Goal: Task Accomplishment & Management: Complete application form

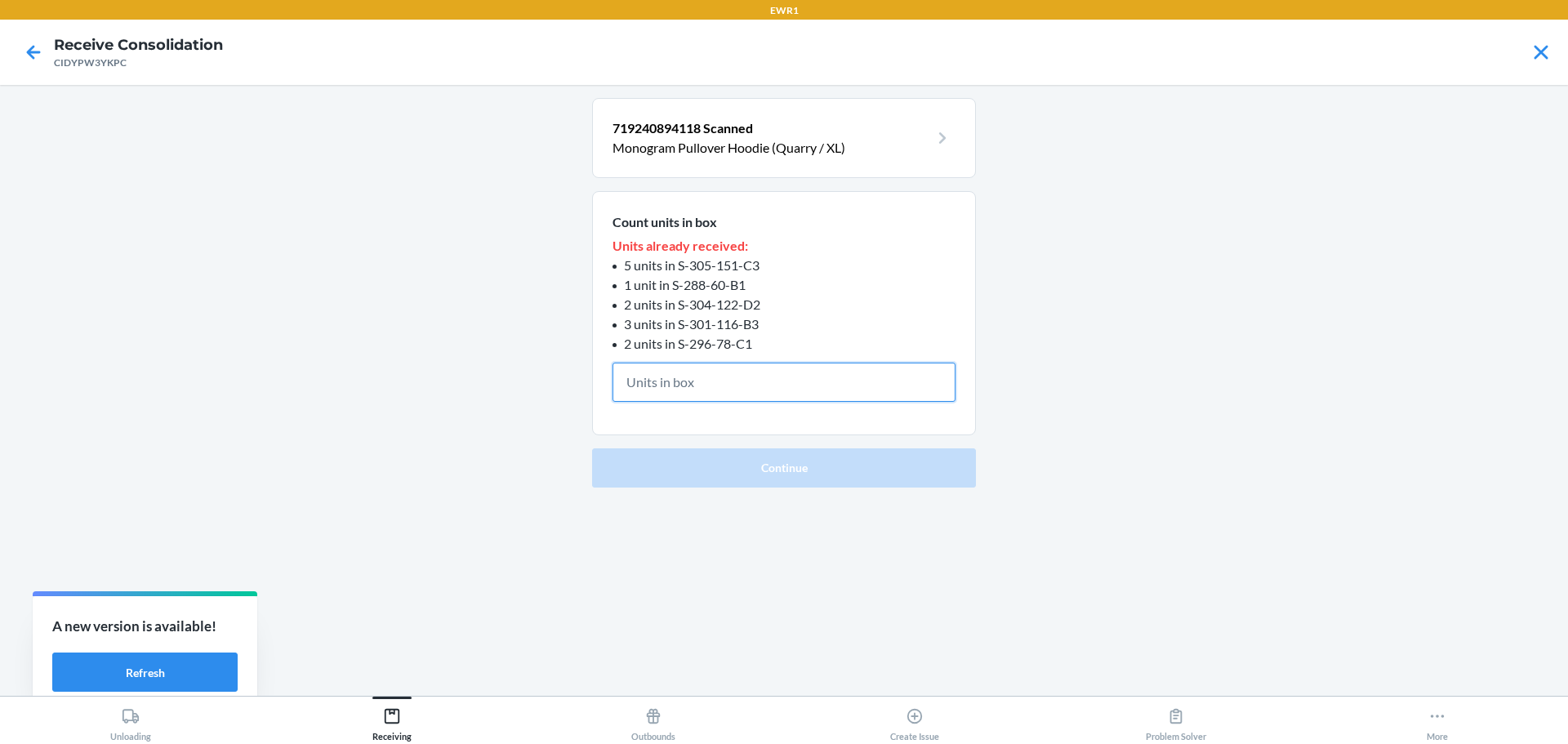
click at [776, 372] on input "text" at bounding box center [784, 382] width 343 height 39
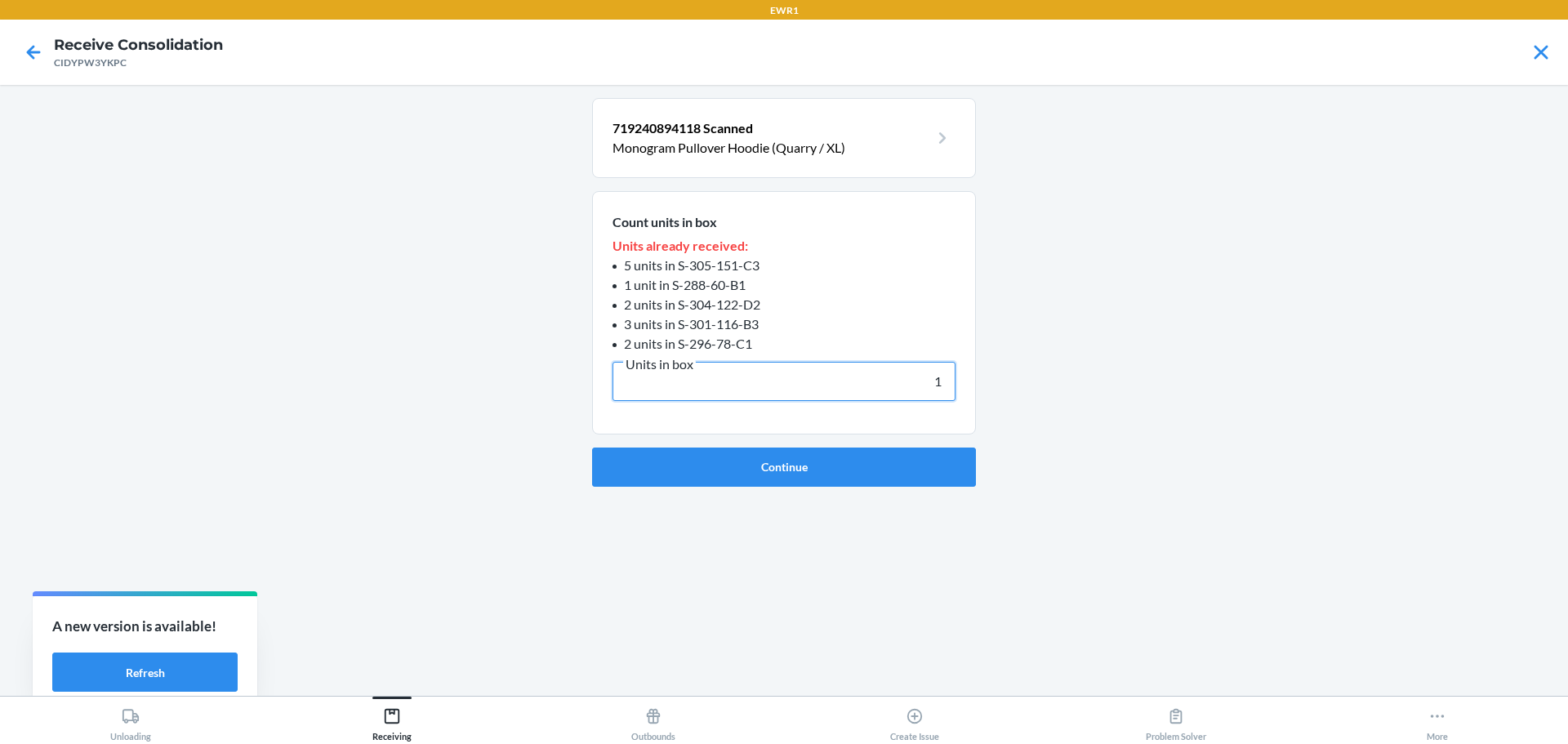
type input "1"
click at [592, 448] on button "Continue" at bounding box center [784, 467] width 384 height 39
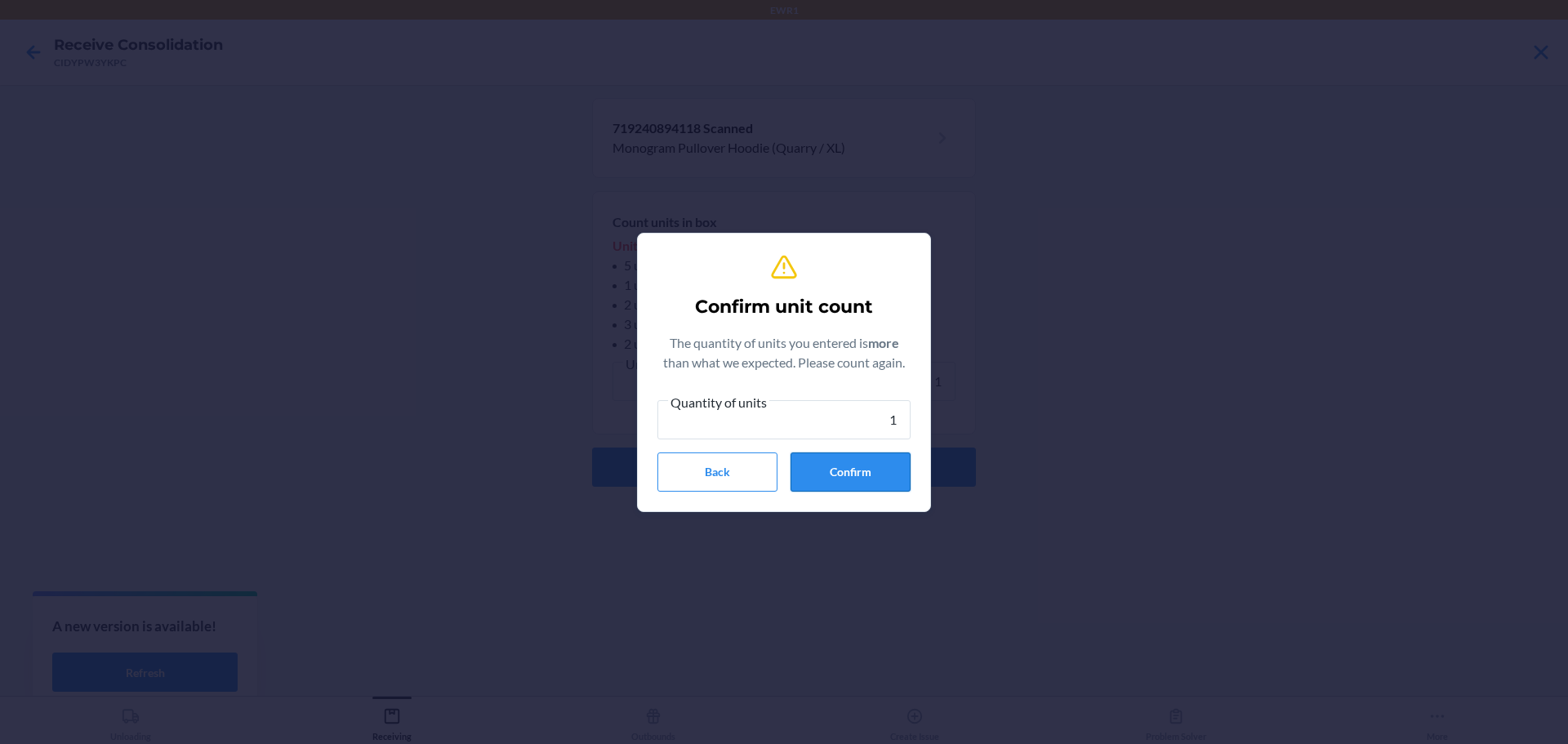
type input "1"
click at [803, 479] on button "Confirm" at bounding box center [850, 472] width 120 height 39
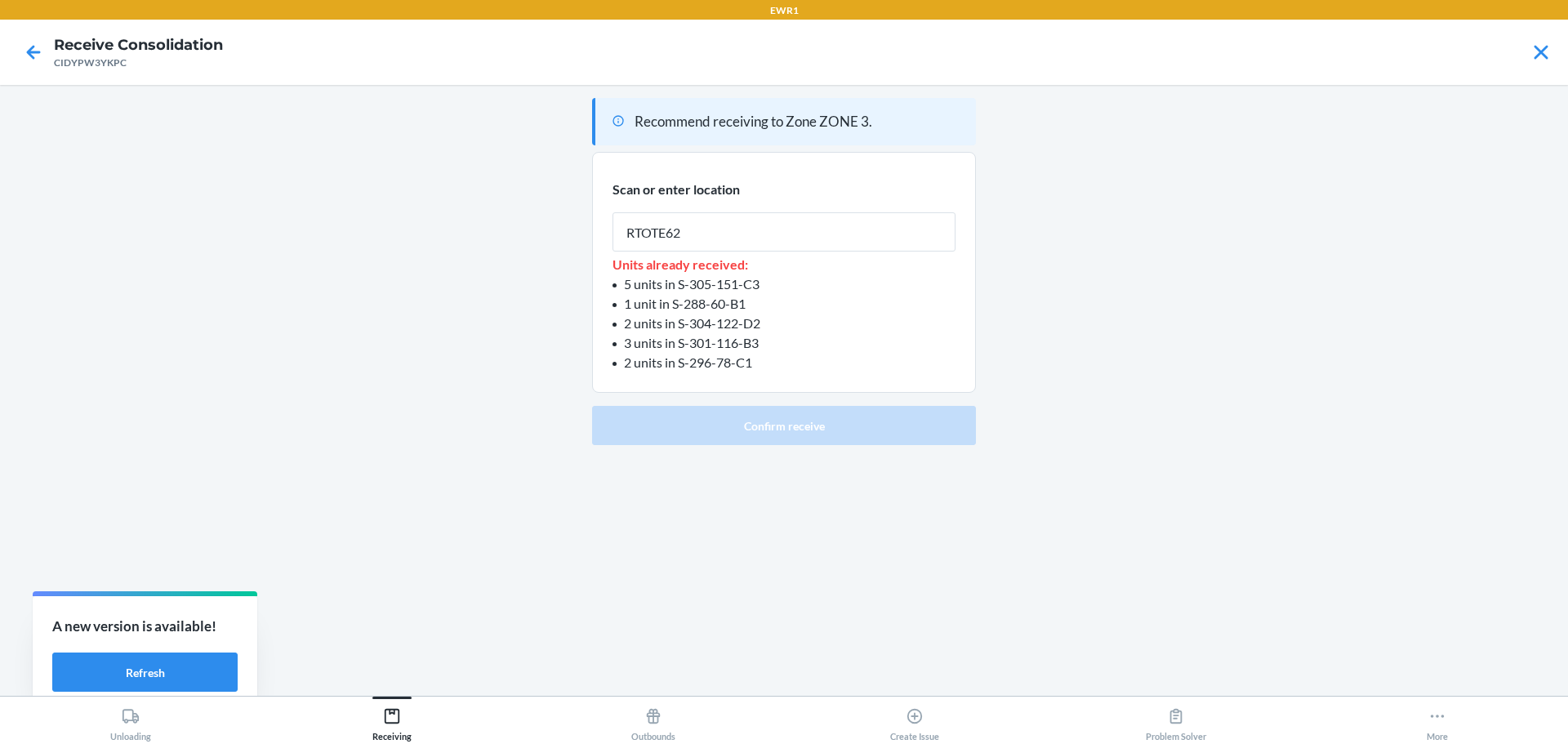
type input "RTOTE628"
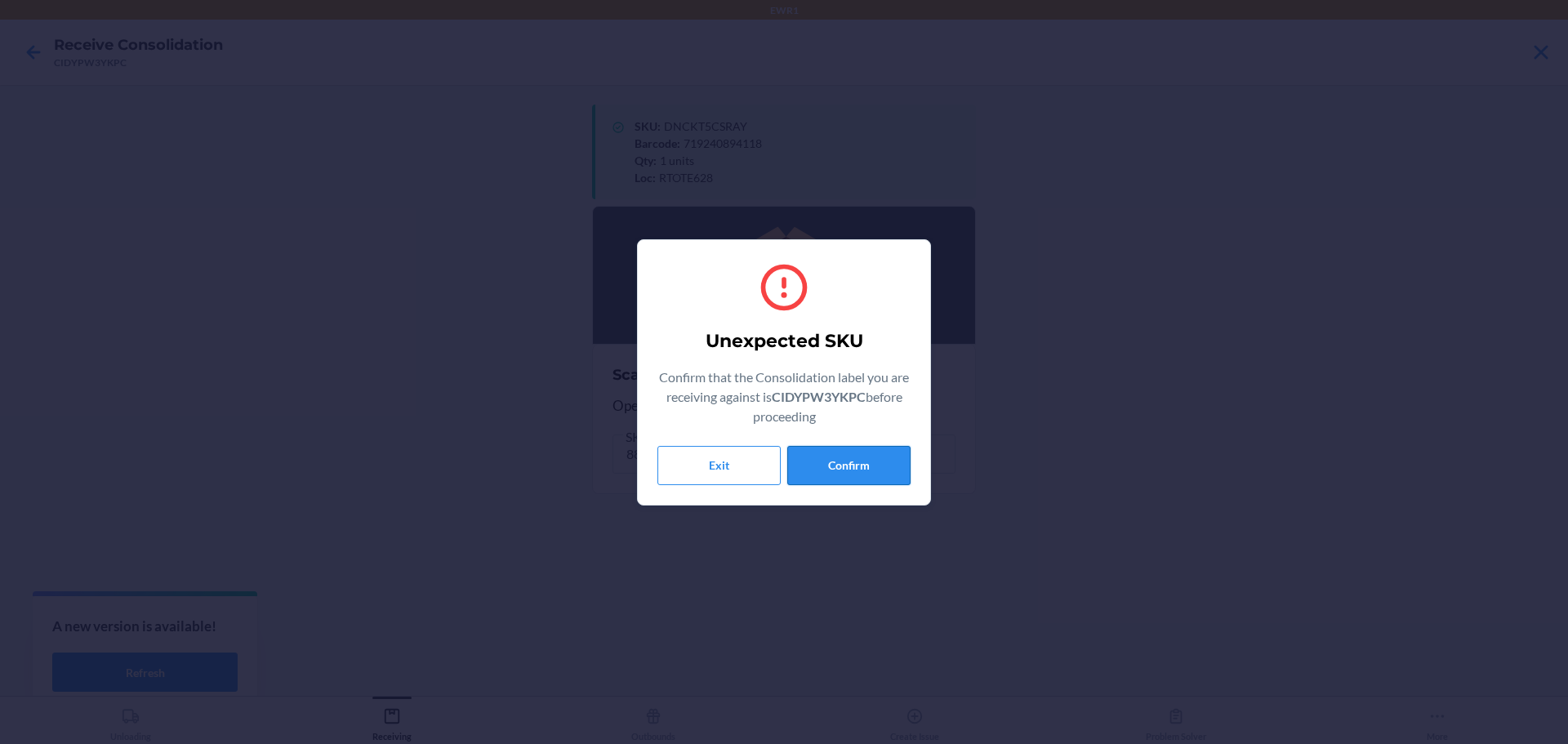
click at [856, 471] on button "Confirm" at bounding box center [849, 465] width 124 height 39
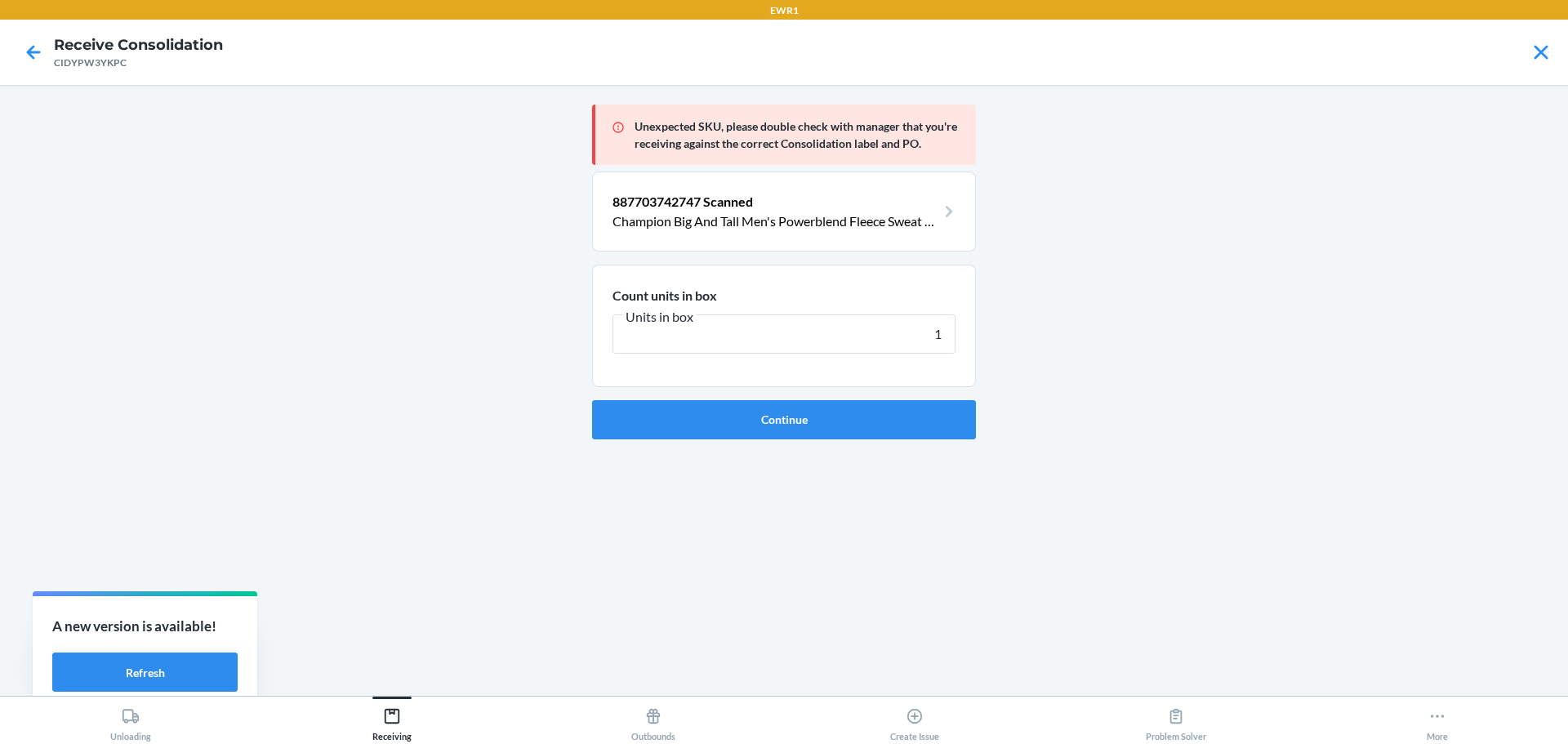
type input "1"
click at [860, 440] on div "Unexpected SKU, please double check with manager that you're receiving against …" at bounding box center [784, 391] width 384 height 585
click at [861, 429] on button "Continue" at bounding box center [784, 420] width 384 height 39
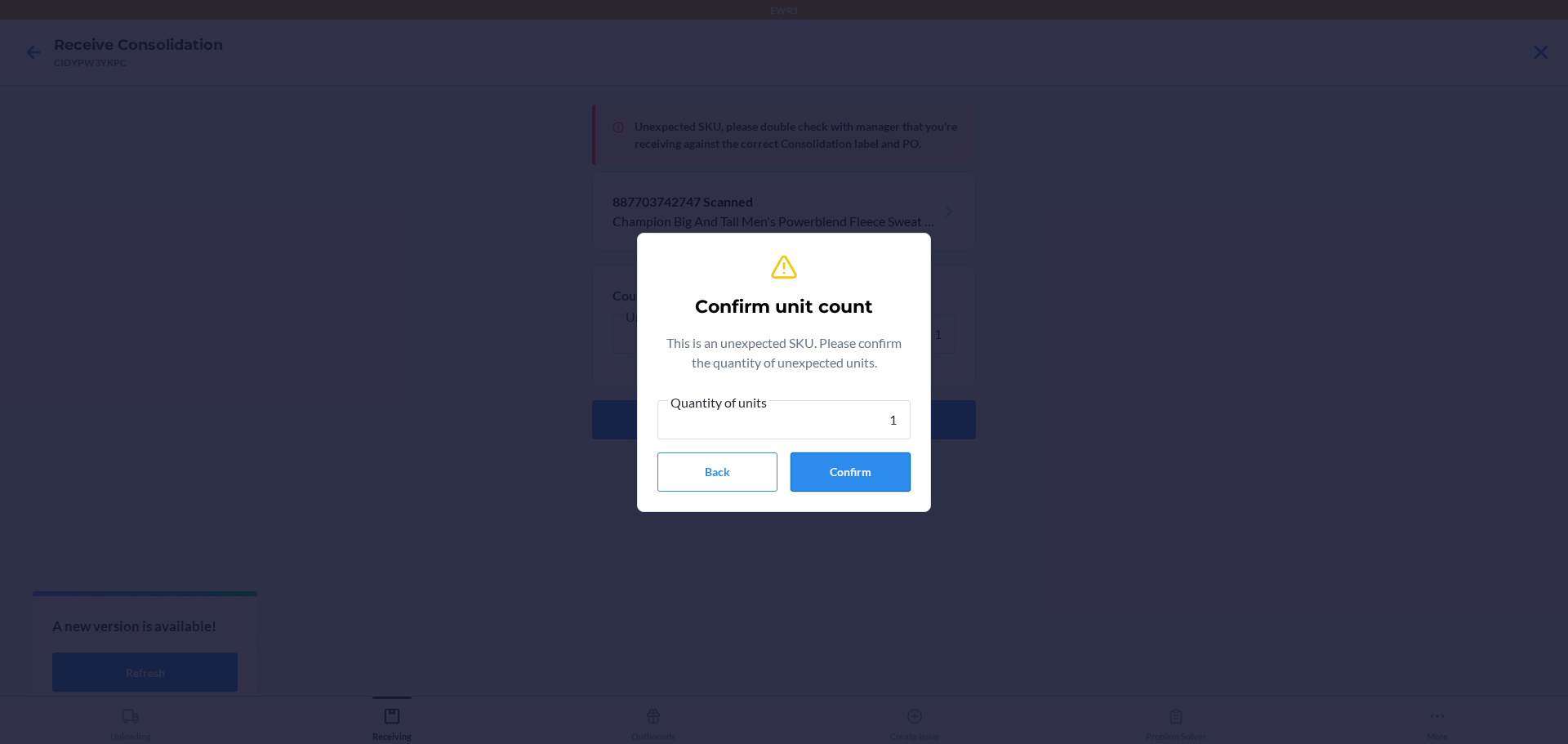
type input "1"
click at [849, 487] on button "Confirm" at bounding box center [850, 472] width 120 height 39
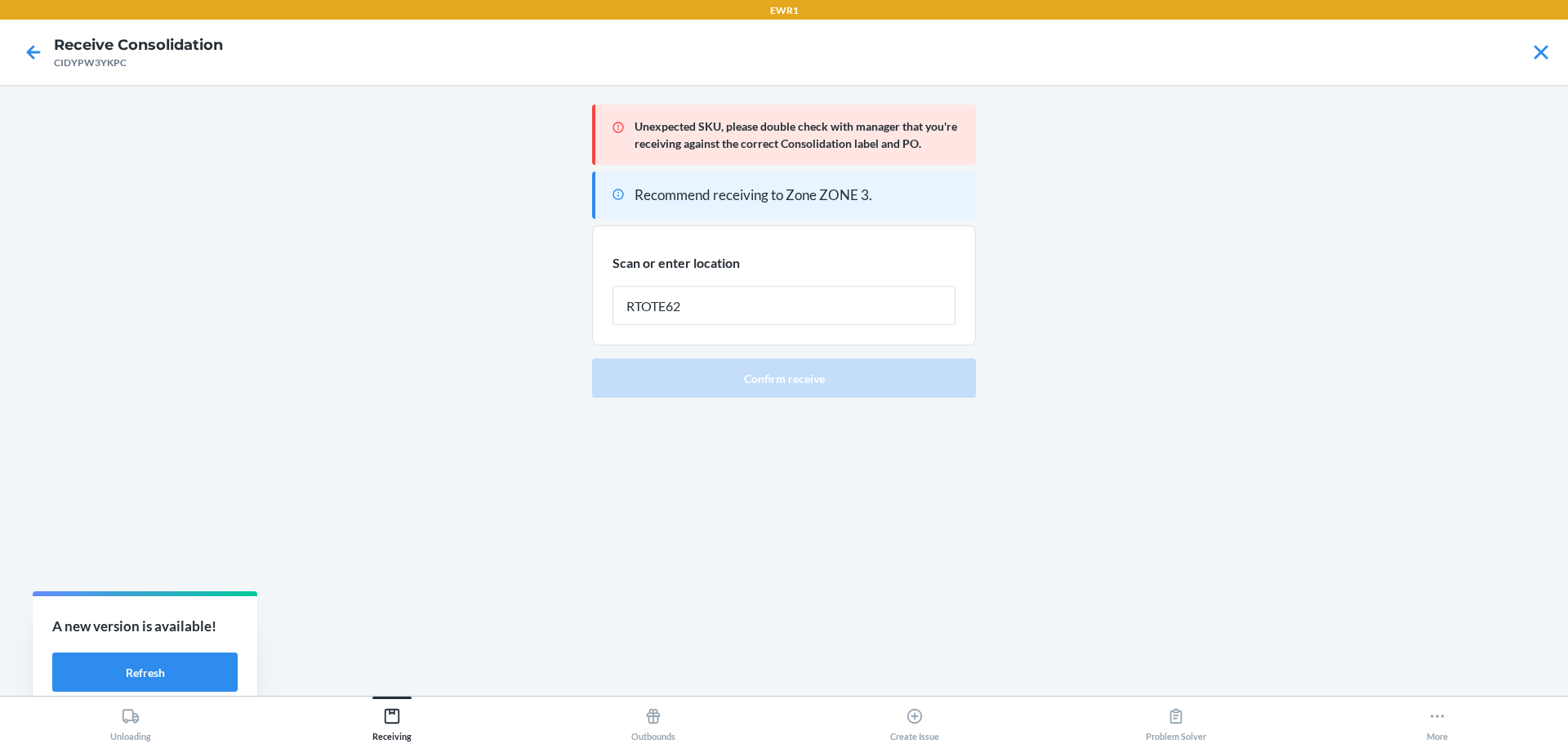
type input "RTOTE628"
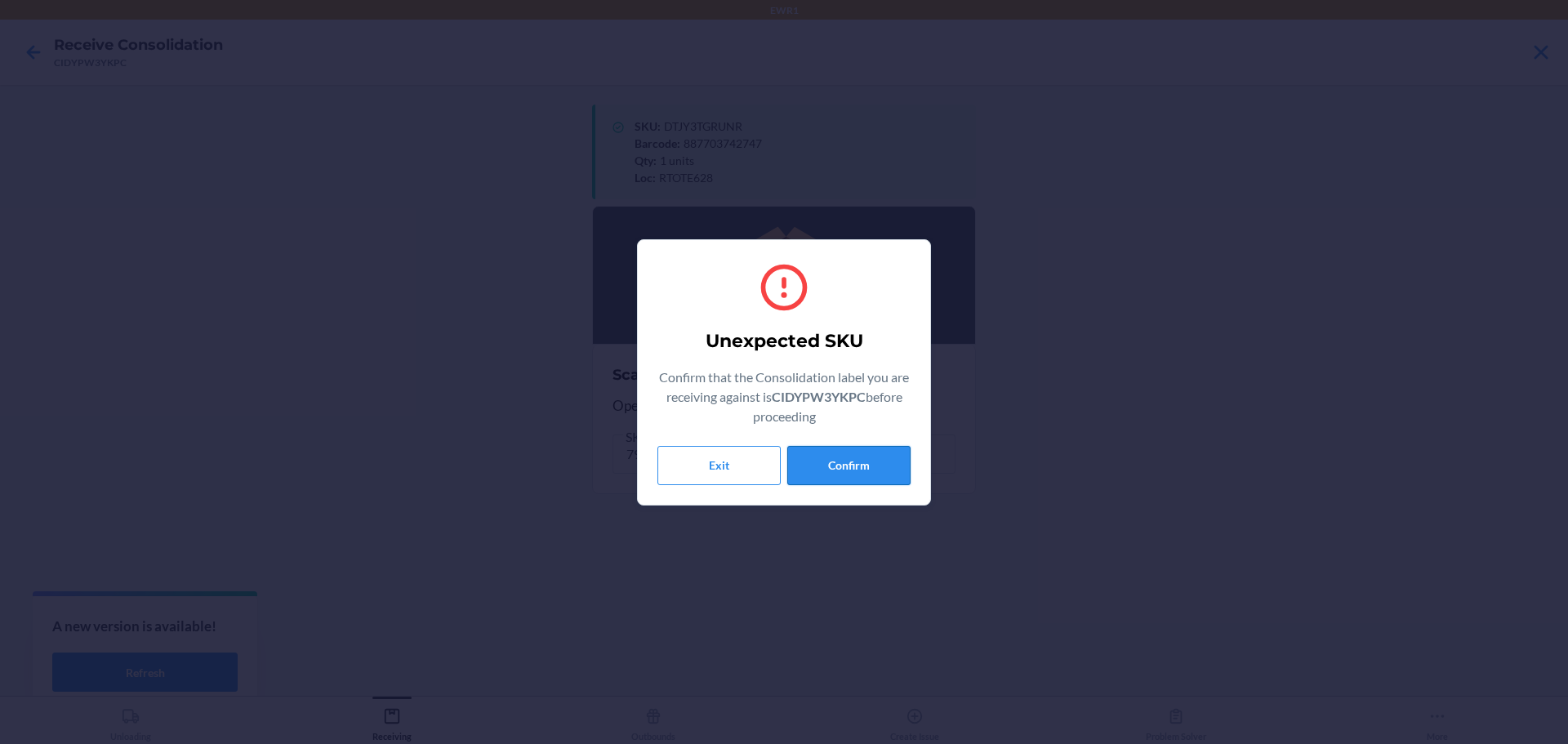
click at [861, 455] on button "Confirm" at bounding box center [849, 465] width 124 height 39
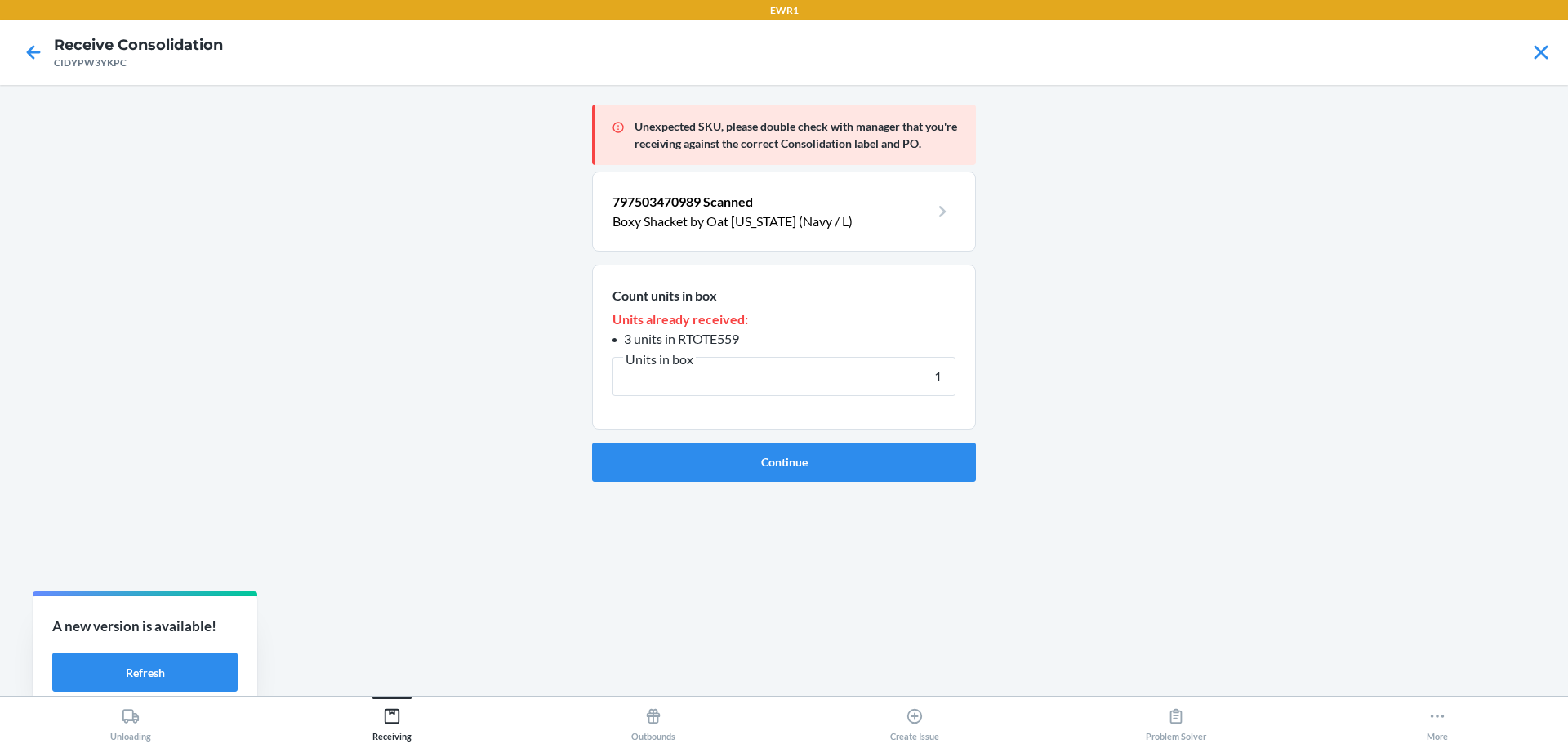
type input "1"
click at [861, 455] on button "Continue" at bounding box center [784, 462] width 384 height 39
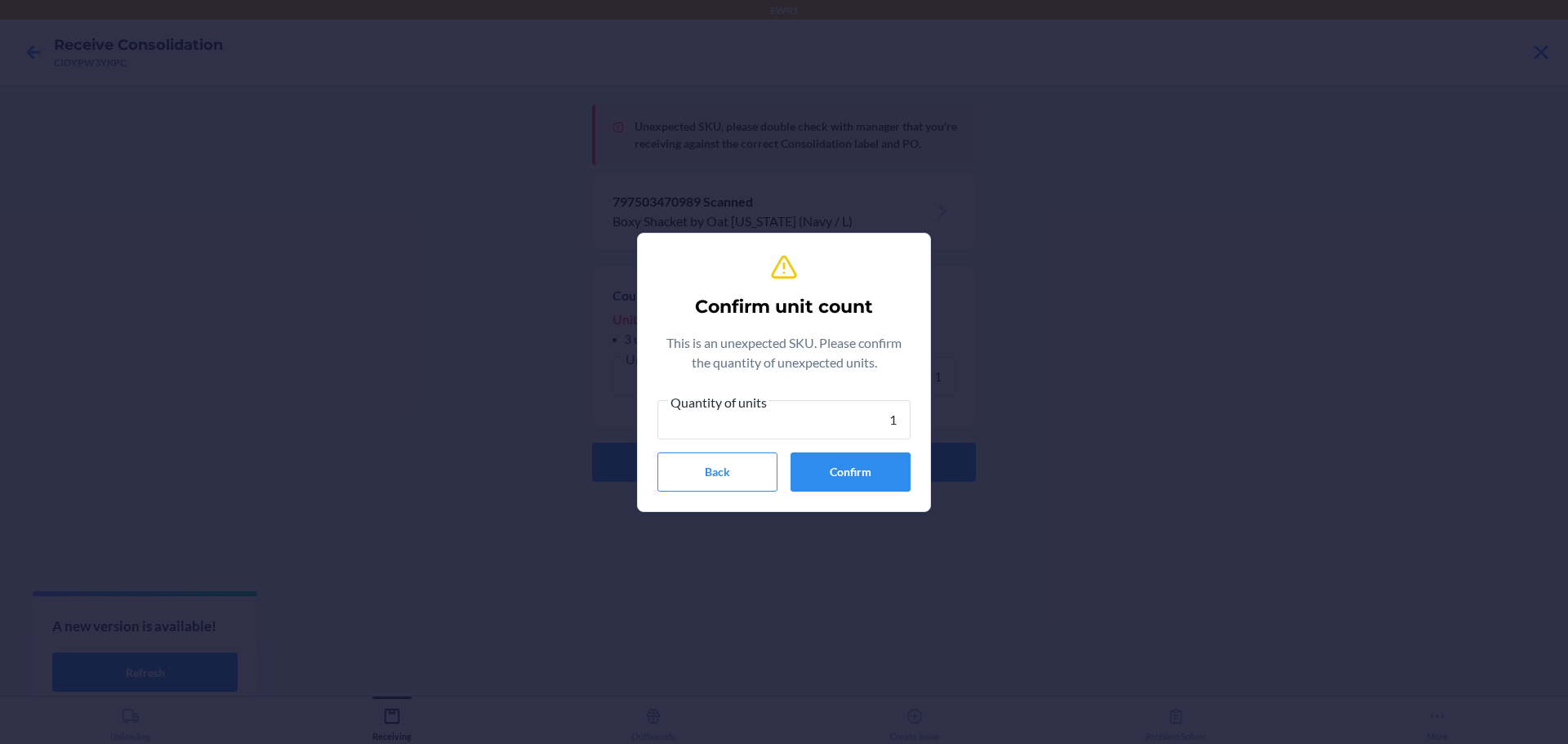
type input "1"
click at [861, 455] on button "Confirm" at bounding box center [850, 472] width 120 height 39
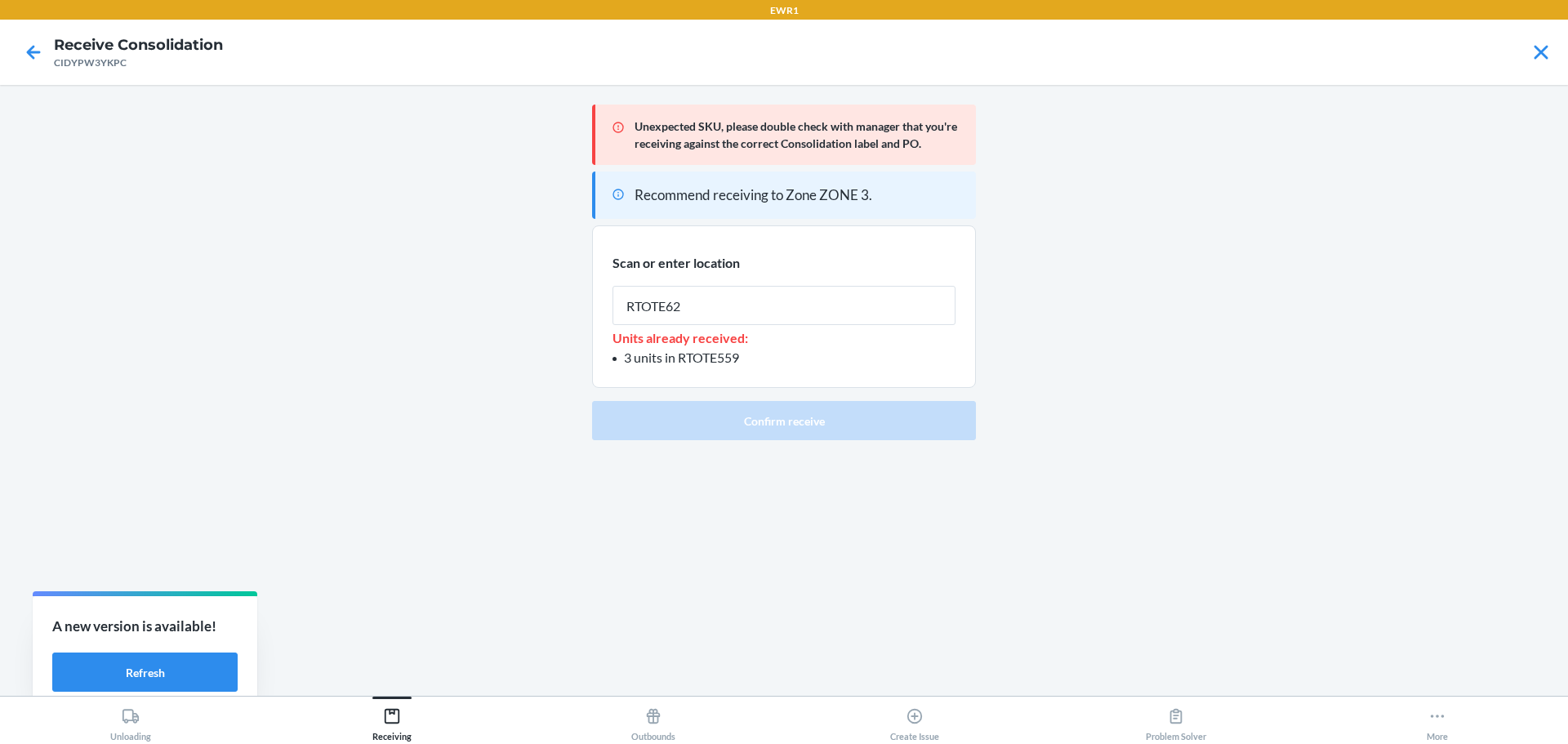
type input "RTOTE628"
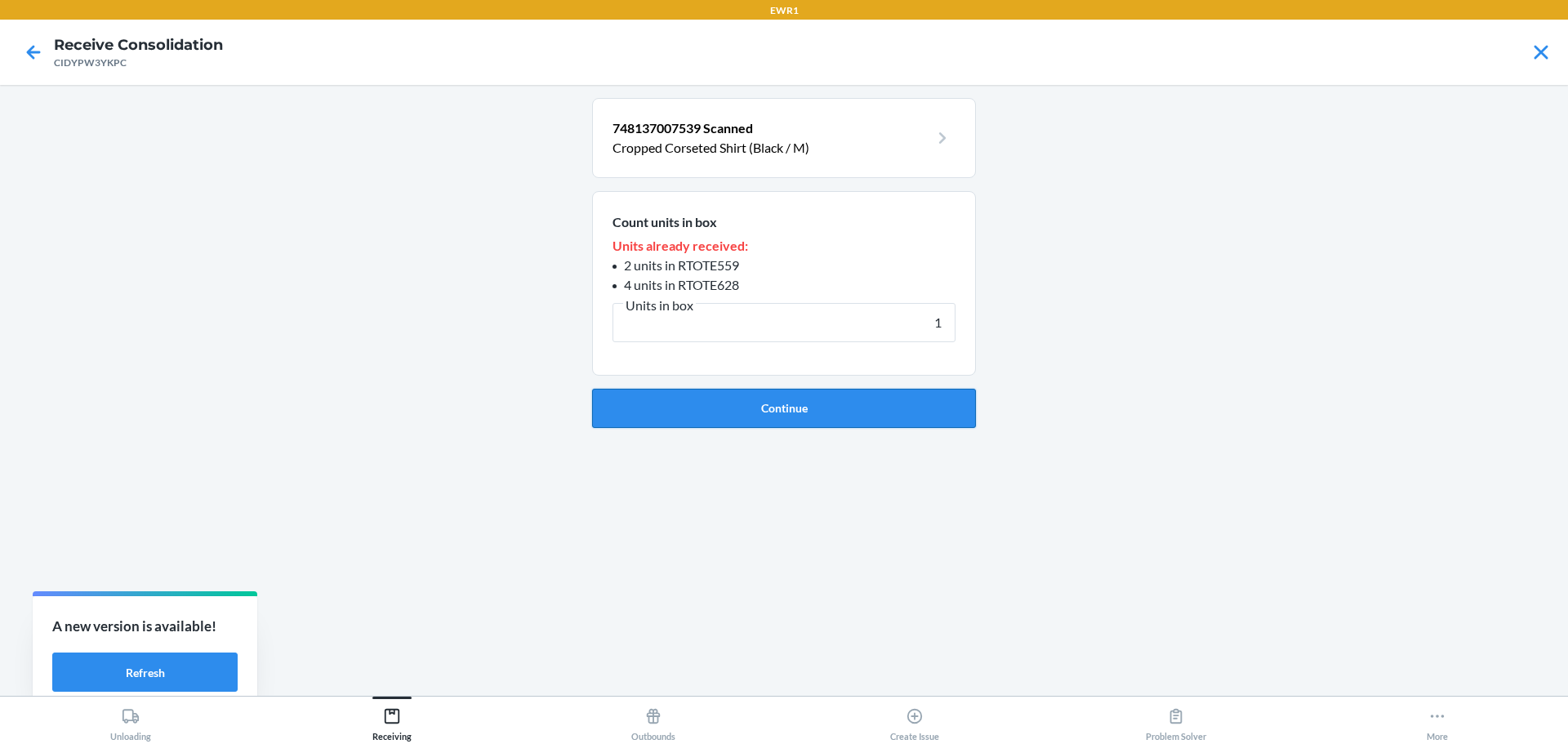
type input "1"
click at [844, 400] on button "Continue" at bounding box center [784, 409] width 384 height 39
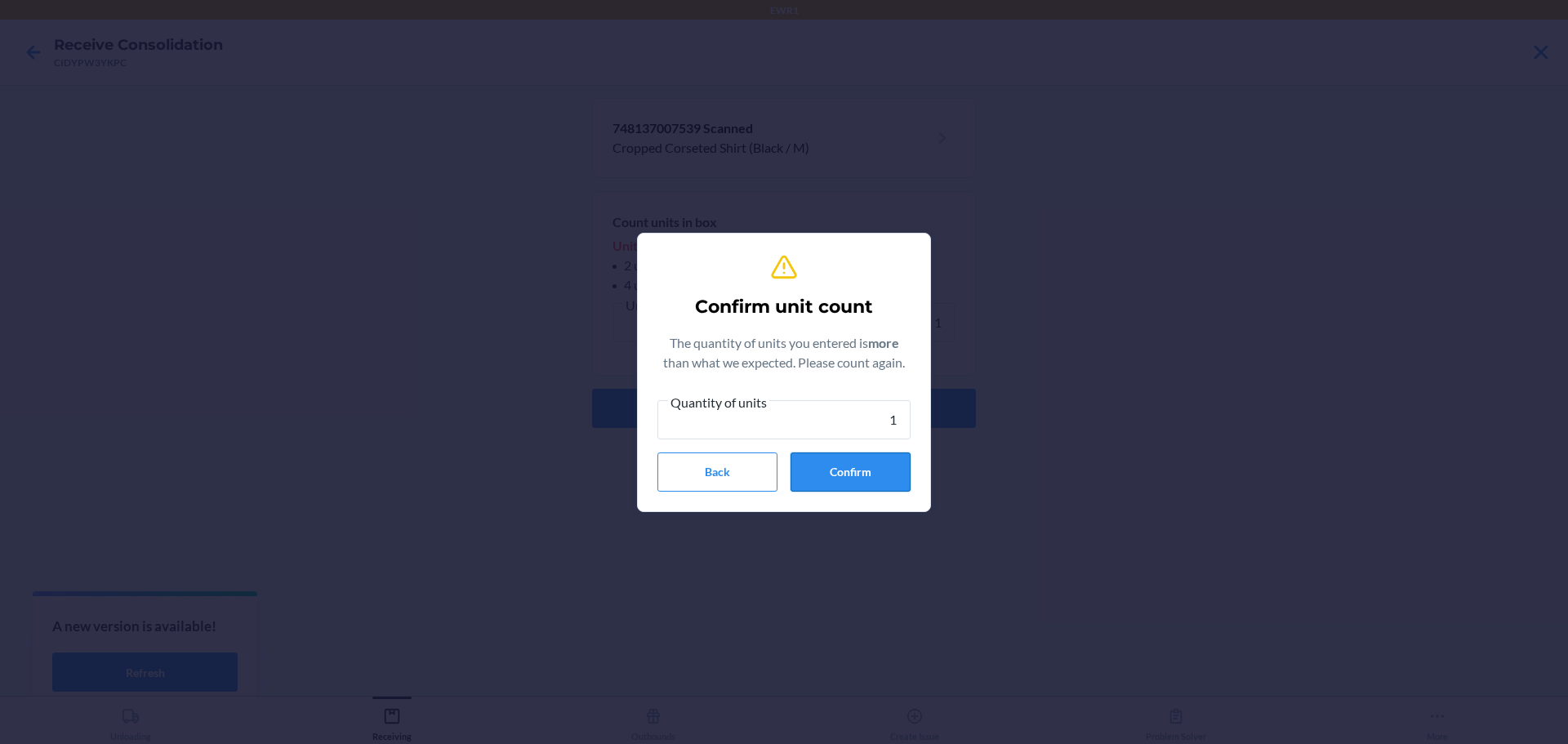
type input "1"
click at [858, 461] on button "Confirm" at bounding box center [850, 472] width 120 height 39
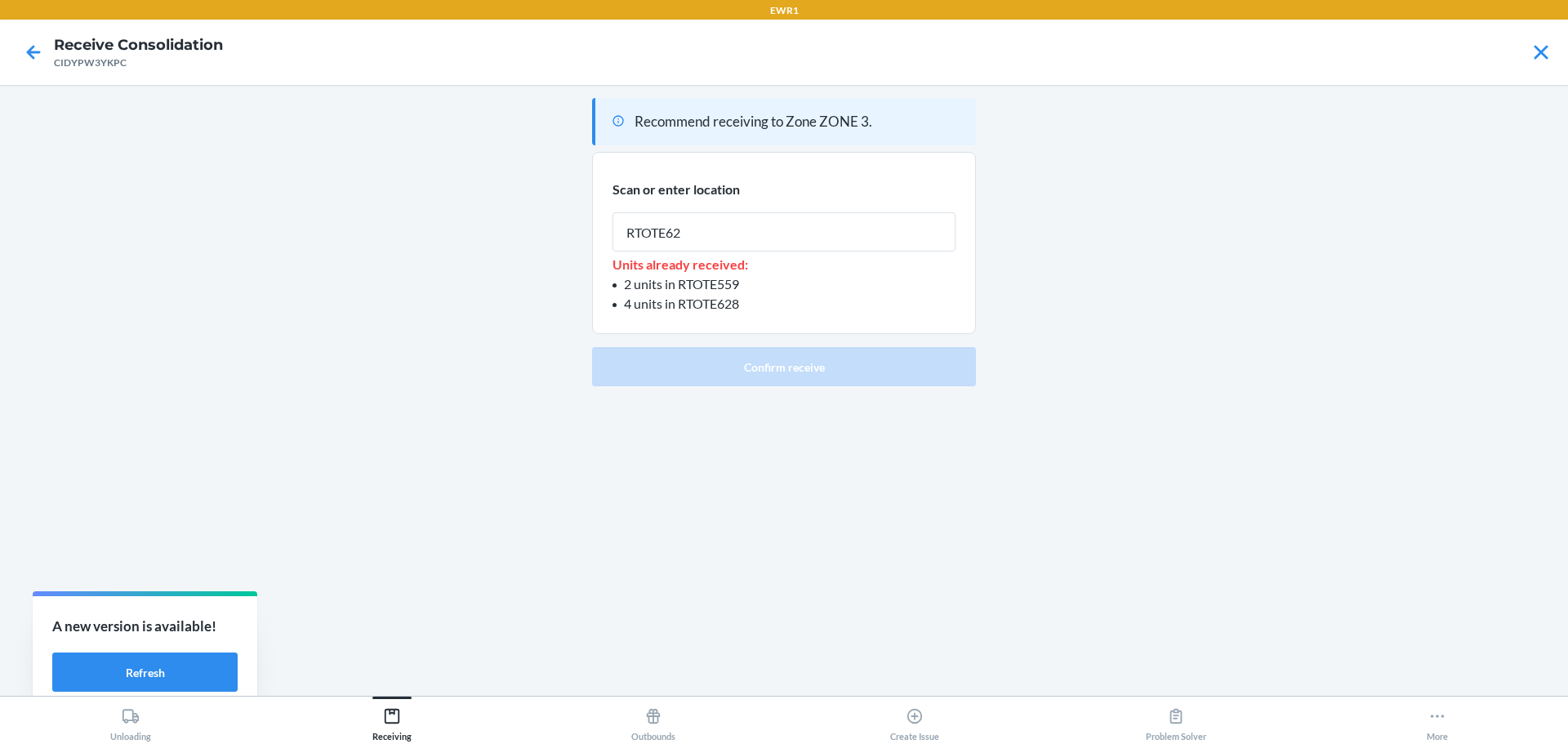
type input "RTOTE628"
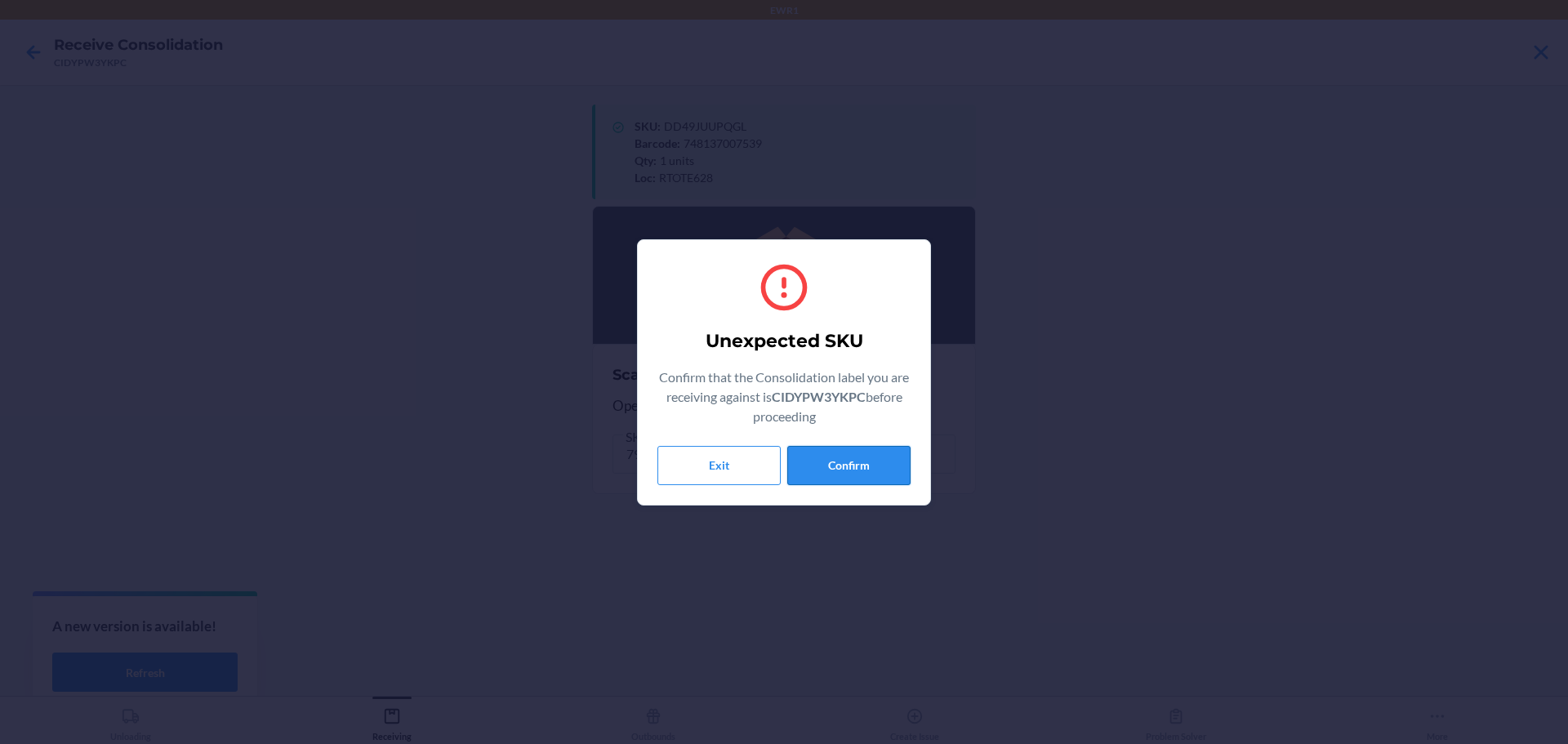
click at [867, 467] on button "Confirm" at bounding box center [849, 465] width 124 height 39
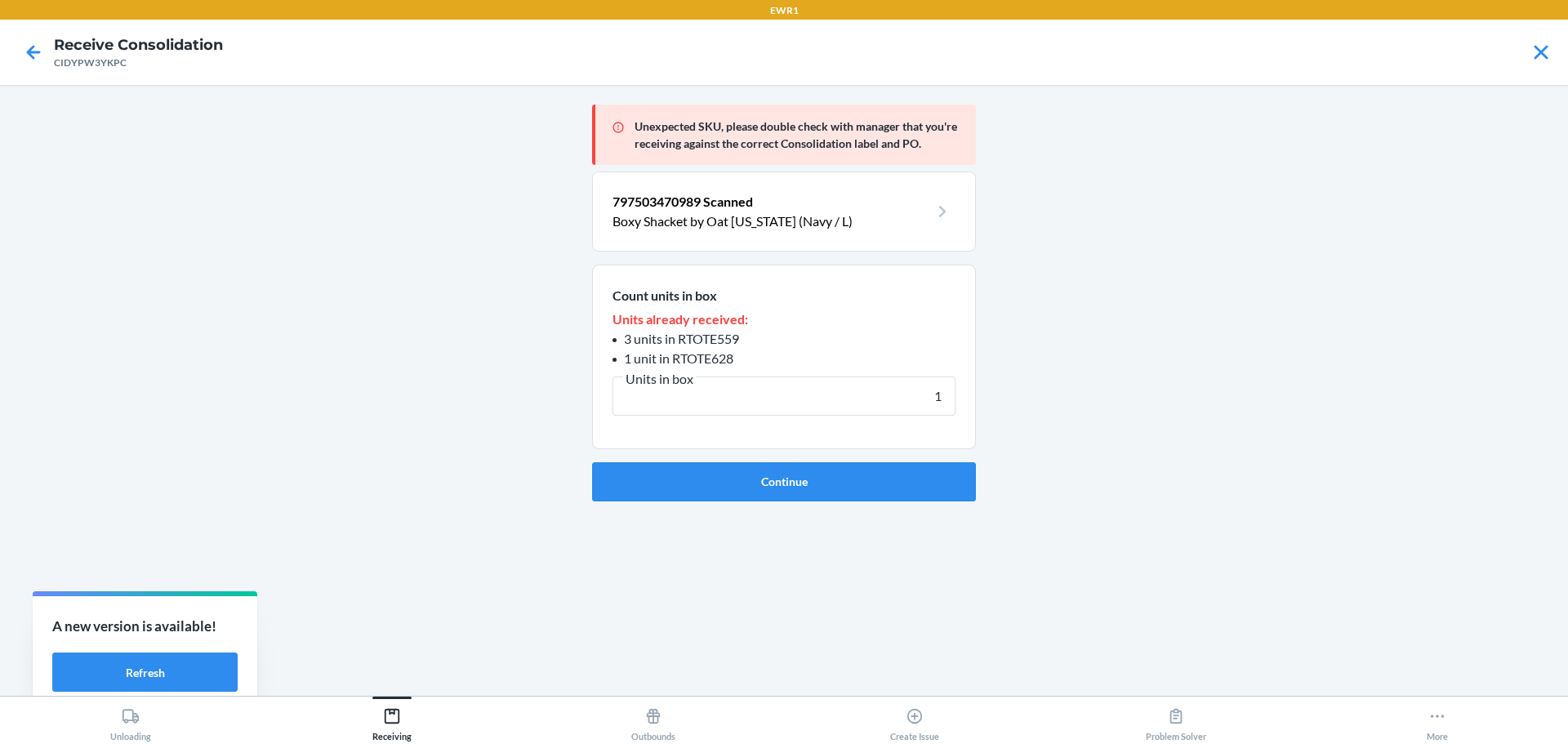
type input "1"
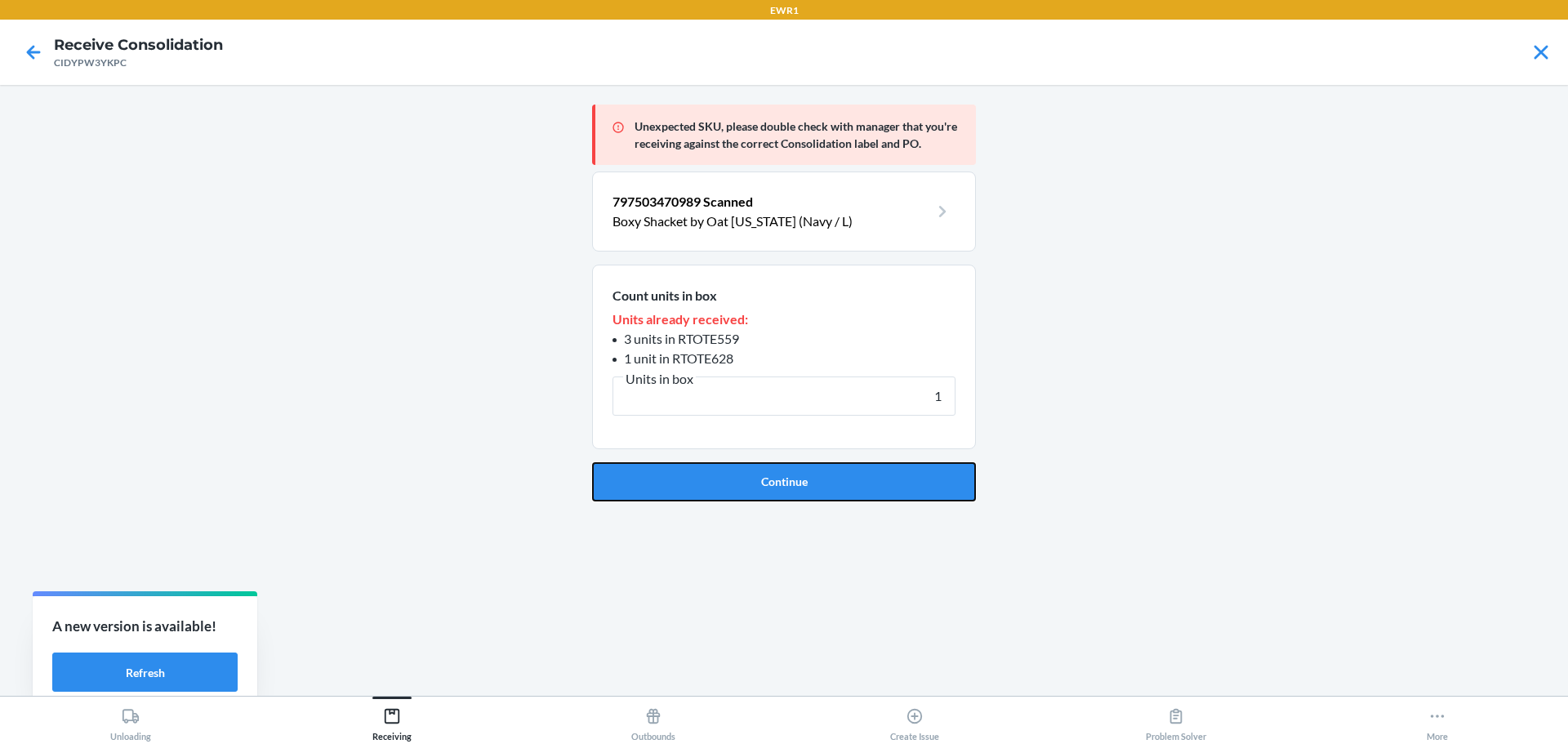
click at [867, 467] on button "Continue" at bounding box center [784, 482] width 384 height 39
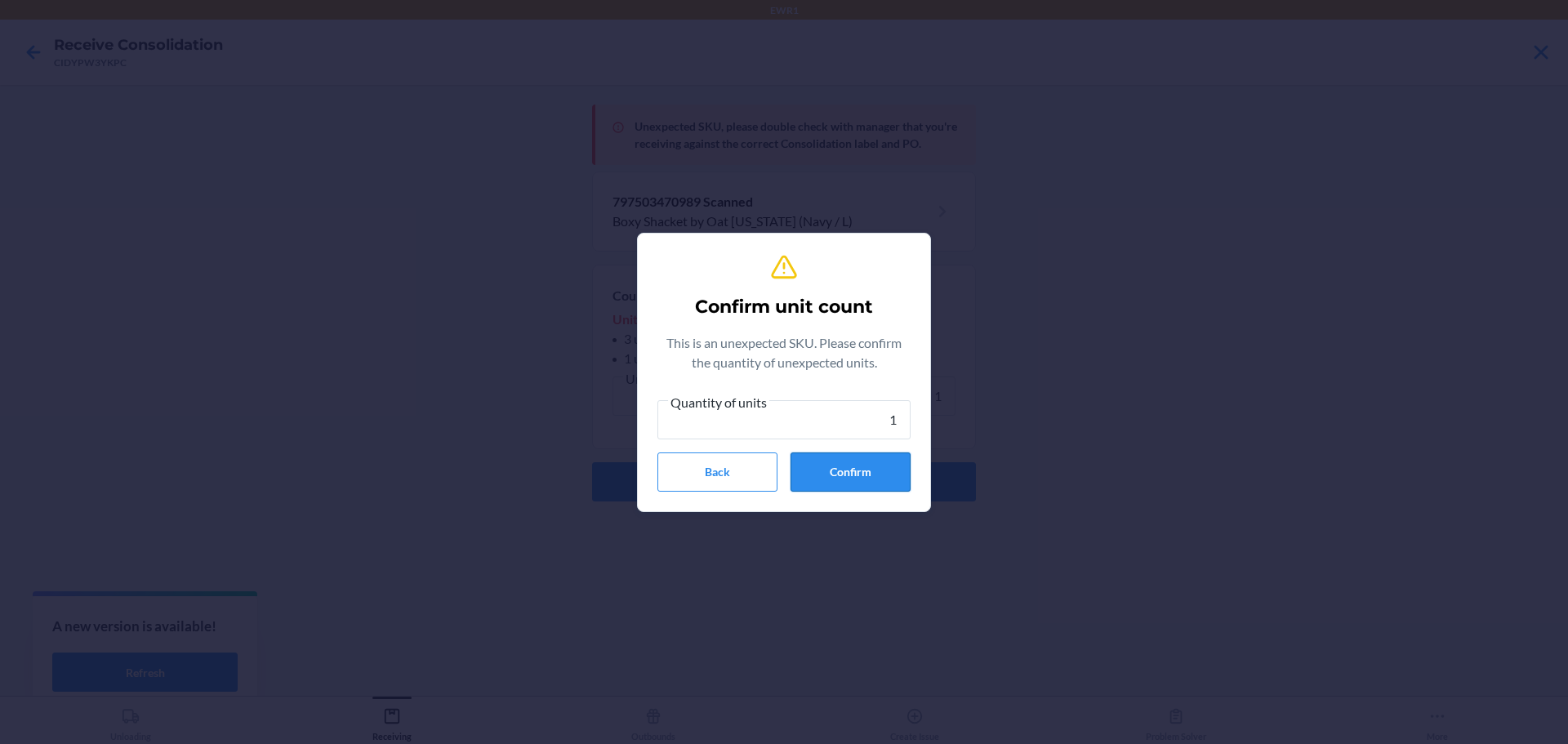
type input "1"
click at [867, 476] on button "Confirm" at bounding box center [850, 472] width 120 height 39
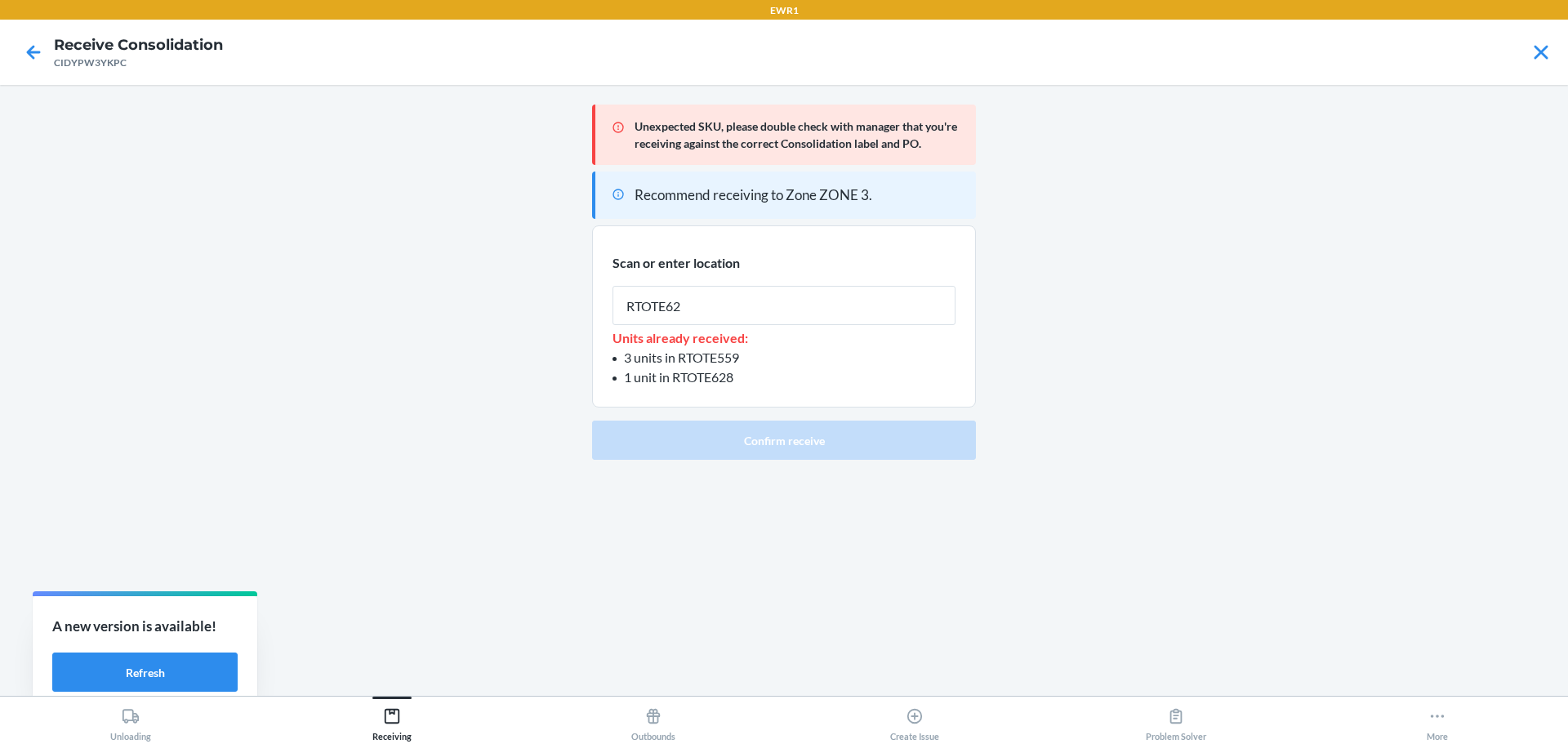
type input "RTOTE628"
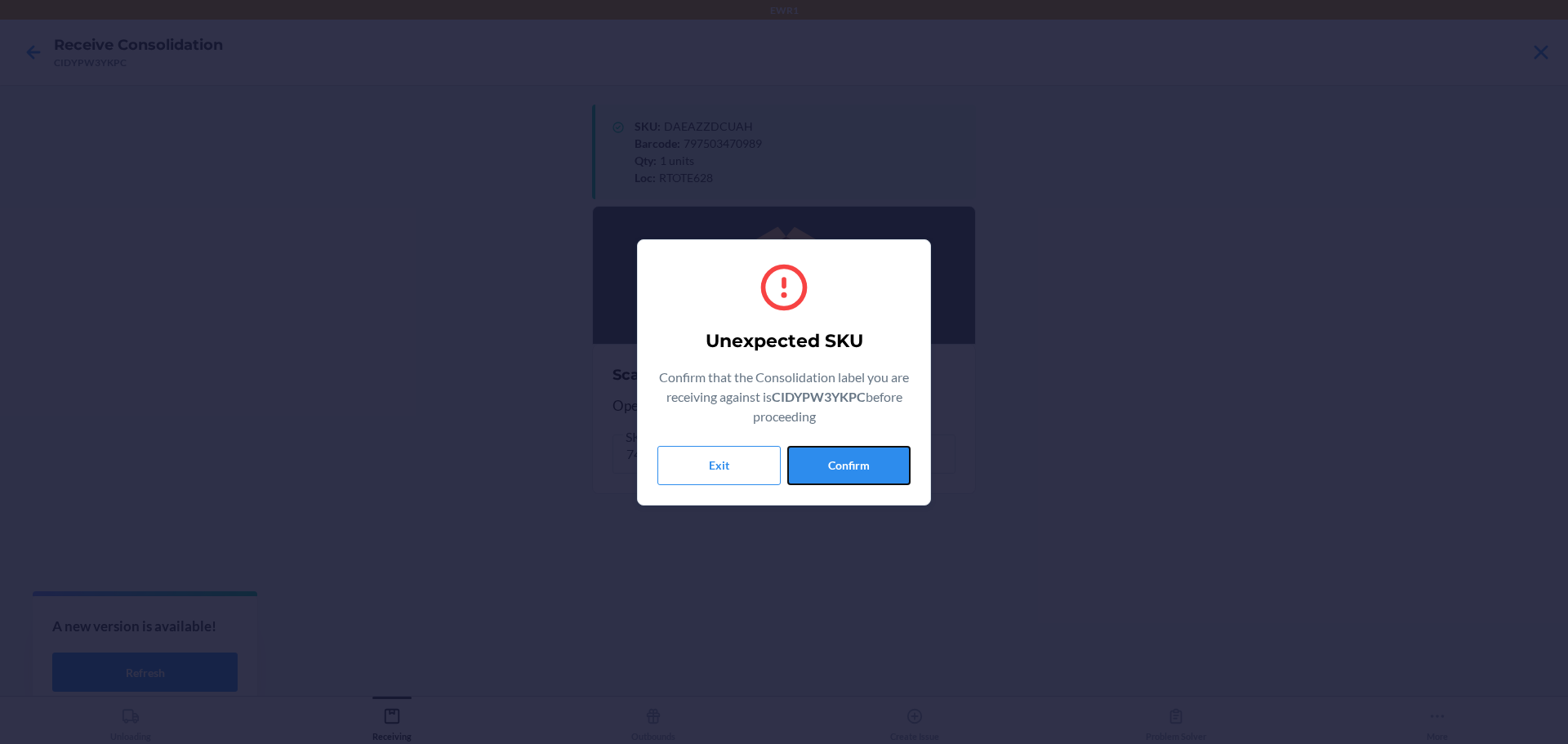
click at [868, 477] on button "Confirm" at bounding box center [849, 465] width 124 height 39
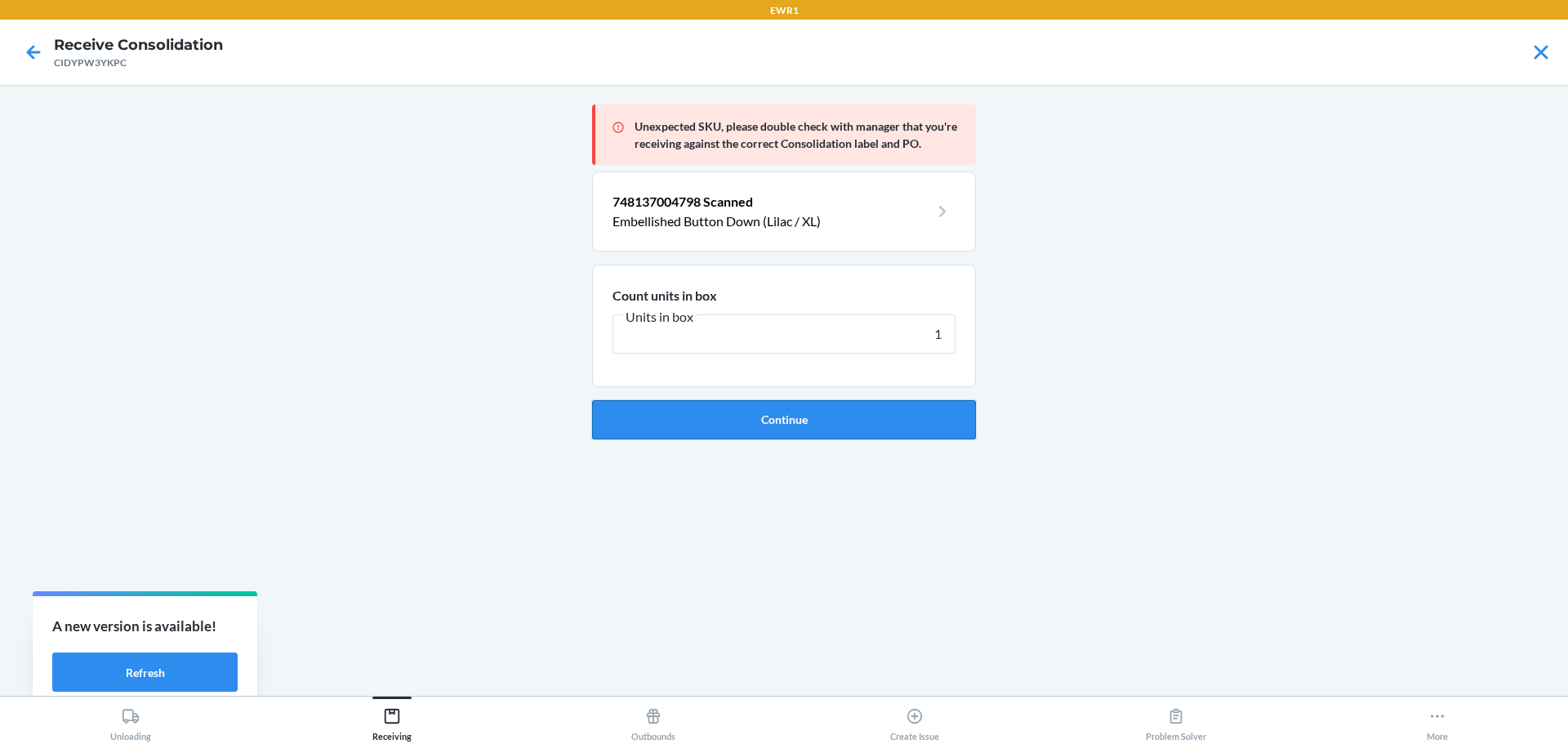
type input "1"
click at [872, 423] on button "Continue" at bounding box center [784, 420] width 384 height 39
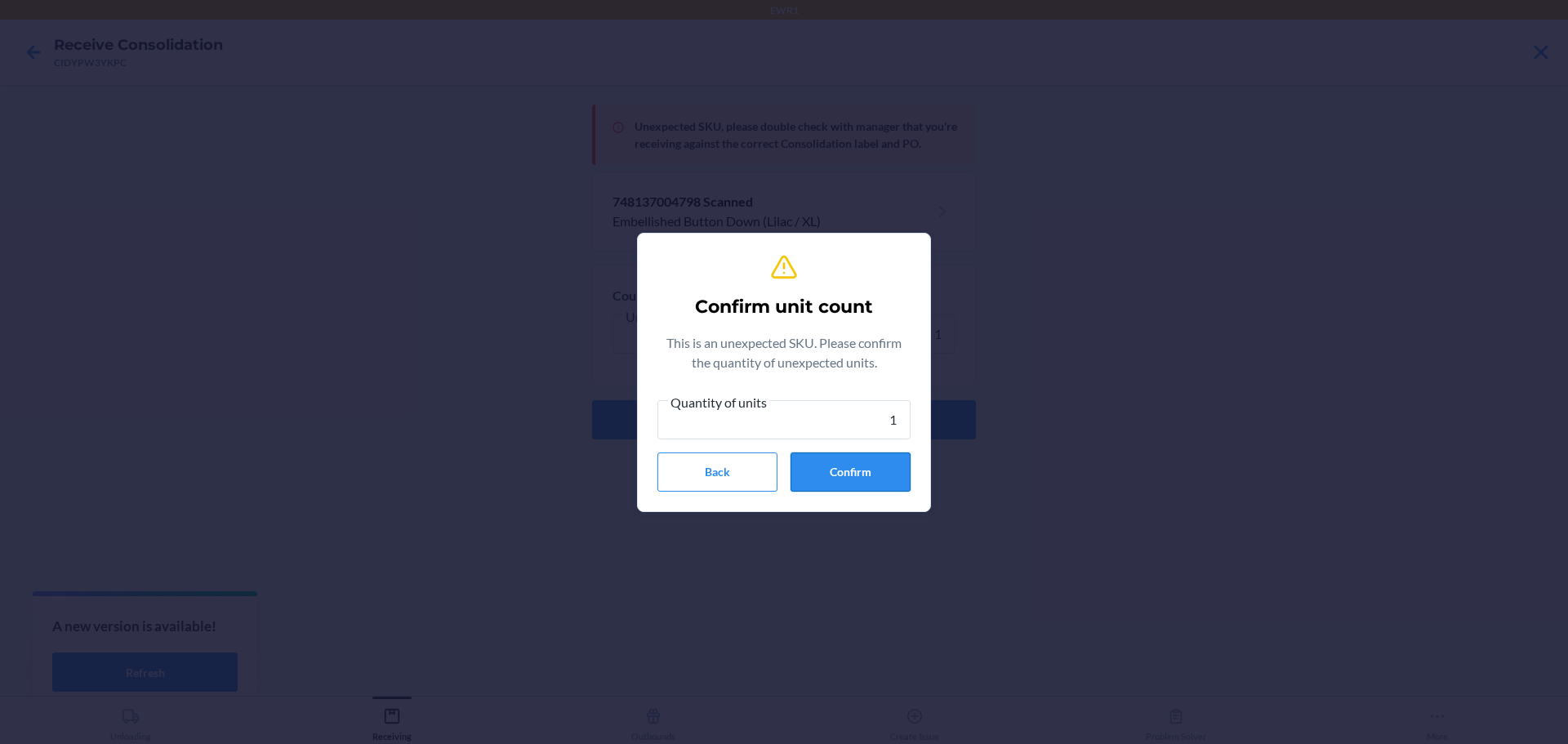
type input "1"
click at [860, 474] on button "Confirm" at bounding box center [850, 472] width 120 height 39
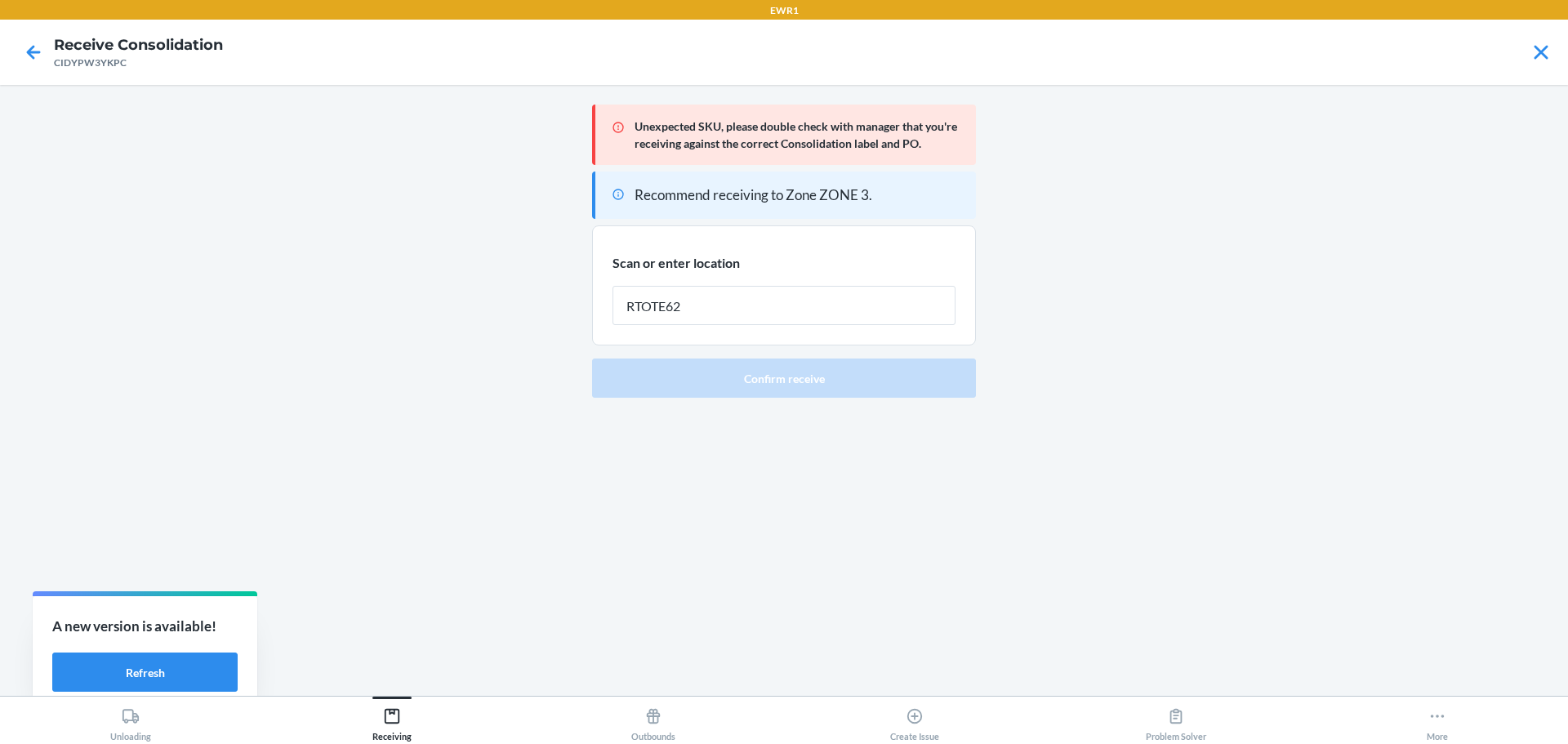
type input "RTOTE628"
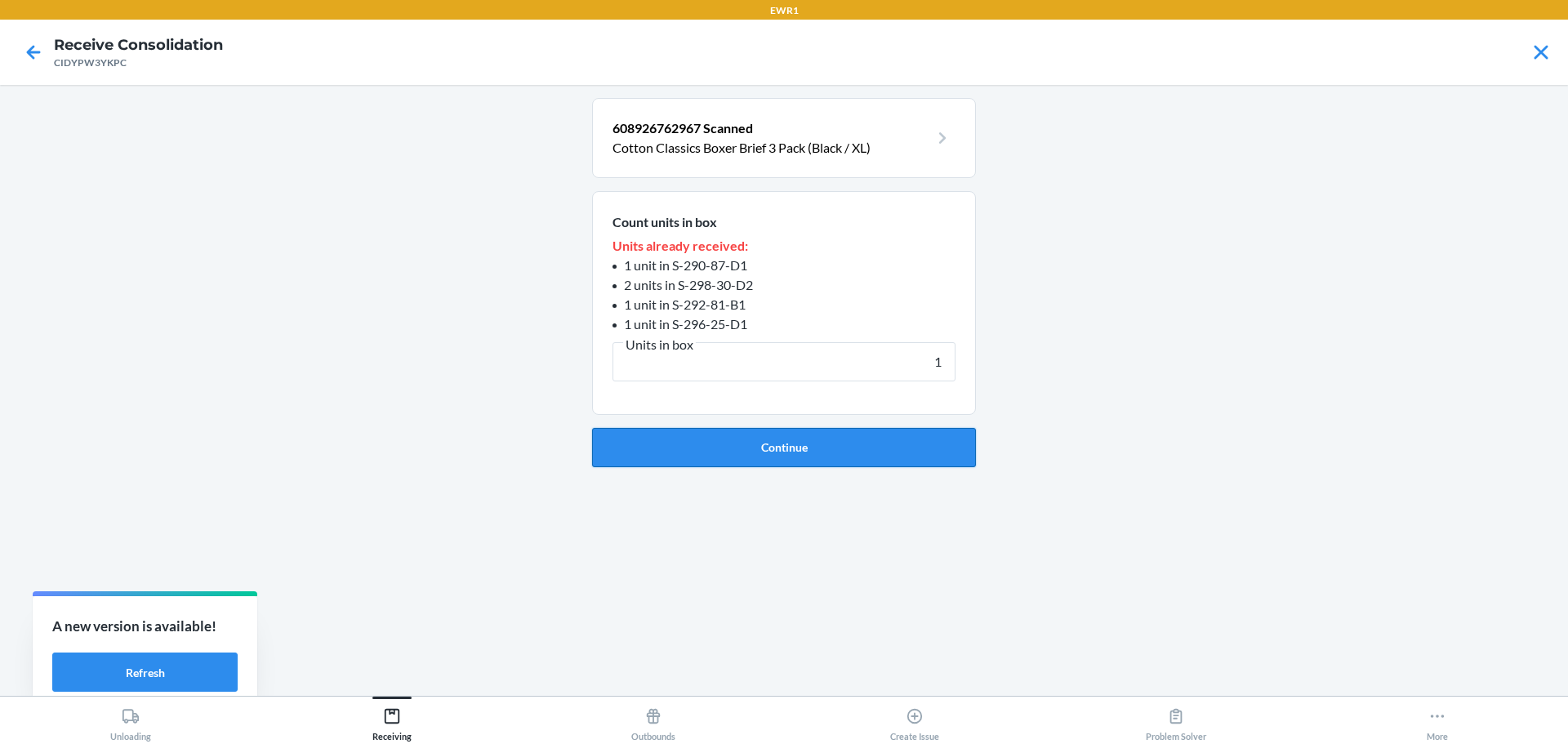
type input "1"
click at [832, 462] on button "Continue" at bounding box center [784, 448] width 384 height 39
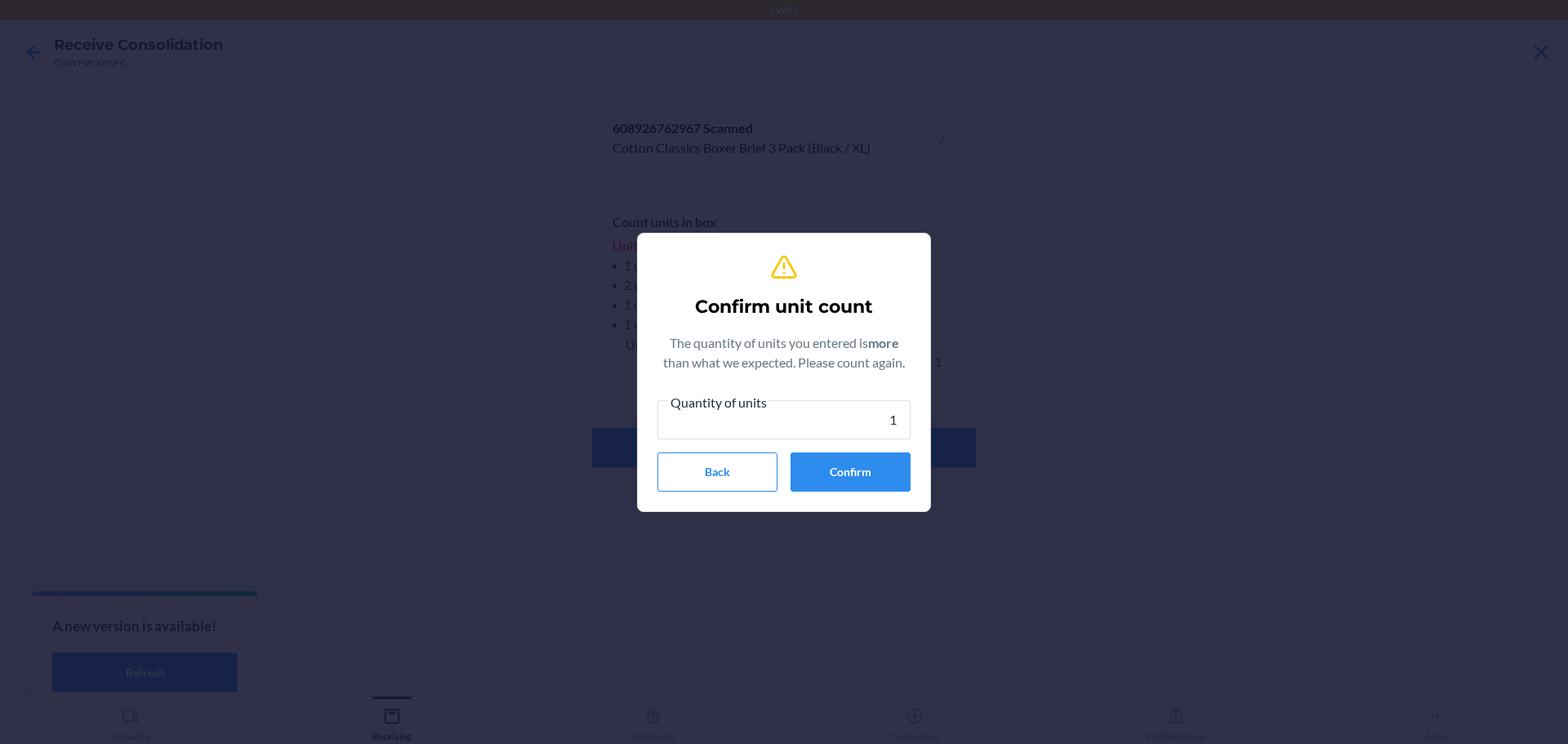
type input "1"
click at [832, 462] on button "Confirm" at bounding box center [850, 472] width 120 height 39
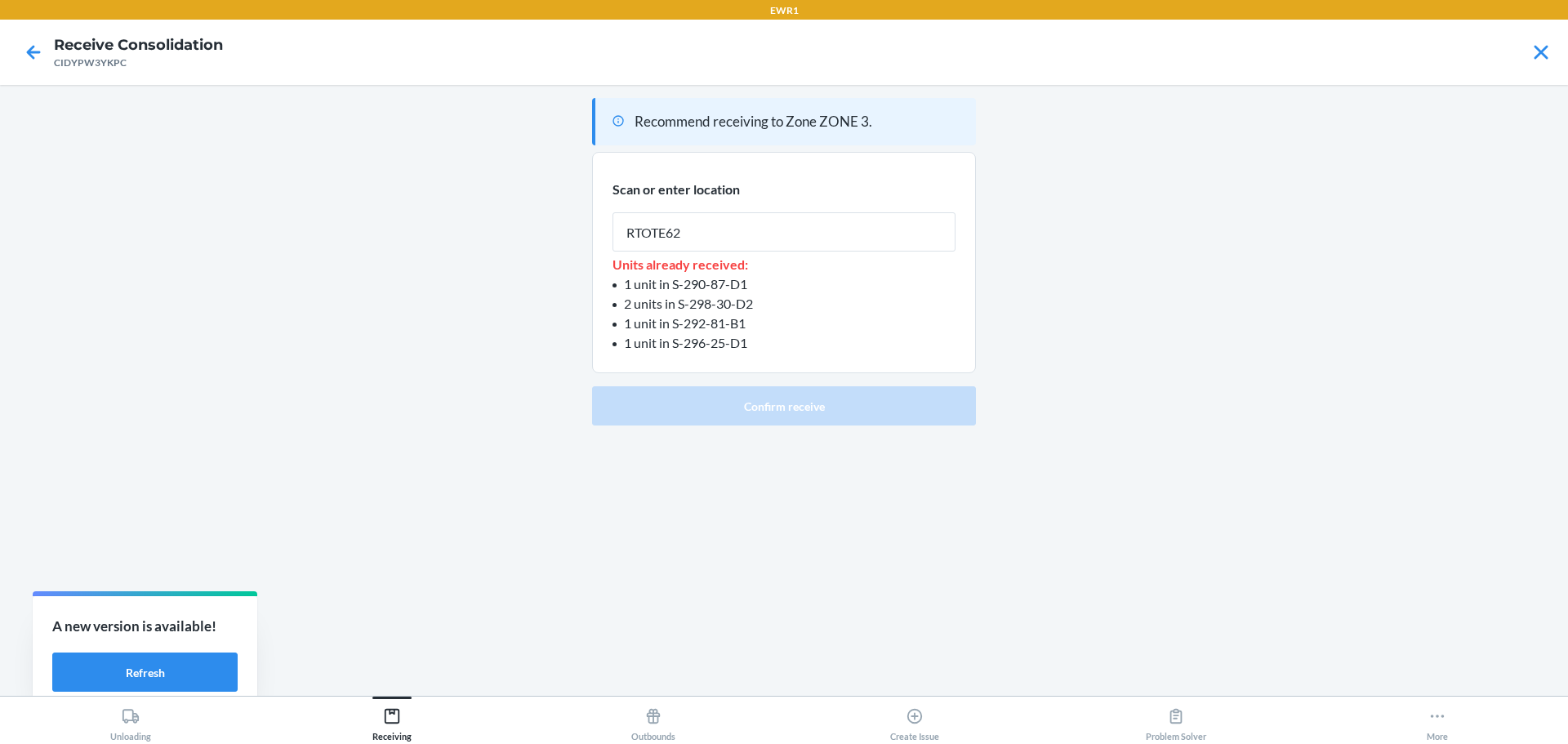
type input "RTOTE628"
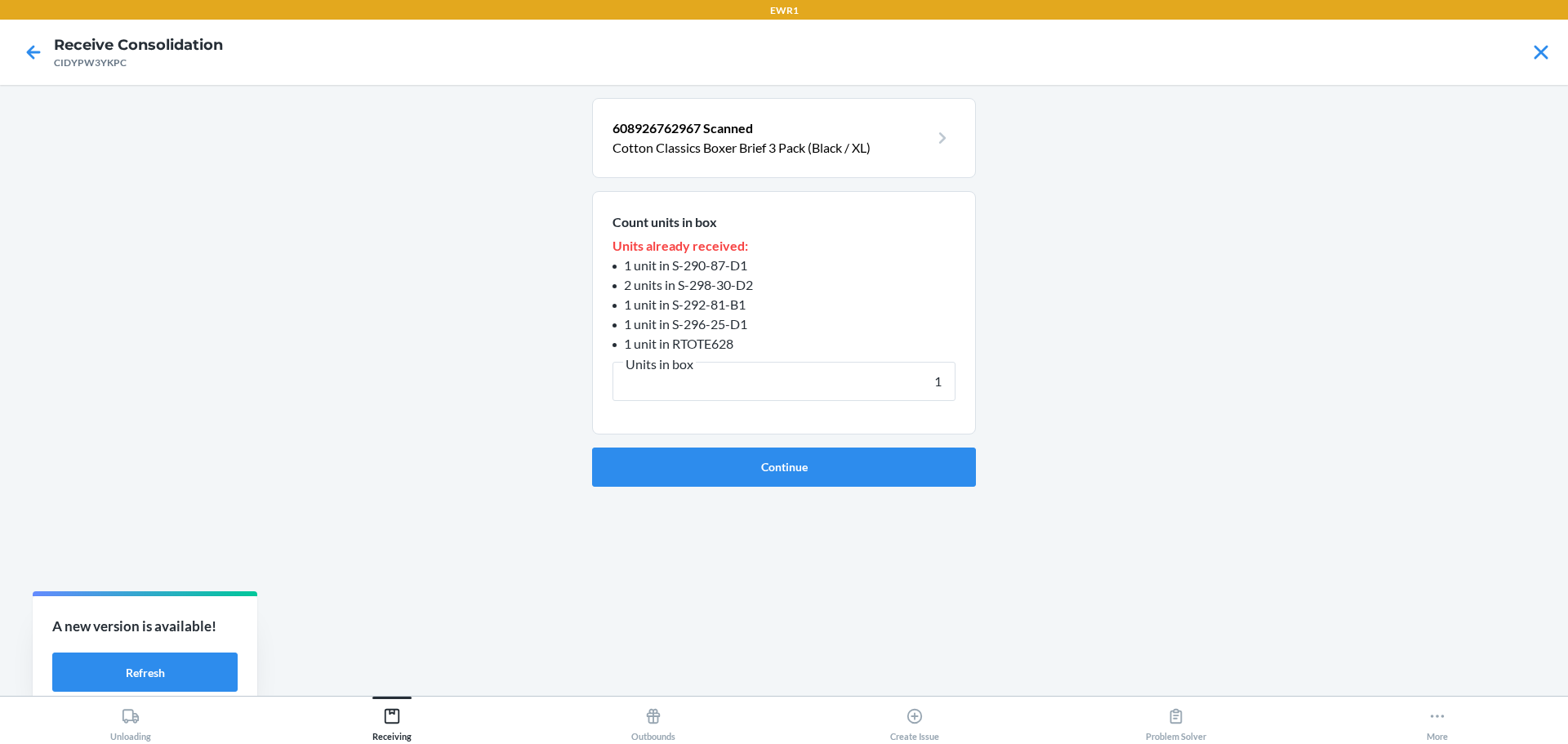
type input "1"
click at [832, 462] on button "Continue" at bounding box center [784, 467] width 384 height 39
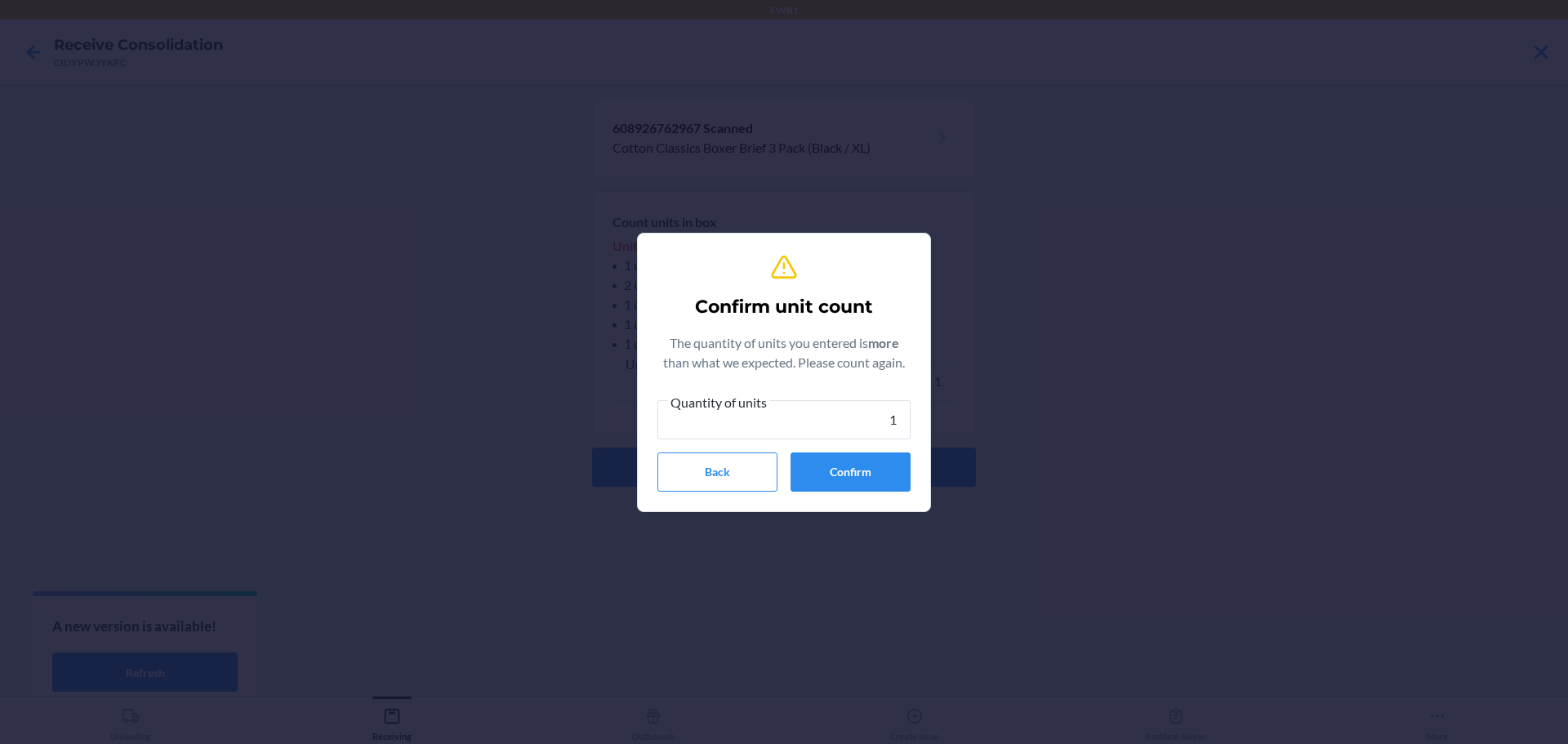
type input "1"
click at [832, 462] on button "Confirm" at bounding box center [850, 472] width 120 height 39
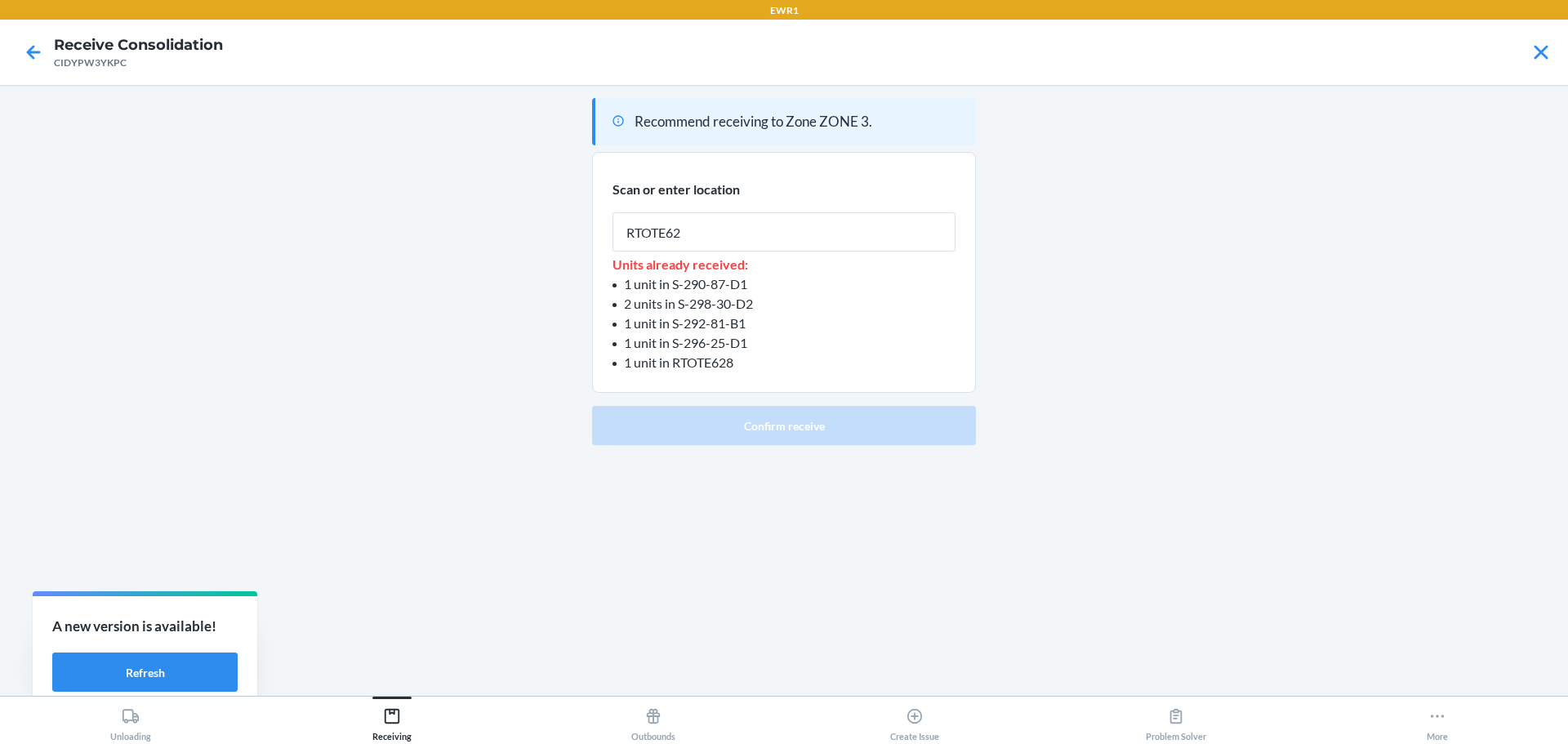
type input "RTOTE628"
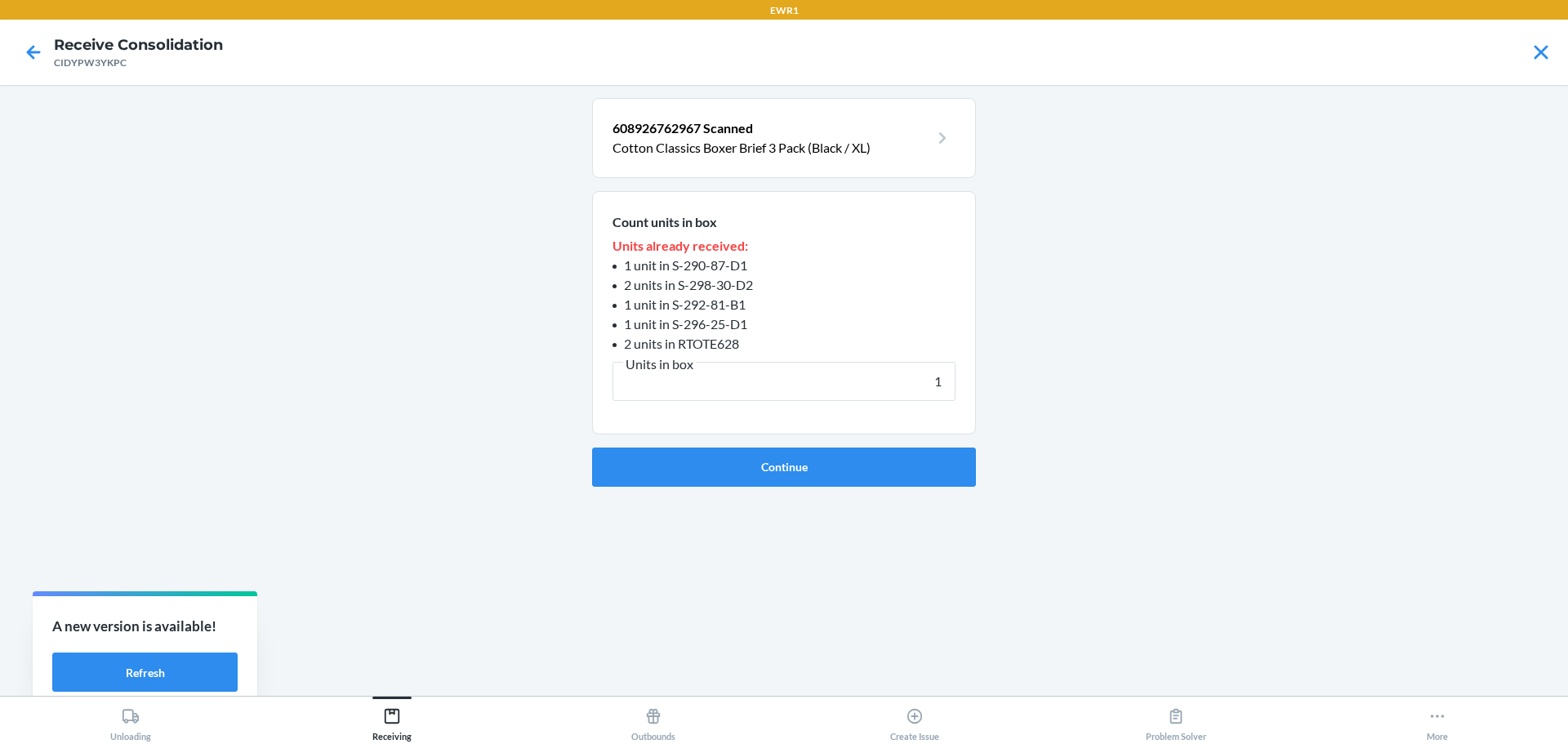
type input "1"
click at [832, 462] on button "Continue" at bounding box center [784, 467] width 384 height 39
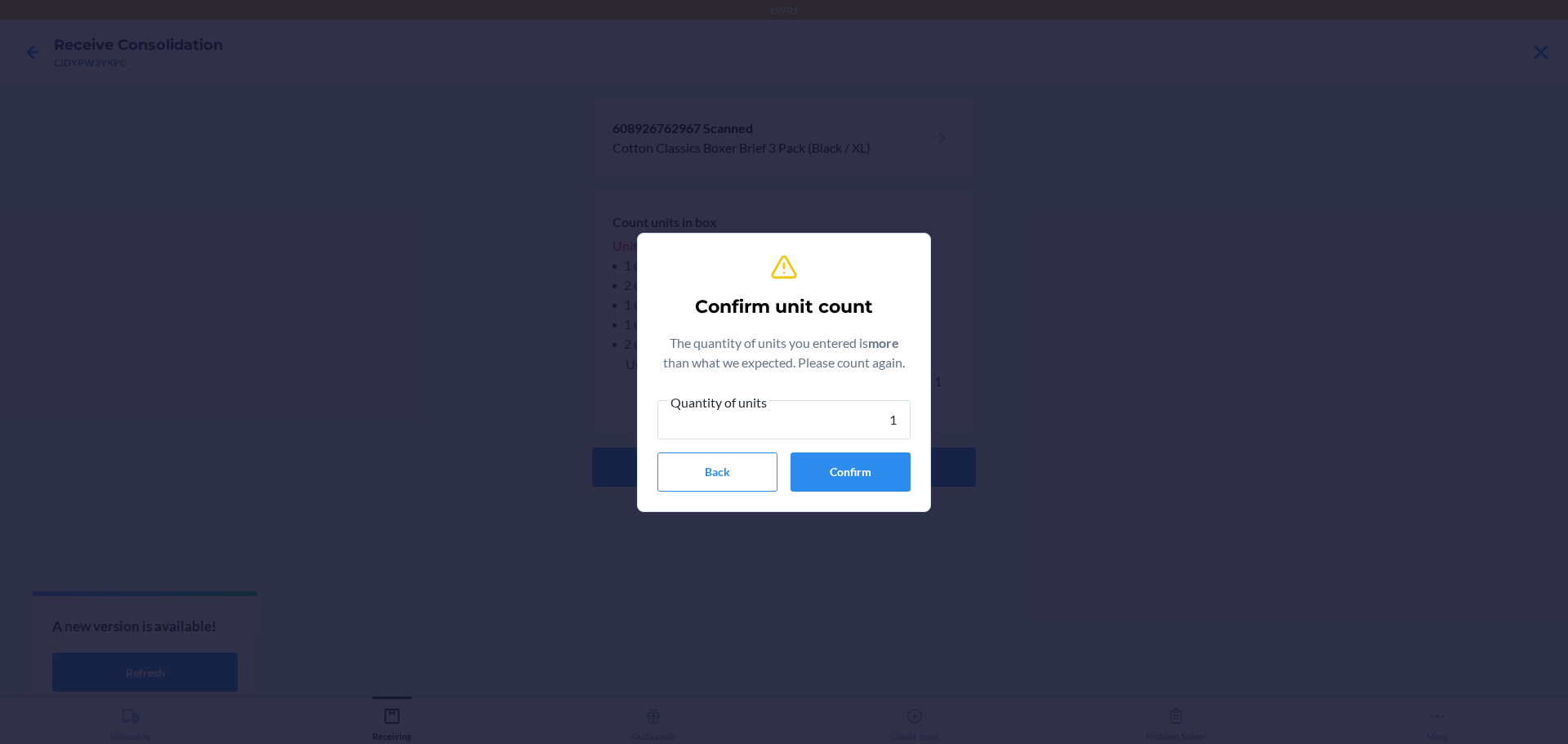
type input "1"
click at [832, 462] on button "Confirm" at bounding box center [850, 472] width 120 height 39
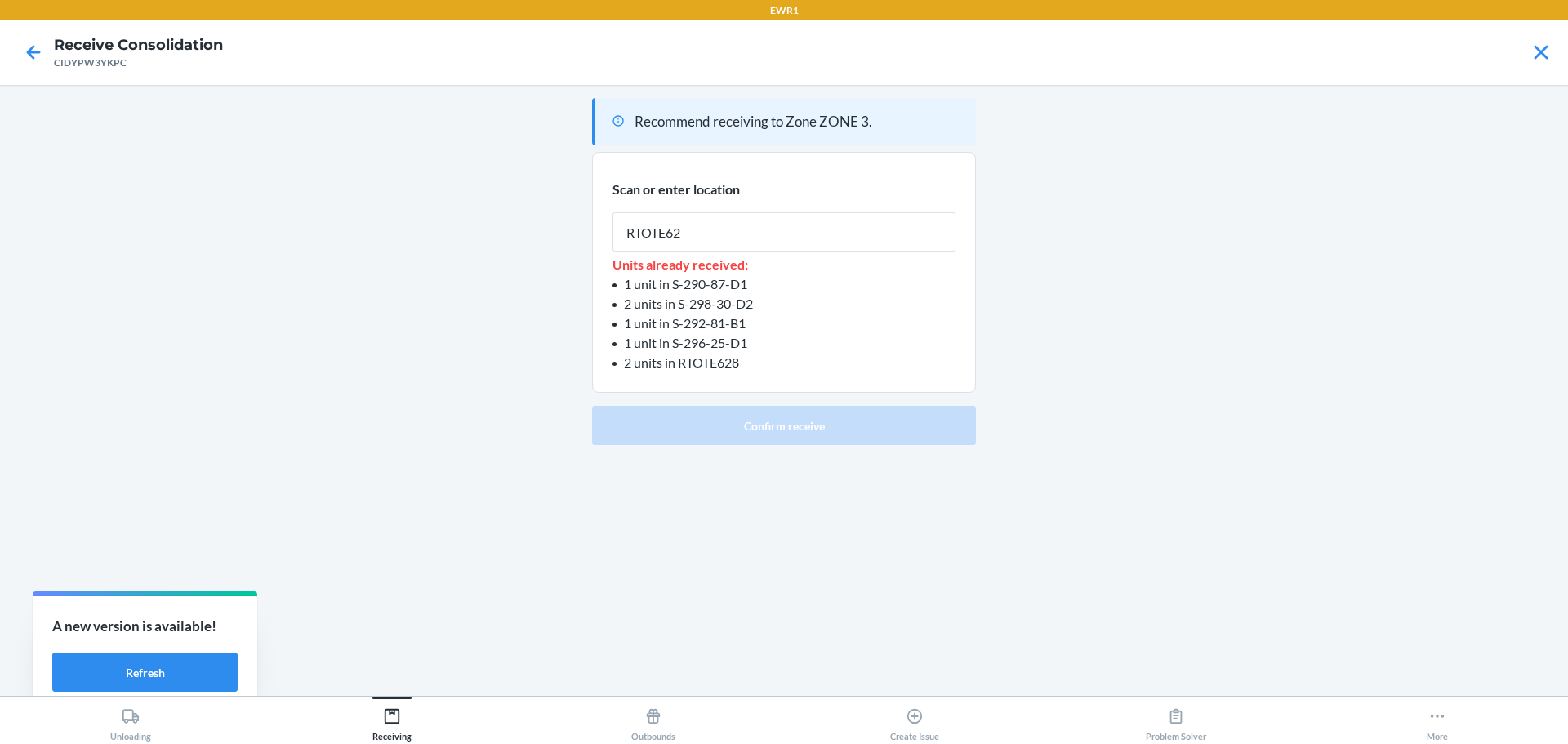
type input "RTOTE628"
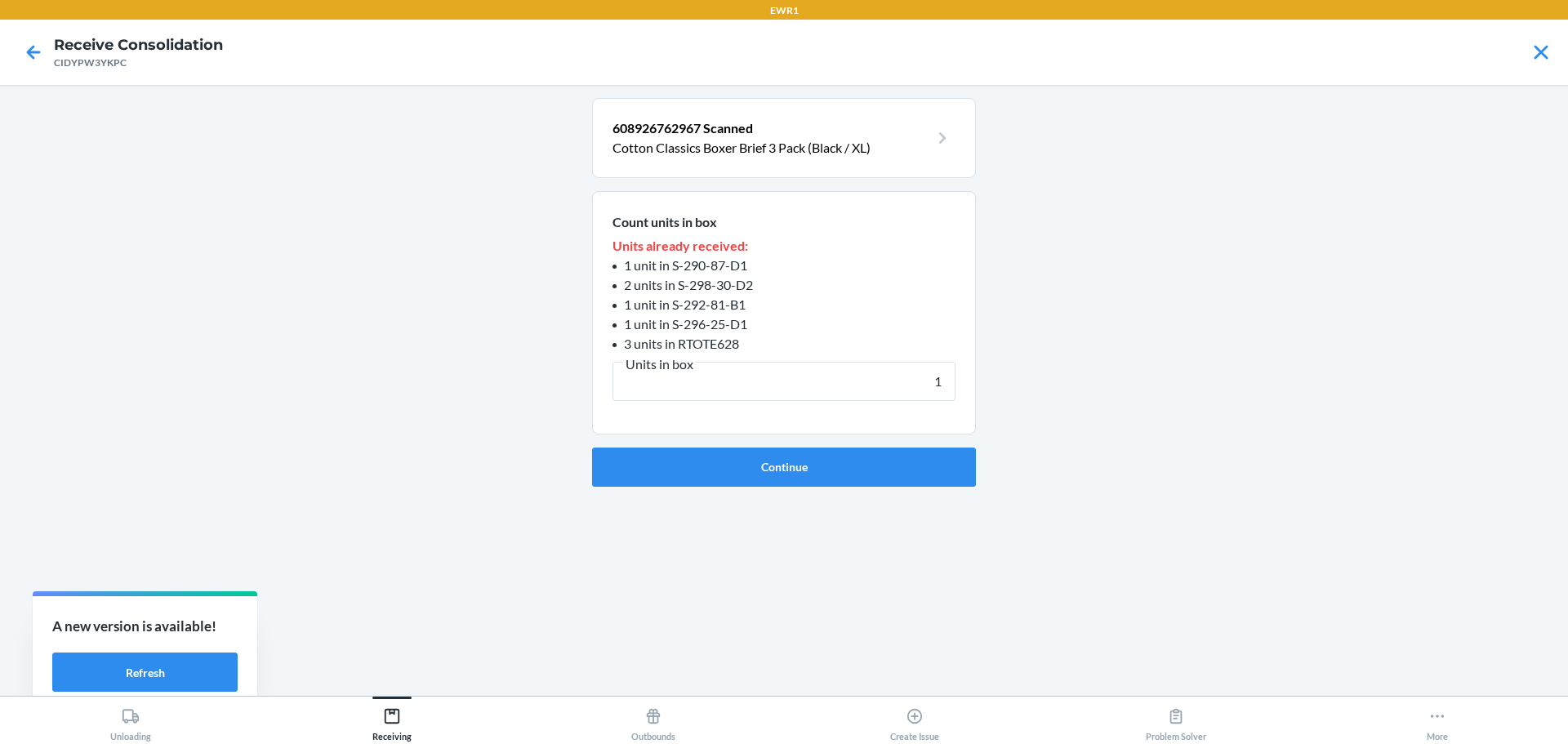
type input "1"
click at [832, 462] on button "Continue" at bounding box center [784, 467] width 384 height 39
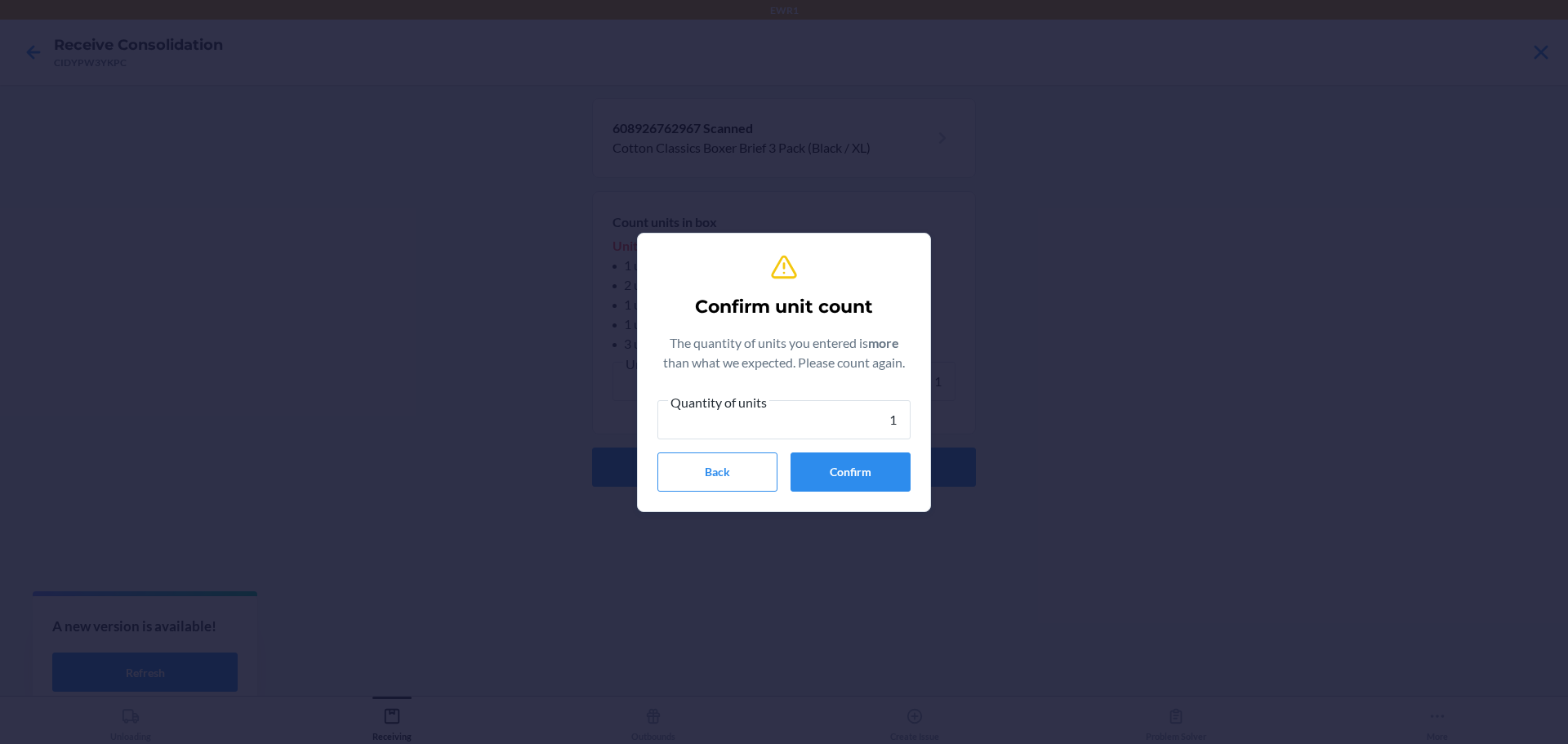
type input "1"
click at [832, 462] on button "Confirm" at bounding box center [850, 472] width 120 height 39
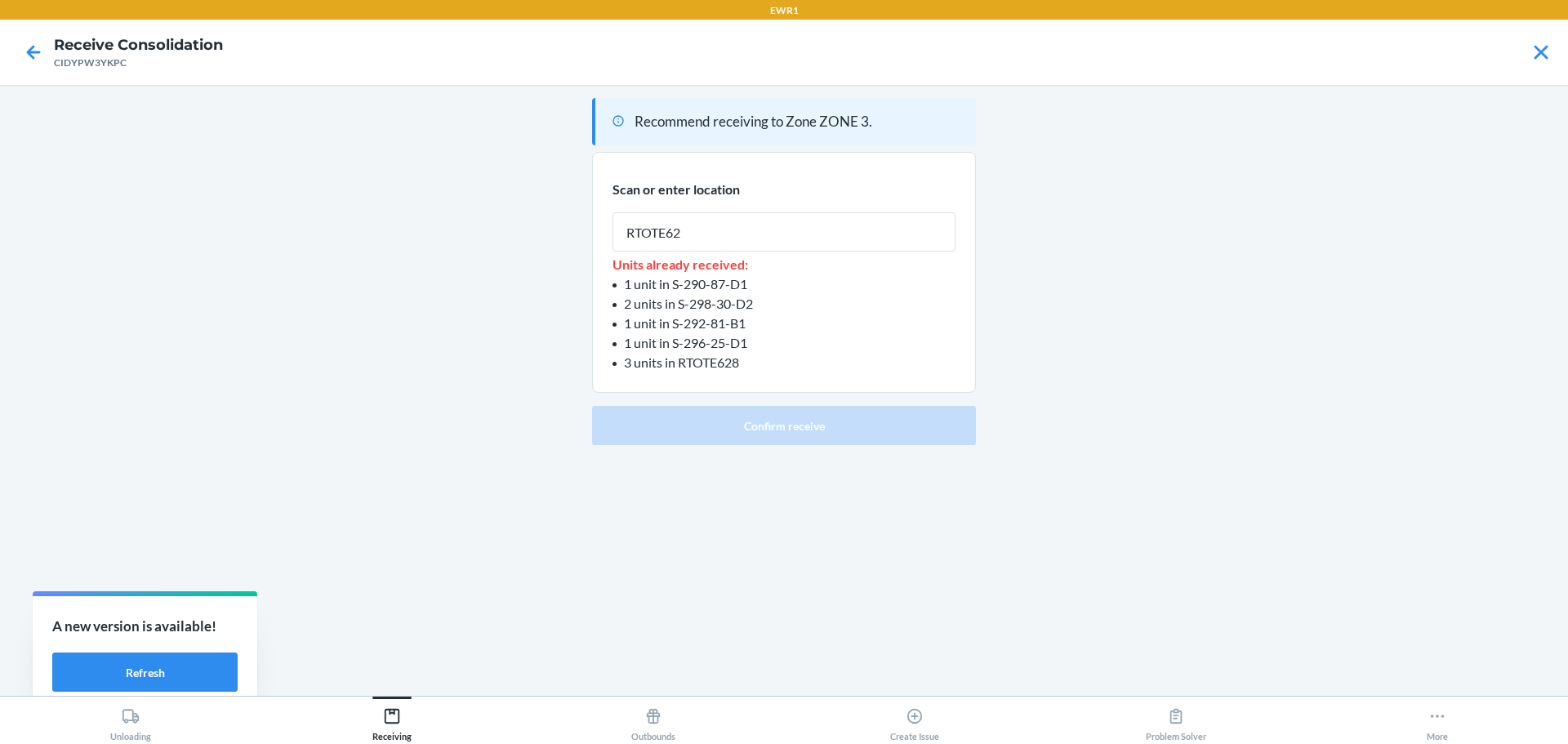
type input "RTOTE628"
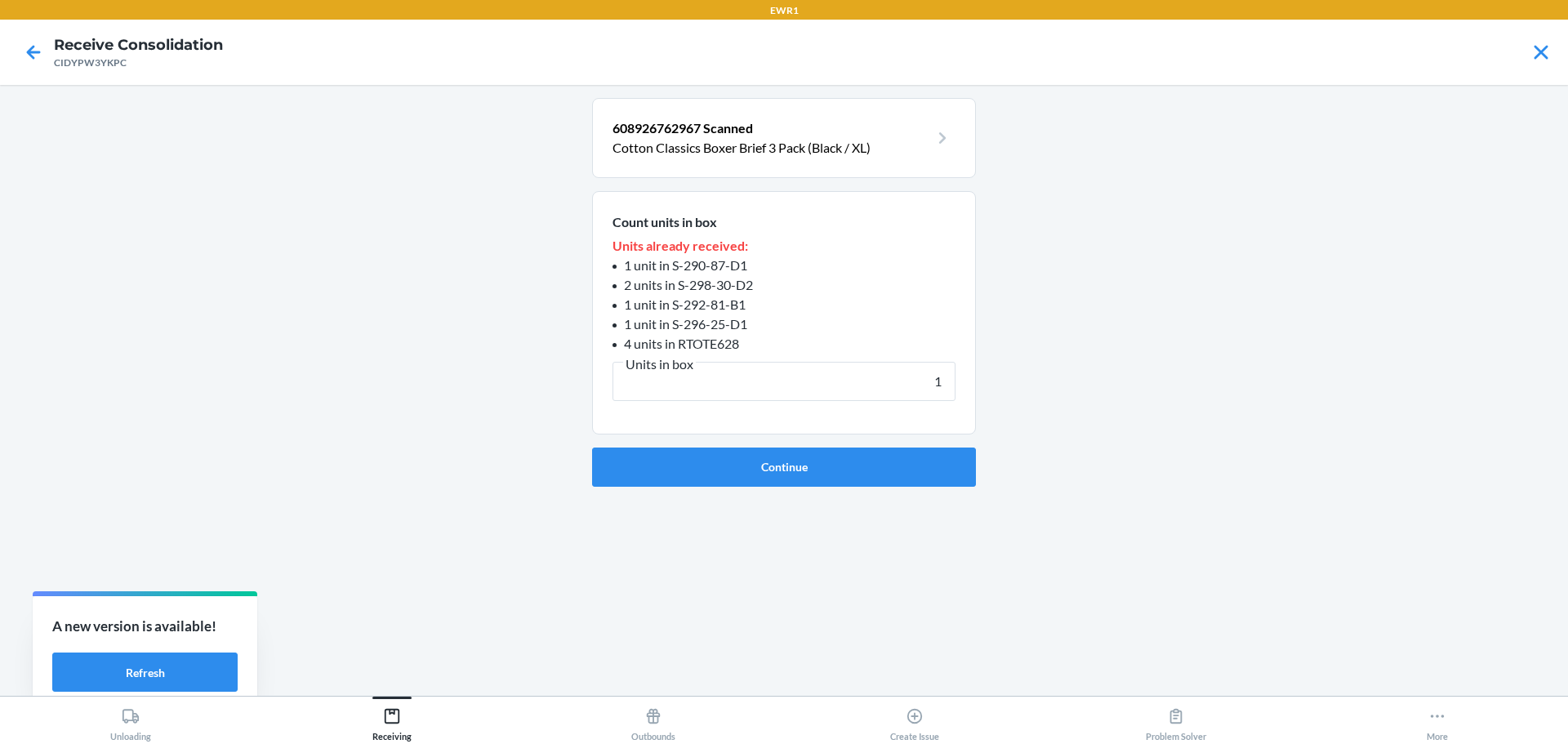
type input "1"
click at [592, 448] on button "Continue" at bounding box center [784, 467] width 384 height 39
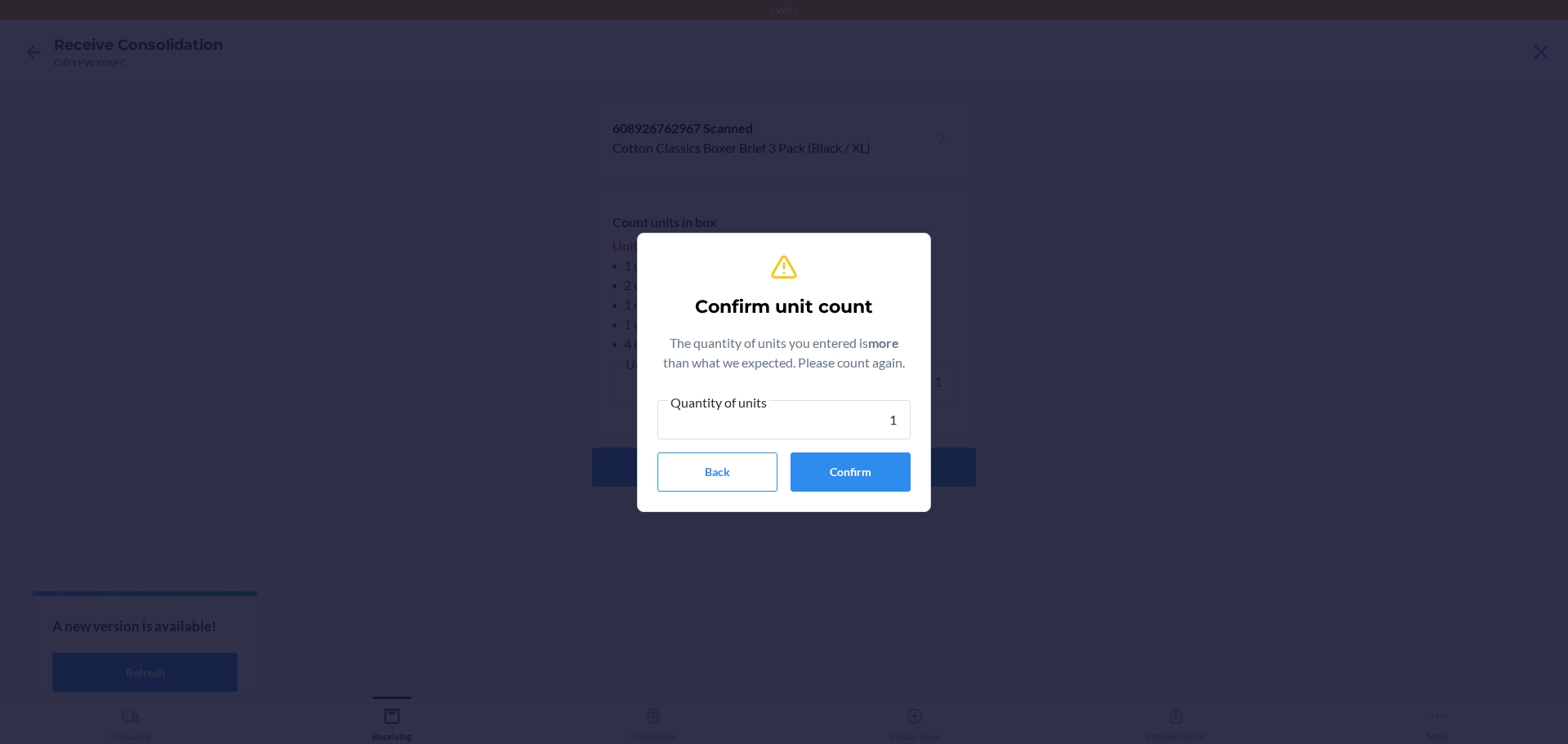
type input "1"
click at [832, 462] on button "Confirm" at bounding box center [850, 472] width 120 height 39
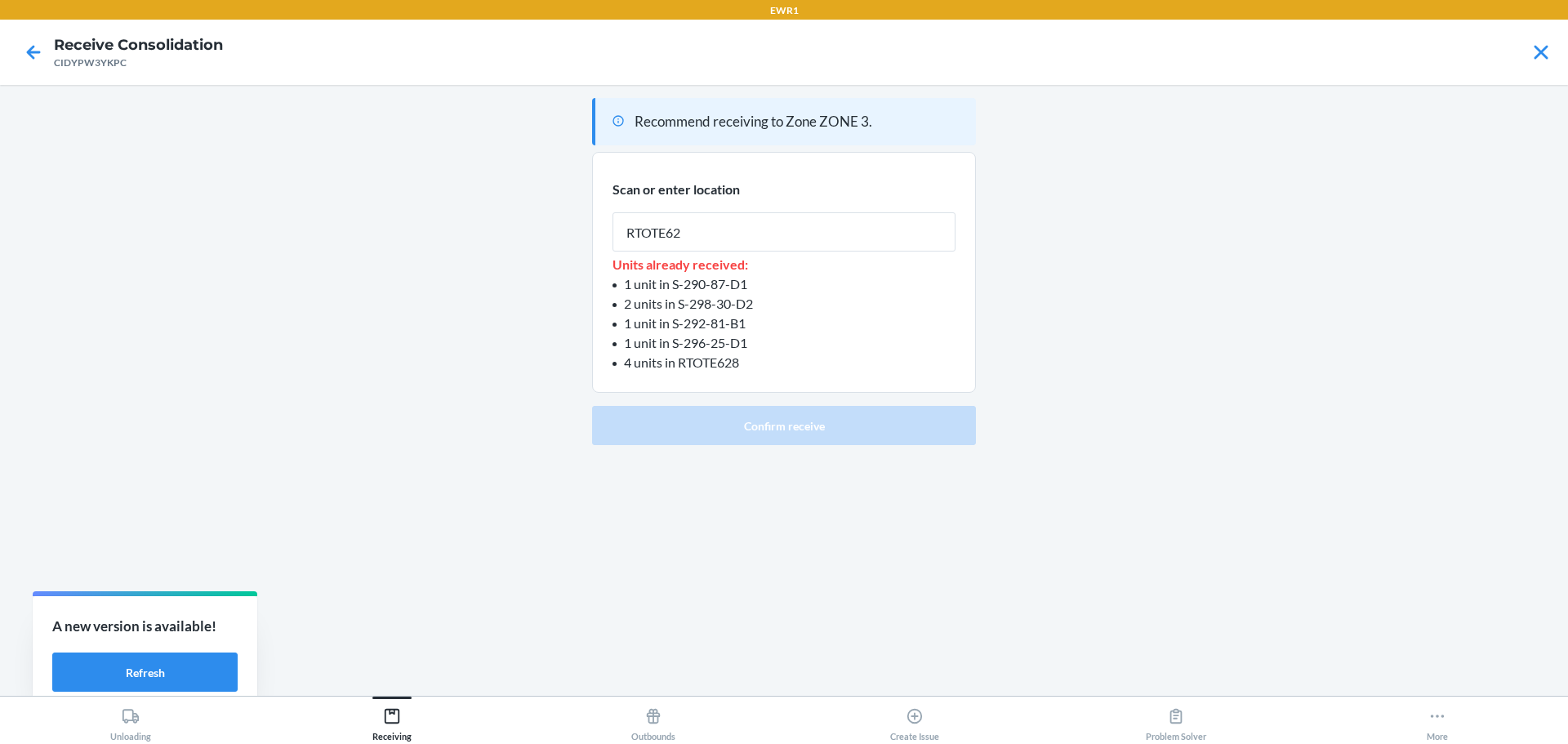
type input "RTOTE628"
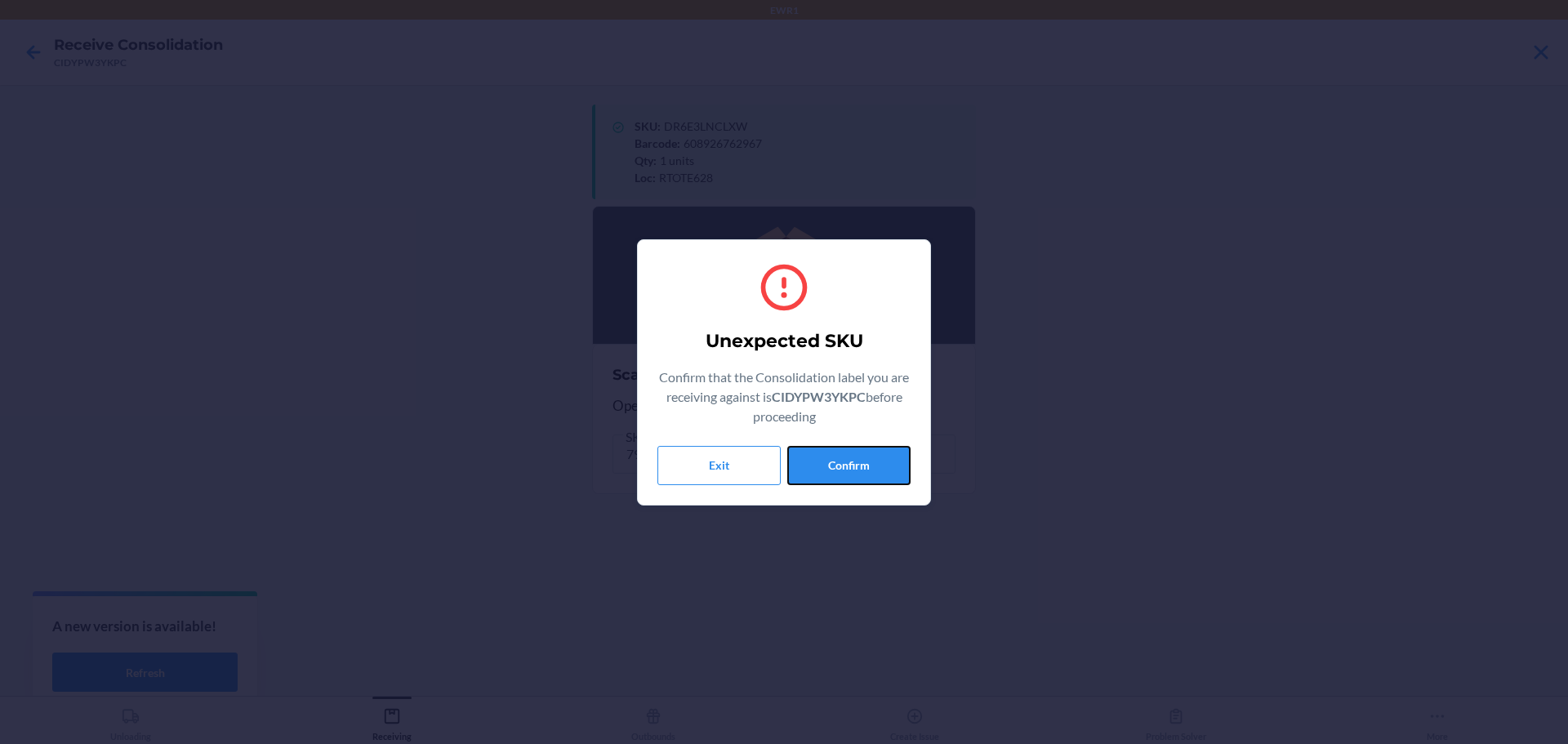
click at [832, 462] on button "Confirm" at bounding box center [849, 465] width 124 height 39
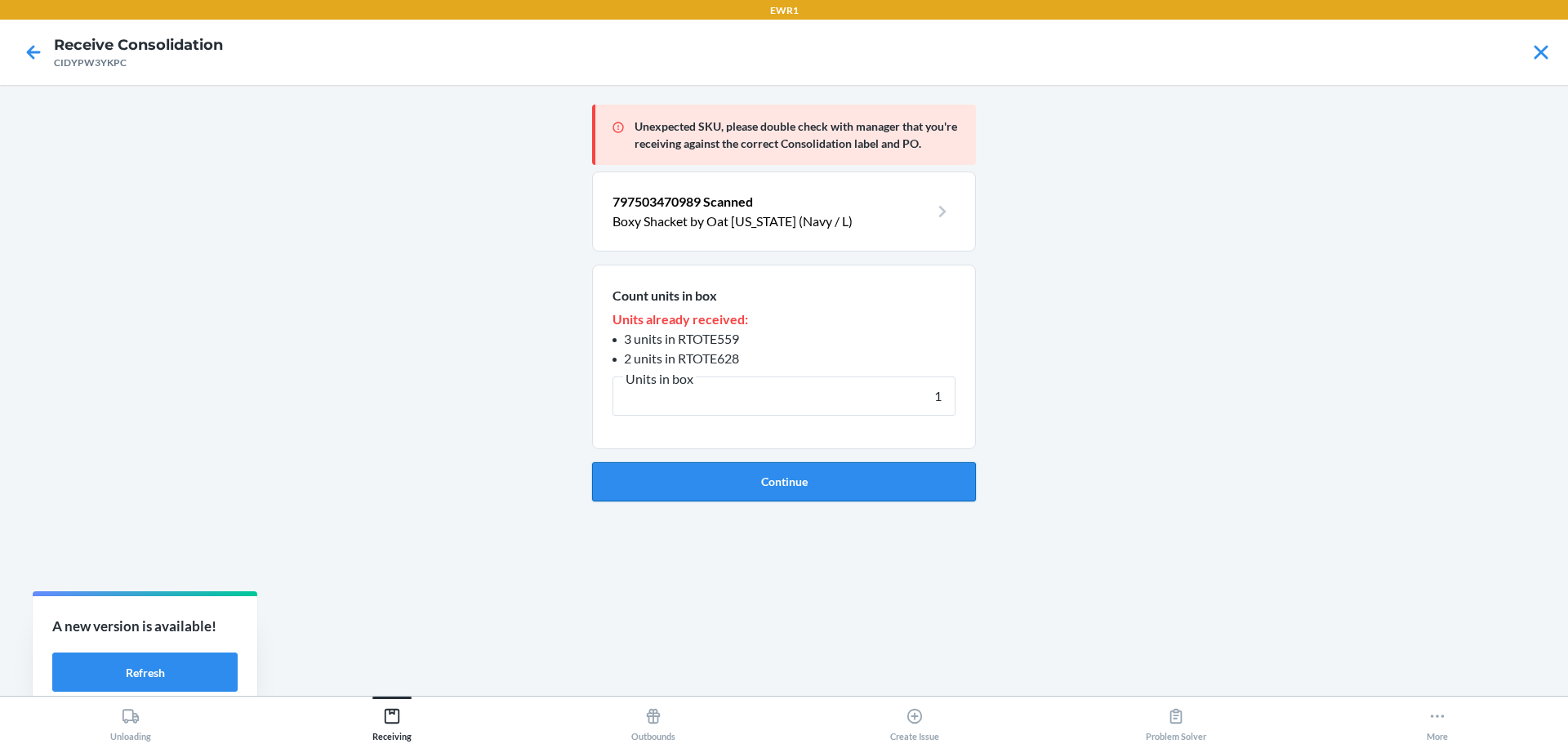
type input "1"
click at [832, 491] on button "Continue" at bounding box center [784, 482] width 384 height 39
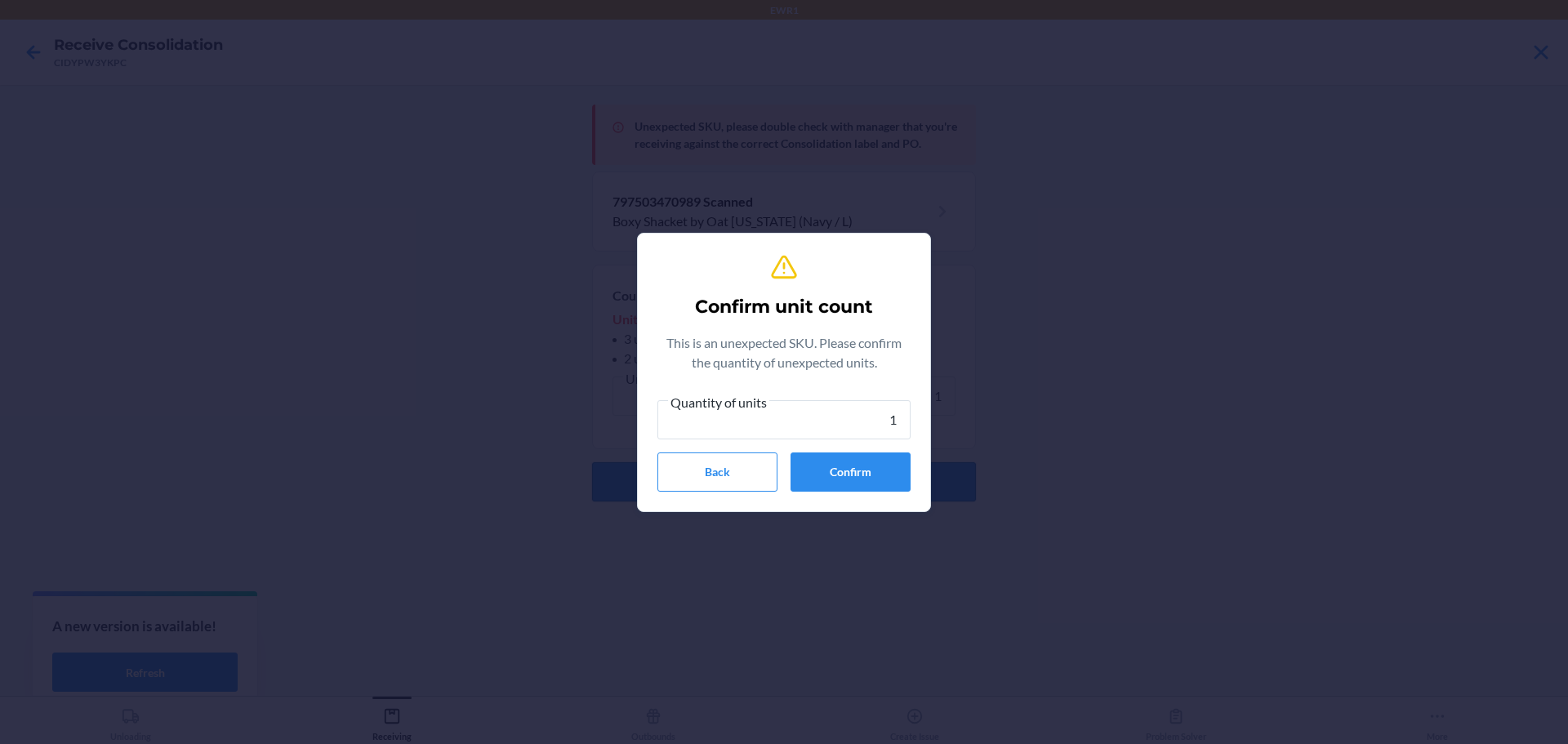
type input "1"
click at [832, 491] on button "Confirm" at bounding box center [850, 472] width 120 height 39
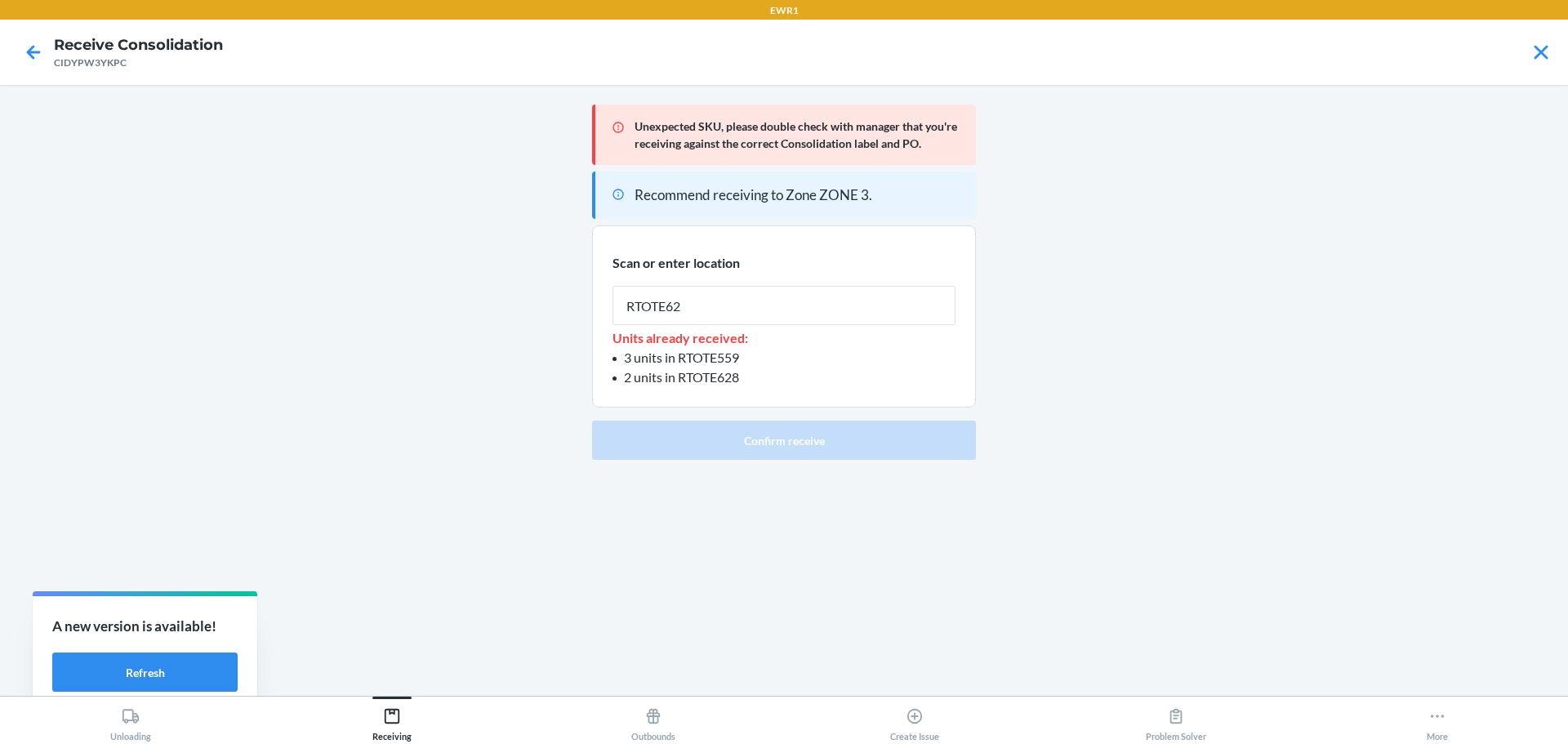
type input "RTOTE628"
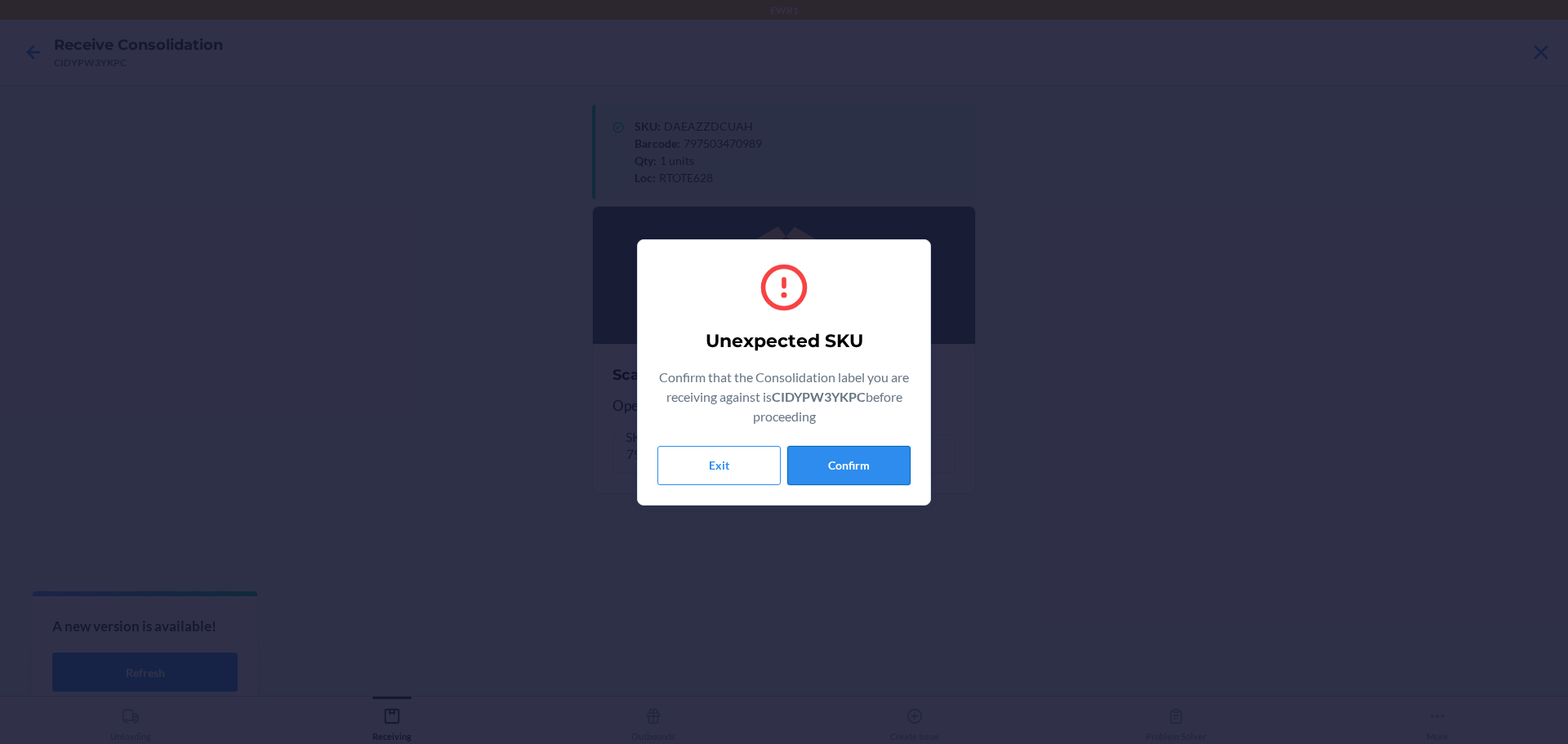
click at [855, 467] on button "Confirm" at bounding box center [849, 465] width 124 height 39
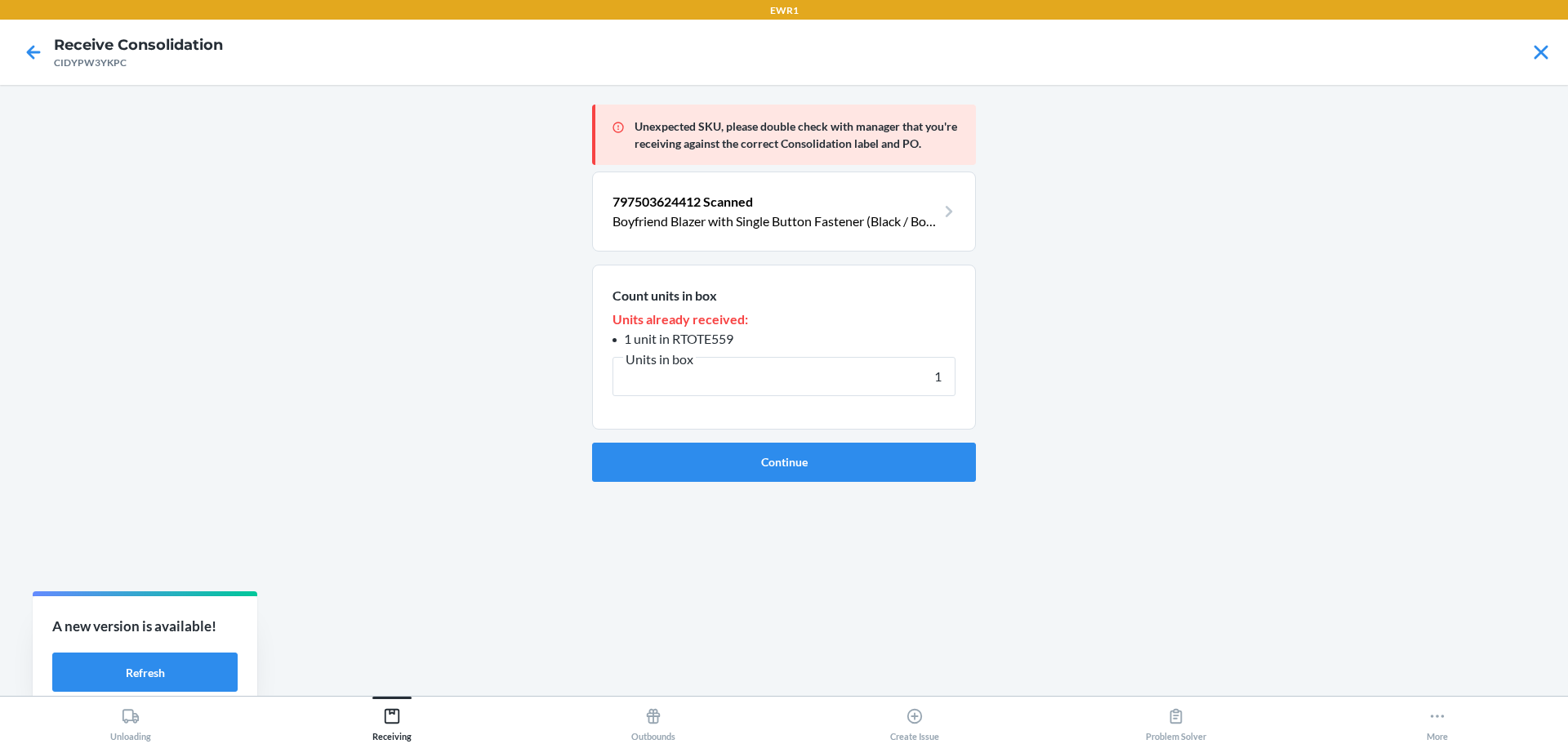
type input "1"
click at [855, 467] on button "Continue" at bounding box center [784, 462] width 384 height 39
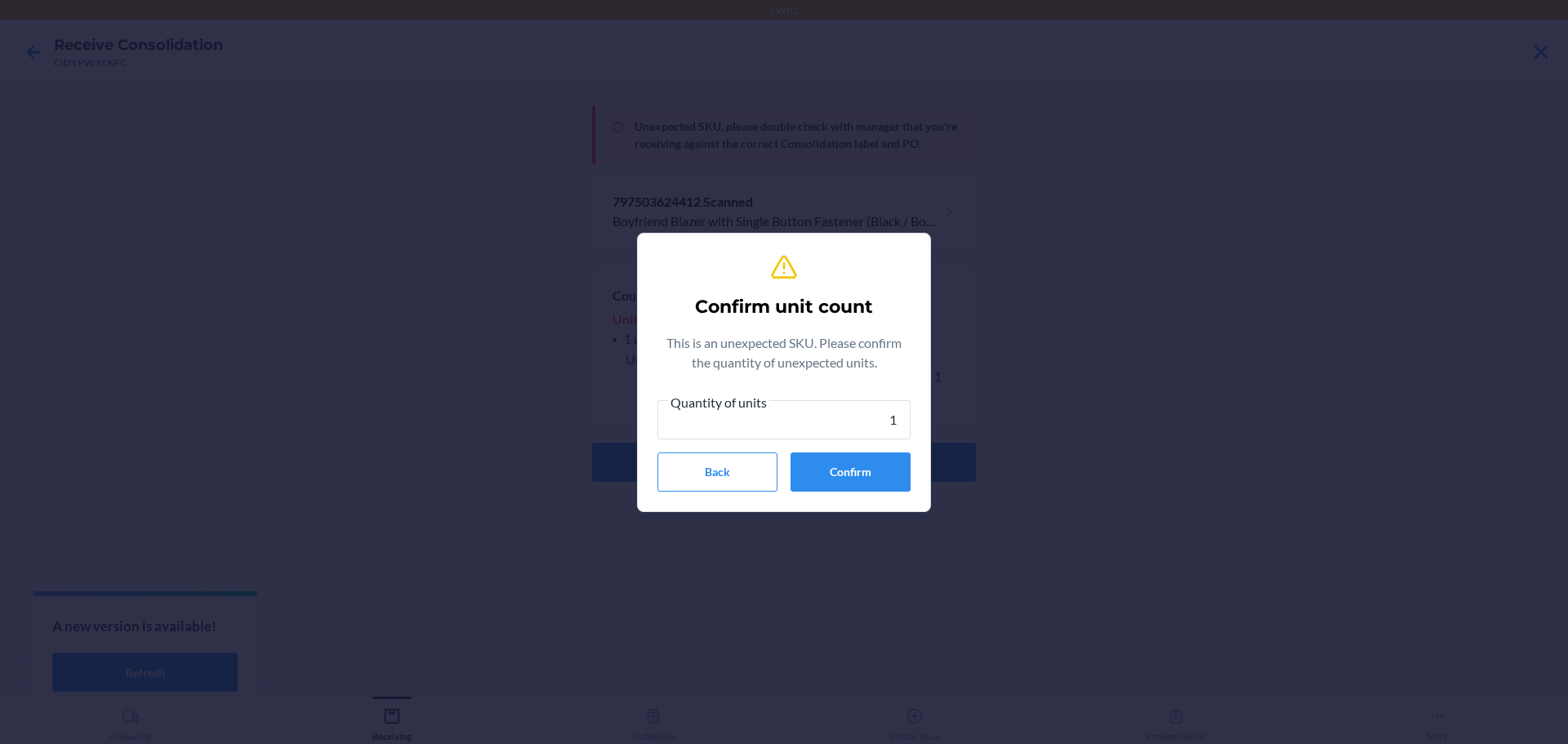
type input "1"
click at [855, 467] on button "Confirm" at bounding box center [850, 472] width 120 height 39
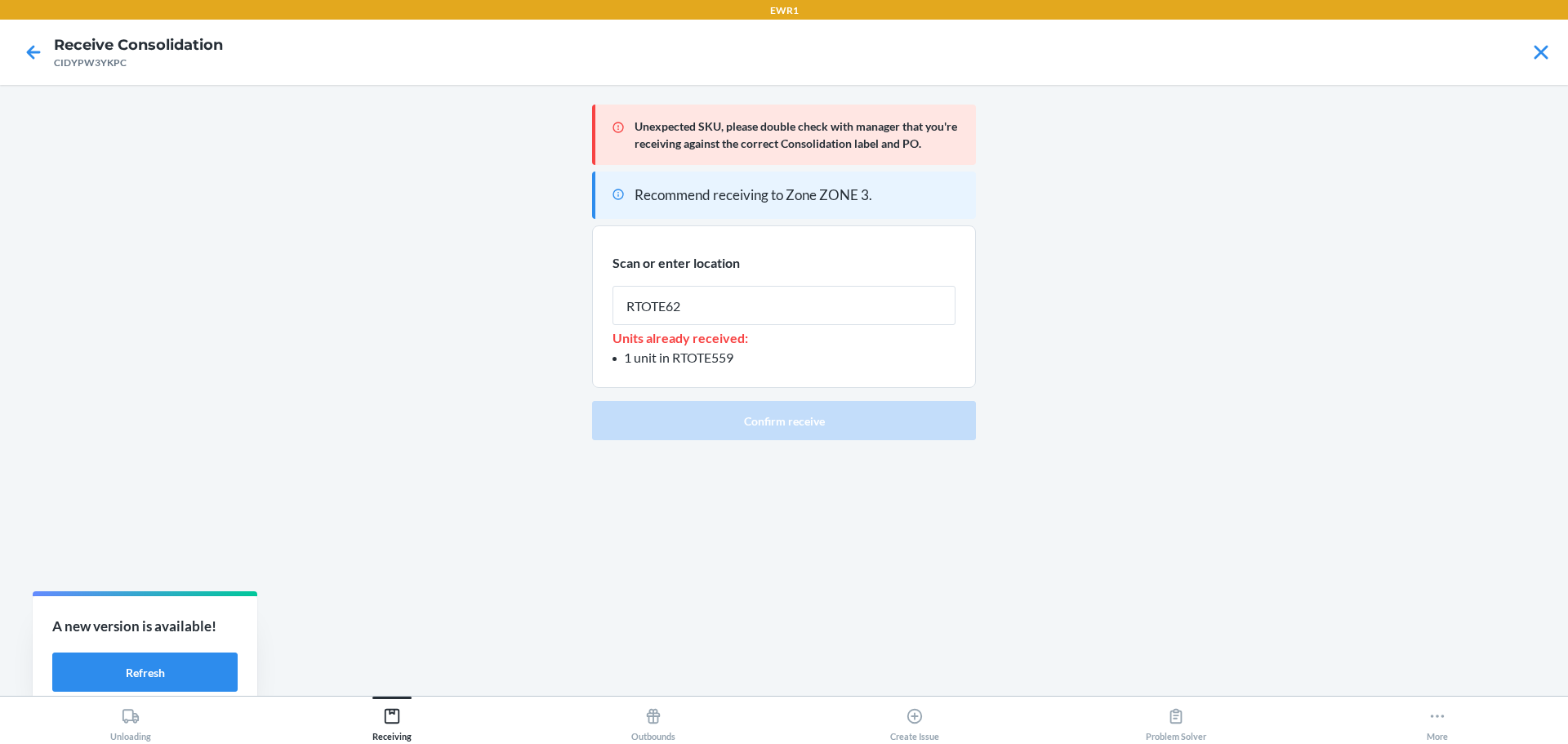
type input "RTOTE628"
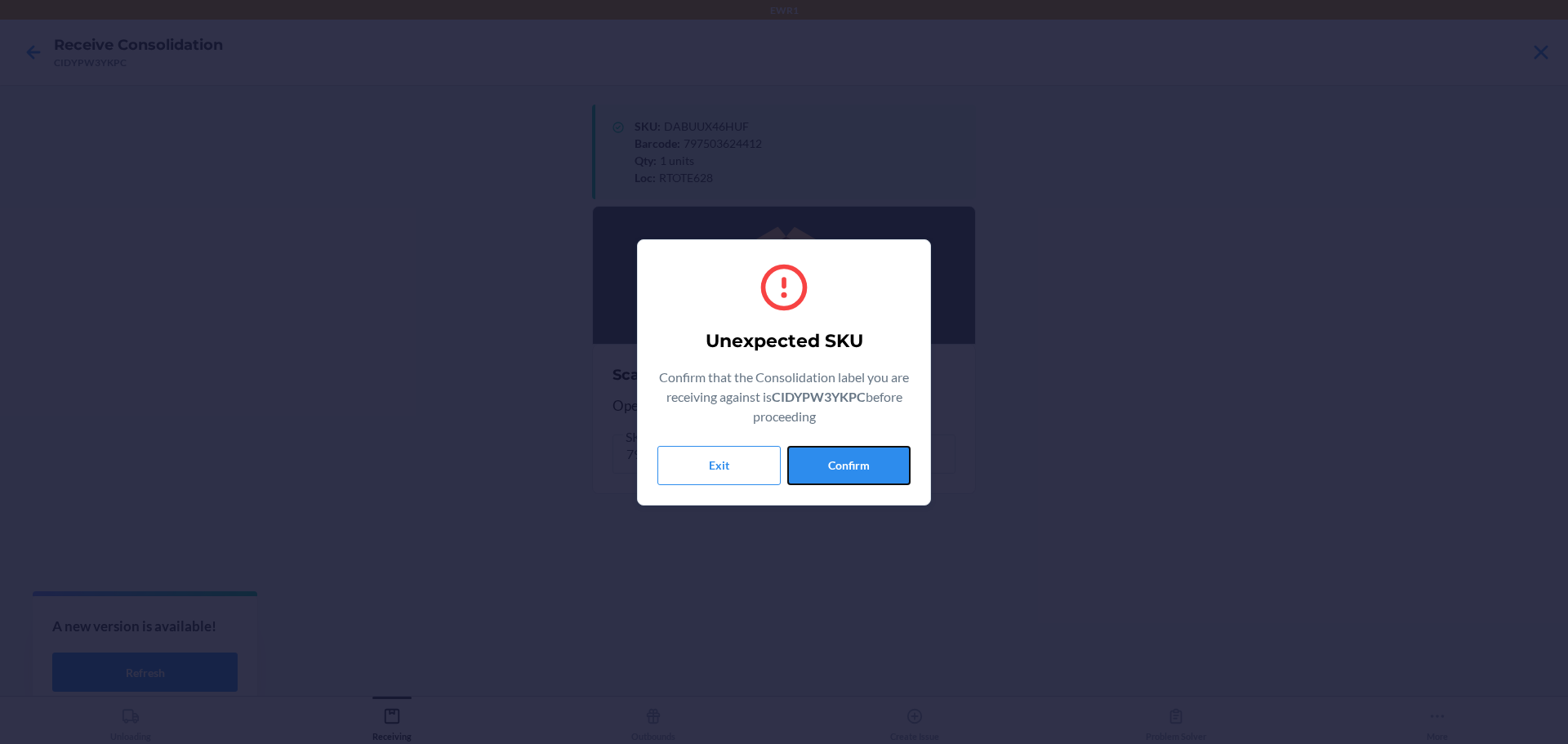
click at [855, 467] on button "Confirm" at bounding box center [849, 465] width 124 height 39
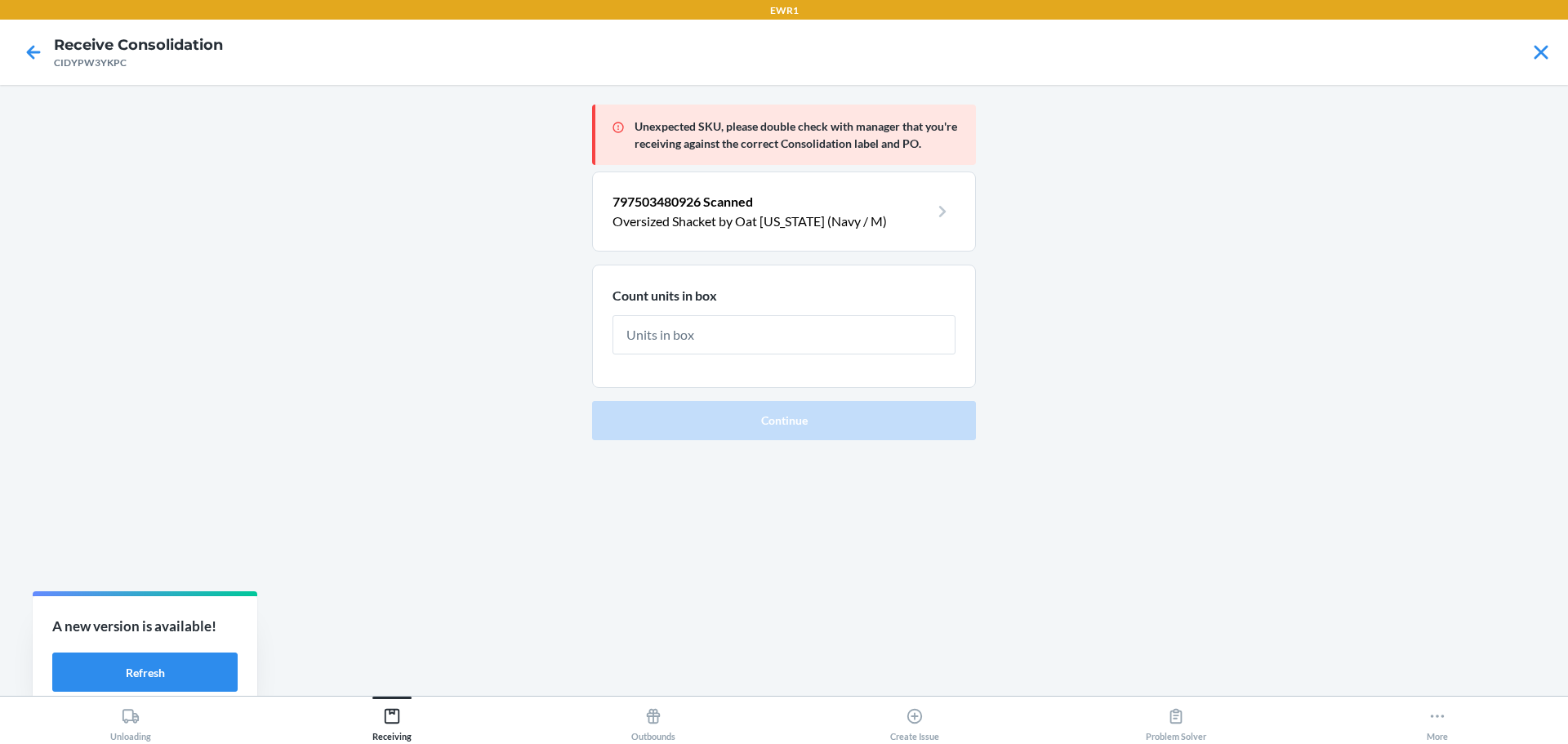
type input "1"
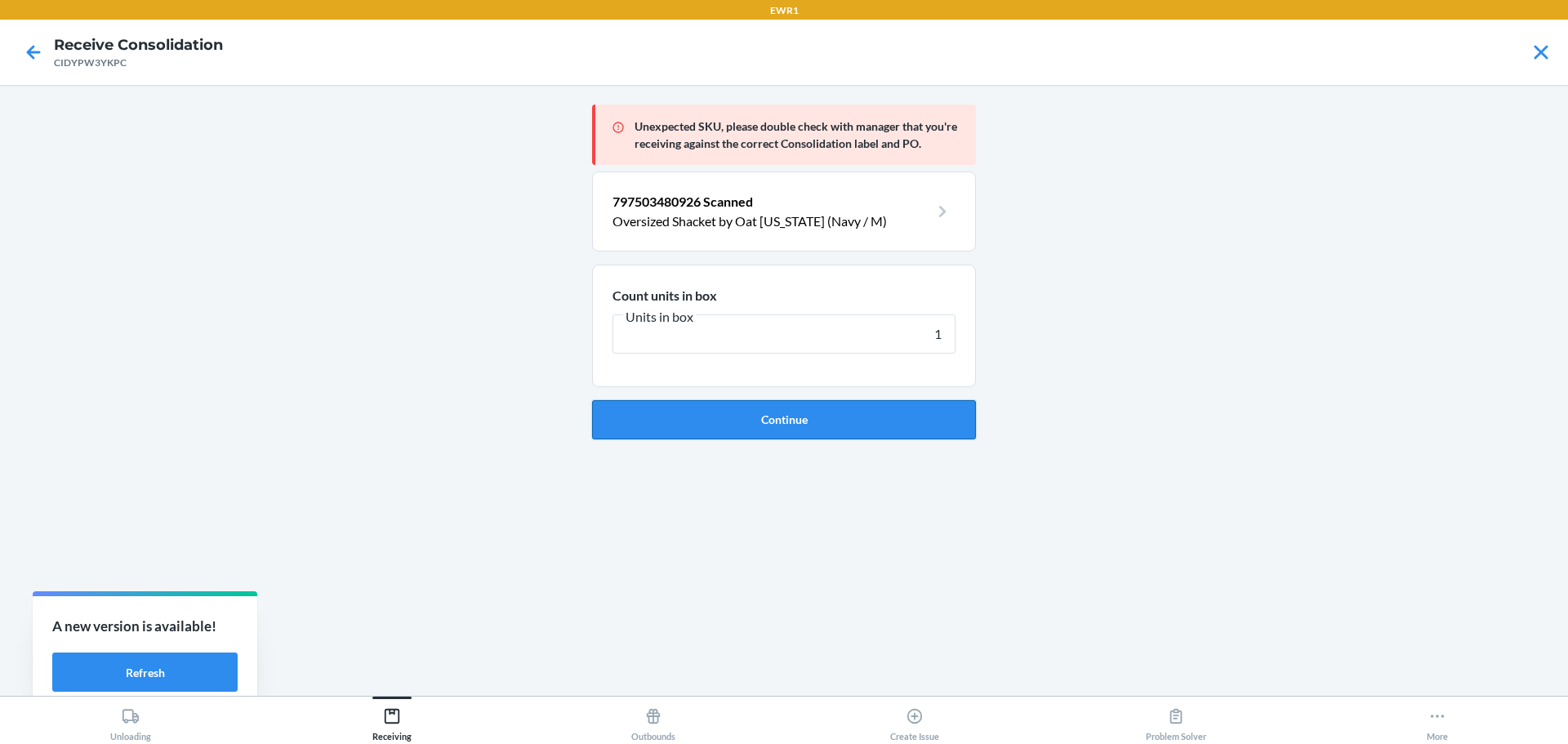
type input "1"
click at [828, 427] on button "Continue" at bounding box center [784, 420] width 384 height 39
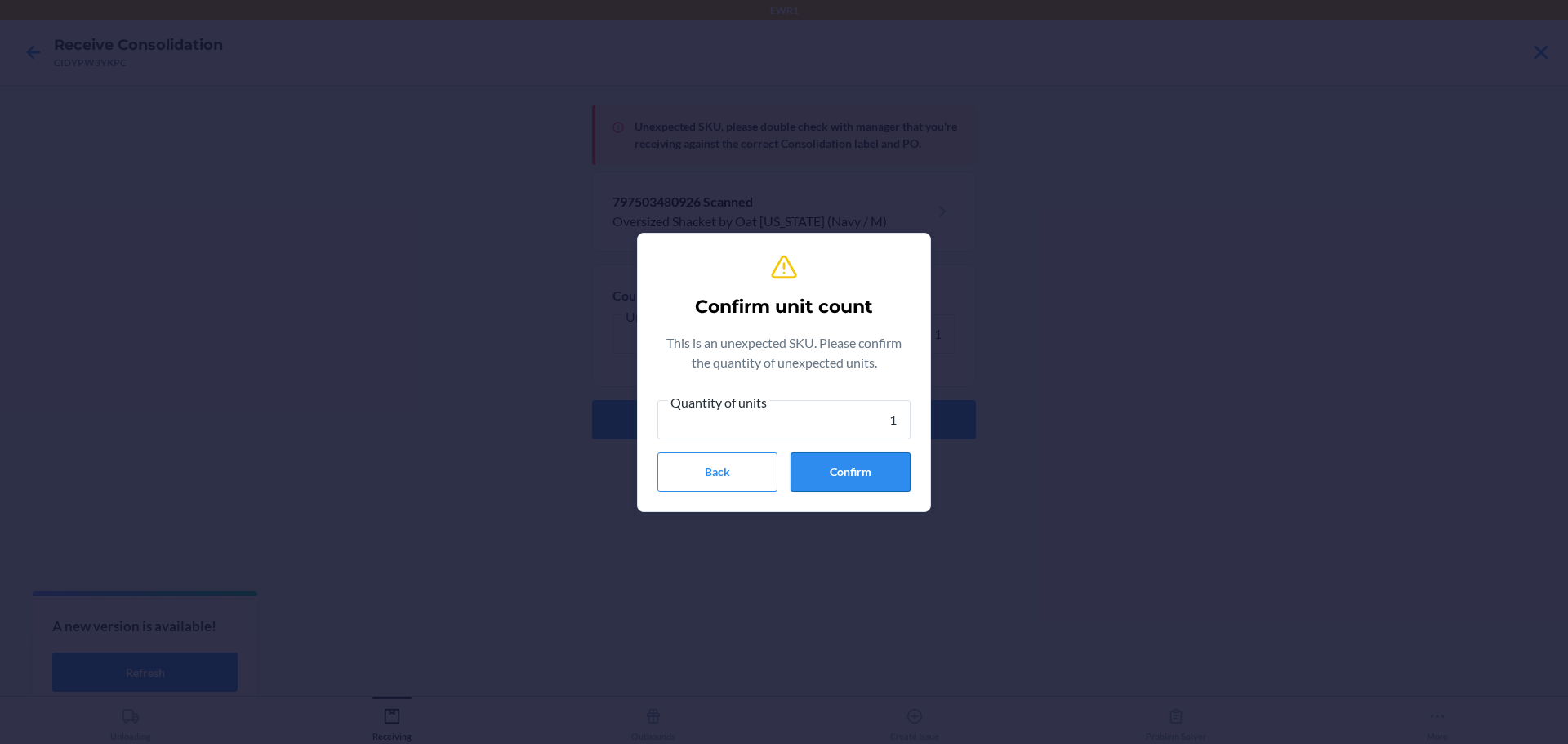
type input "1"
click at [868, 472] on button "Confirm" at bounding box center [850, 472] width 120 height 39
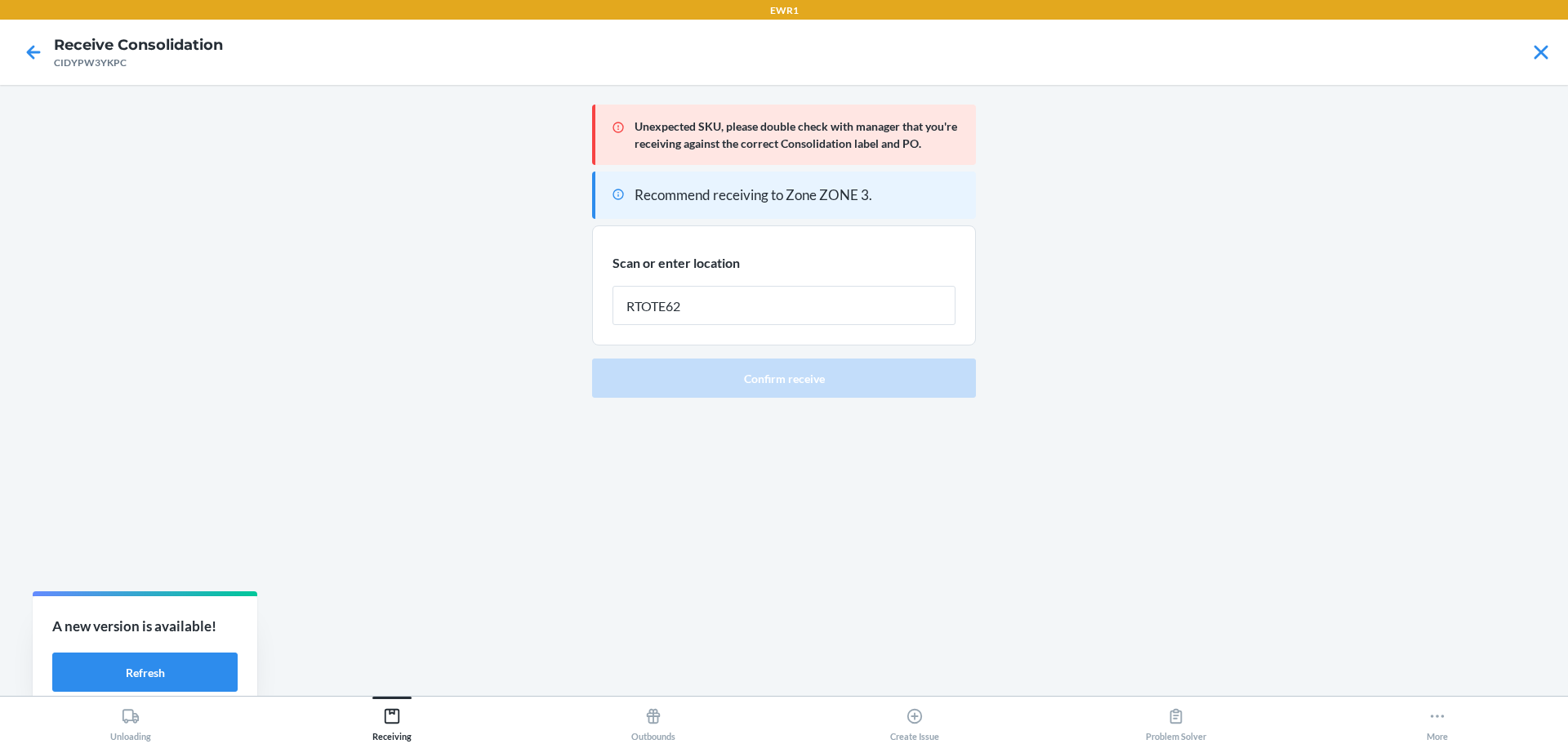
type input "RTOTE628"
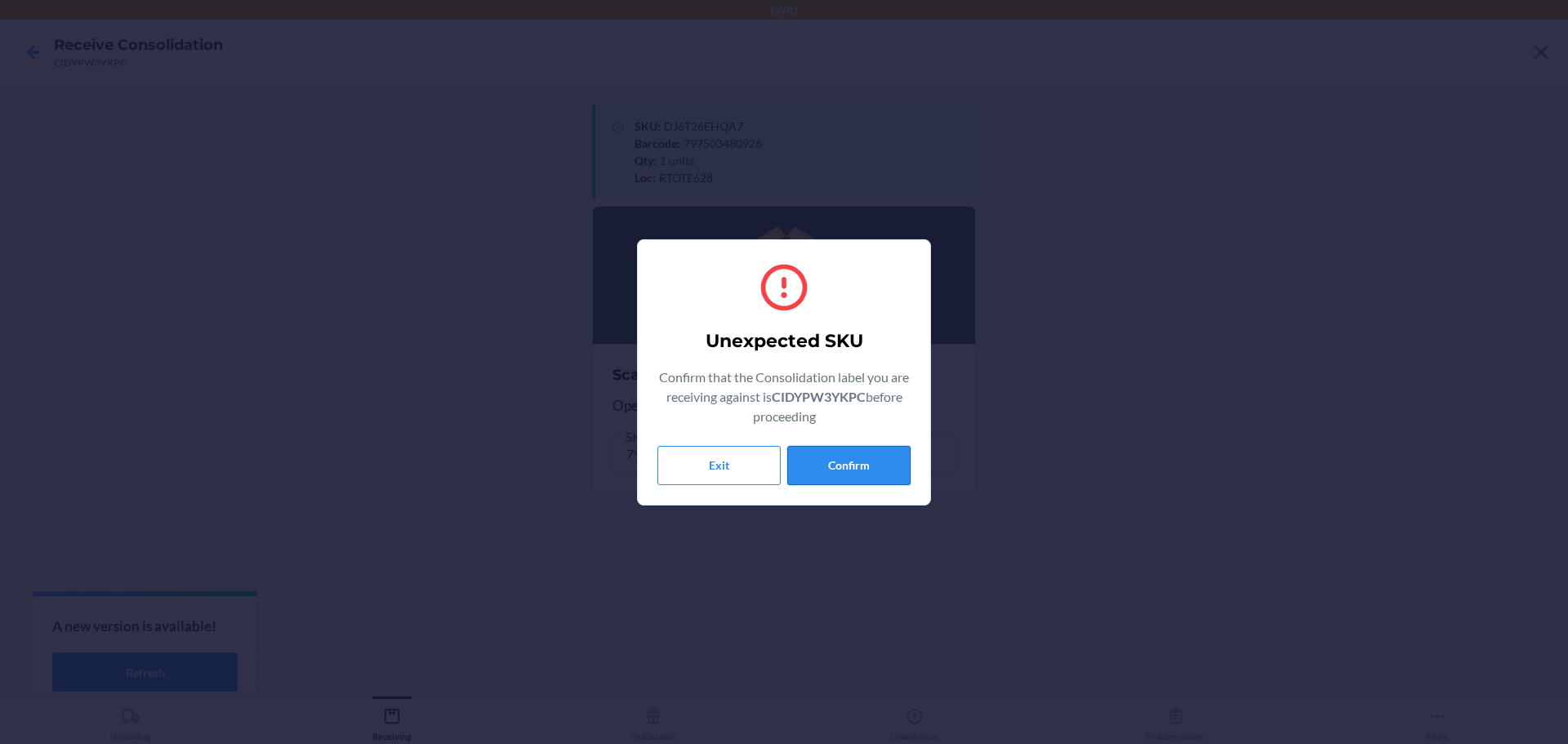
click at [860, 471] on button "Confirm" at bounding box center [849, 465] width 124 height 39
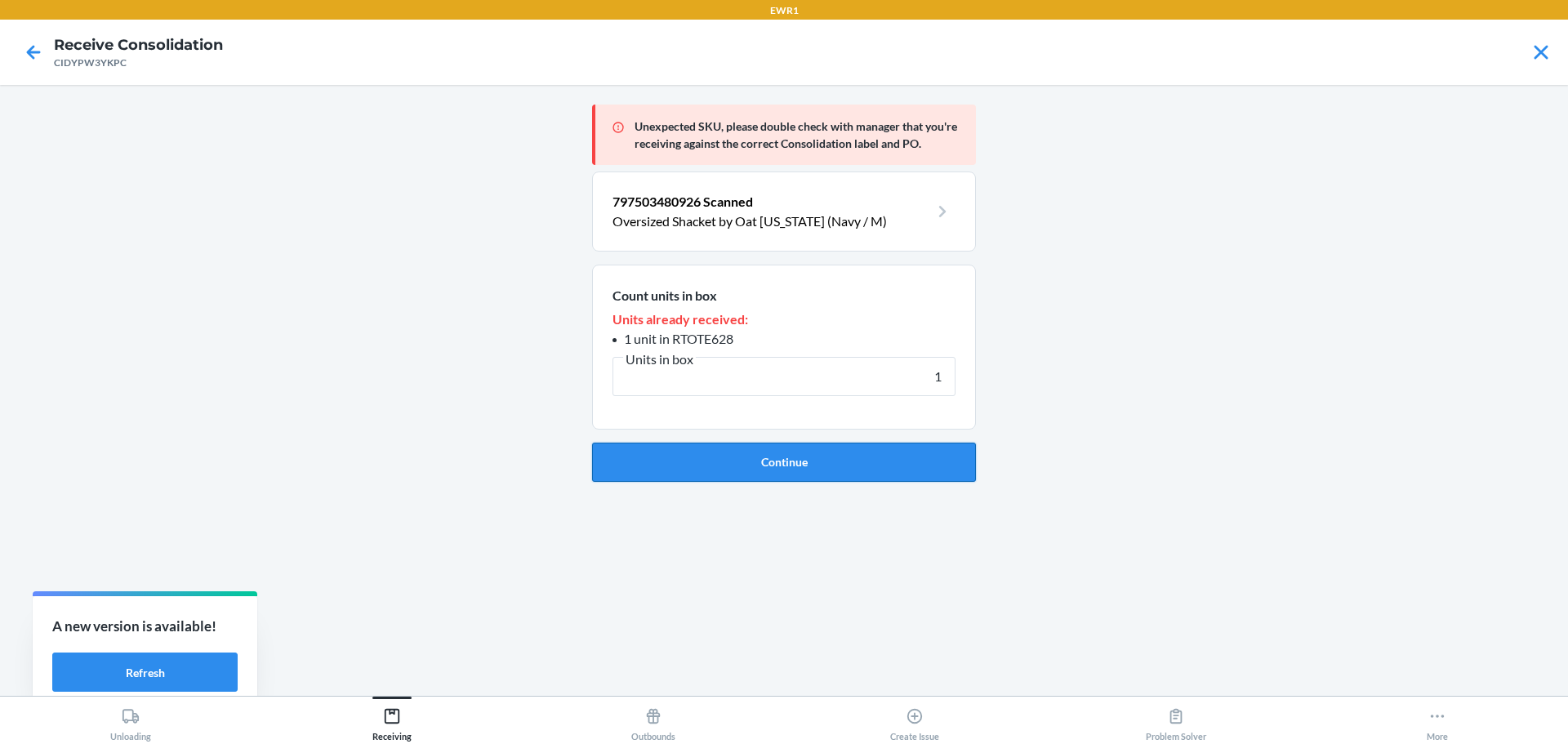
type input "1"
click at [858, 451] on button "Continue" at bounding box center [784, 462] width 384 height 39
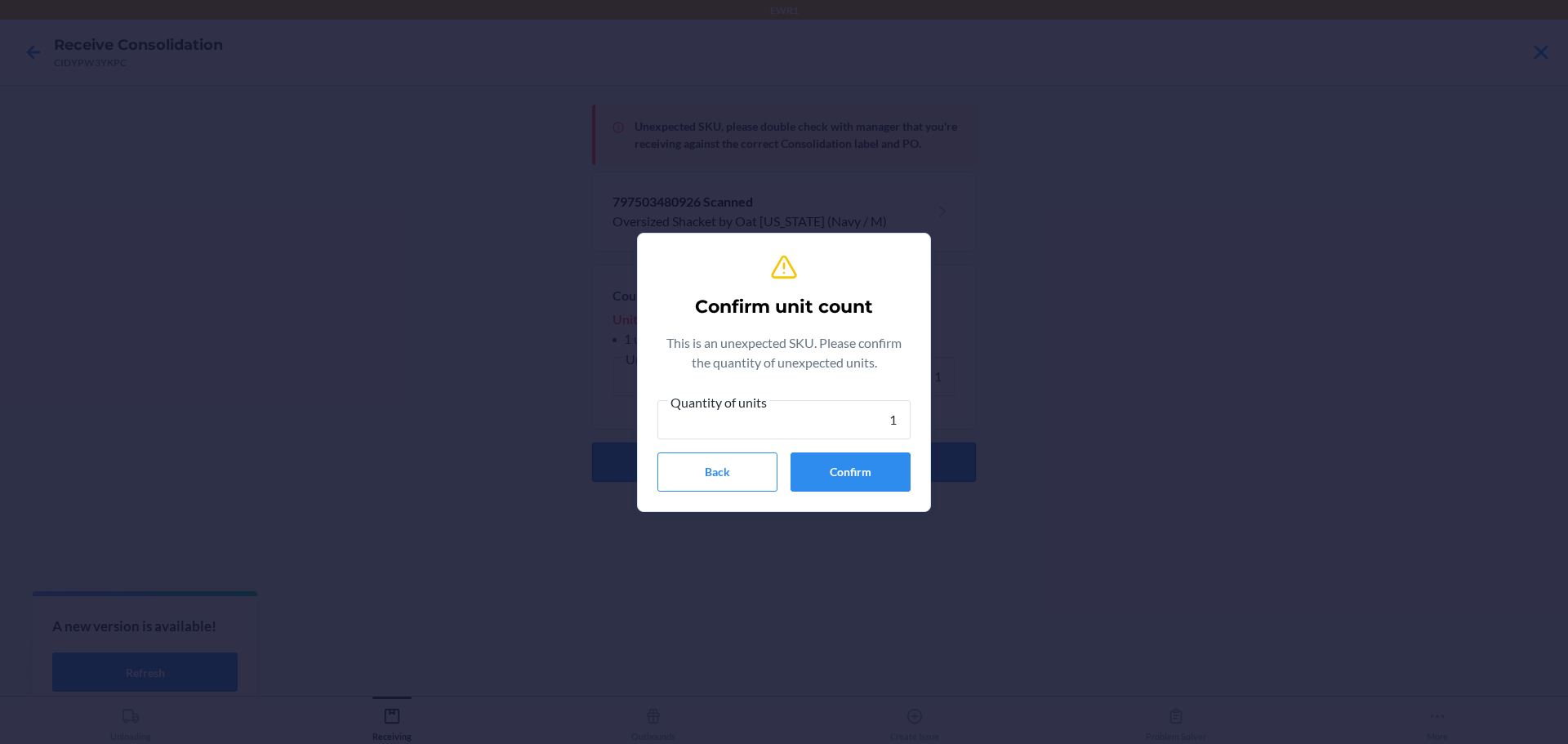
type input "1"
click at [858, 452] on button "Confirm" at bounding box center [850, 472] width 120 height 39
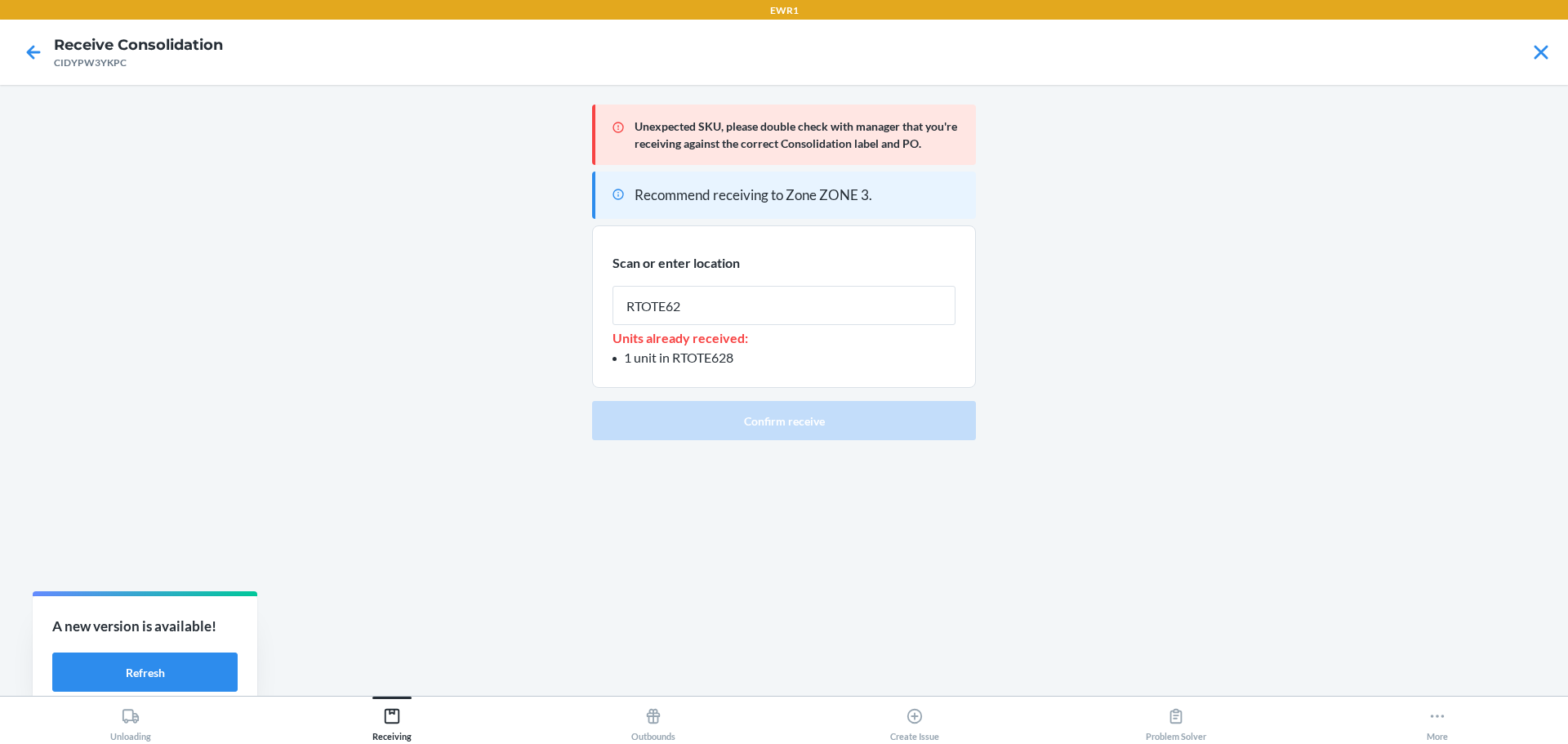
type input "RTOTE628"
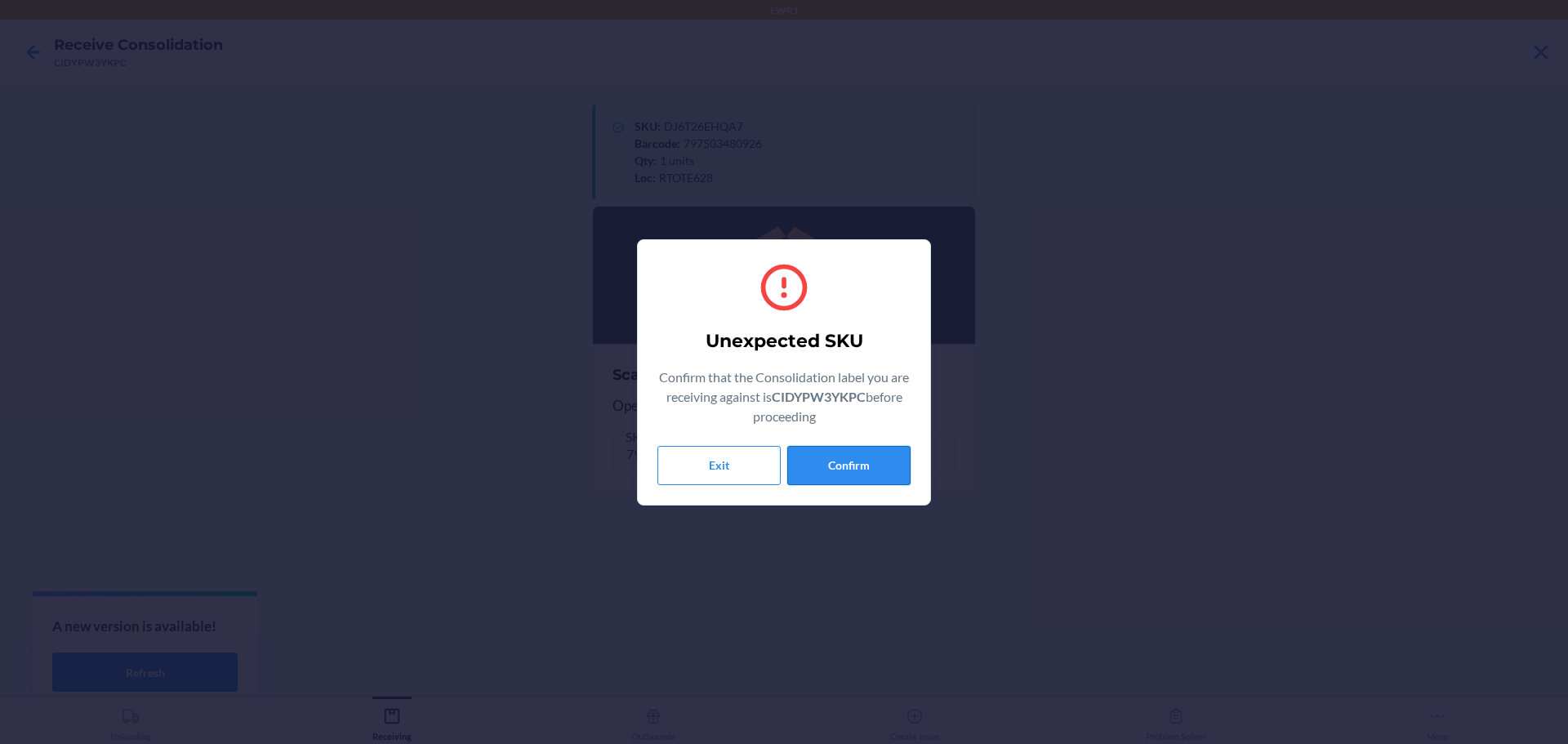
click at [853, 473] on button "Confirm" at bounding box center [849, 465] width 124 height 39
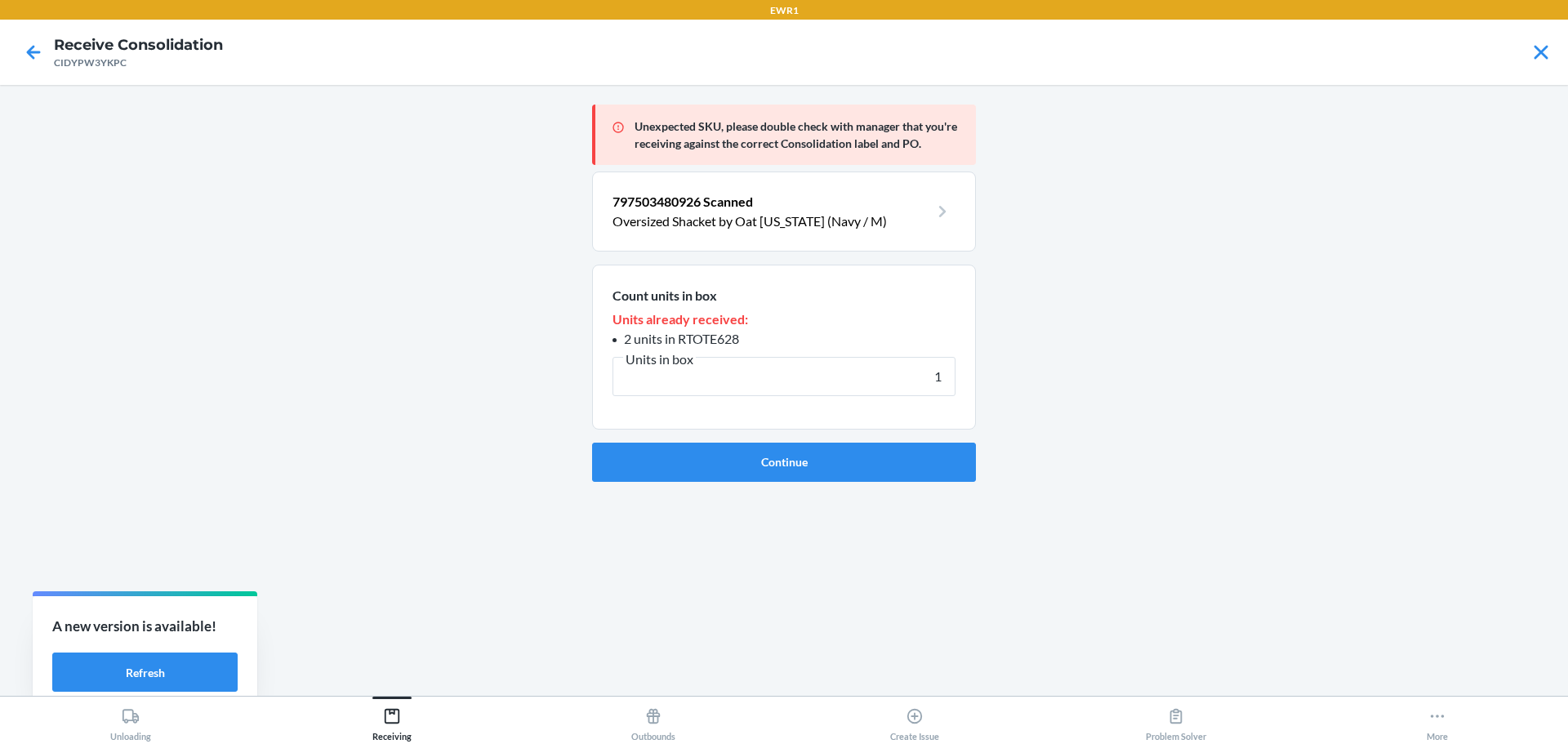
type input "1"
click at [853, 473] on button "Continue" at bounding box center [784, 462] width 384 height 39
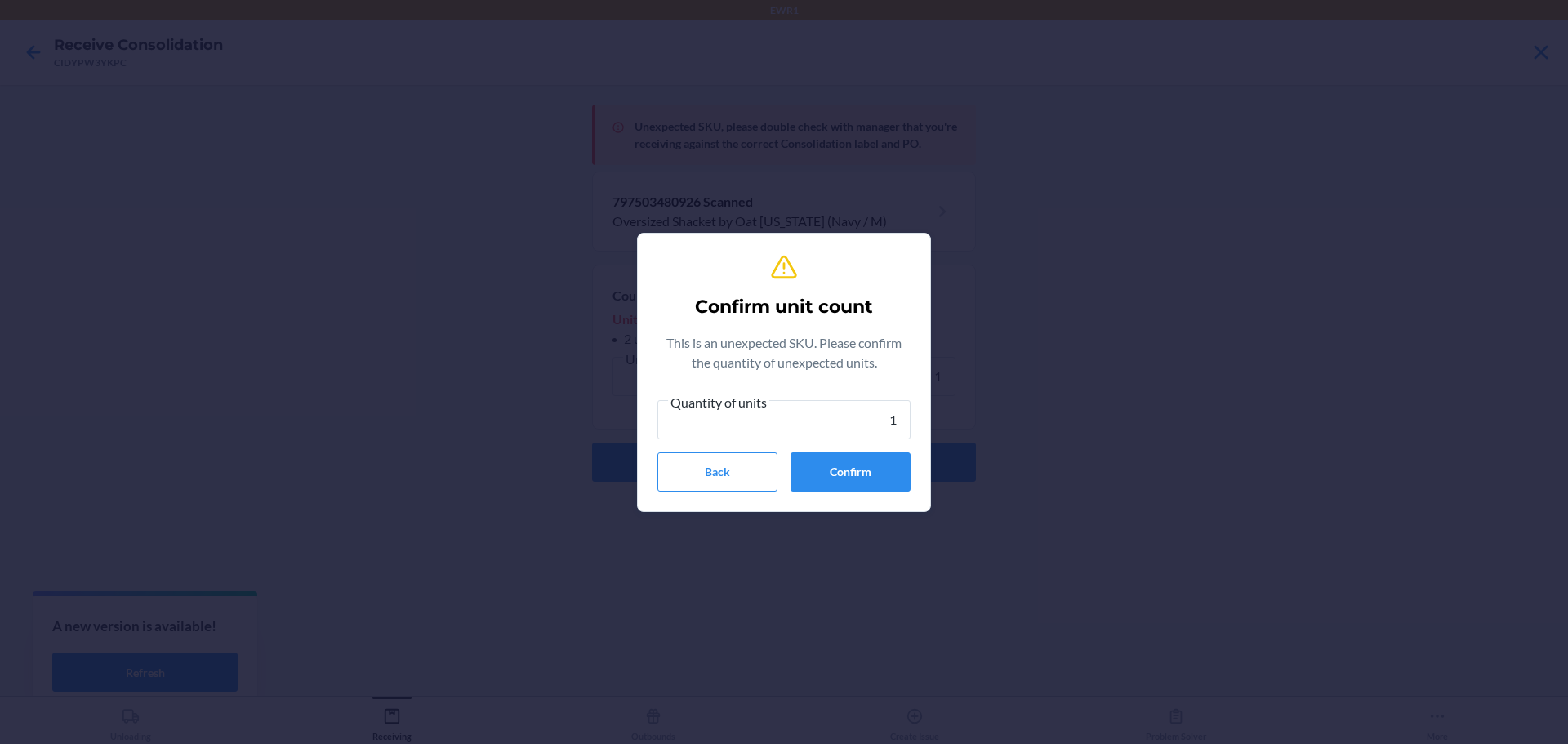
type input "1"
click at [853, 473] on button "Confirm" at bounding box center [850, 472] width 120 height 39
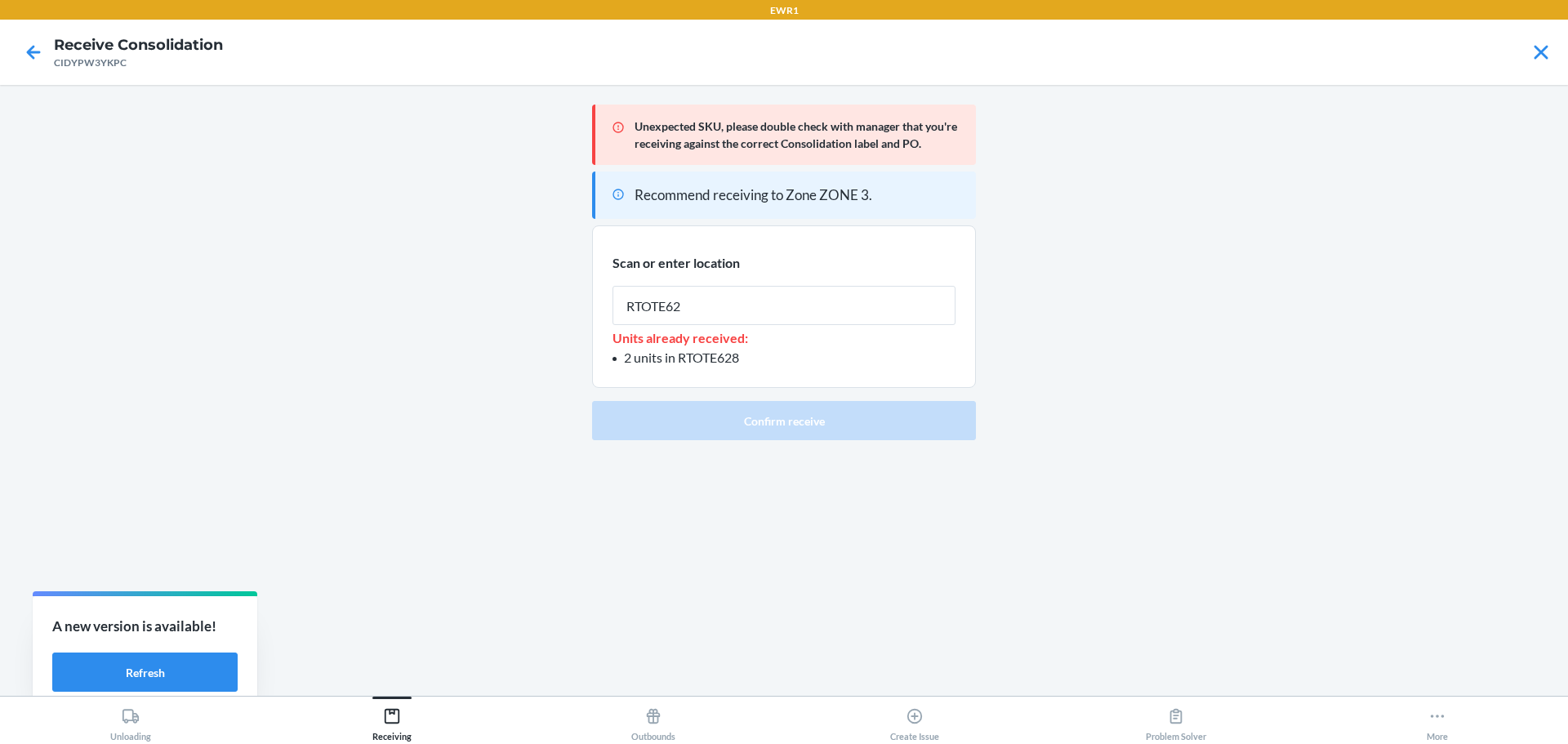
type input "RTOTE628"
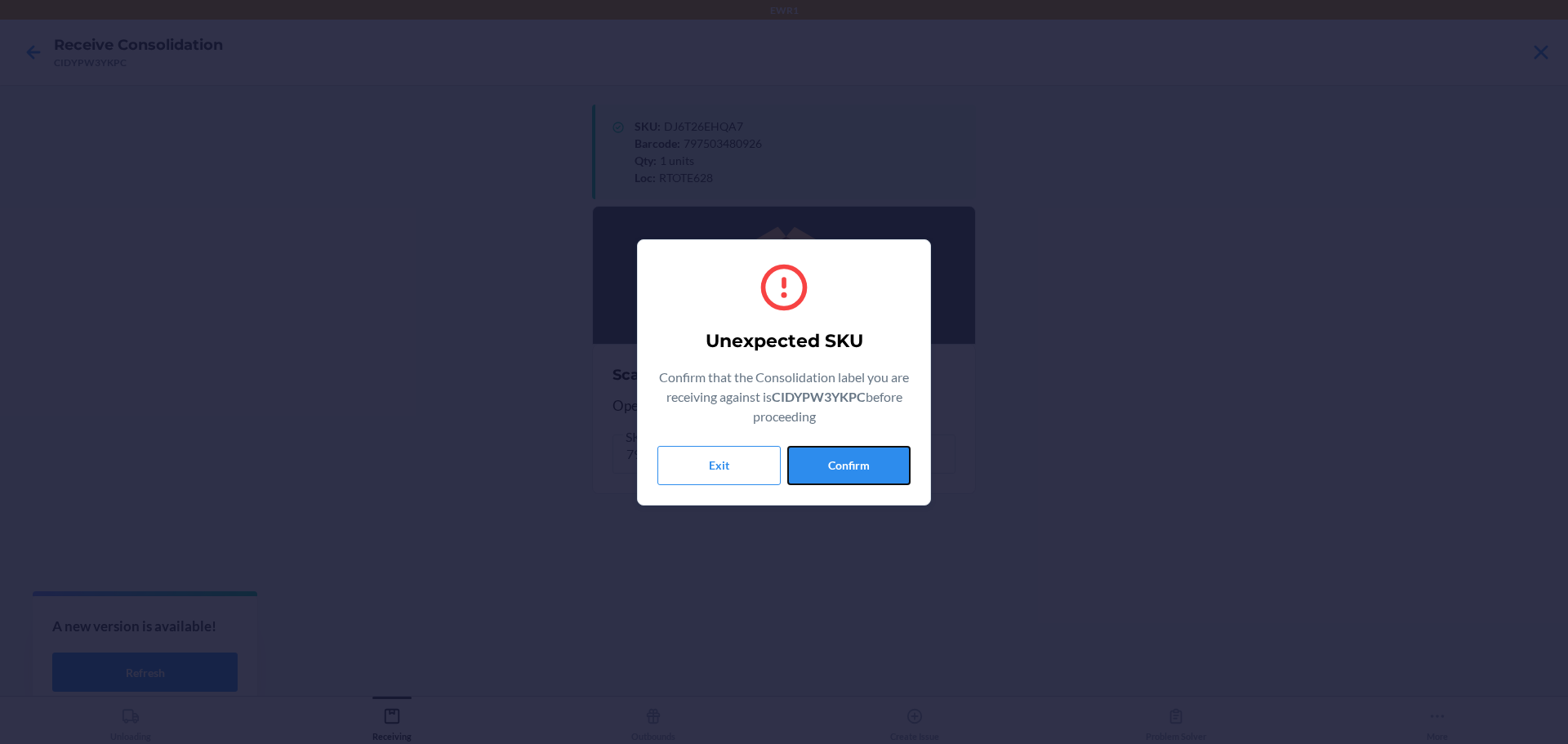
click at [853, 473] on button "Confirm" at bounding box center [849, 465] width 124 height 39
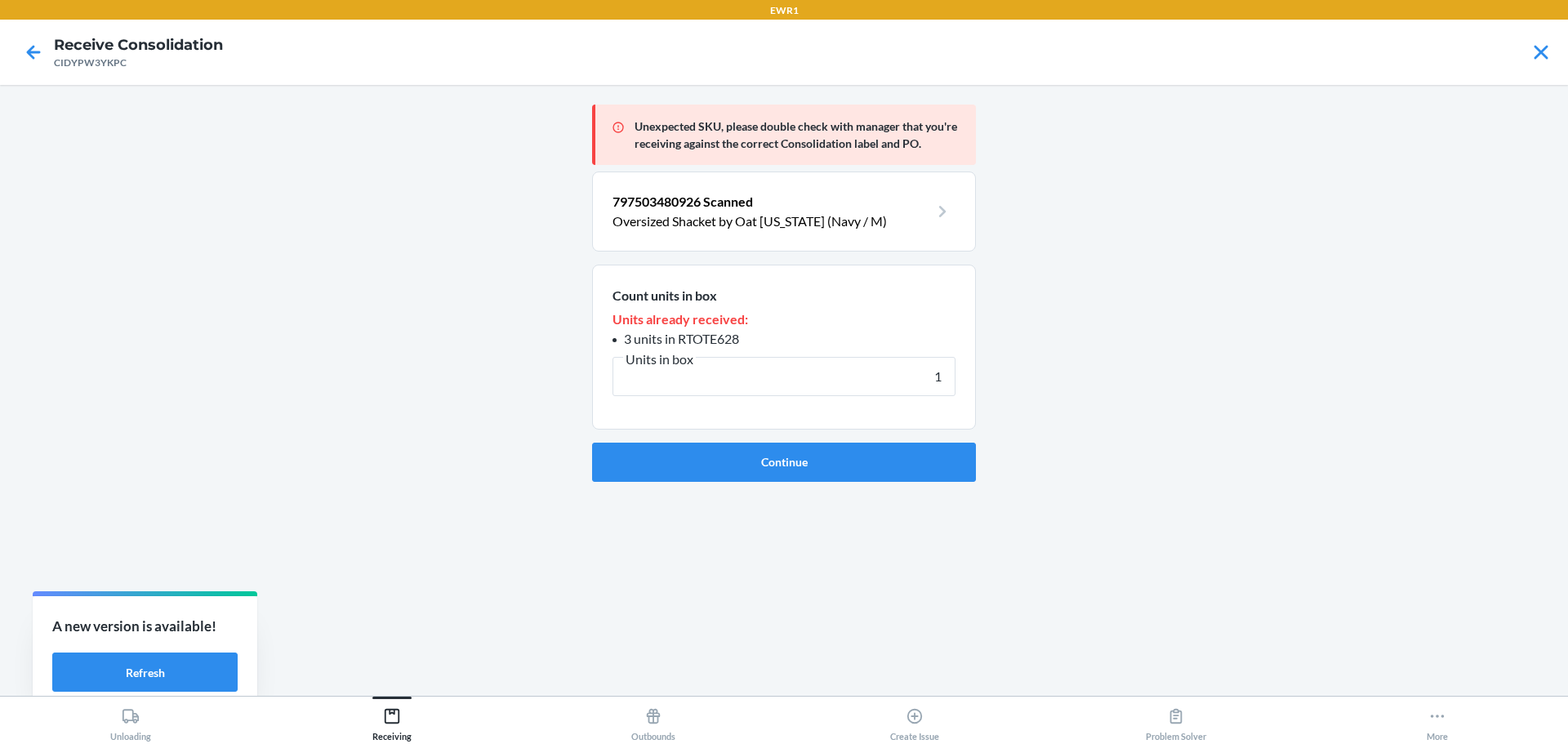
type input "1"
click at [853, 473] on button "Continue" at bounding box center [784, 462] width 384 height 39
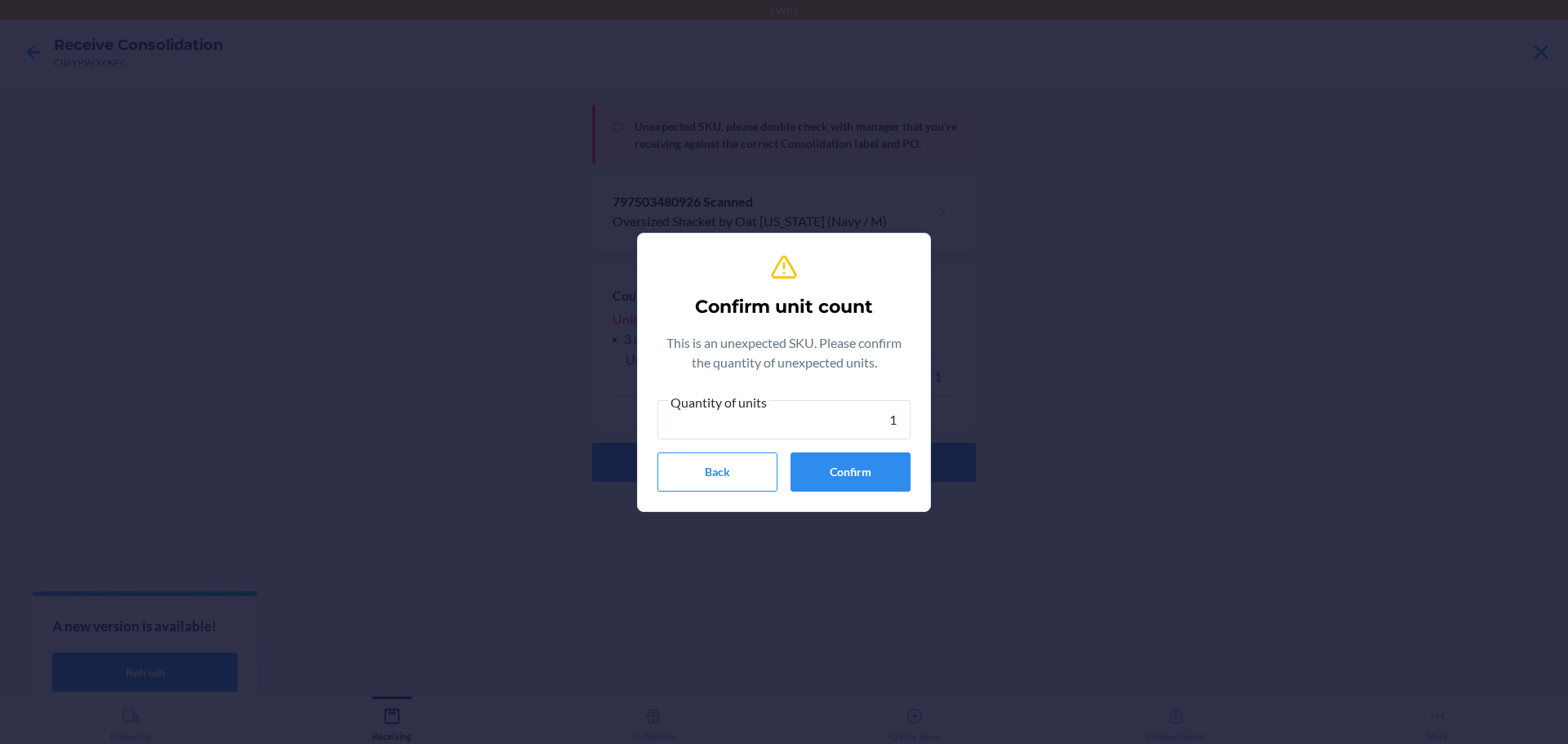
type input "1"
click at [853, 473] on button "Confirm" at bounding box center [850, 472] width 120 height 39
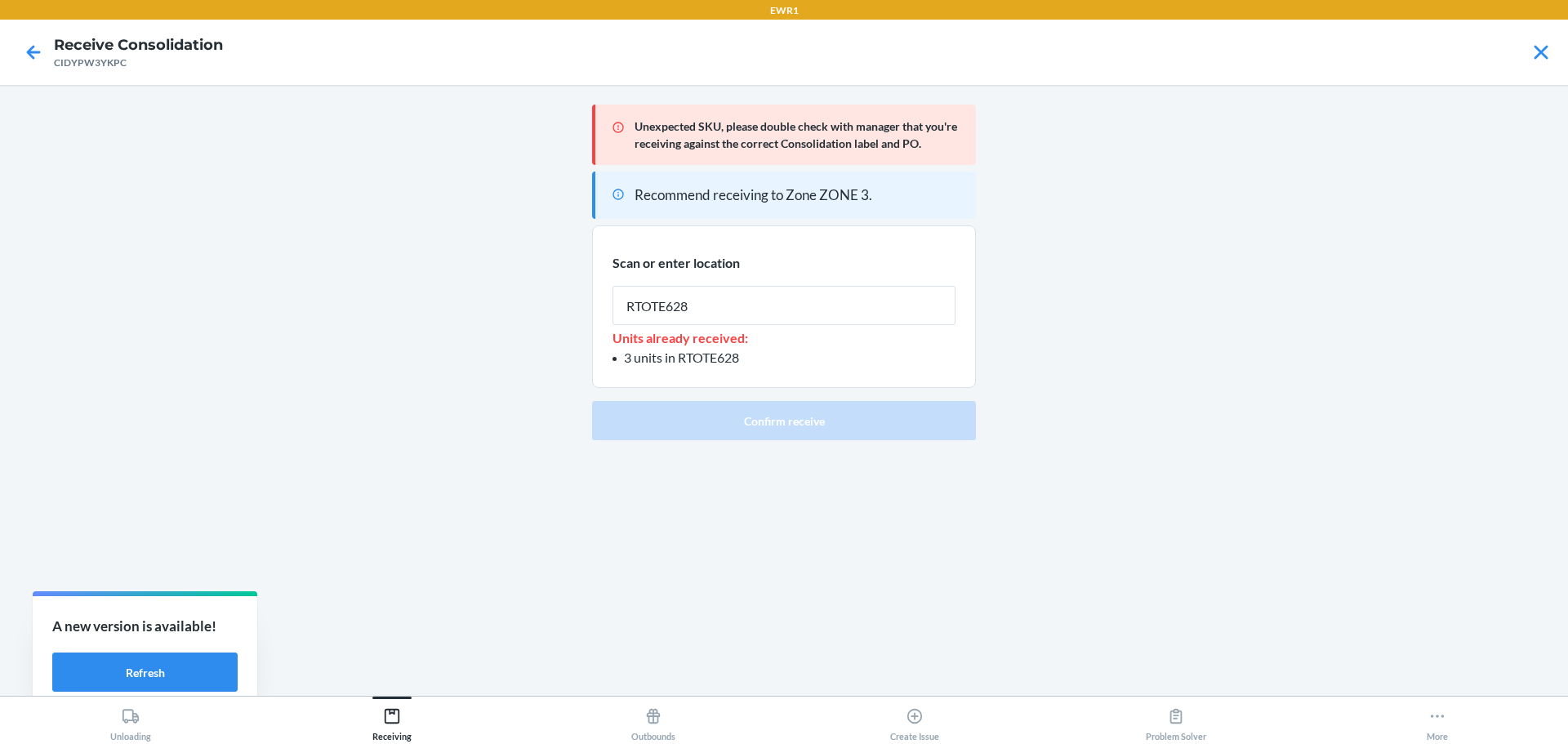
type input "RTOTE628"
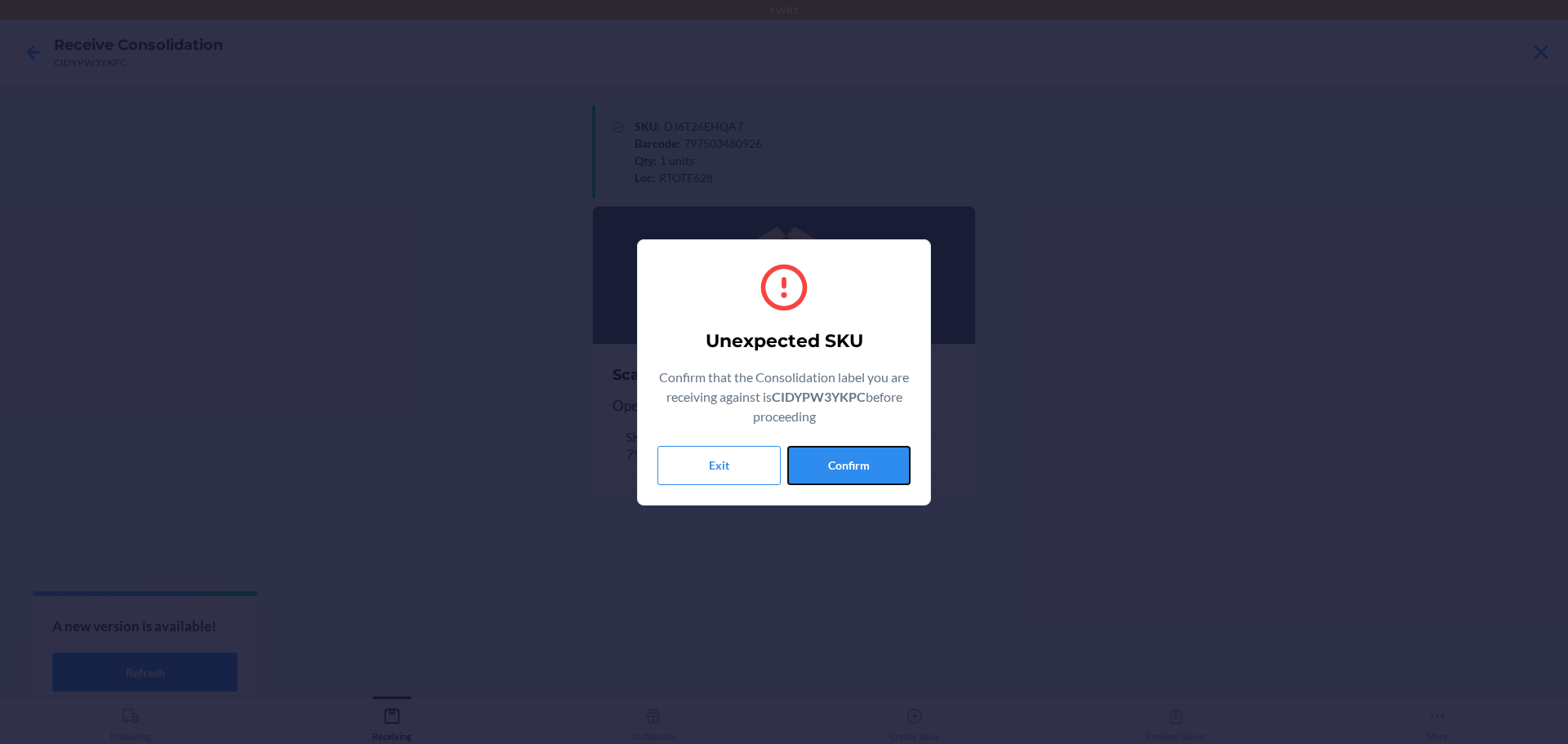
click at [853, 473] on button "Confirm" at bounding box center [849, 465] width 124 height 39
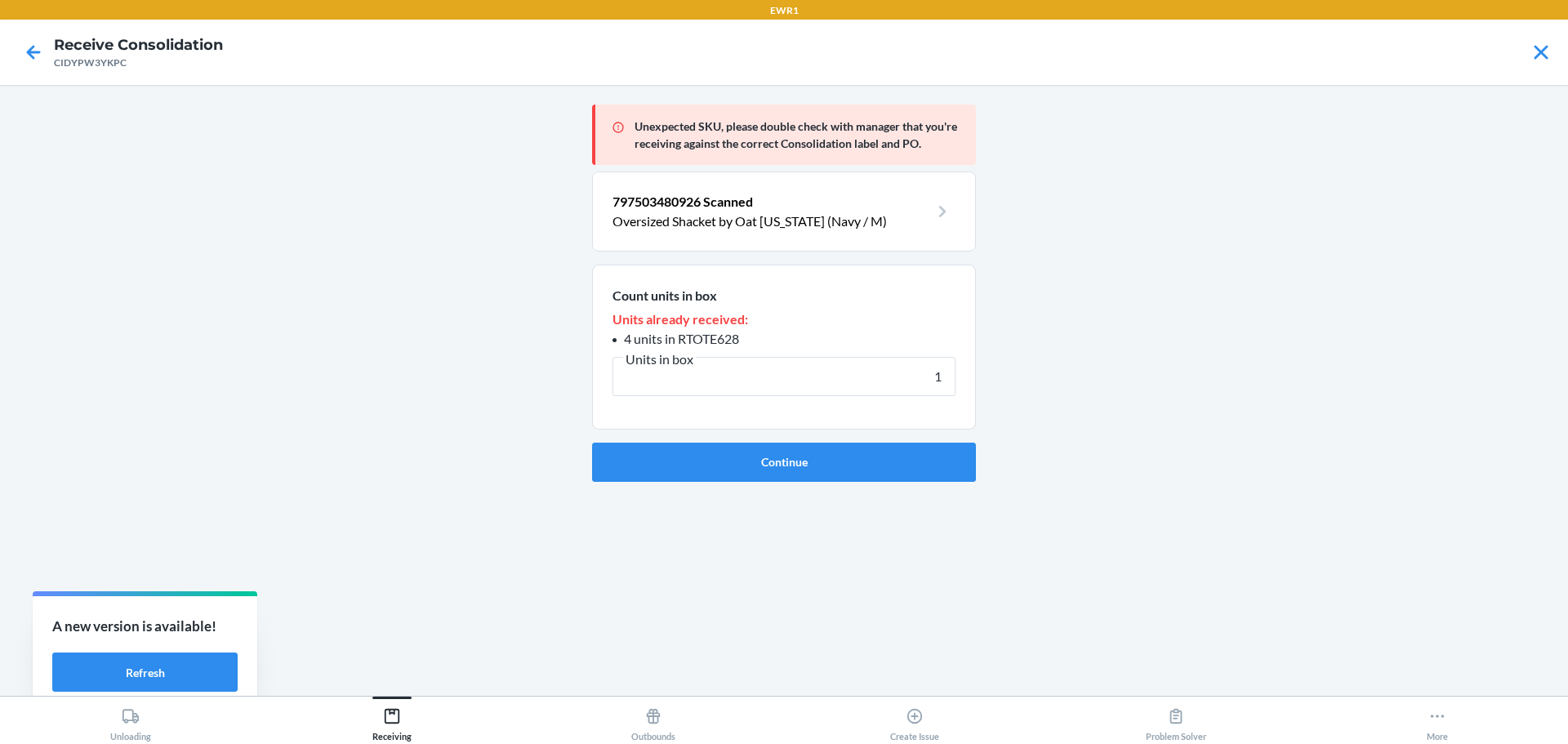
type input "1"
click at [853, 473] on button "Continue" at bounding box center [784, 462] width 384 height 39
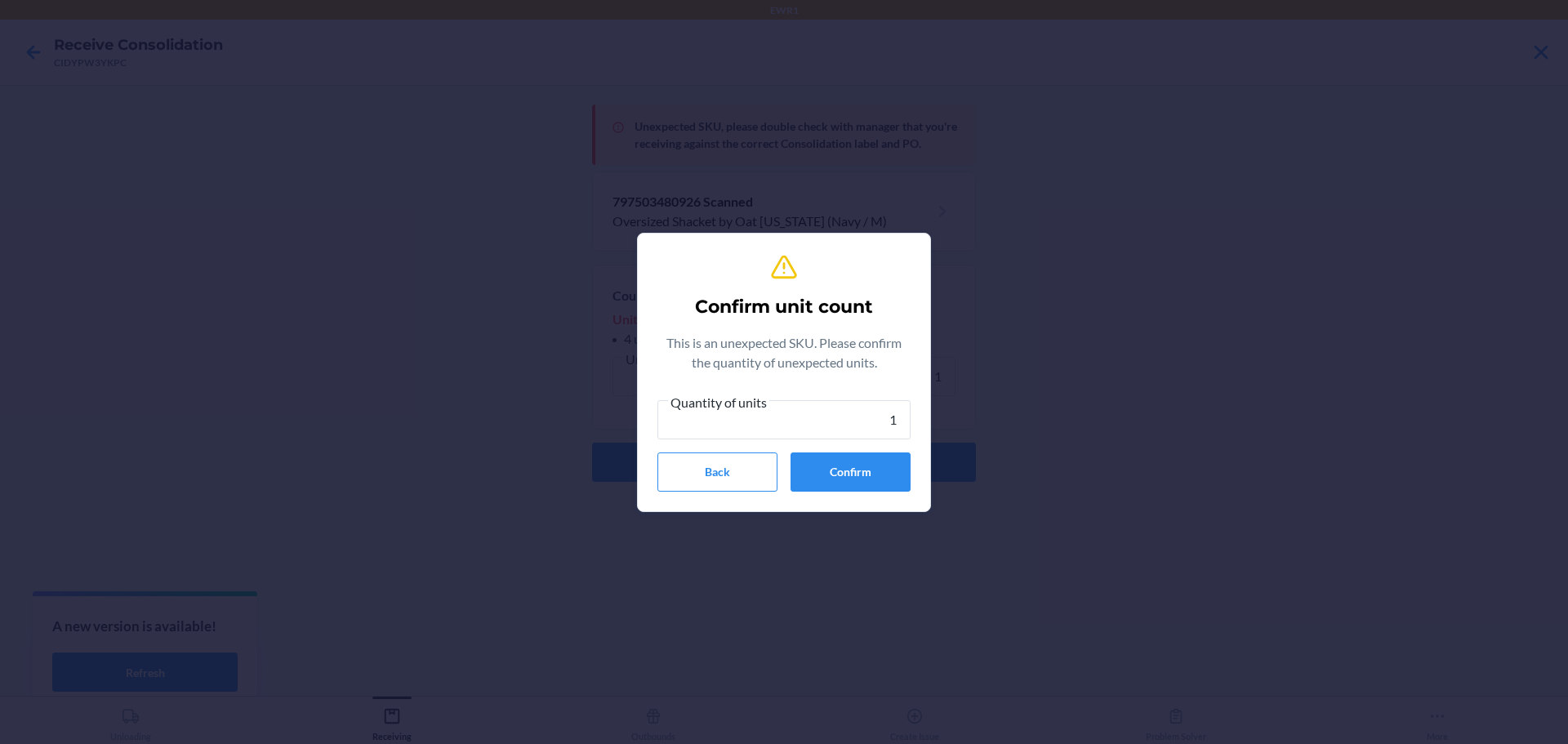
type input "1"
click at [853, 473] on button "Confirm" at bounding box center [850, 472] width 120 height 39
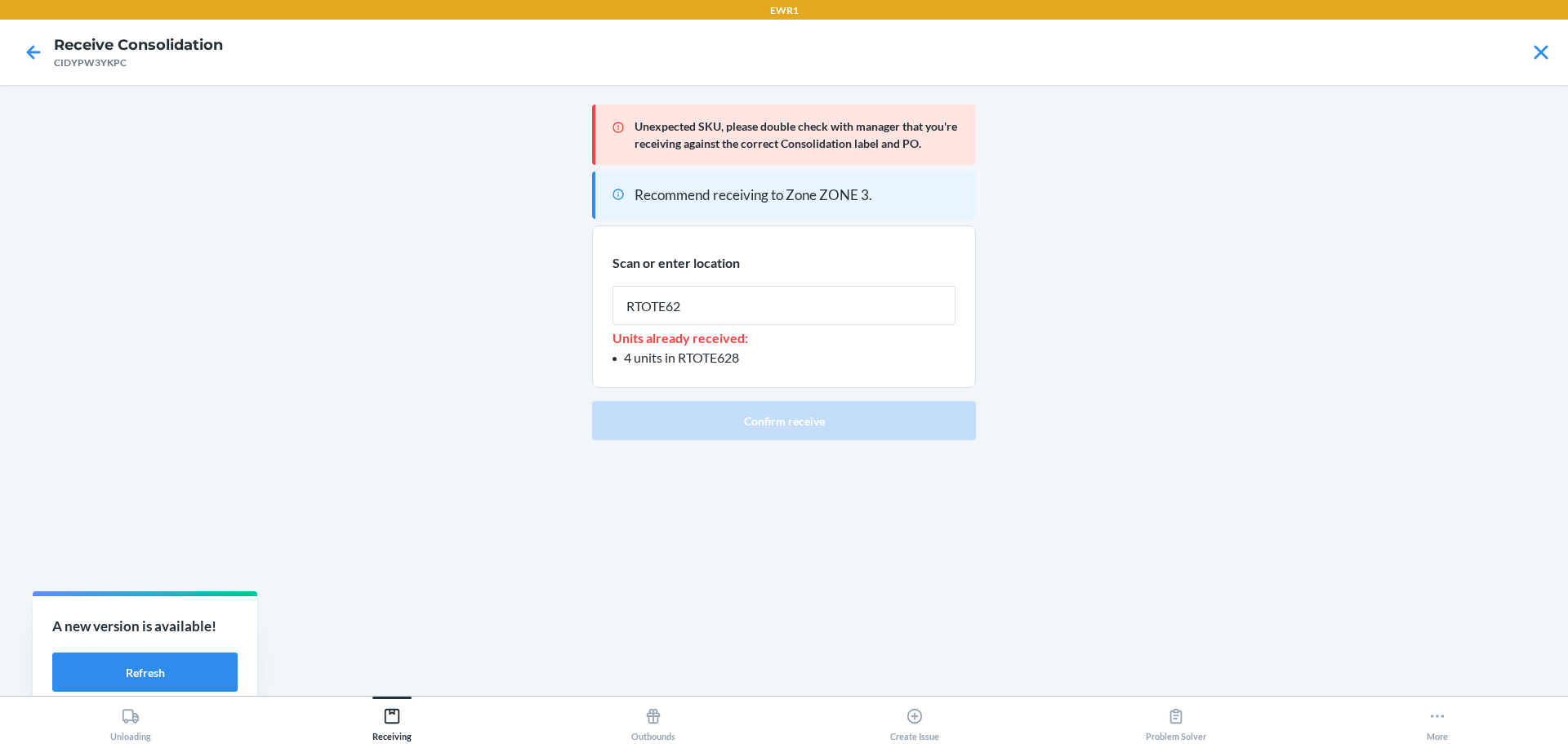
type input "RTOTE628"
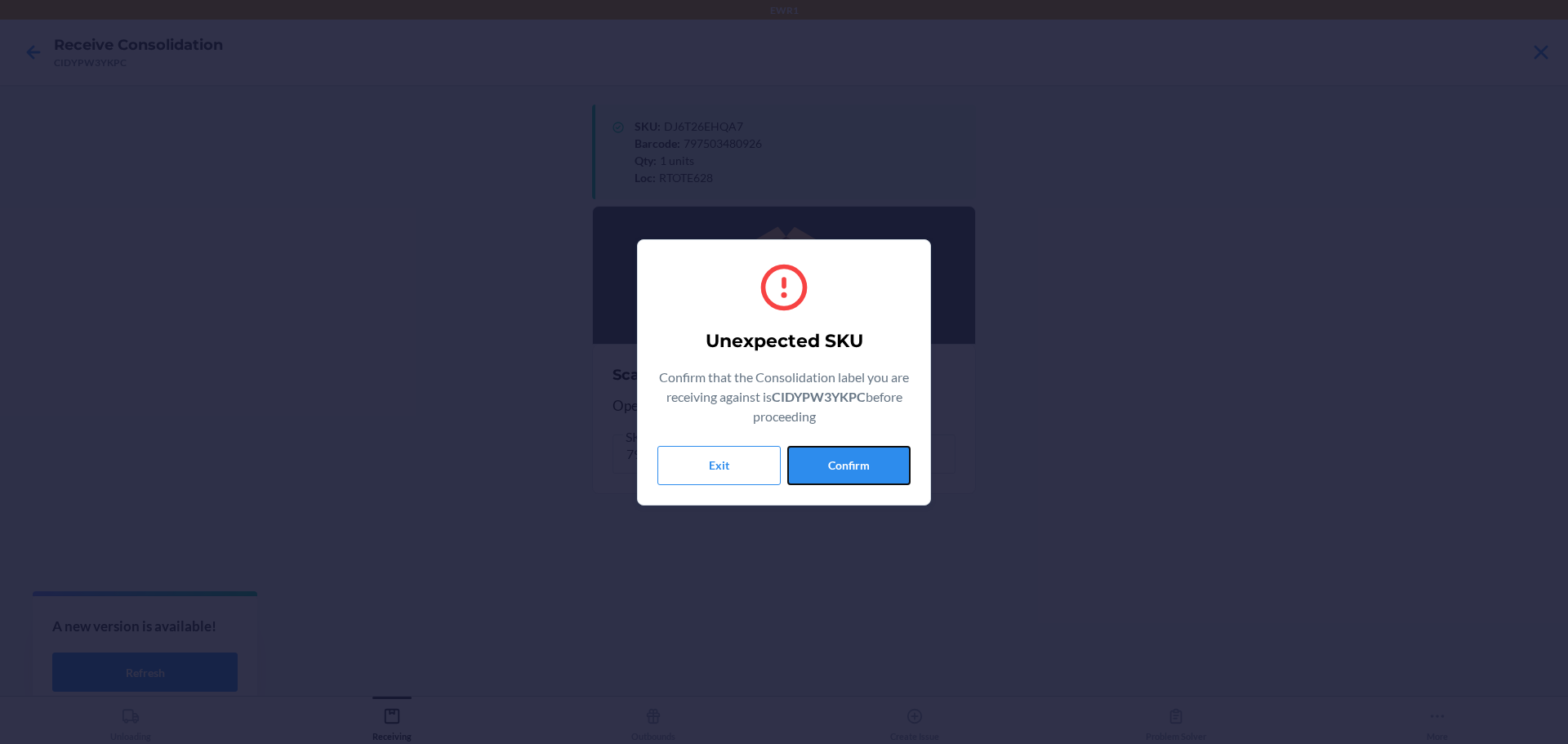
click at [853, 473] on button "Confirm" at bounding box center [849, 465] width 124 height 39
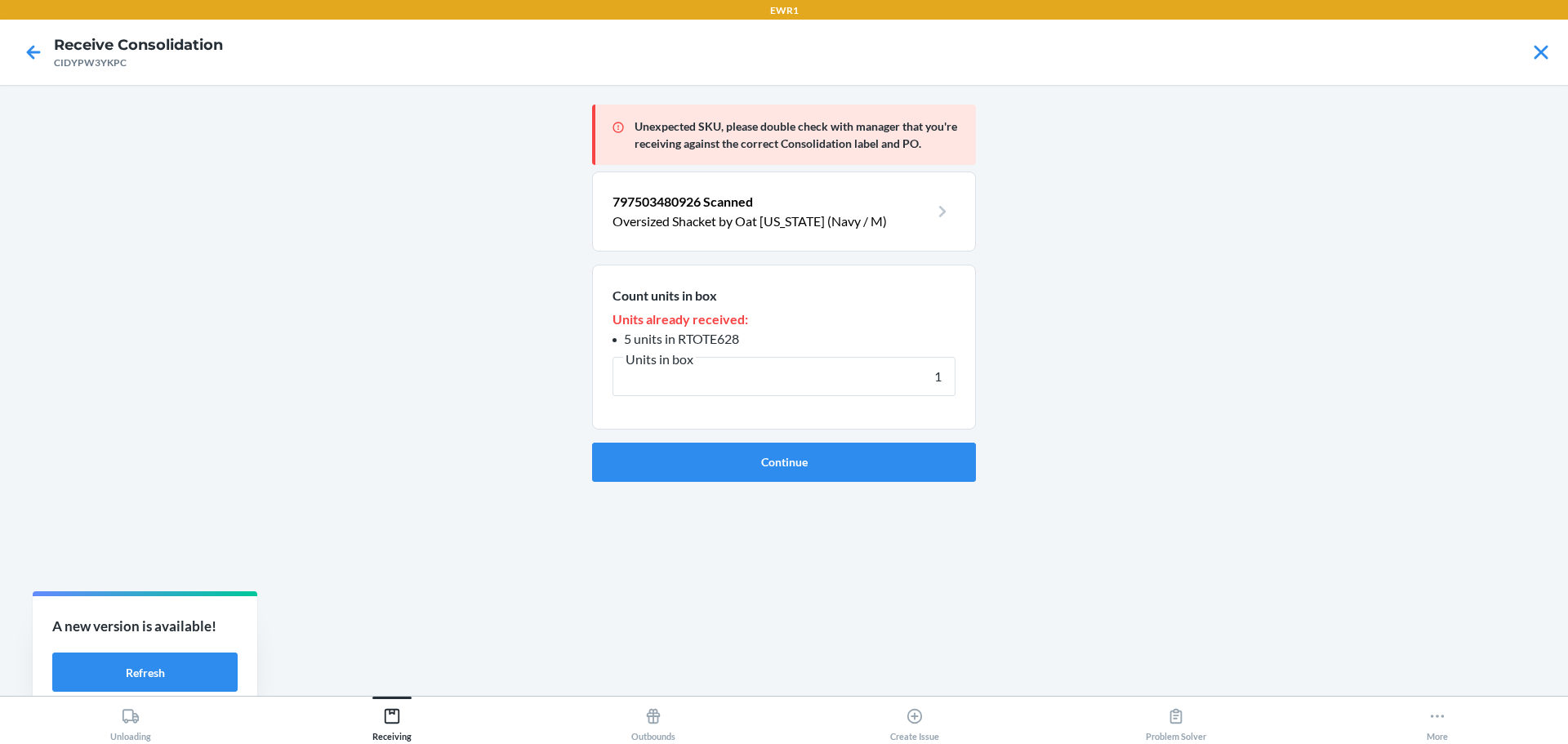
type input "1"
click at [853, 473] on button "Continue" at bounding box center [784, 462] width 384 height 39
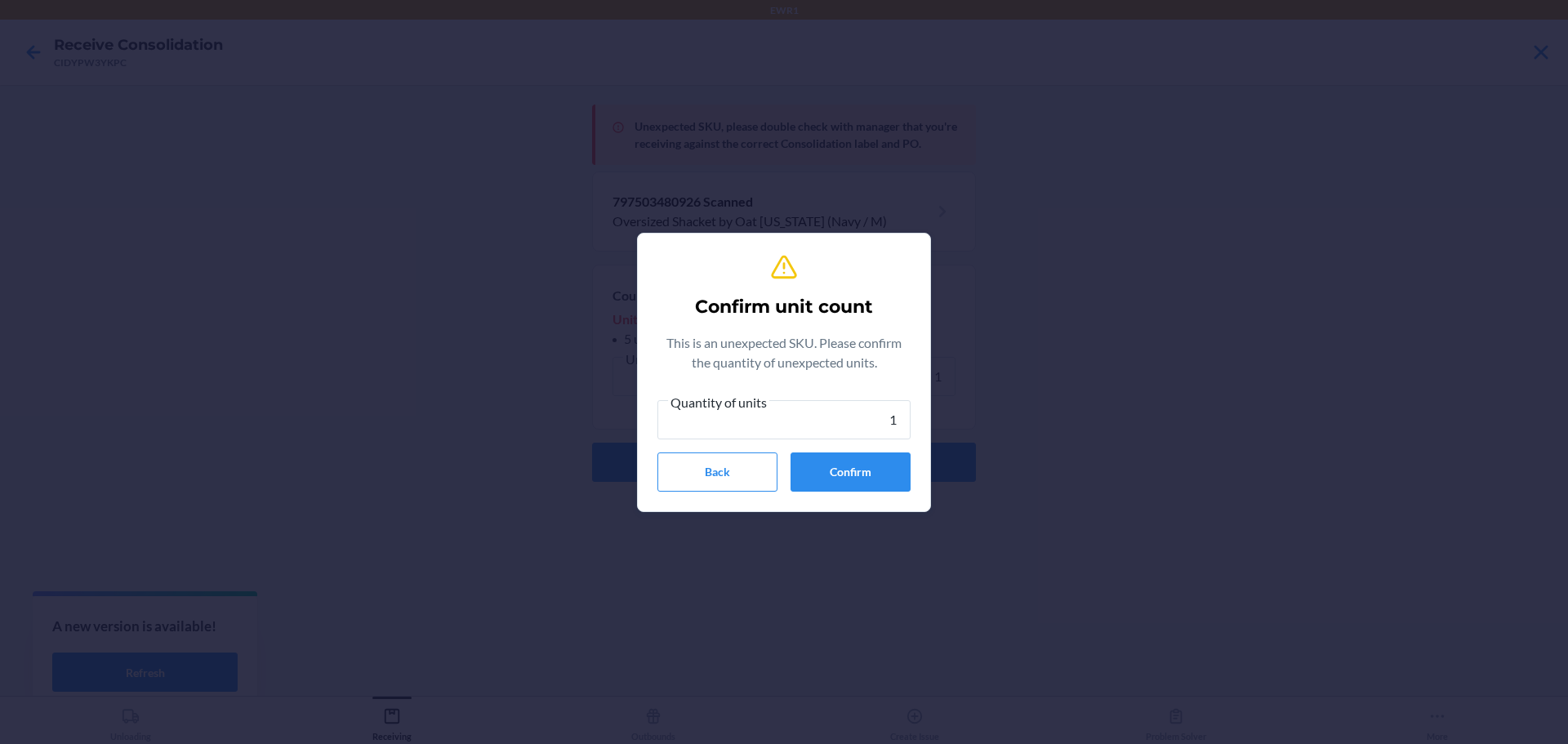
type input "1"
click at [853, 473] on button "Confirm" at bounding box center [850, 472] width 120 height 39
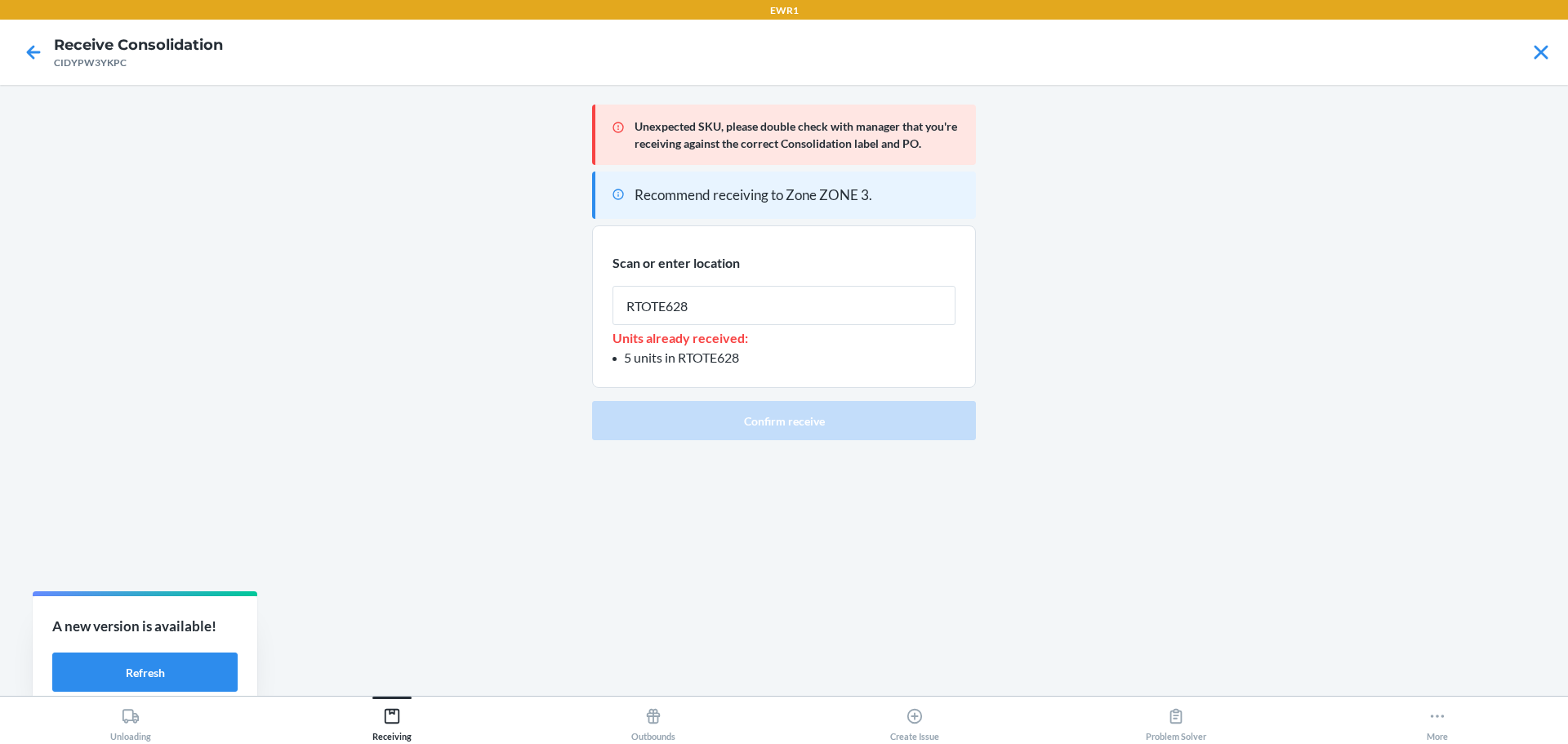
type input "RTOTE628"
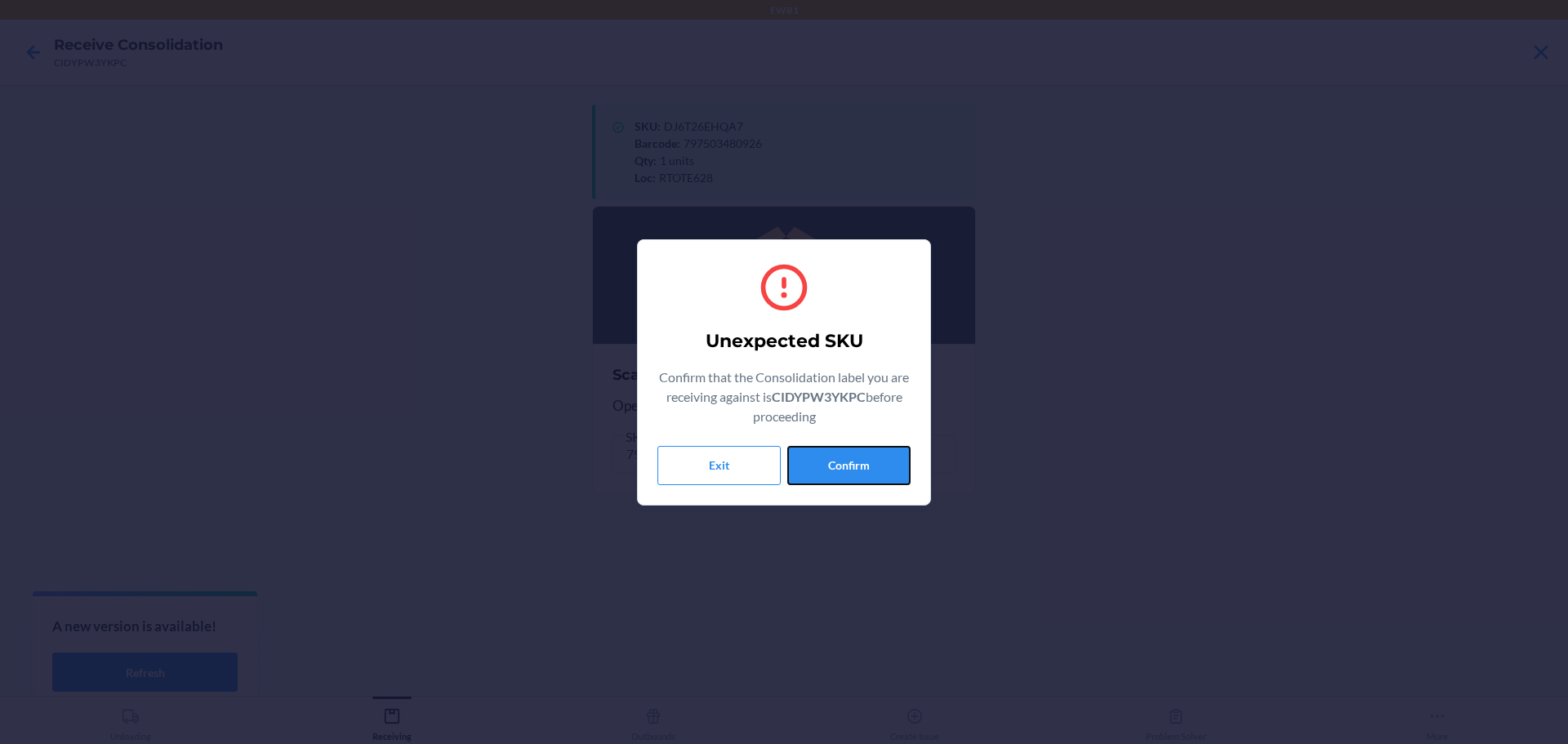
click at [853, 473] on button "Confirm" at bounding box center [849, 465] width 124 height 39
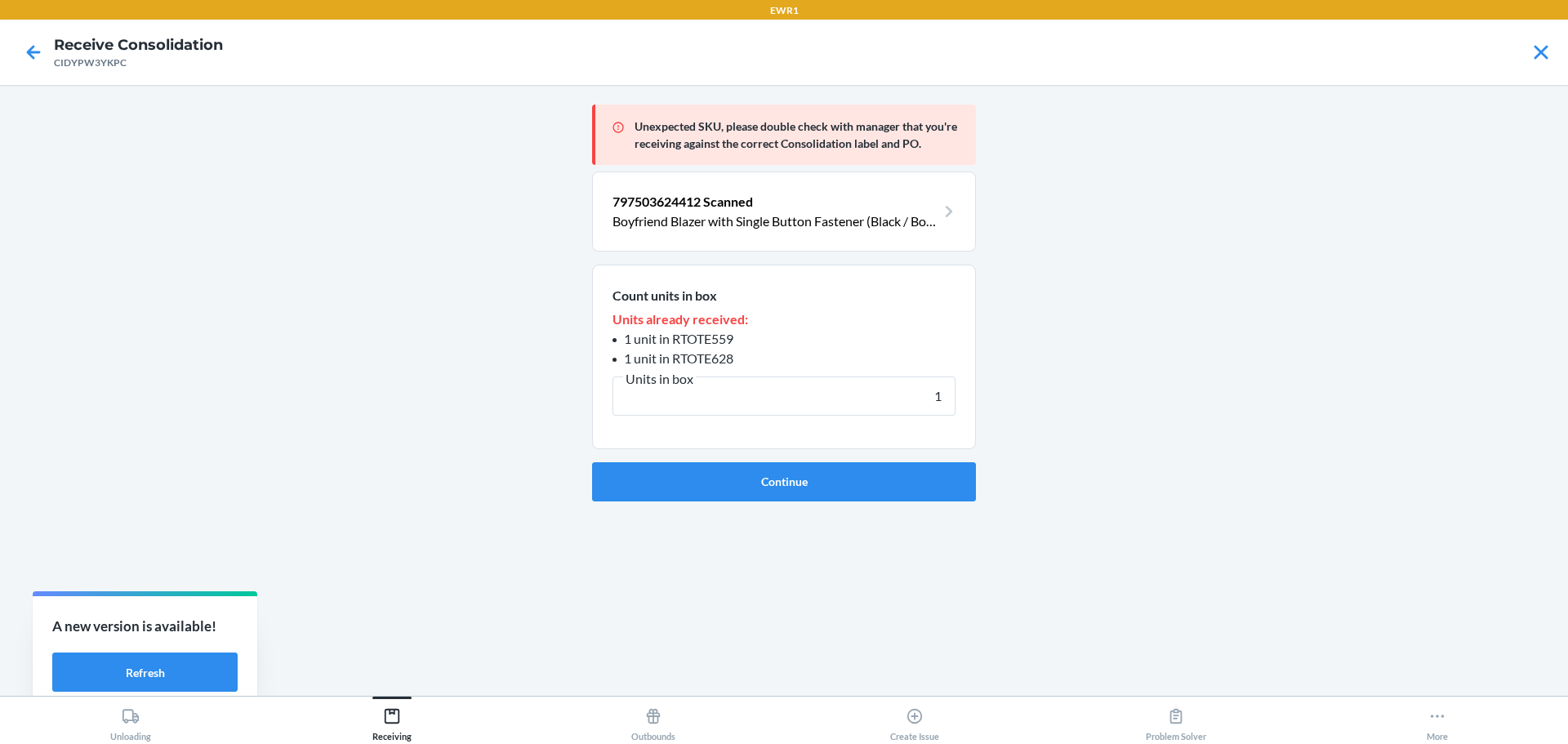
type input "1"
click at [592, 462] on button "Continue" at bounding box center [784, 482] width 384 height 39
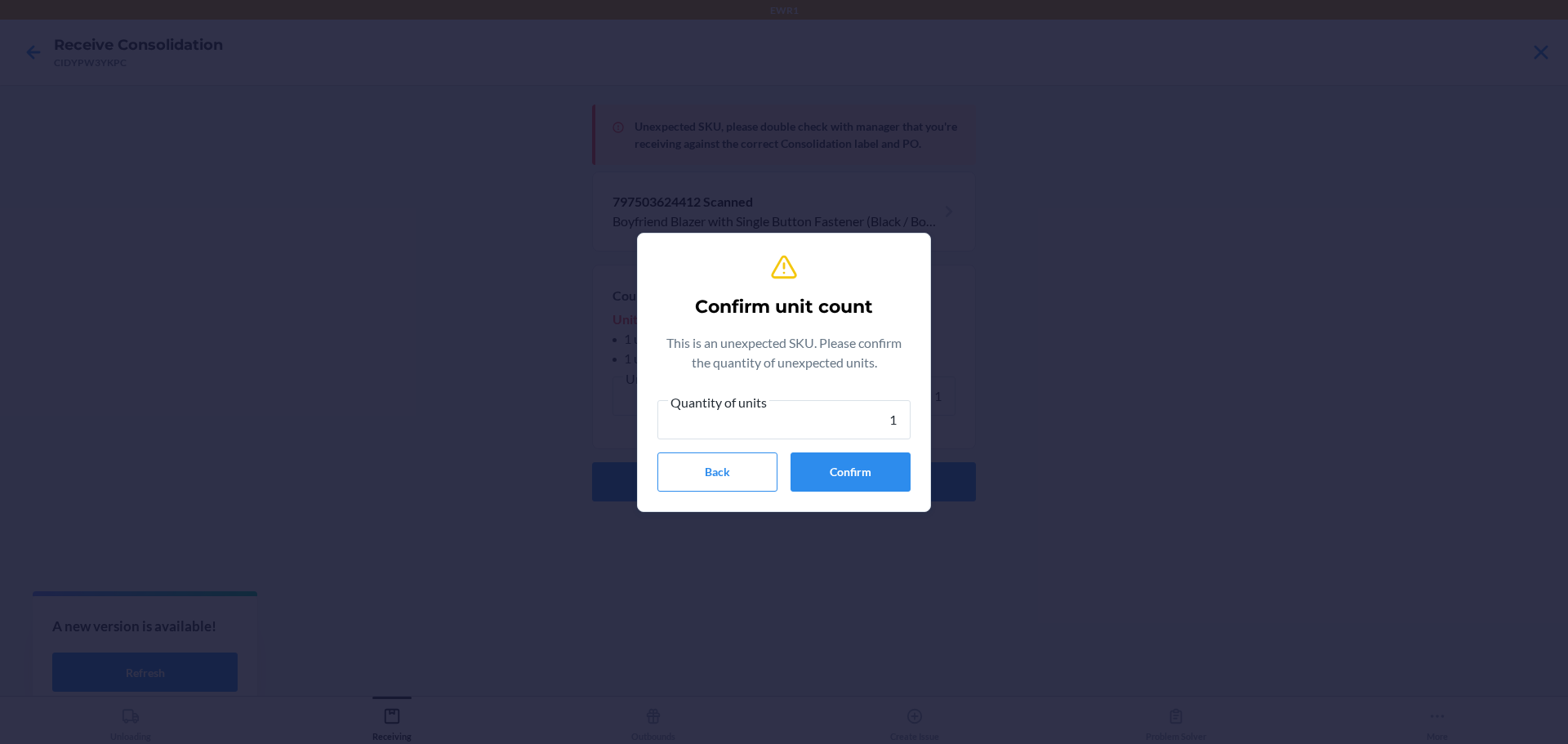
type input "1"
click at [853, 473] on button "Confirm" at bounding box center [850, 472] width 120 height 39
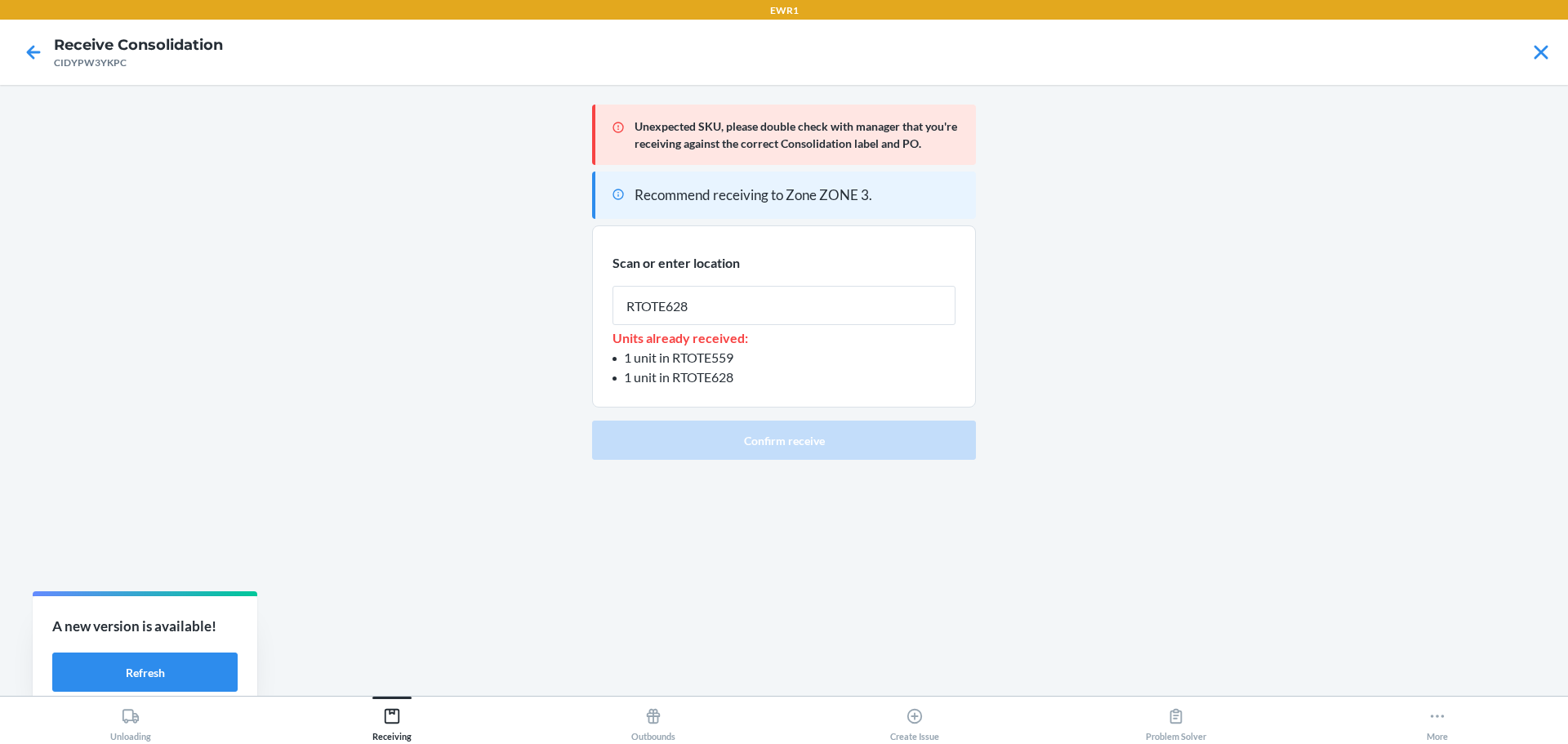
type input "RTOTE628"
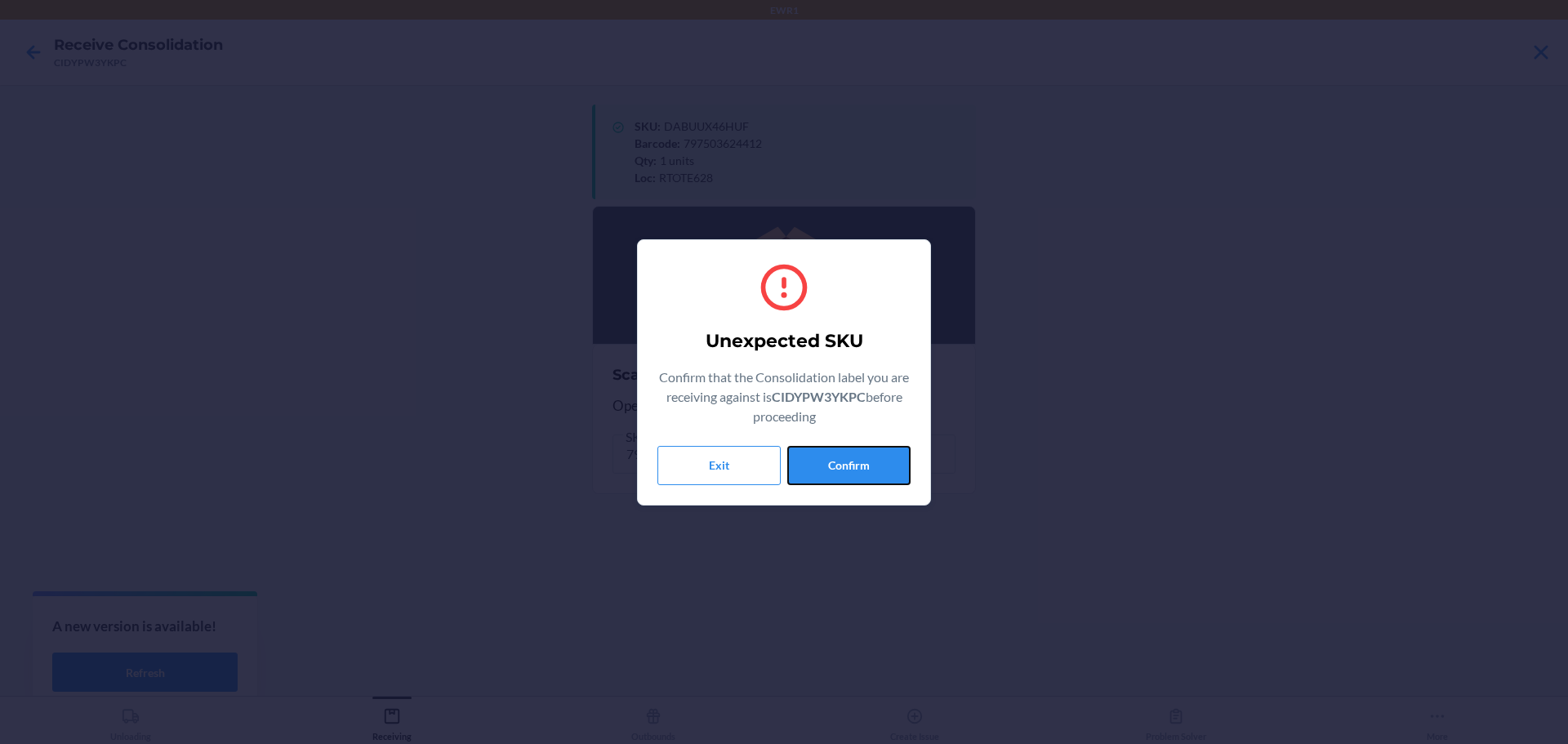
click at [853, 473] on button "Confirm" at bounding box center [849, 465] width 124 height 39
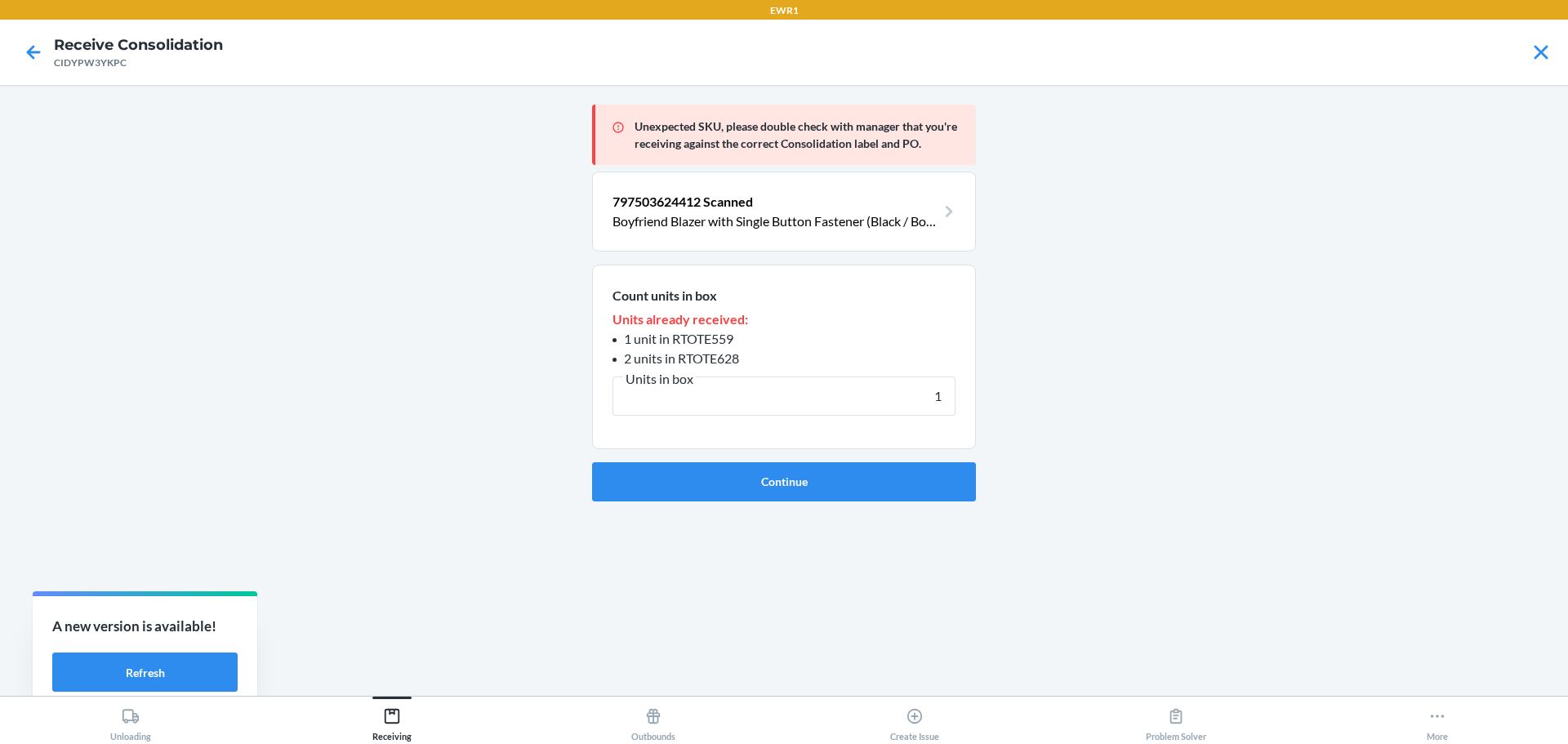
type input "1"
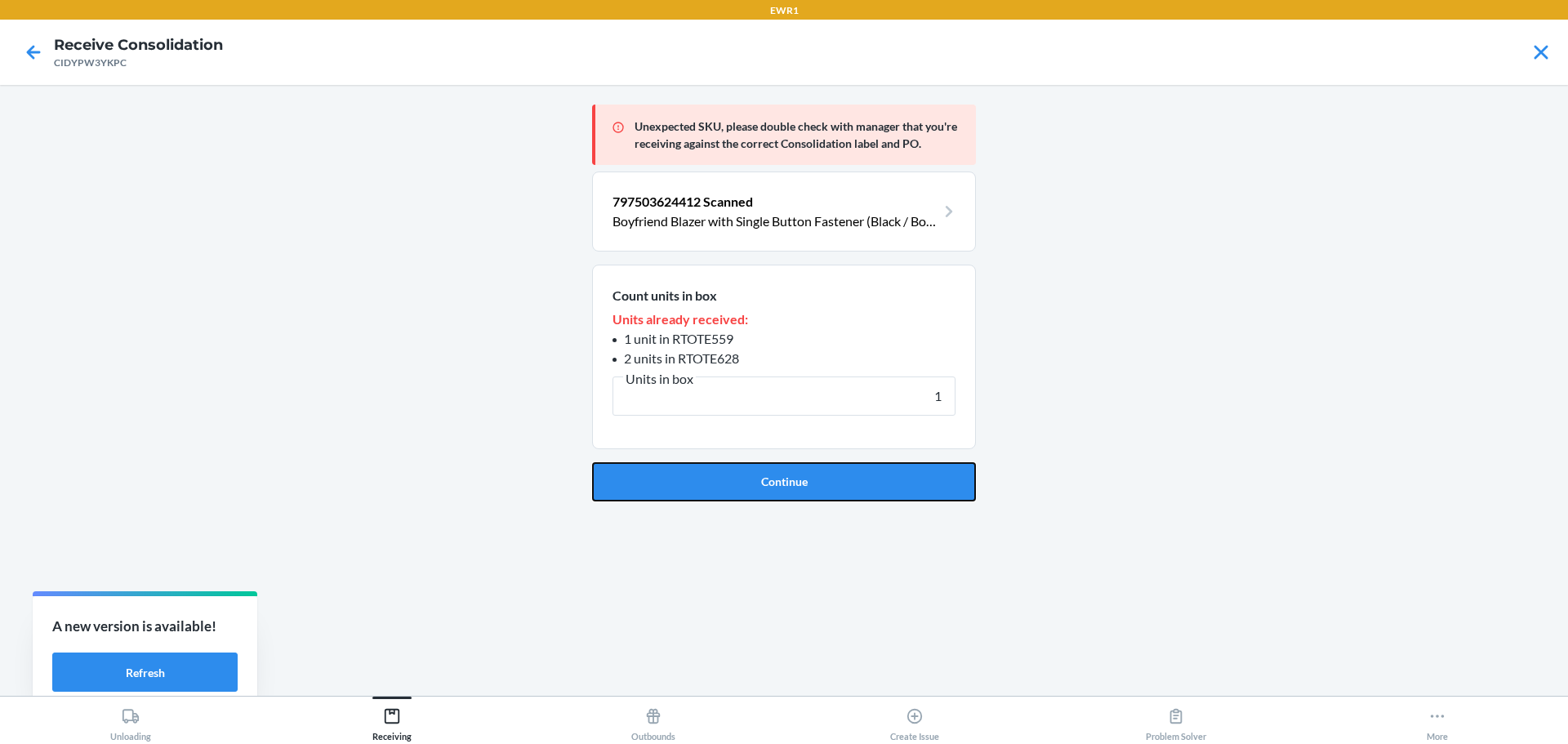
click at [853, 473] on button "Continue" at bounding box center [784, 482] width 384 height 39
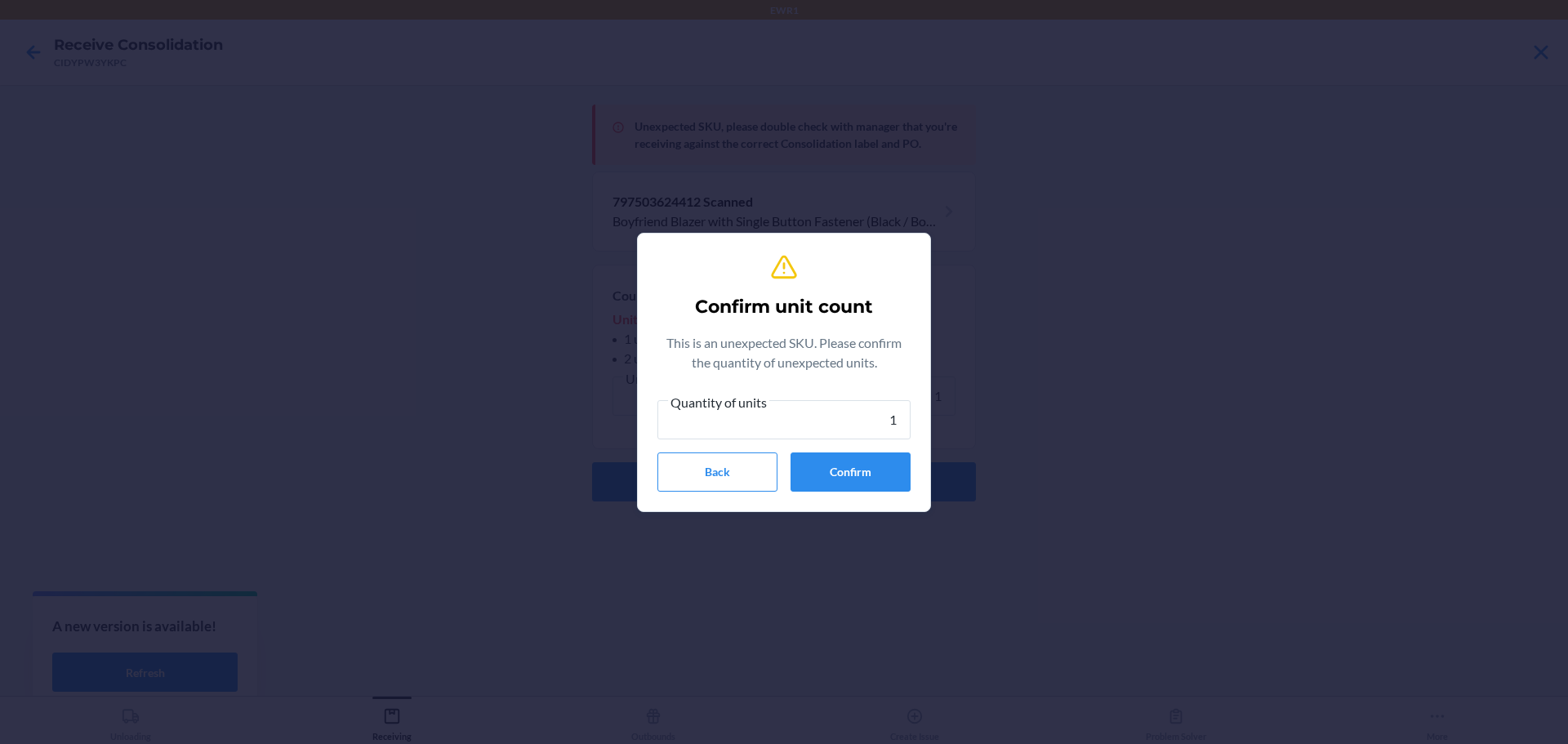
type input "1"
click at [853, 473] on button "Confirm" at bounding box center [850, 472] width 120 height 39
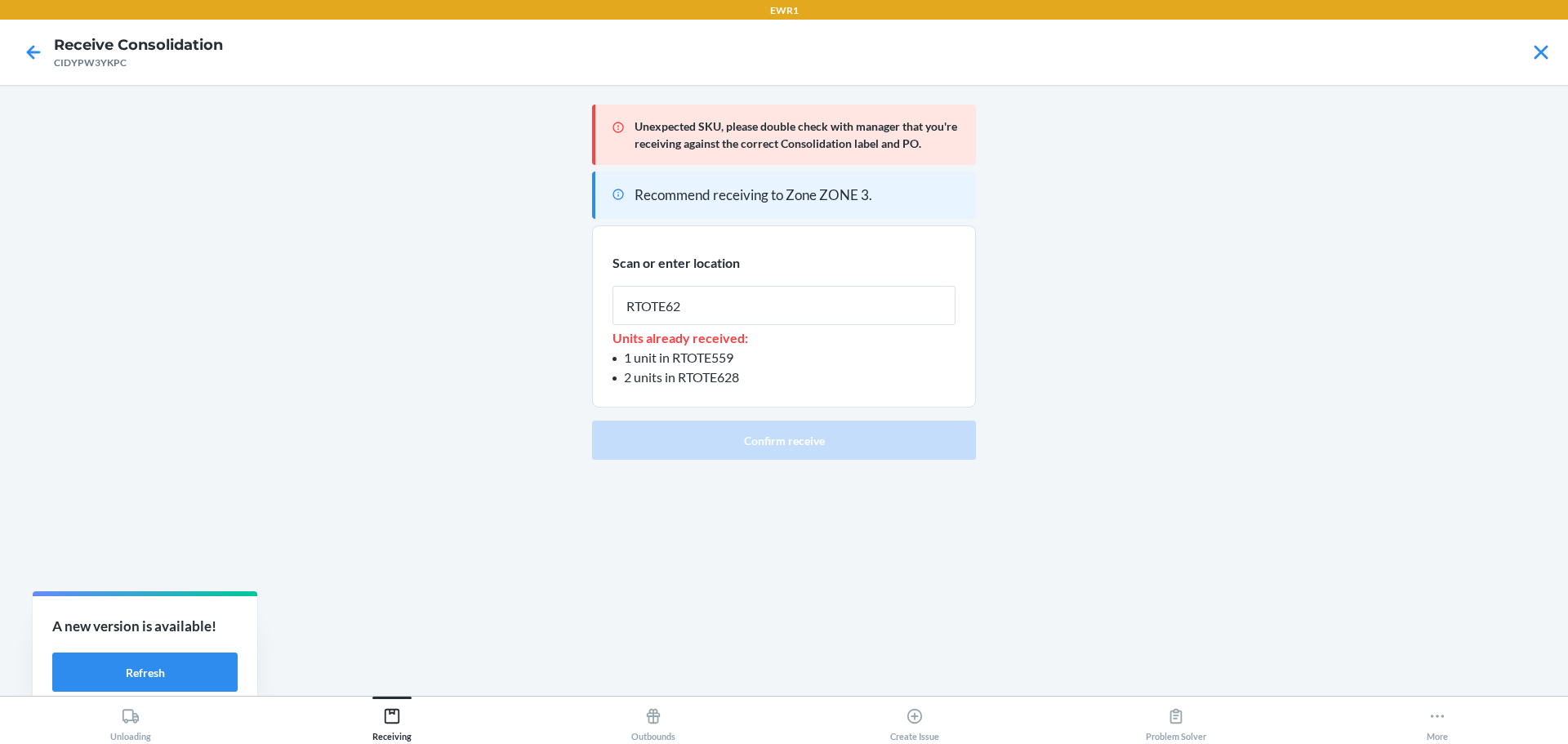
type input "RTOTE628"
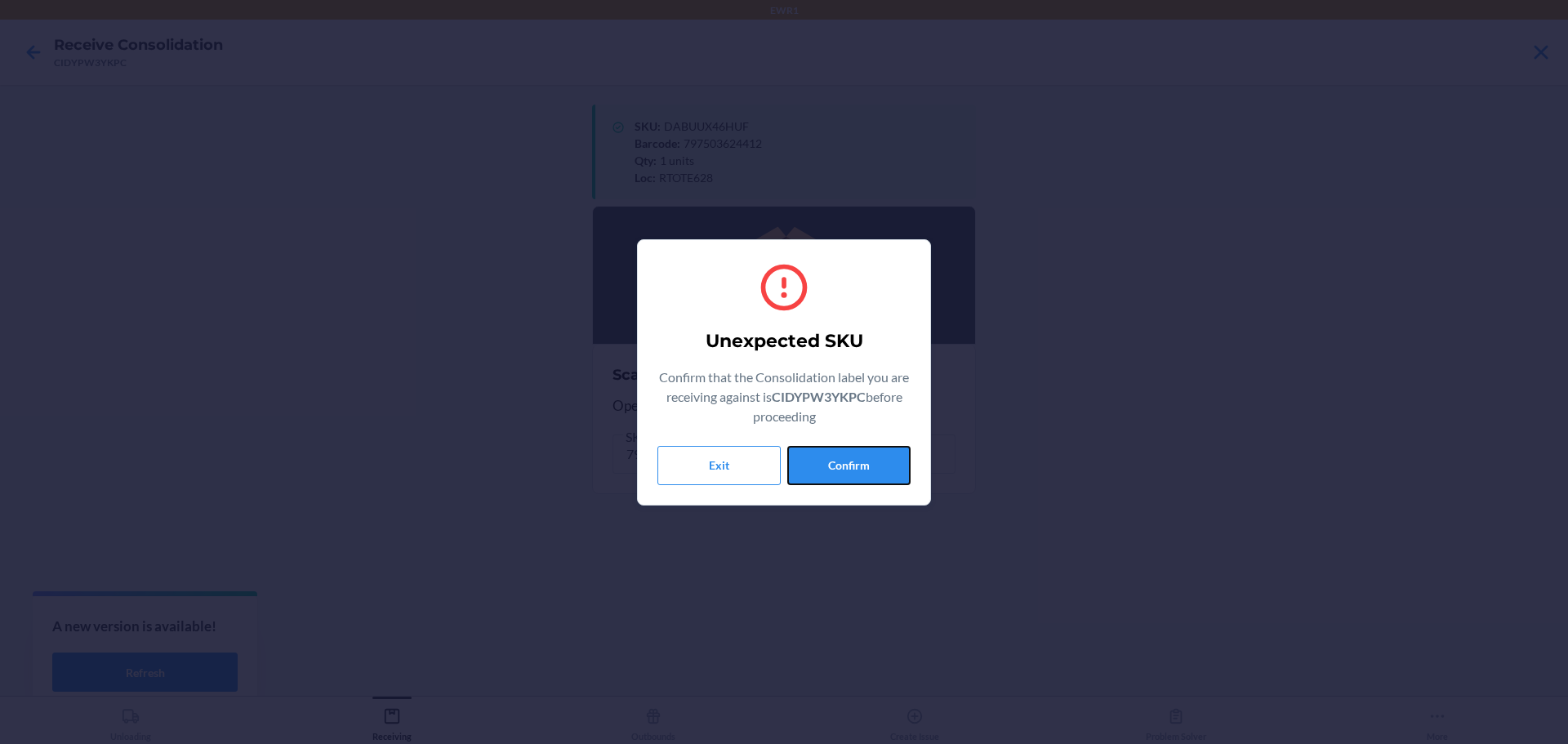
click at [853, 473] on button "Confirm" at bounding box center [849, 465] width 124 height 39
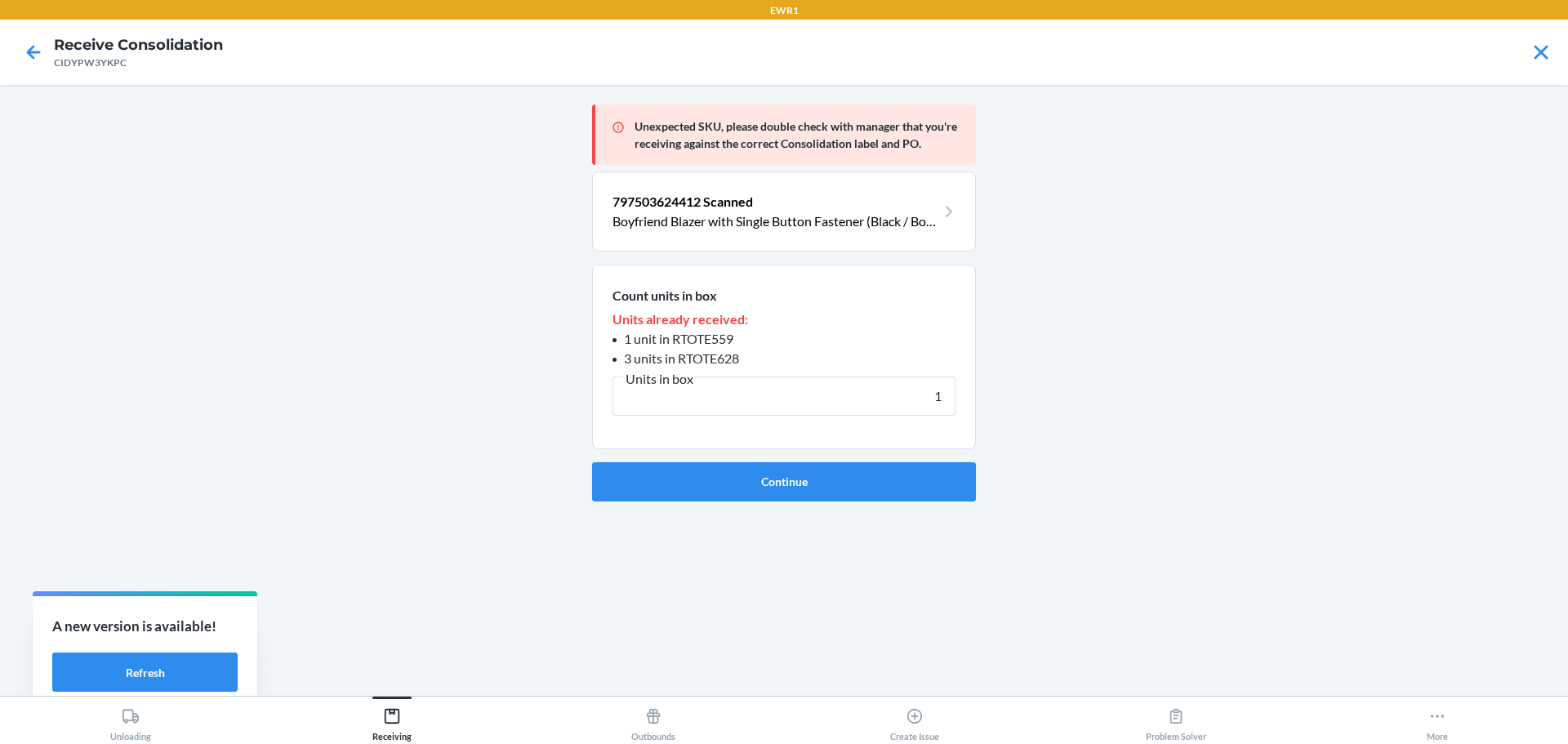
type input "1"
click at [592, 462] on button "Continue" at bounding box center [784, 482] width 384 height 39
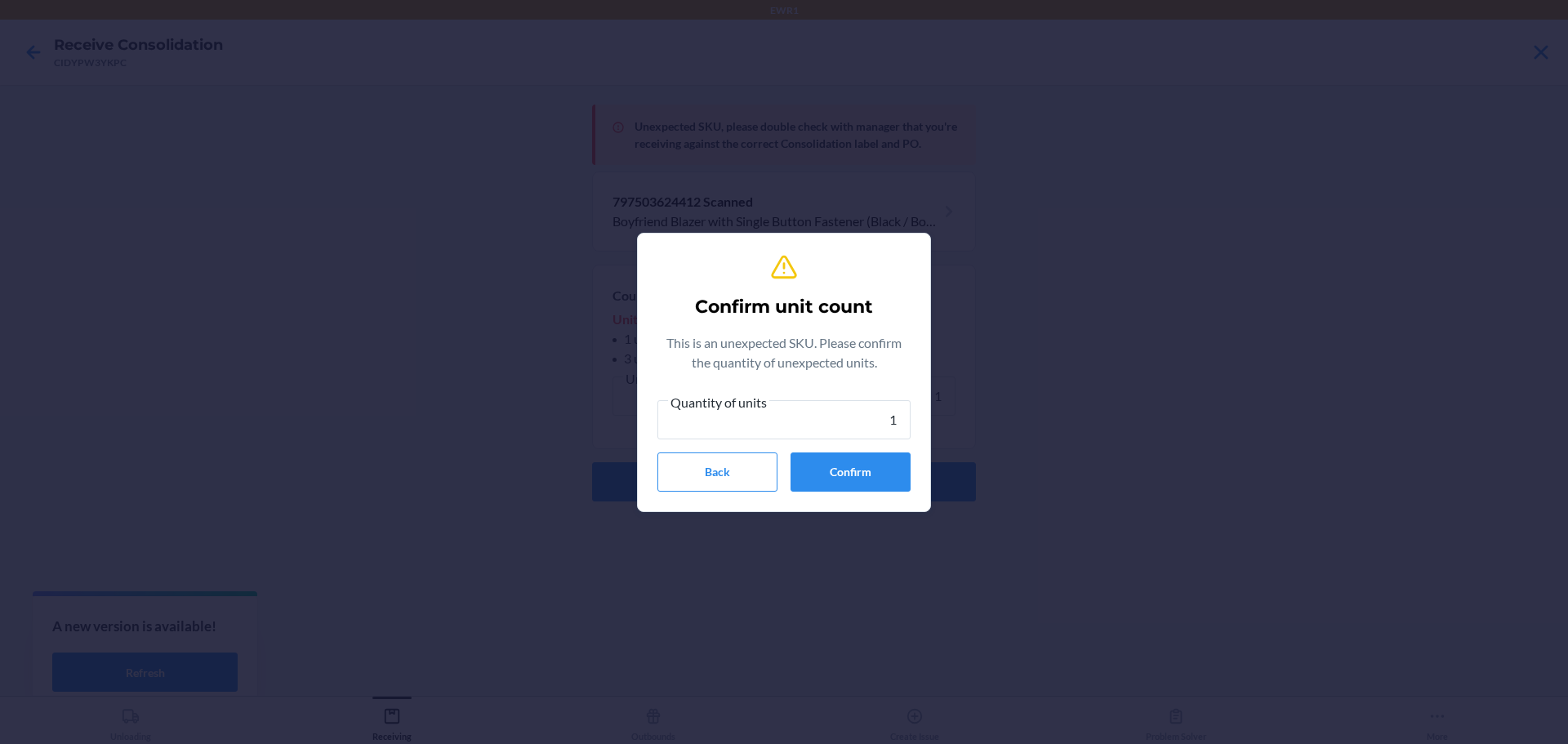
type input "1"
click at [853, 473] on button "Confirm" at bounding box center [850, 472] width 120 height 39
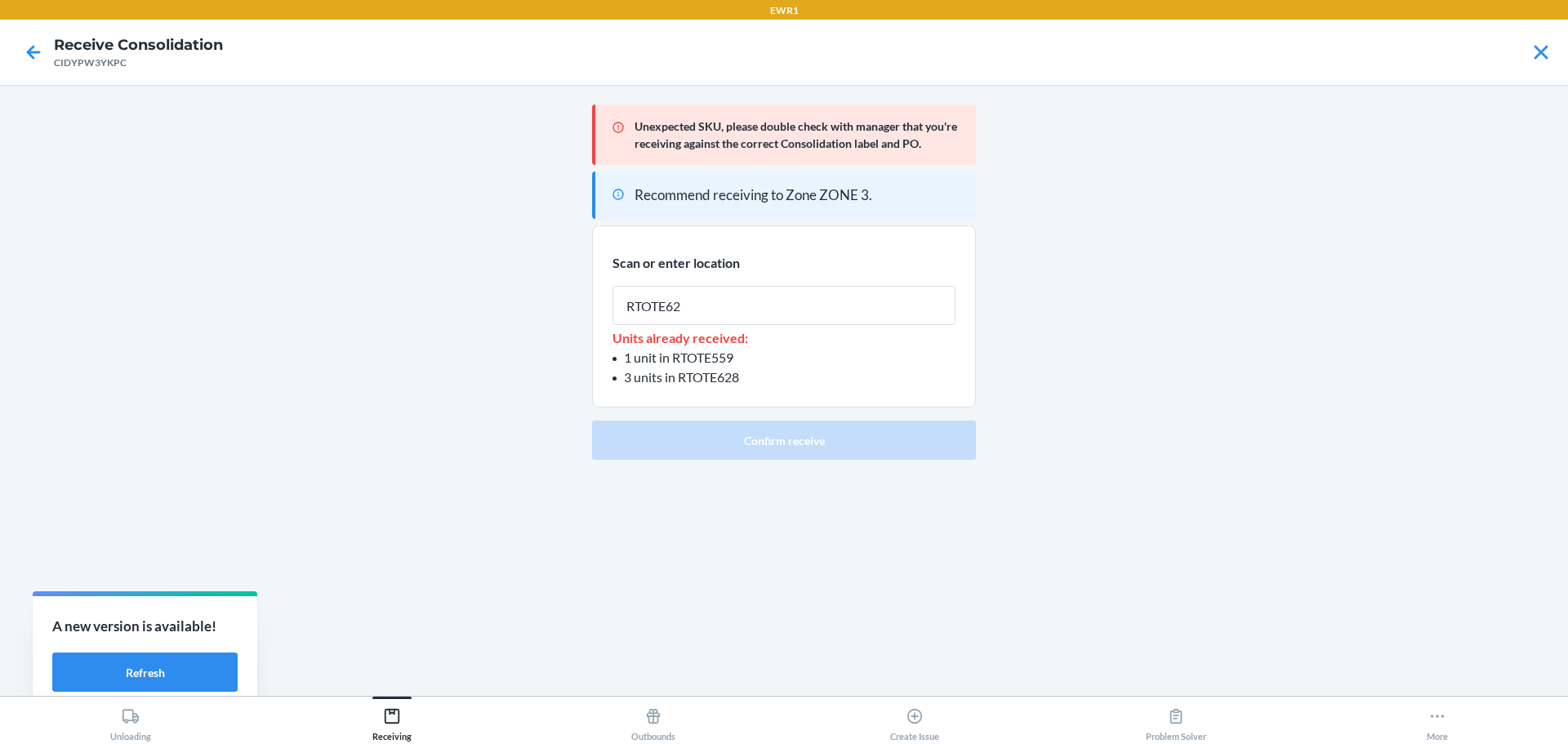
type input "RTOTE628"
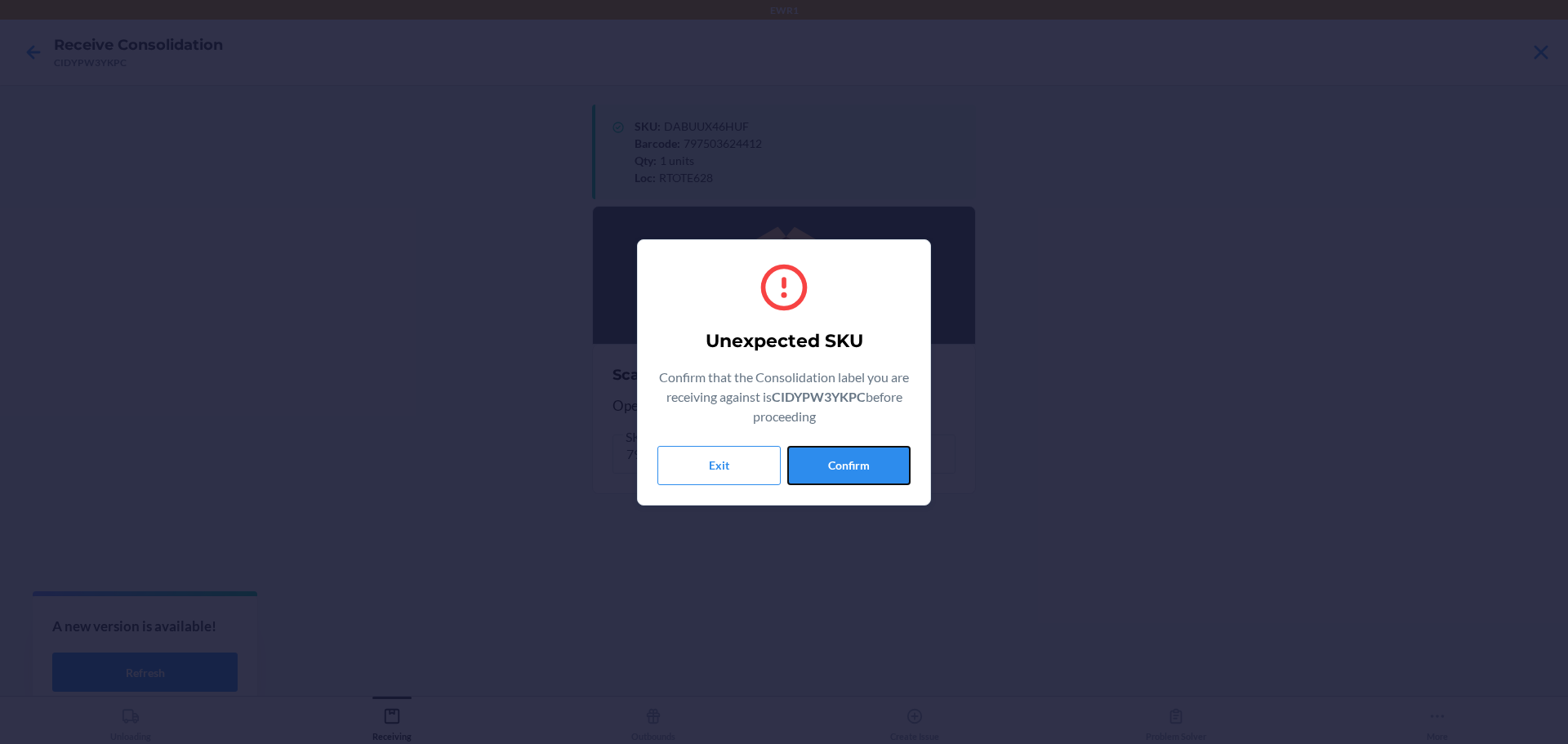
click at [853, 473] on button "Confirm" at bounding box center [849, 465] width 124 height 39
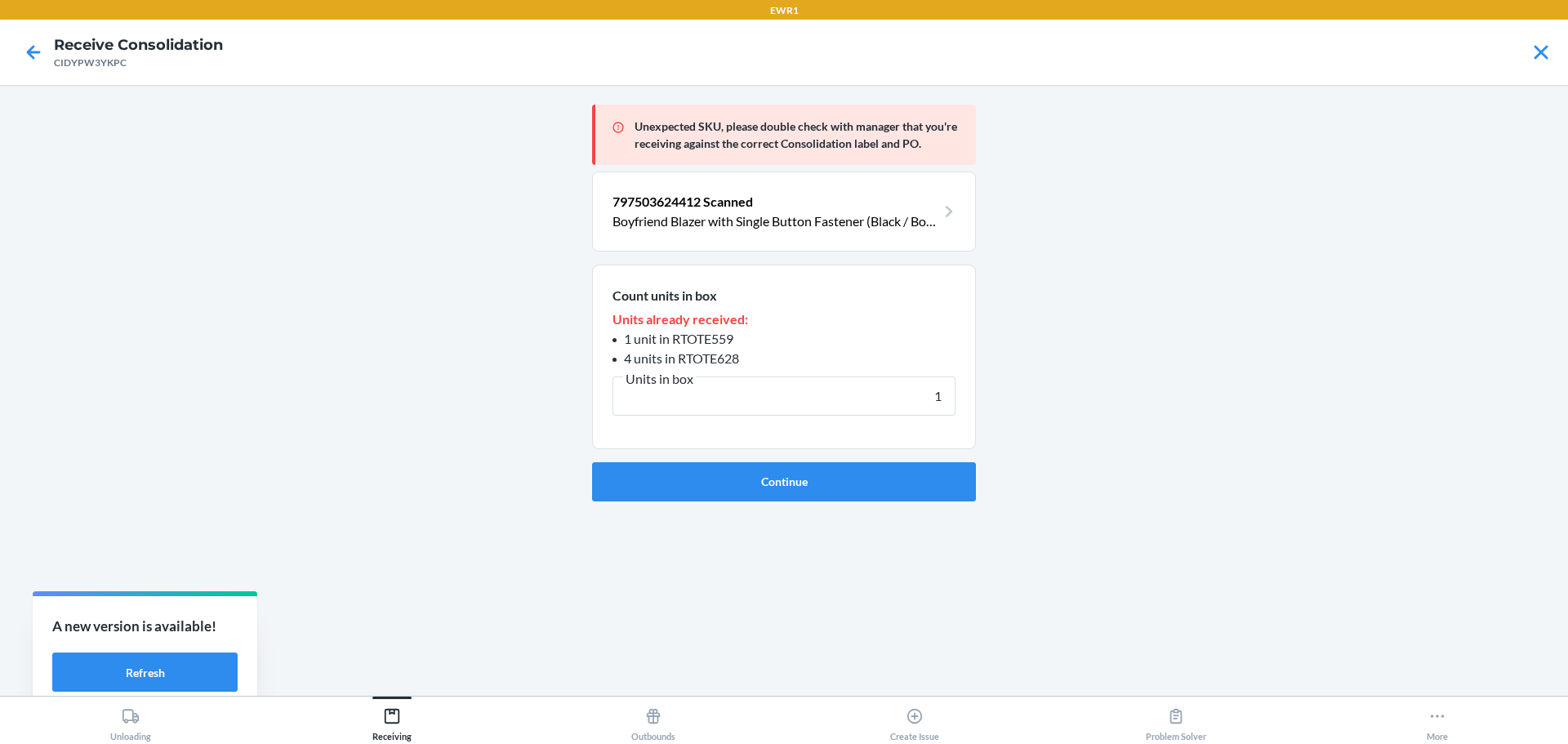
type input "1"
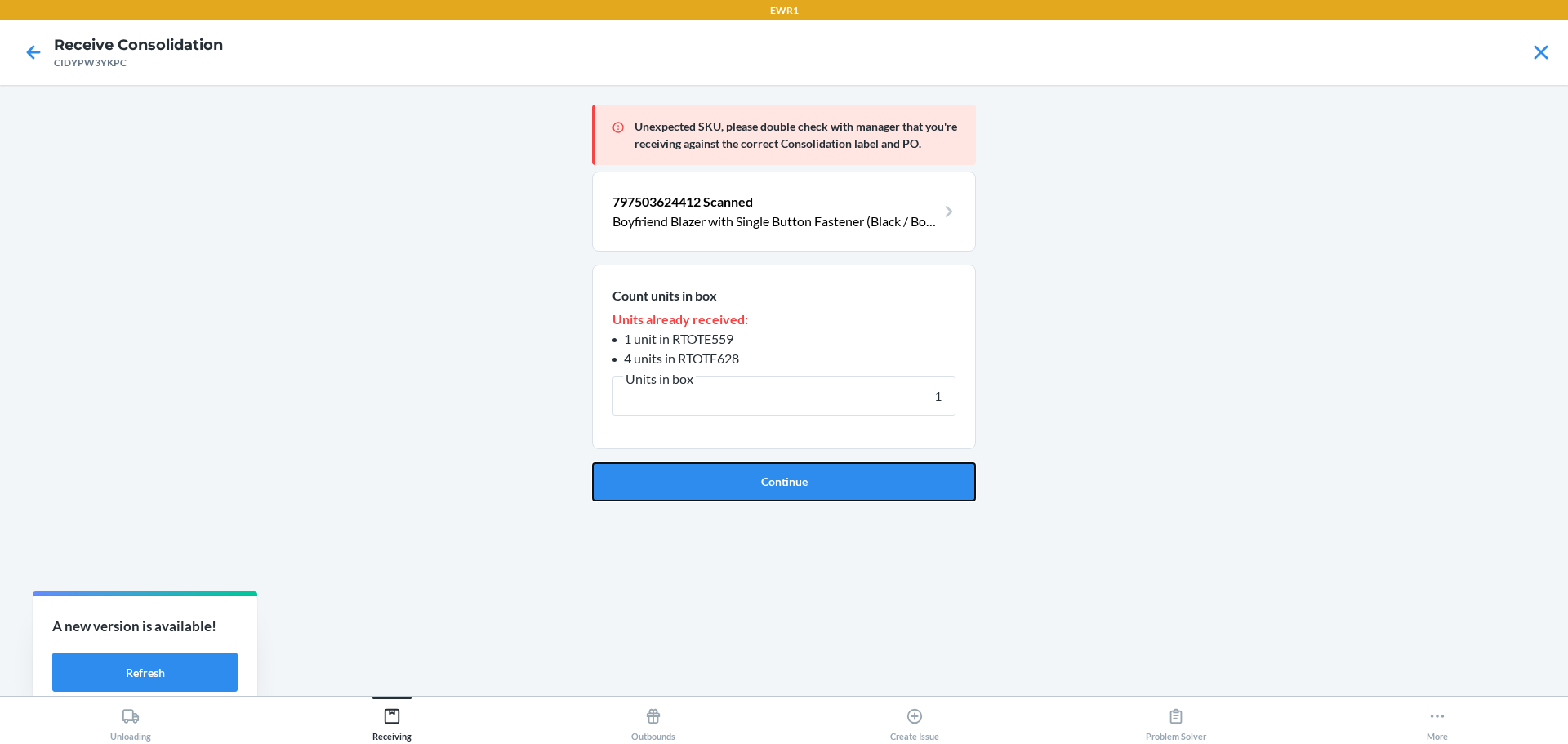
click at [853, 473] on button "Continue" at bounding box center [784, 482] width 384 height 39
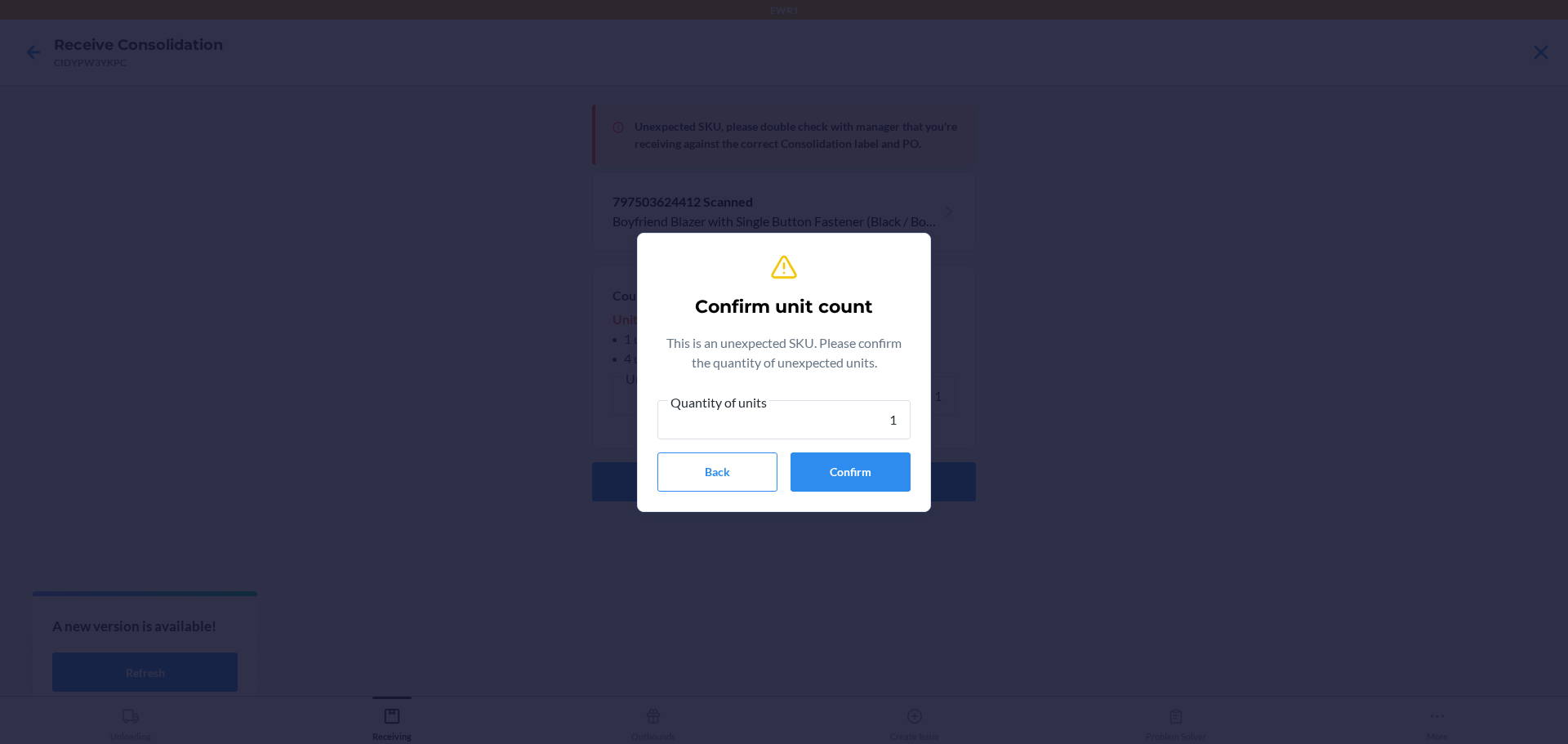
type input "1"
click at [853, 473] on button "Confirm" at bounding box center [850, 472] width 120 height 39
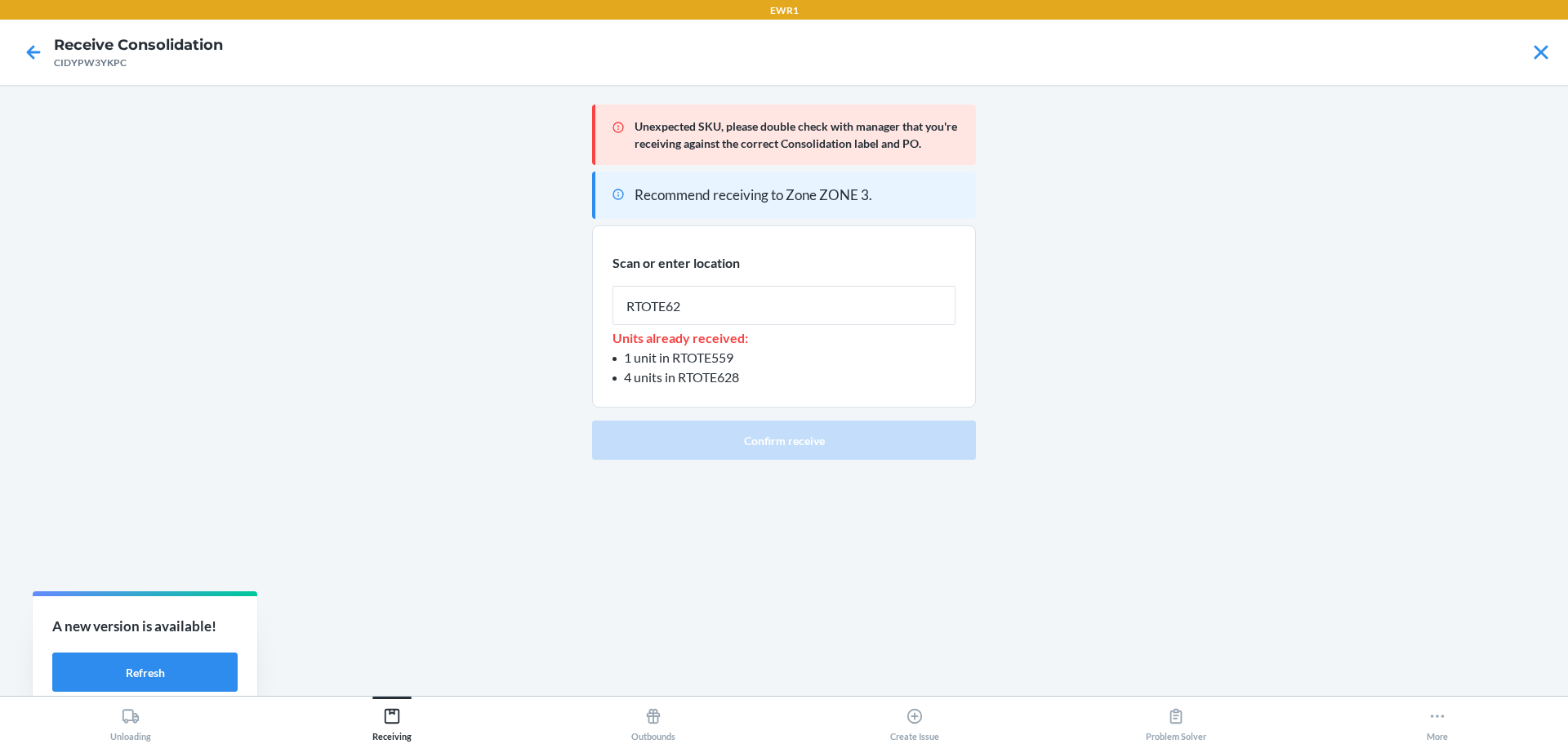
type input "RTOTE628"
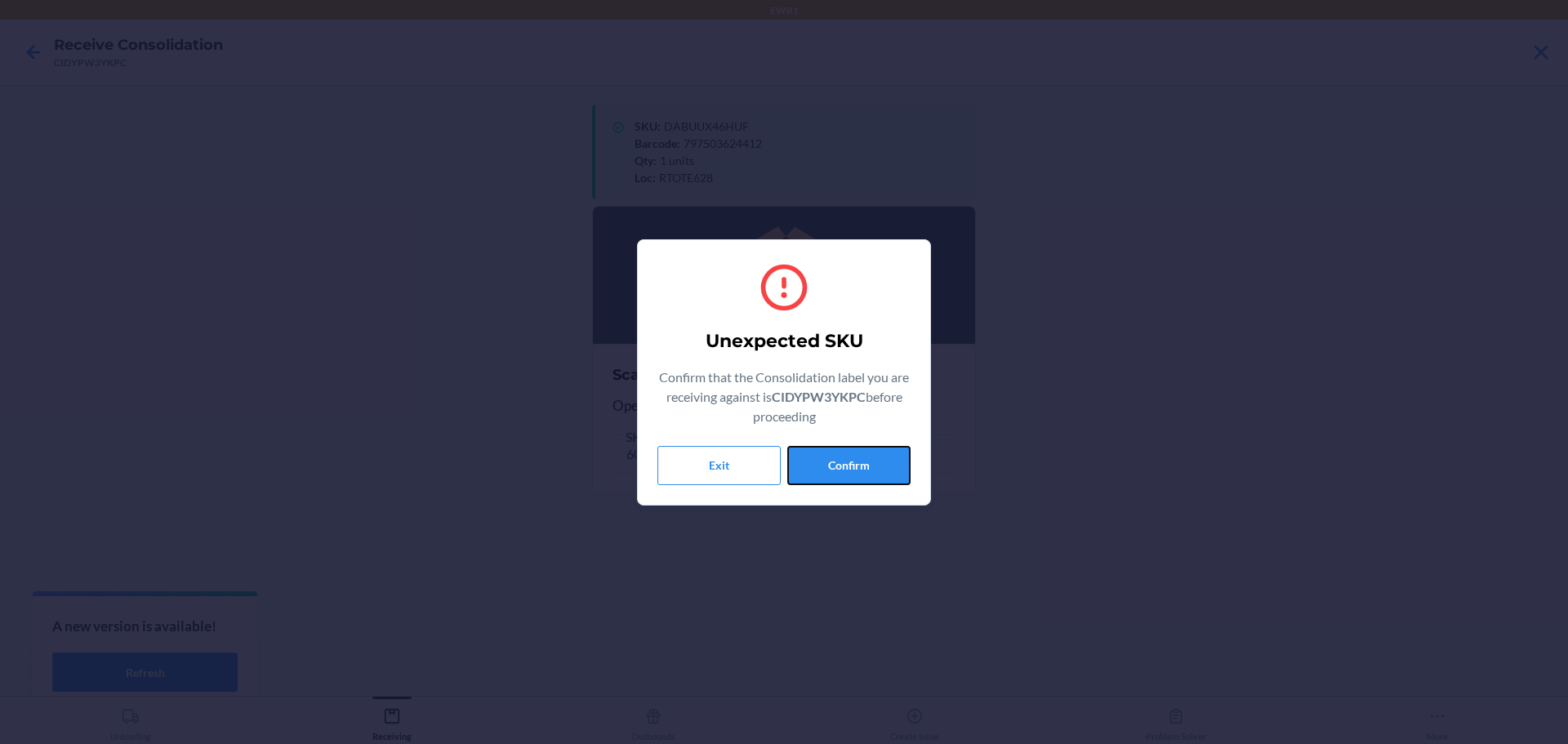
click at [853, 473] on button "Confirm" at bounding box center [849, 465] width 124 height 39
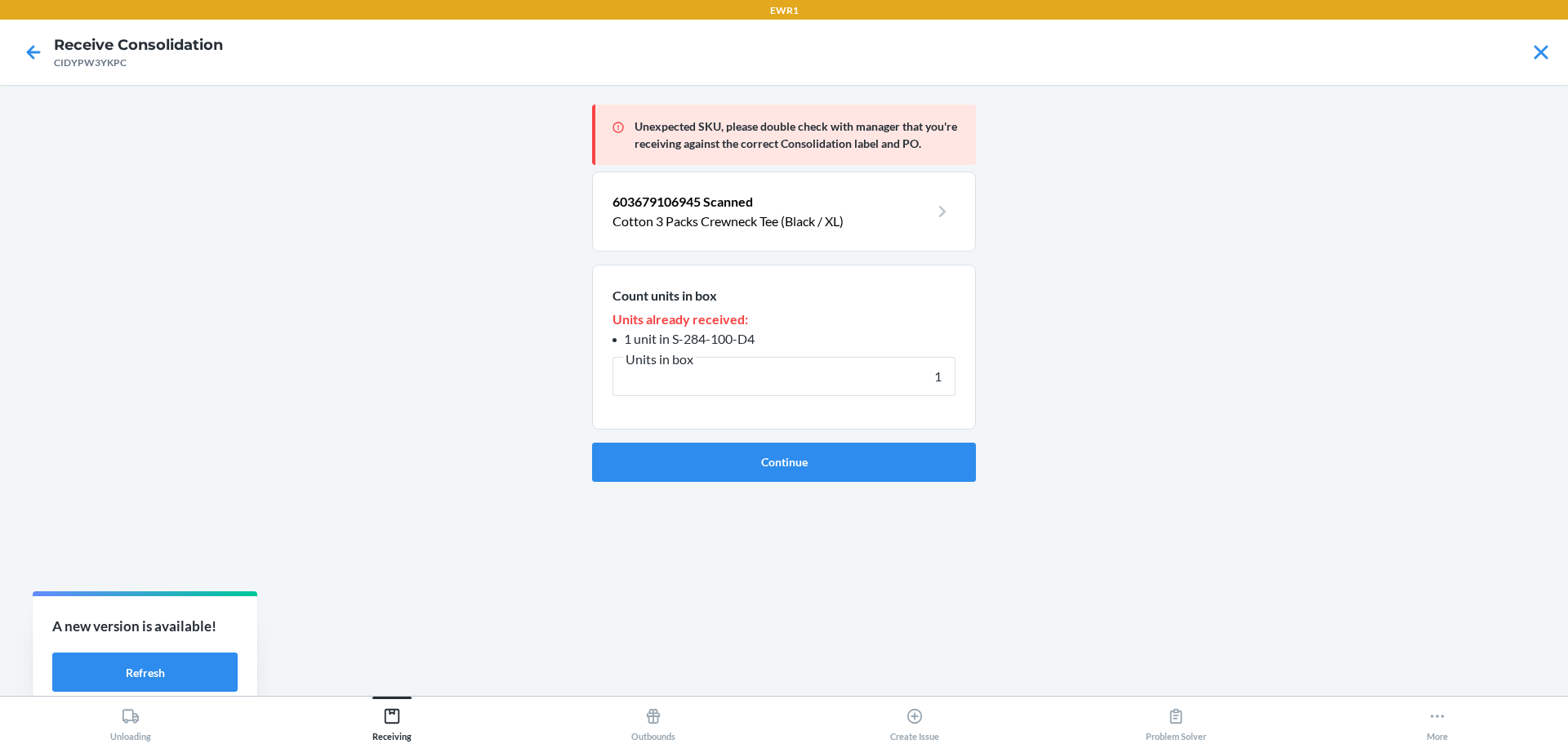
type input "1"
click at [853, 473] on button "Continue" at bounding box center [784, 462] width 384 height 39
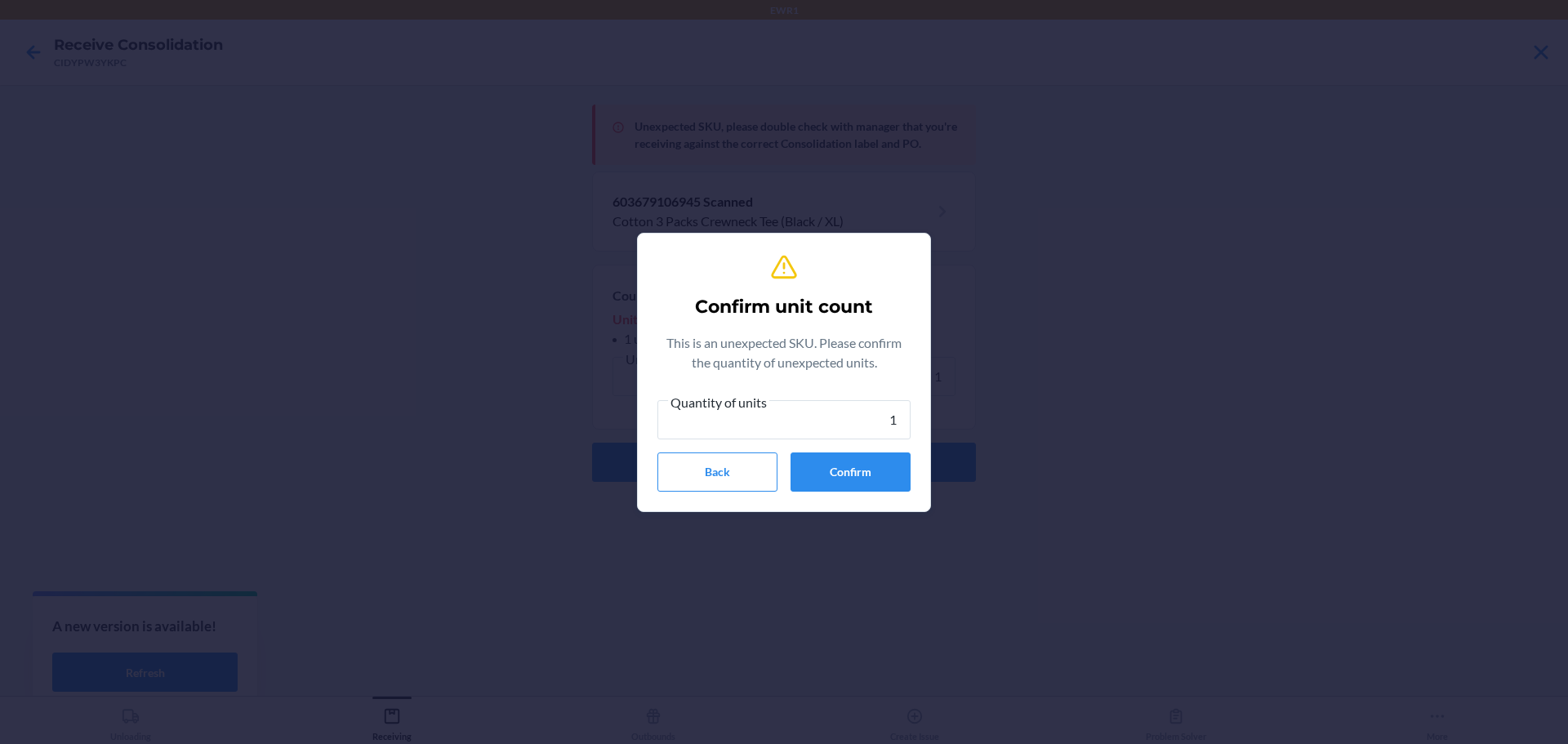
type input "1"
click at [854, 470] on button "Confirm" at bounding box center [850, 472] width 120 height 39
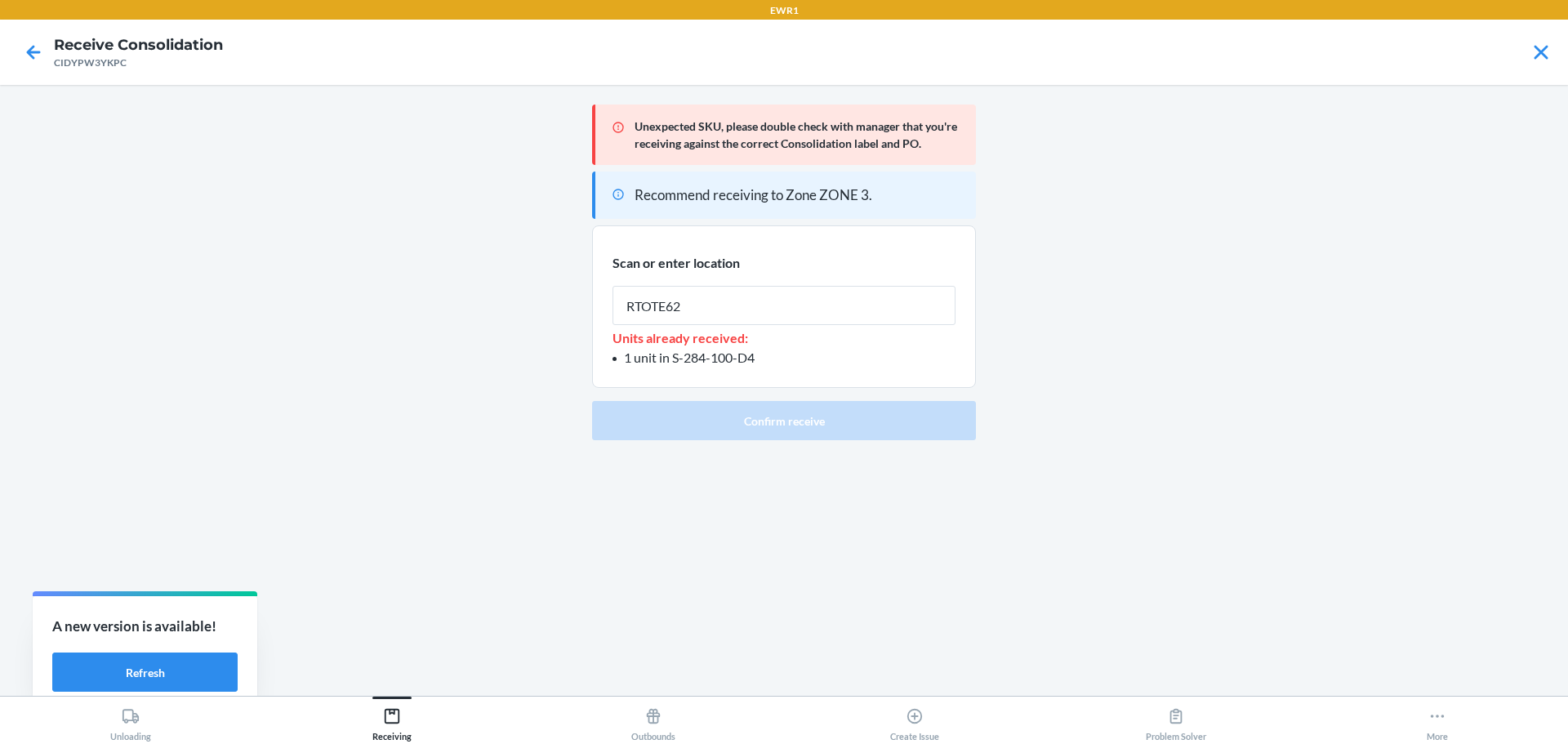
type input "RTOTE628"
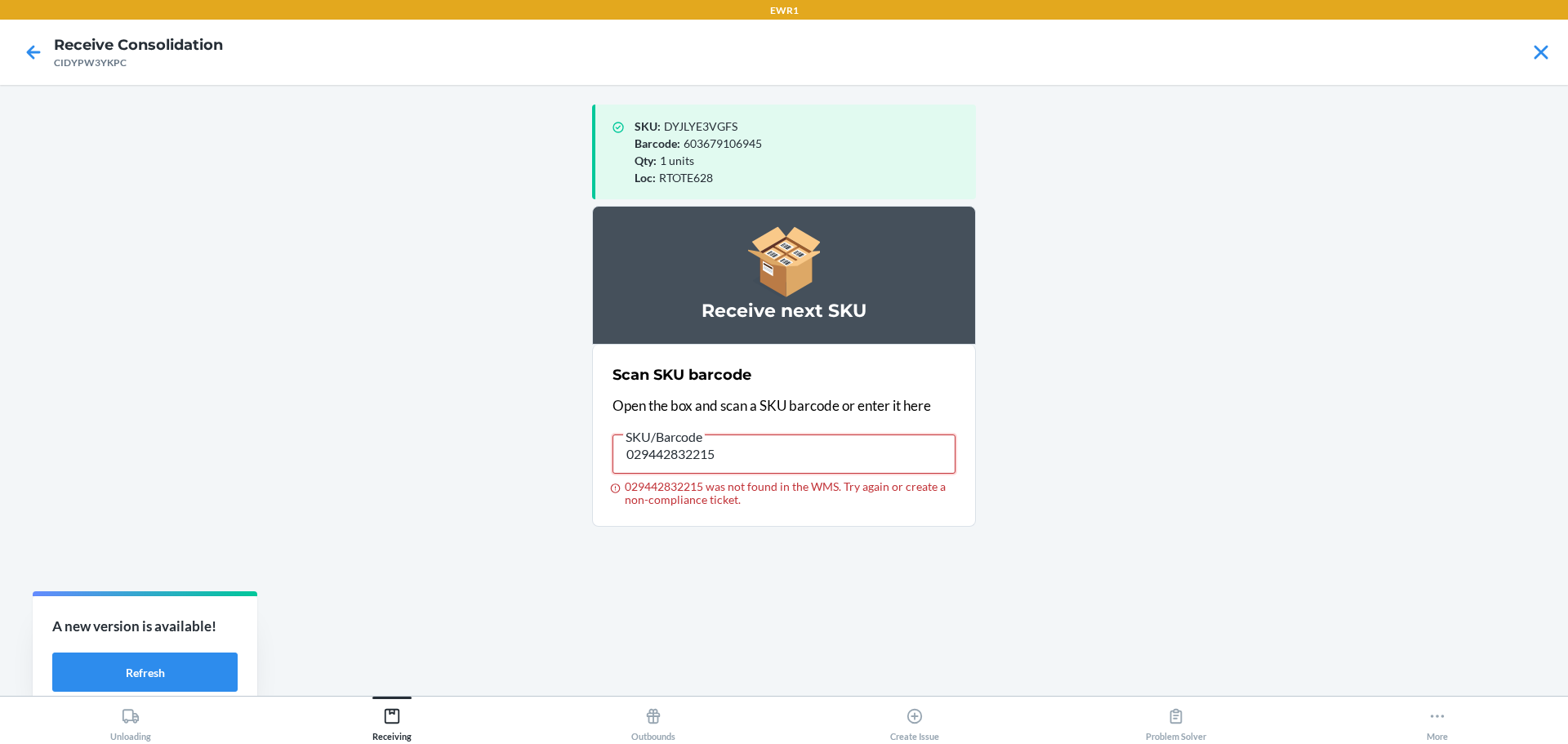
drag, startPoint x: 736, startPoint y: 460, endPoint x: 63, endPoint y: 415, distance: 674.5
click at [63, 415] on main "SKU : DYJLYE3VGFS Barcode : 603679106945 Qty : 1 units Loc : RTOTE628 Receive n…" at bounding box center [784, 390] width 1568 height 611
type input "029442832215"
drag, startPoint x: 722, startPoint y: 456, endPoint x: 0, endPoint y: 450, distance: 722.0
click at [0, 450] on main "SKU : DYJLYE3VGFS Barcode : 603679106945 Qty : 1 units Loc : RTOTE628 Receive n…" at bounding box center [784, 390] width 1568 height 611
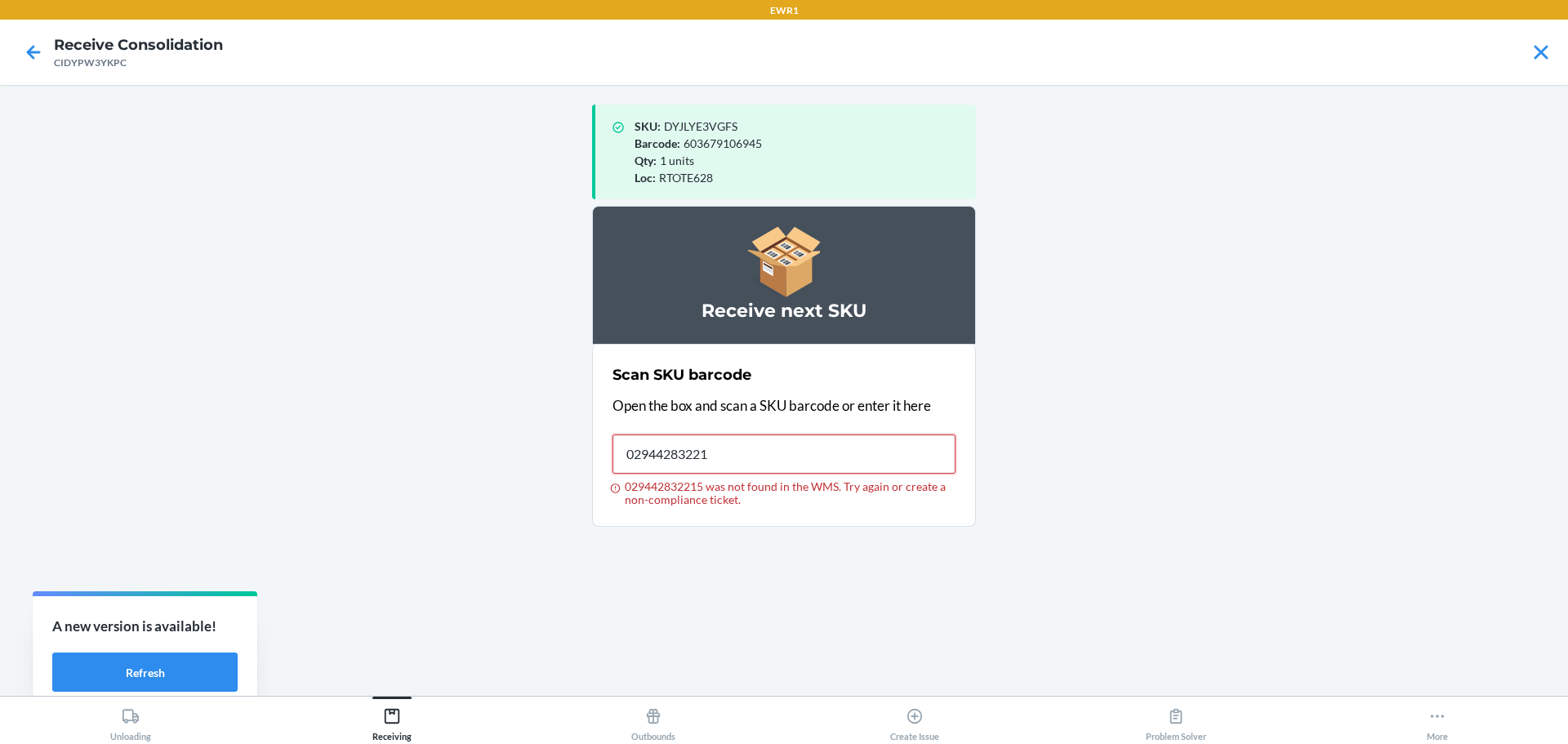
type input "029442832215"
drag, startPoint x: 762, startPoint y: 468, endPoint x: 219, endPoint y: 414, distance: 545.7
click at [220, 414] on main "SKU : DYJLYE3VGFS Barcode : 603679106945 Qty : 1 units Loc : RTOTE628 Receive n…" at bounding box center [784, 390] width 1568 height 611
type input "029442851209"
drag, startPoint x: 746, startPoint y: 455, endPoint x: 156, endPoint y: 388, distance: 593.8
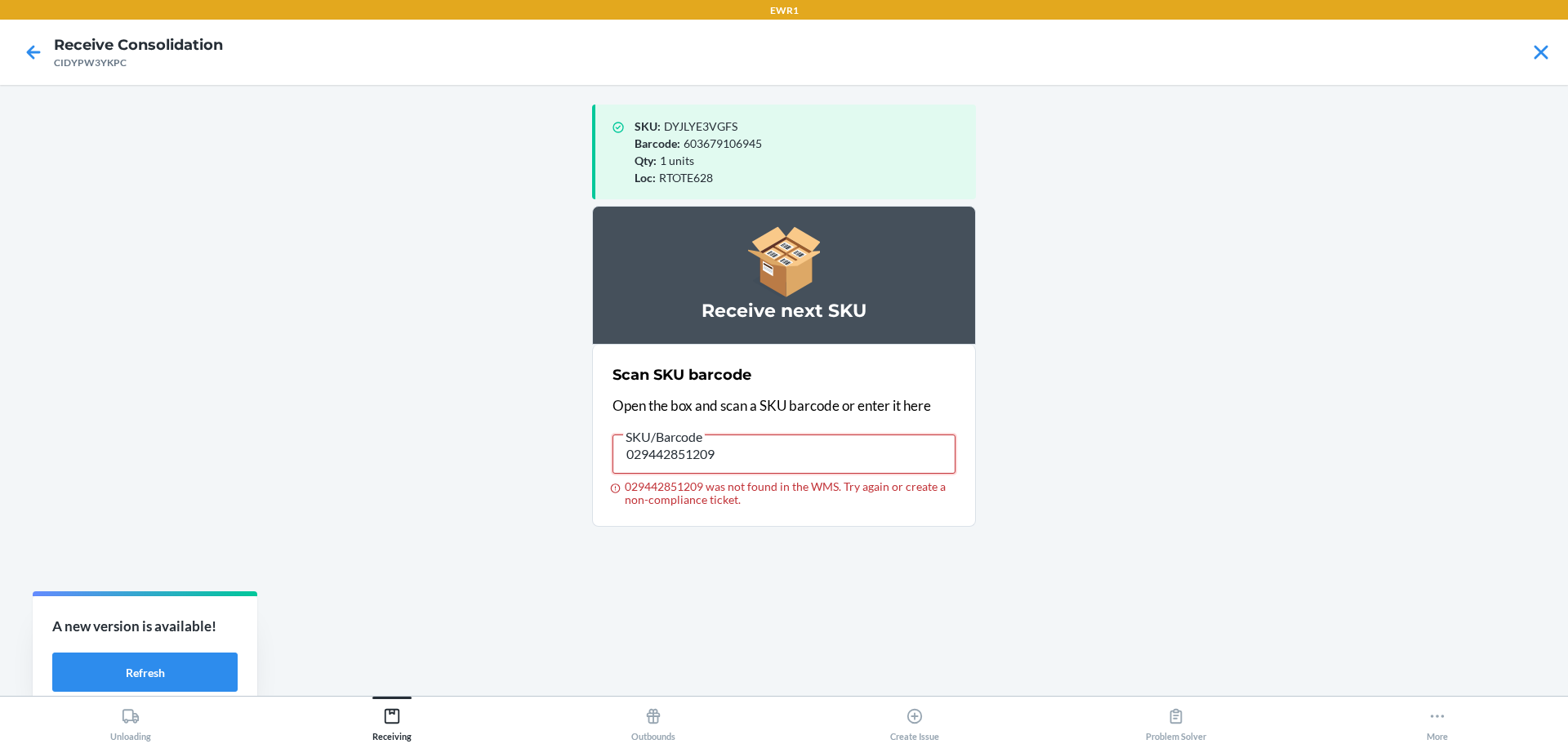
click at [156, 388] on main "SKU : DYJLYE3VGFS Barcode : 603679106945 Qty : 1 units Loc : RTOTE628 Receive n…" at bounding box center [784, 390] width 1568 height 611
drag, startPoint x: 803, startPoint y: 469, endPoint x: 555, endPoint y: 476, distance: 248.1
click at [555, 476] on main "SKU : DYJLYE3VGFS Barcode : 603679106945 Qty : 1 units Loc : RTOTE628 Receive n…" at bounding box center [784, 390] width 1568 height 611
drag, startPoint x: 738, startPoint y: 450, endPoint x: 0, endPoint y: 394, distance: 740.1
click at [0, 401] on main "SKU : DYJLYE3VGFS Barcode : 603679106945 Qty : 1 units Loc : RTOTE628 Receive n…" at bounding box center [784, 390] width 1568 height 611
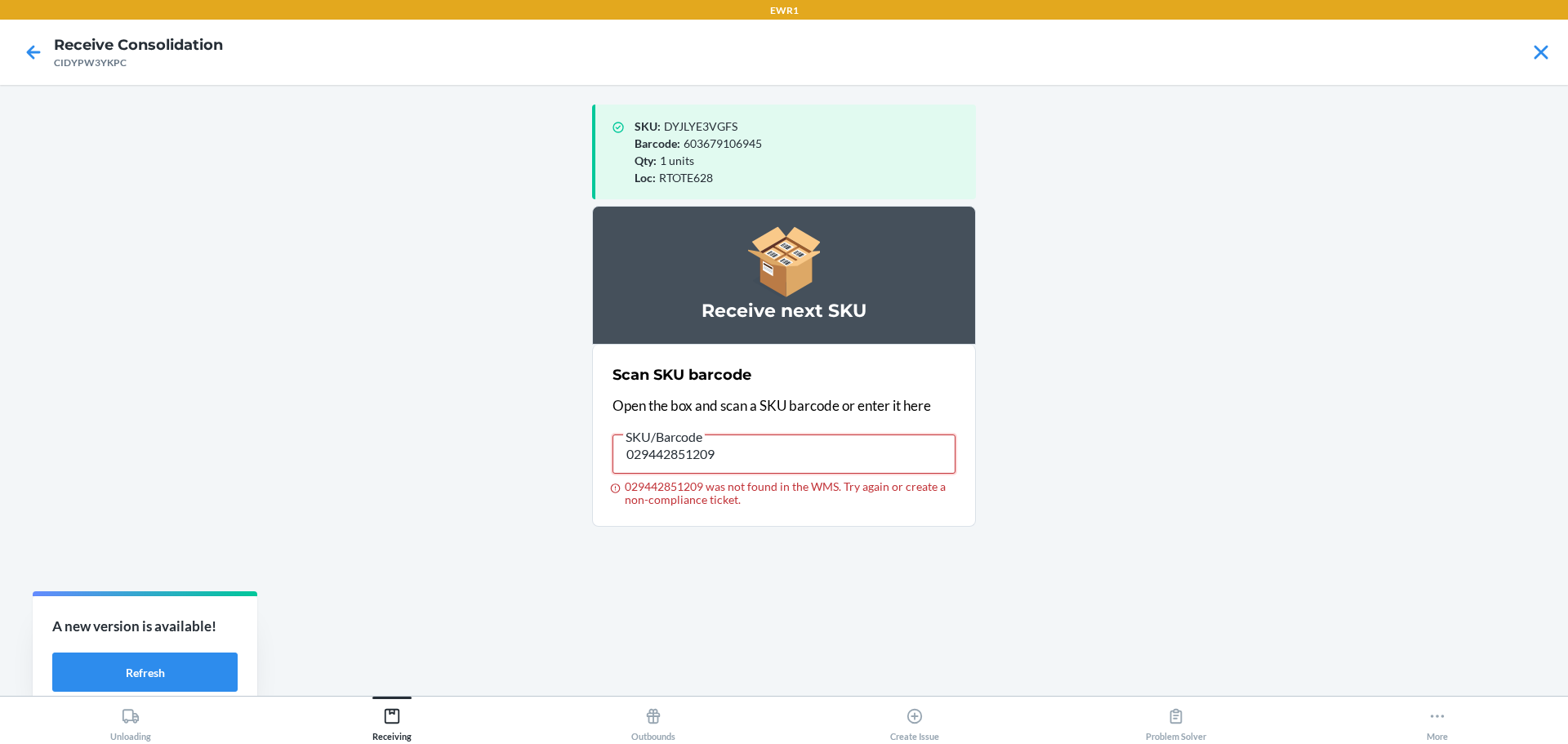
drag, startPoint x: 733, startPoint y: 455, endPoint x: 0, endPoint y: 420, distance: 733.8
click at [0, 425] on main "SKU : DYJLYE3VGFS Barcode : 603679106945 Qty : 1 units Loc : RTOTE628 Receive n…" at bounding box center [784, 390] width 1568 height 611
drag, startPoint x: 751, startPoint y: 455, endPoint x: 0, endPoint y: 405, distance: 752.7
click at [0, 405] on main "SKU : DYJLYE3VGFS Barcode : 603679106945 Qty : 1 units Loc : RTOTE628 Receive n…" at bounding box center [784, 390] width 1568 height 611
drag, startPoint x: 739, startPoint y: 452, endPoint x: 335, endPoint y: 439, distance: 404.2
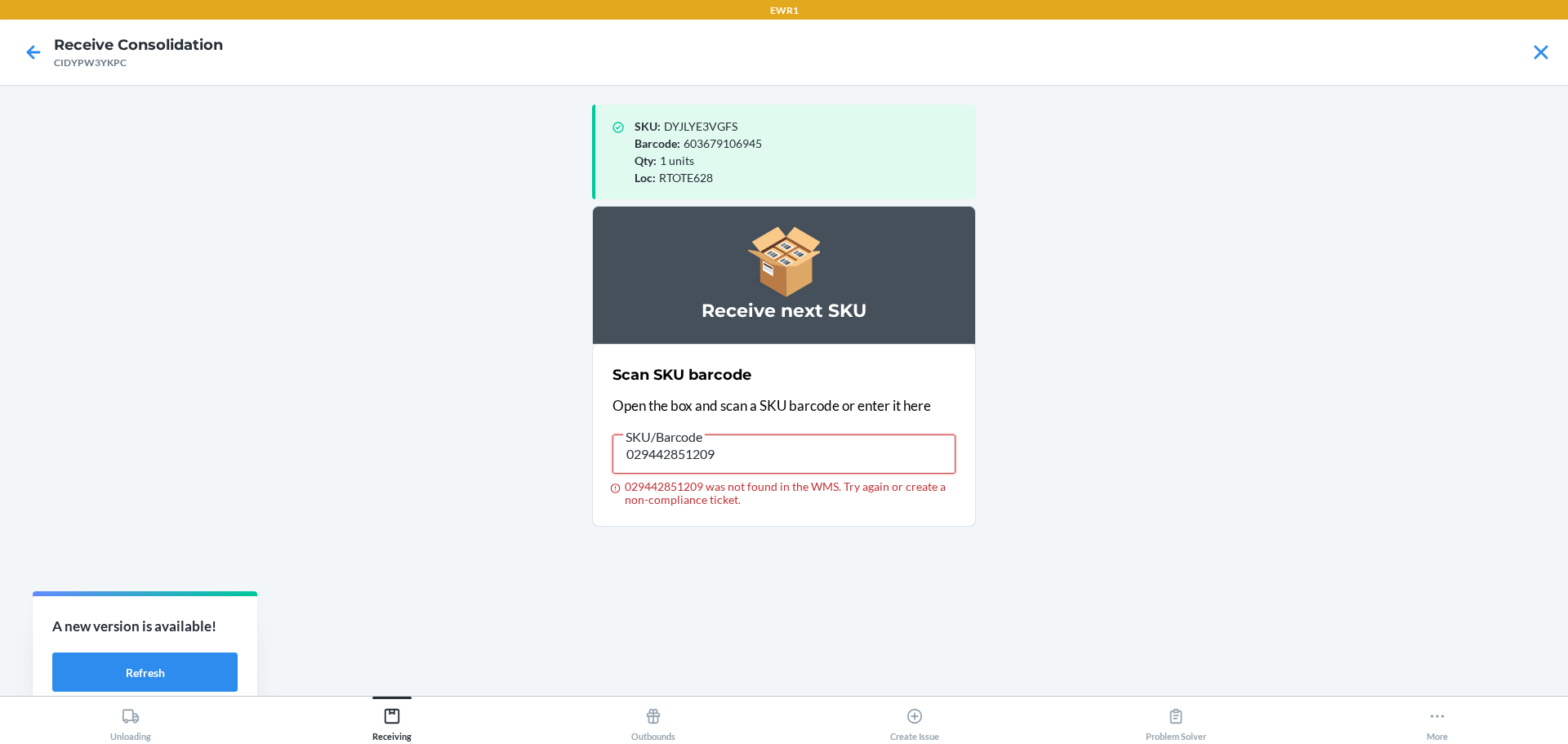
click at [335, 439] on main "SKU : DYJLYE3VGFS Barcode : 603679106945 Qty : 1 units Loc : RTOTE628 Receive n…" at bounding box center [784, 390] width 1568 height 611
drag, startPoint x: 731, startPoint y: 449, endPoint x: 226, endPoint y: 449, distance: 505.0
click at [226, 449] on main "SKU : DYJLYE3VGFS Barcode : 603679106945 Qty : 1 units Loc : RTOTE628 Receive n…" at bounding box center [784, 390] width 1568 height 611
click at [801, 450] on input "093488651611 was not found in the WMS. Try again or create a non-compliance tic…" at bounding box center [784, 454] width 343 height 39
type input "029442863325"
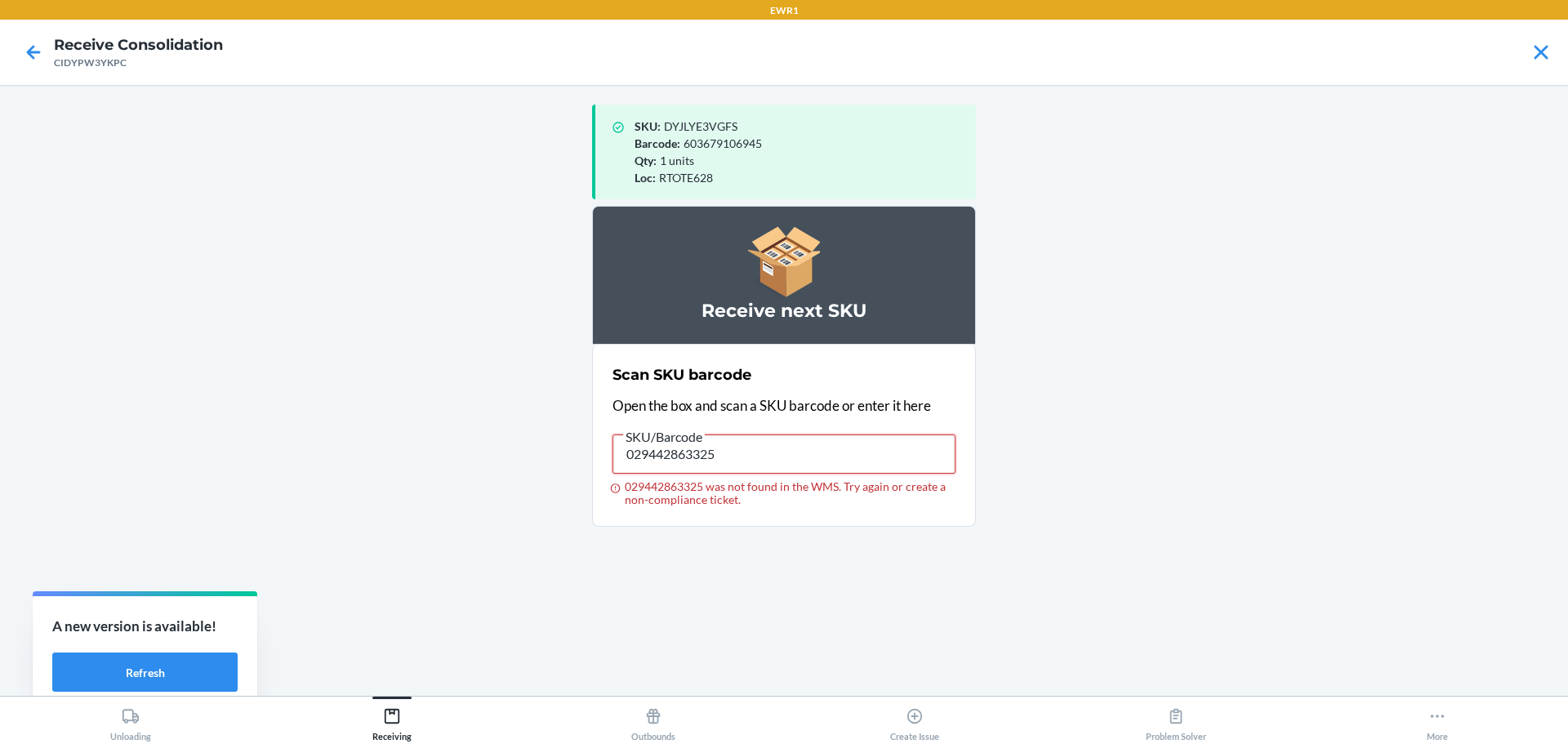
drag, startPoint x: 801, startPoint y: 450, endPoint x: 254, endPoint y: 511, distance: 550.4
click at [254, 511] on main "SKU : DYJLYE3VGFS Barcode : 603679106945 Qty : 1 units Loc : RTOTE628 Receive n…" at bounding box center [784, 390] width 1568 height 611
drag, startPoint x: 792, startPoint y: 460, endPoint x: 0, endPoint y: 446, distance: 792.1
click at [0, 453] on main "SKU : DYJLYE3VGFS Barcode : 603679106945 Qty : 1 units Loc : RTOTE628 Receive n…" at bounding box center [784, 390] width 1568 height 611
type input "029442851216"
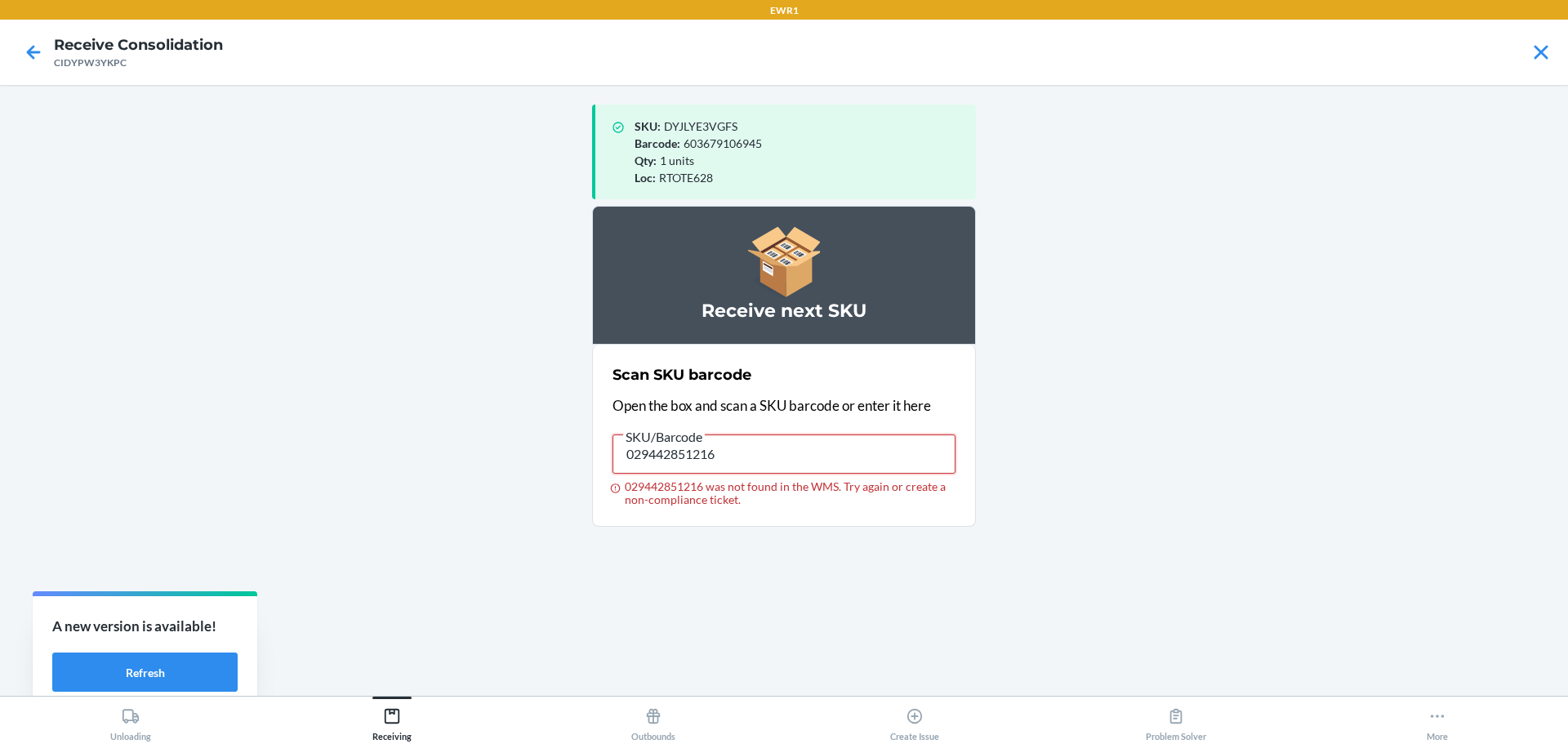
drag, startPoint x: 770, startPoint y: 446, endPoint x: 227, endPoint y: 447, distance: 543.0
click at [227, 447] on main "SKU : DYJLYE3VGFS Barcode : 603679106945 Qty : 1 units Loc : RTOTE628 Receive n…" at bounding box center [784, 390] width 1568 height 611
click at [700, 460] on input "029442851216 was not found in the WMS. Try again or create a non-compliance tic…" at bounding box center [784, 454] width 343 height 39
type input "196806120537"
drag, startPoint x: 722, startPoint y: 452, endPoint x: 211, endPoint y: 453, distance: 511.0
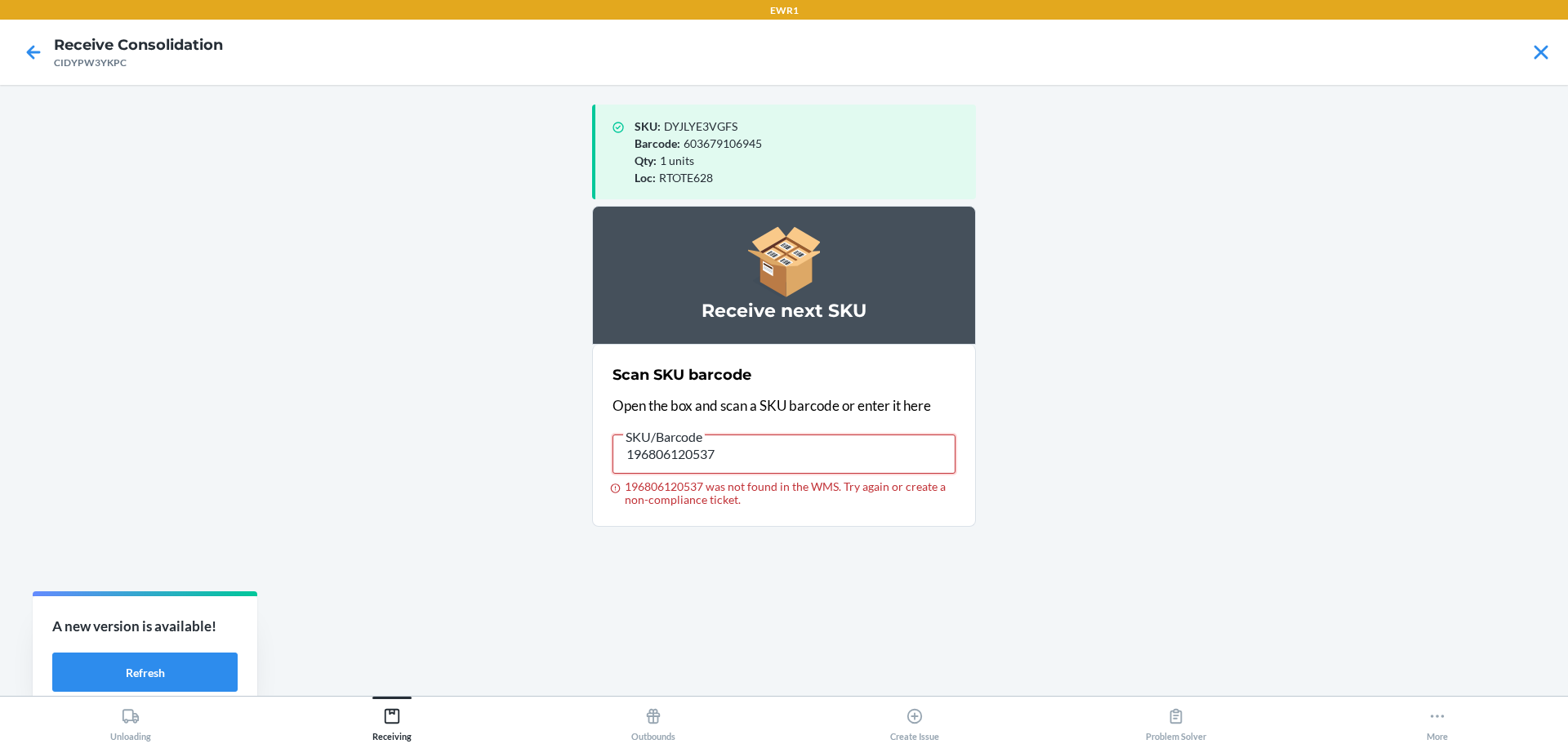
click at [211, 453] on main "SKU : DYJLYE3VGFS Barcode : 603679106945 Qty : 1 units Loc : RTOTE628 Receive n…" at bounding box center [784, 390] width 1568 height 611
drag, startPoint x: 732, startPoint y: 450, endPoint x: 224, endPoint y: 463, distance: 508.2
click at [224, 463] on main "SKU : DYJLYE3VGFS Barcode : 603679106945 Qty : 1 units Loc : RTOTE628 Receive n…" at bounding box center [784, 390] width 1568 height 611
drag, startPoint x: 743, startPoint y: 470, endPoint x: 639, endPoint y: 486, distance: 105.2
click at [639, 486] on label "SKU/Barcode 603679367766 603679367766 was not found in the WMS. Try again or cr…" at bounding box center [784, 466] width 343 height 80
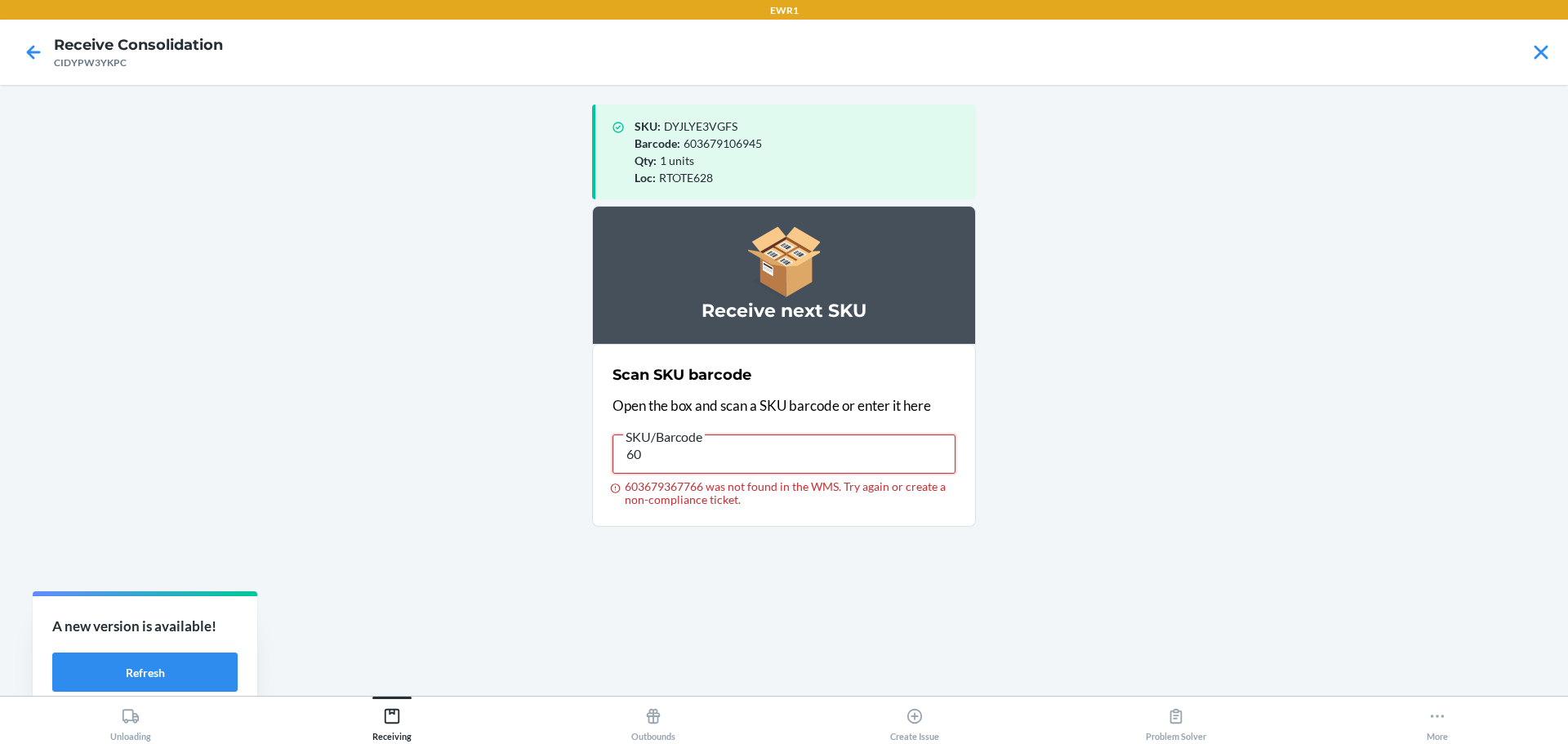
type input "6"
click at [702, 455] on input "603679367766 was not found in the WMS. Try again or create a non-compliance tic…" at bounding box center [784, 454] width 343 height 39
type input "603679367766"
drag, startPoint x: 737, startPoint y: 461, endPoint x: 371, endPoint y: 464, distance: 366.0
click at [371, 464] on main "SKU : DYJLYE3VGFS Barcode : 603679106945 Qty : 1 units Loc : RTOTE628 Receive n…" at bounding box center [784, 390] width 1568 height 611
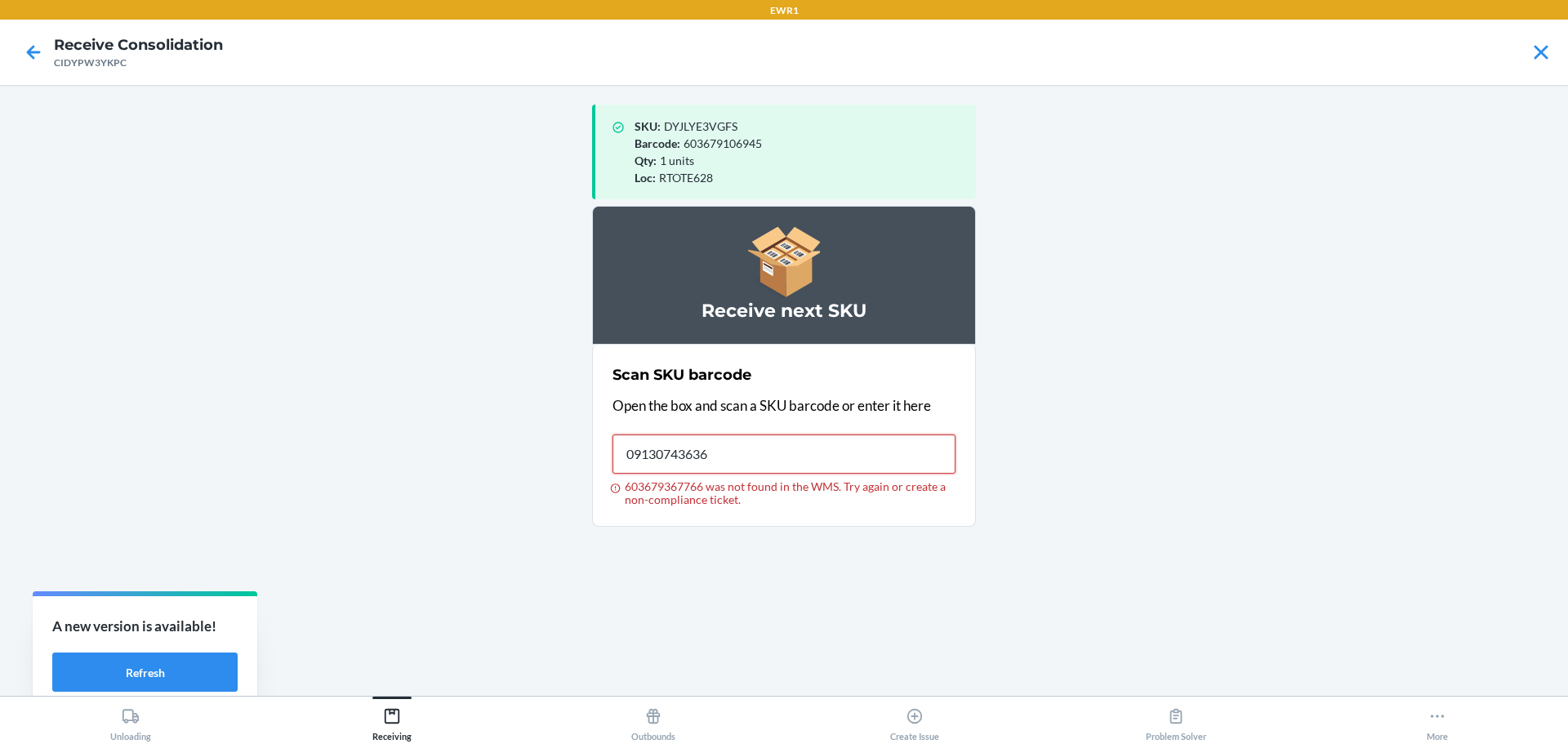
type input "091307436364"
drag, startPoint x: 752, startPoint y: 461, endPoint x: 148, endPoint y: 461, distance: 604.0
click at [148, 461] on main "SKU : DYJLYE3VGFS Barcode : 603679106945 Qty : 1 units Loc : RTOTE628 Receive n…" at bounding box center [784, 390] width 1568 height 611
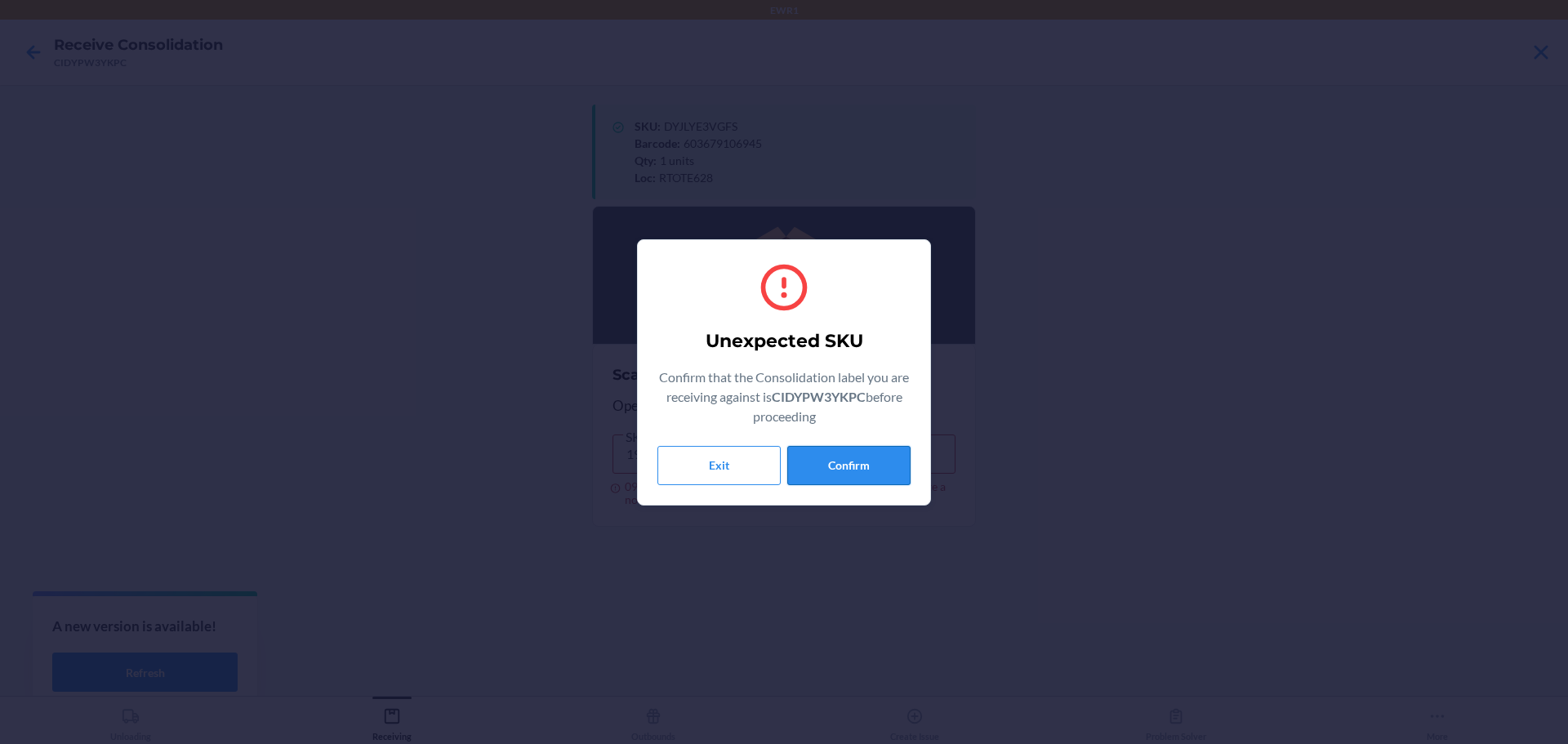
click at [900, 474] on button "Confirm" at bounding box center [849, 465] width 124 height 39
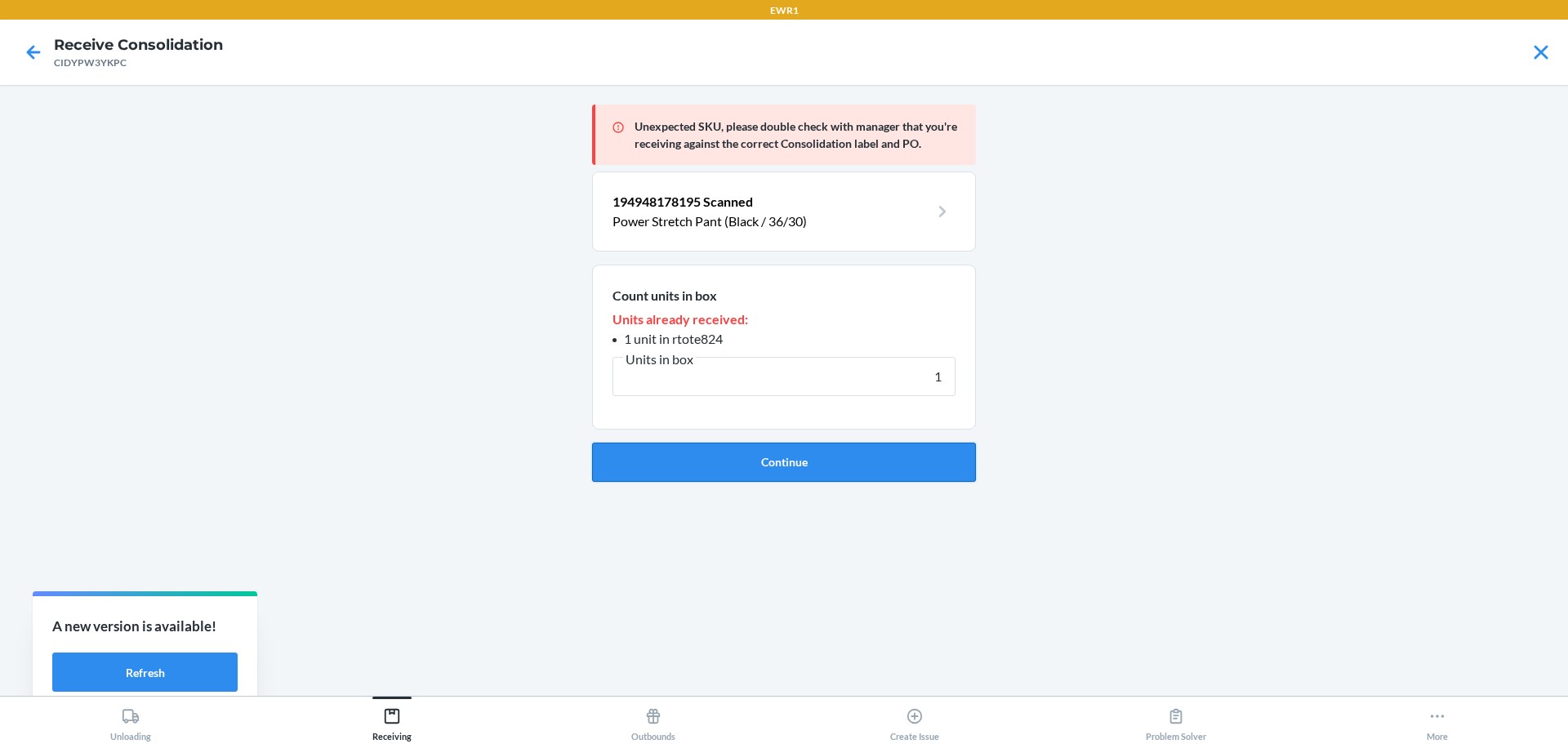
type input "1"
click at [843, 461] on button "Continue" at bounding box center [784, 462] width 384 height 39
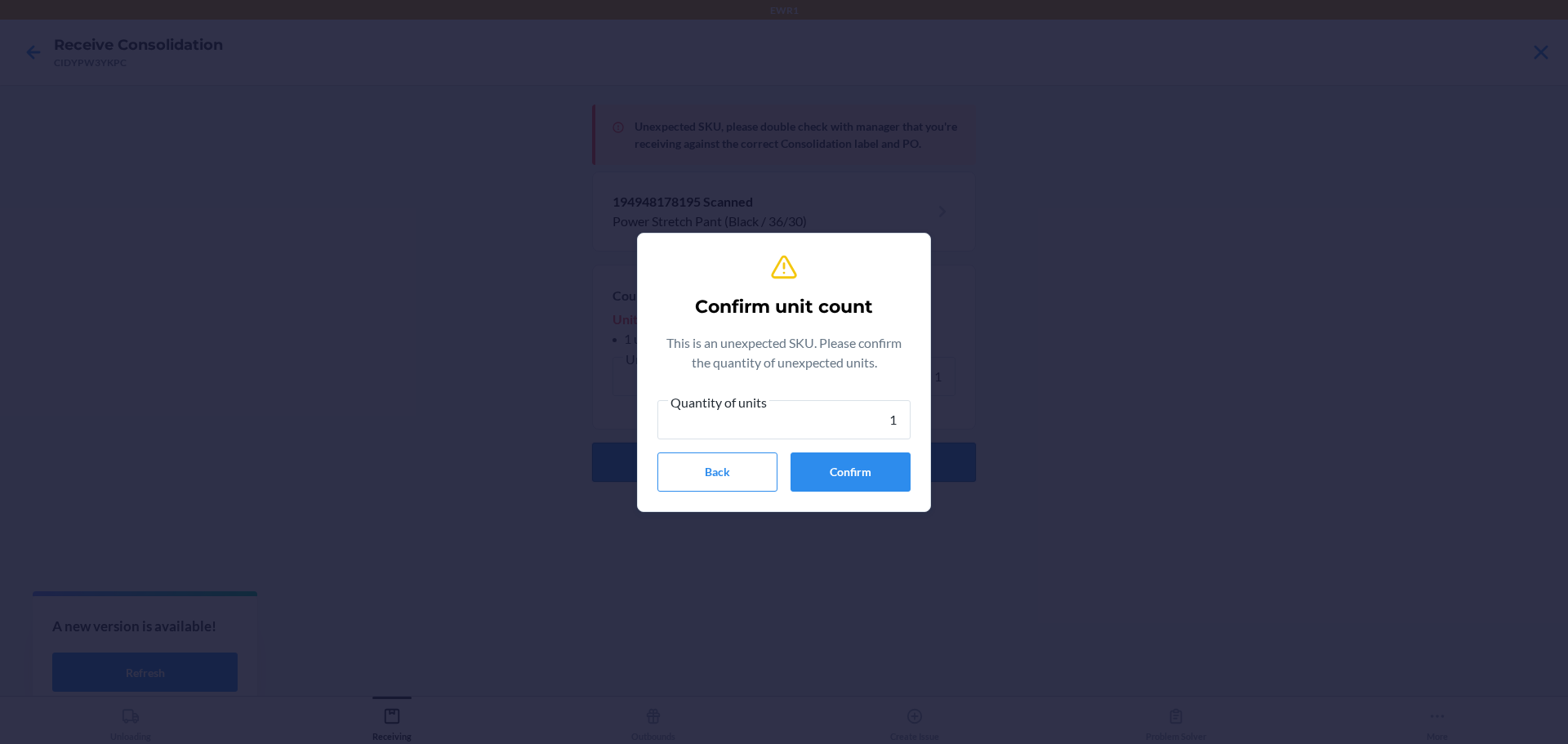
type input "1"
click at [843, 461] on button "Confirm" at bounding box center [850, 472] width 120 height 39
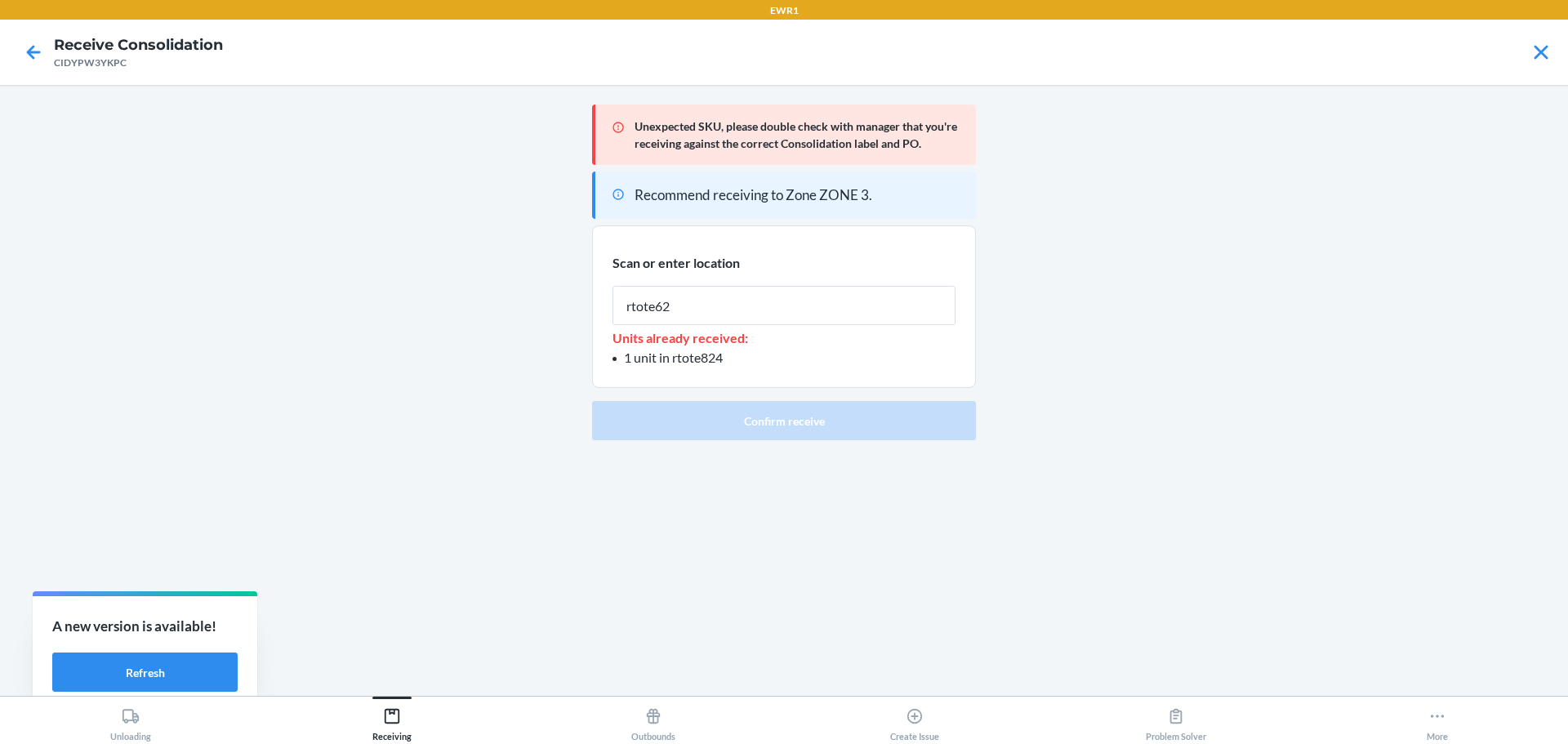
type input "rtote628"
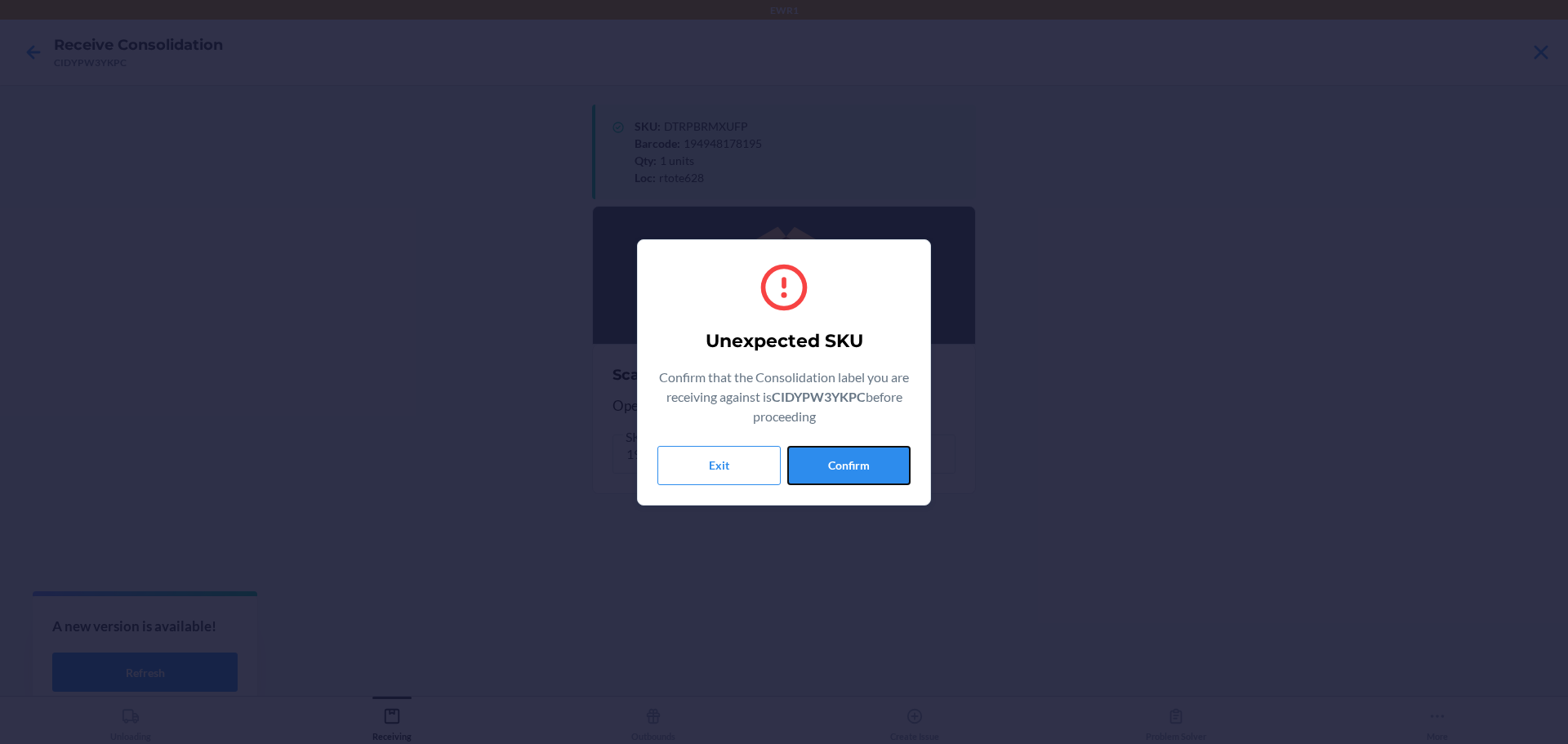
click at [843, 461] on button "Confirm" at bounding box center [849, 465] width 124 height 39
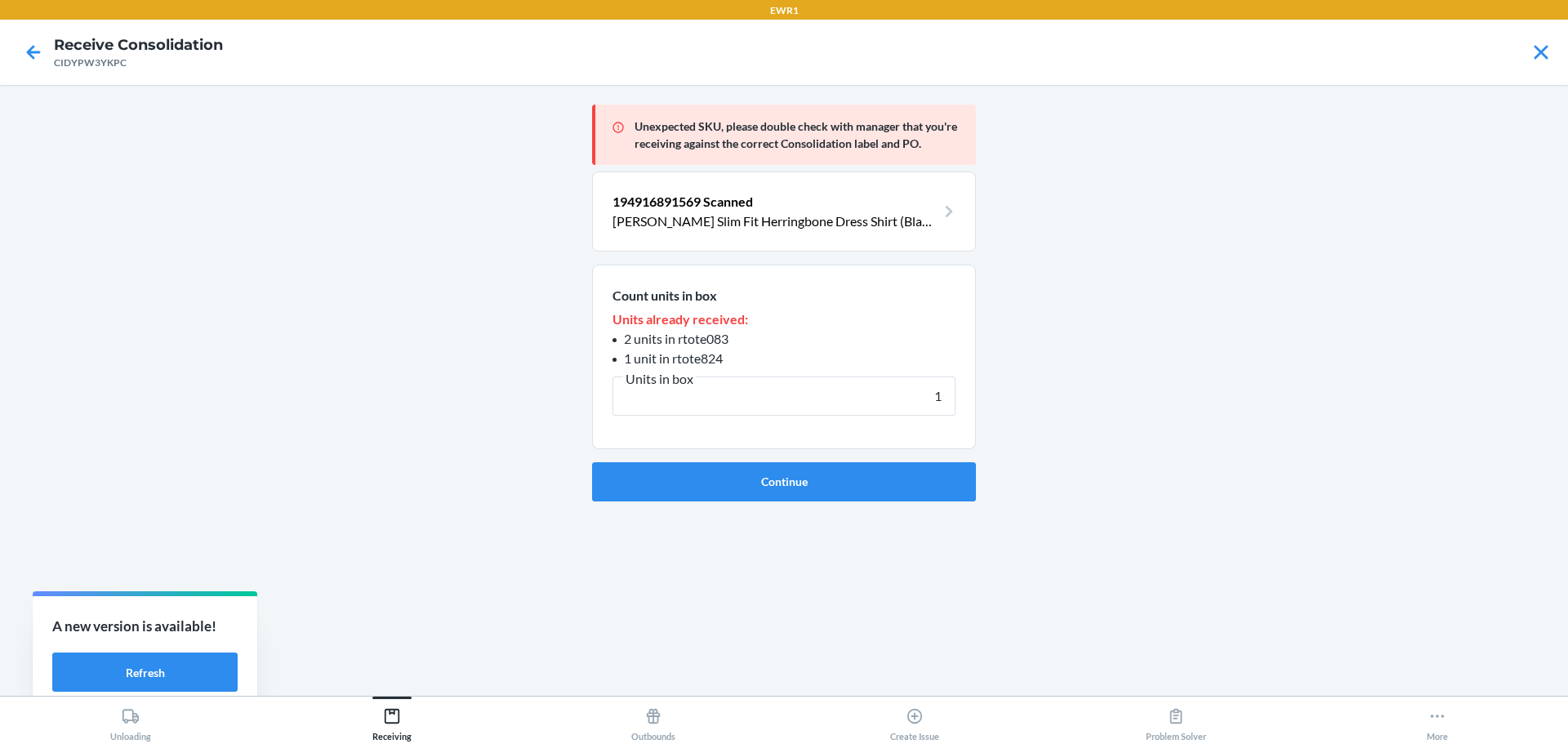
type input "1"
click at [592, 462] on button "Continue" at bounding box center [784, 482] width 384 height 39
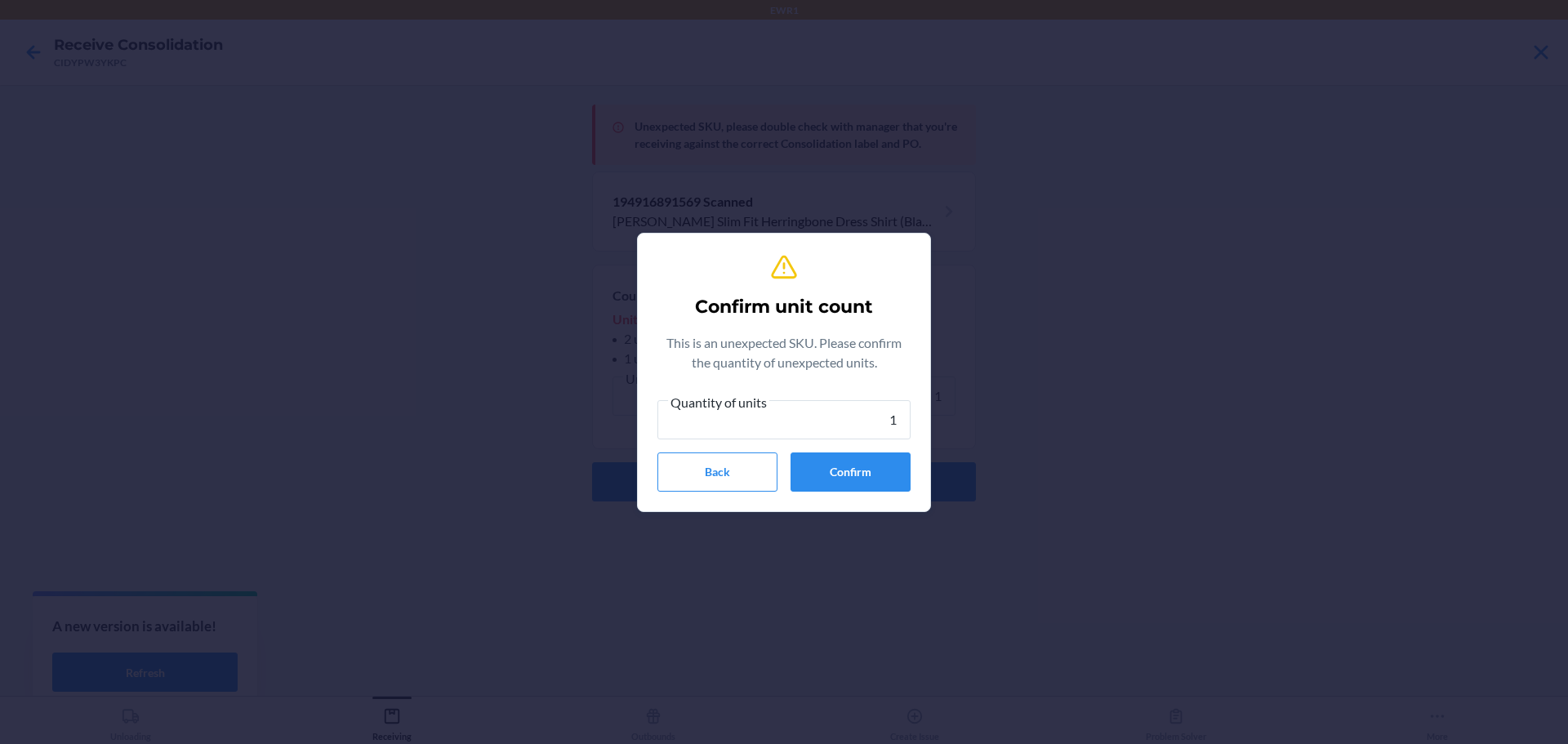
type input "1"
click at [843, 461] on button "Confirm" at bounding box center [850, 472] width 120 height 39
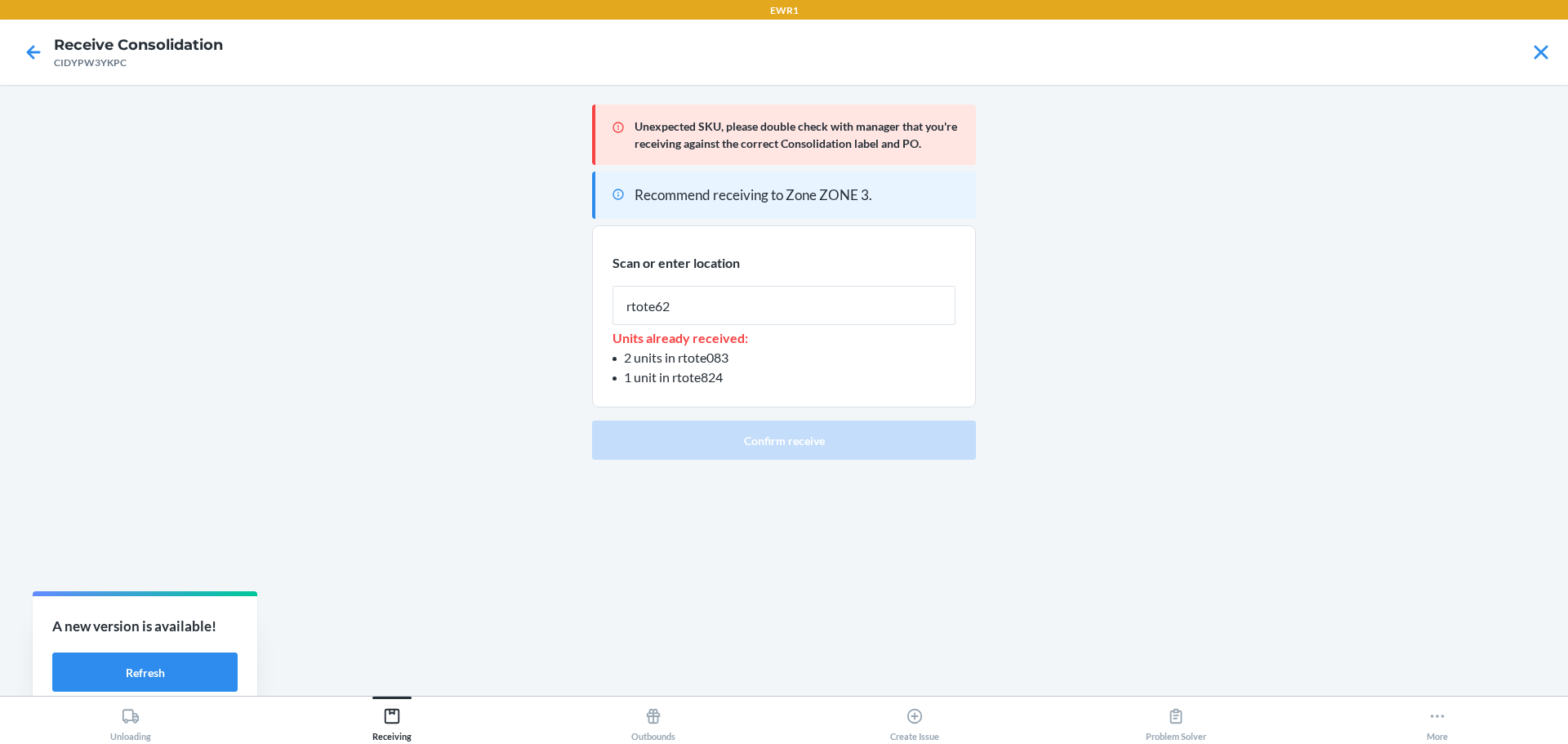
type input "rtote628"
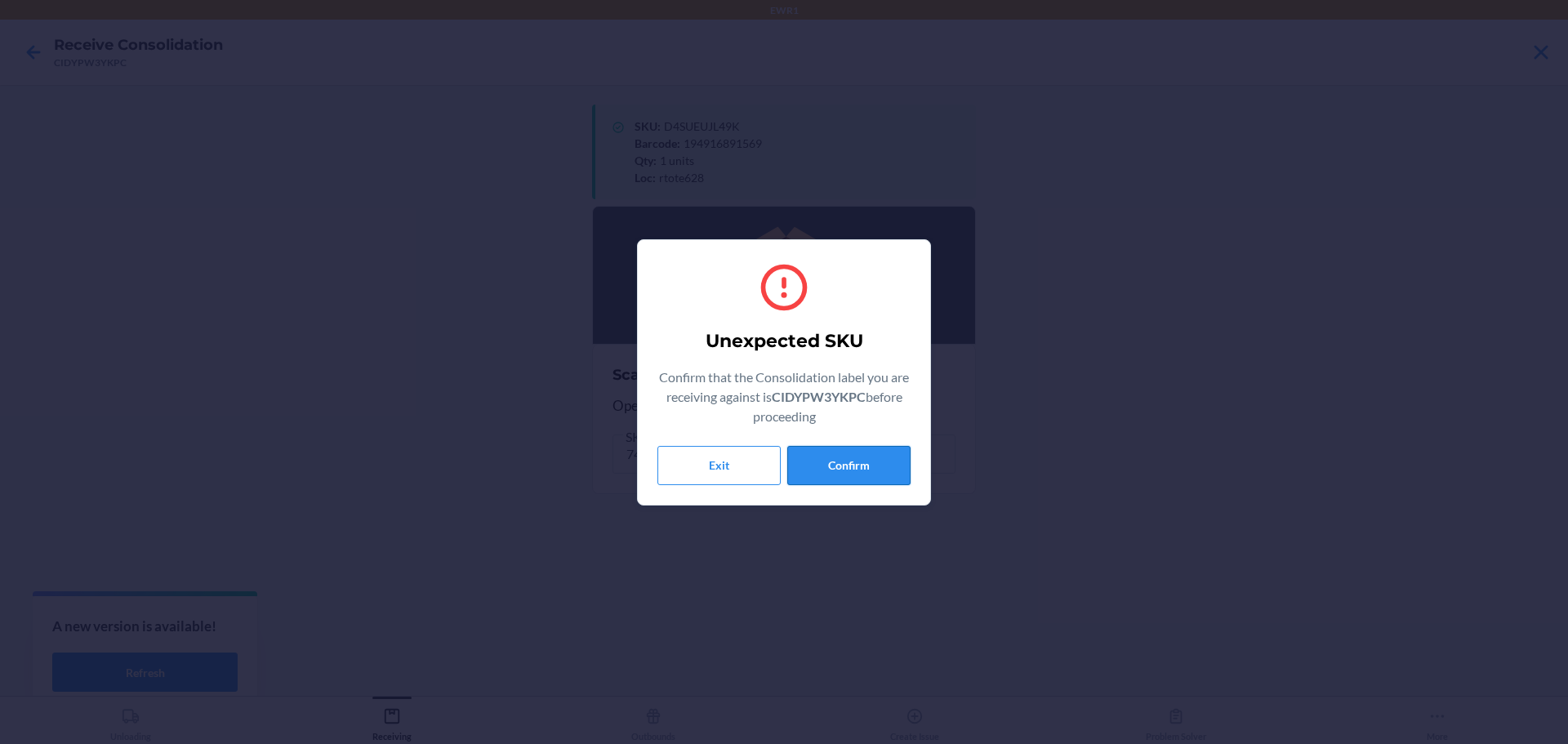
click at [843, 461] on button "Confirm" at bounding box center [849, 465] width 124 height 39
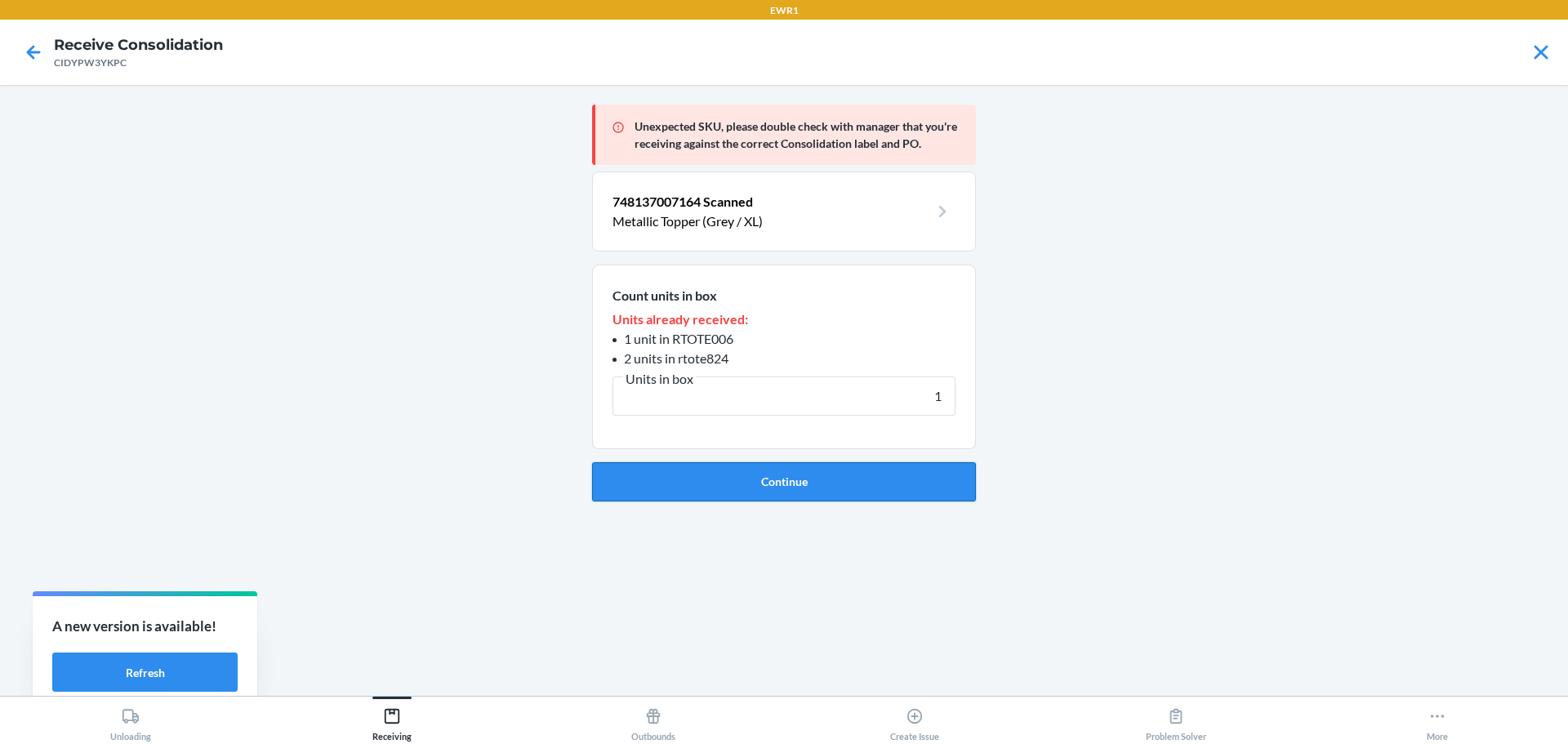
type input "1"
click at [843, 476] on button "Continue" at bounding box center [784, 482] width 384 height 39
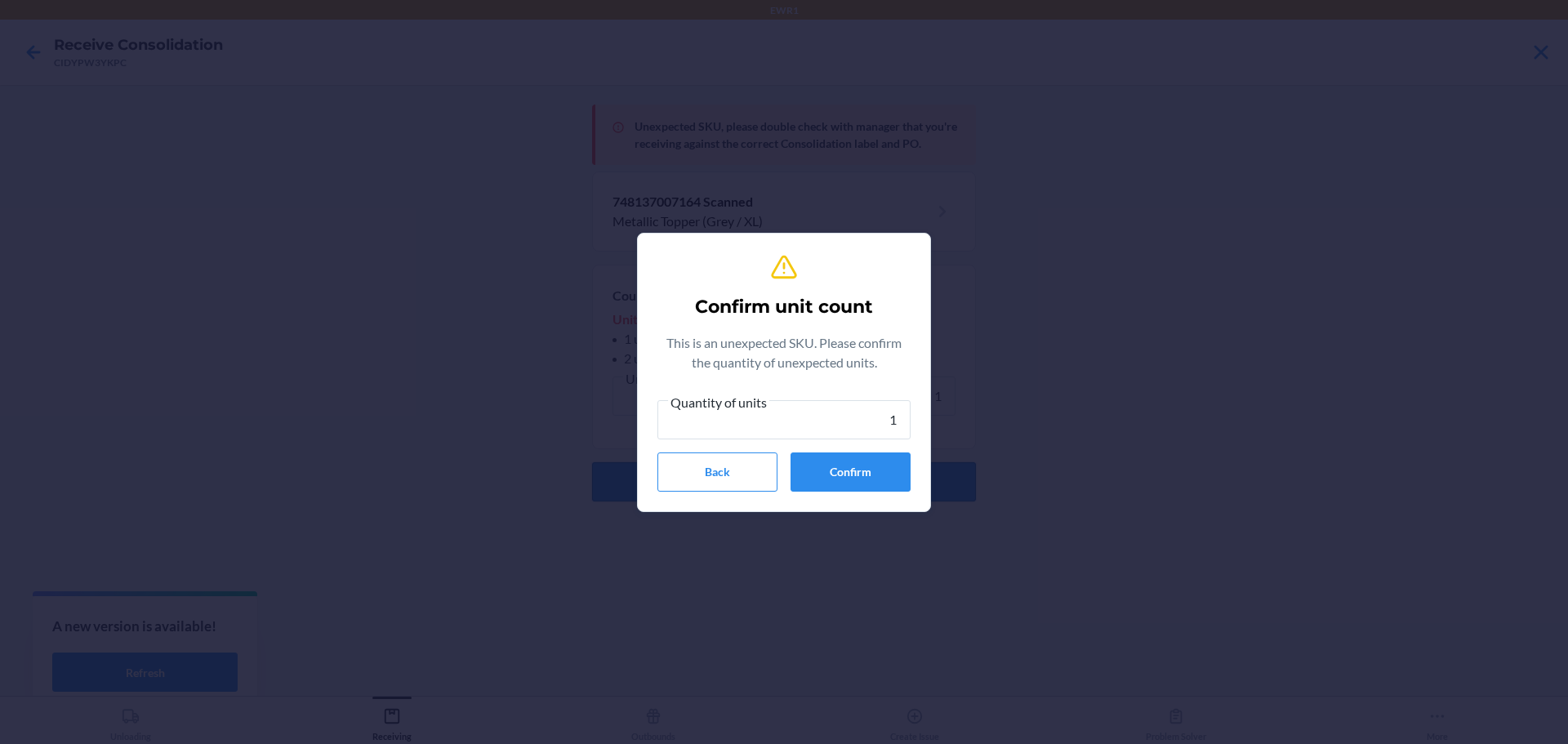
type input "1"
click at [843, 476] on button "Confirm" at bounding box center [850, 472] width 120 height 39
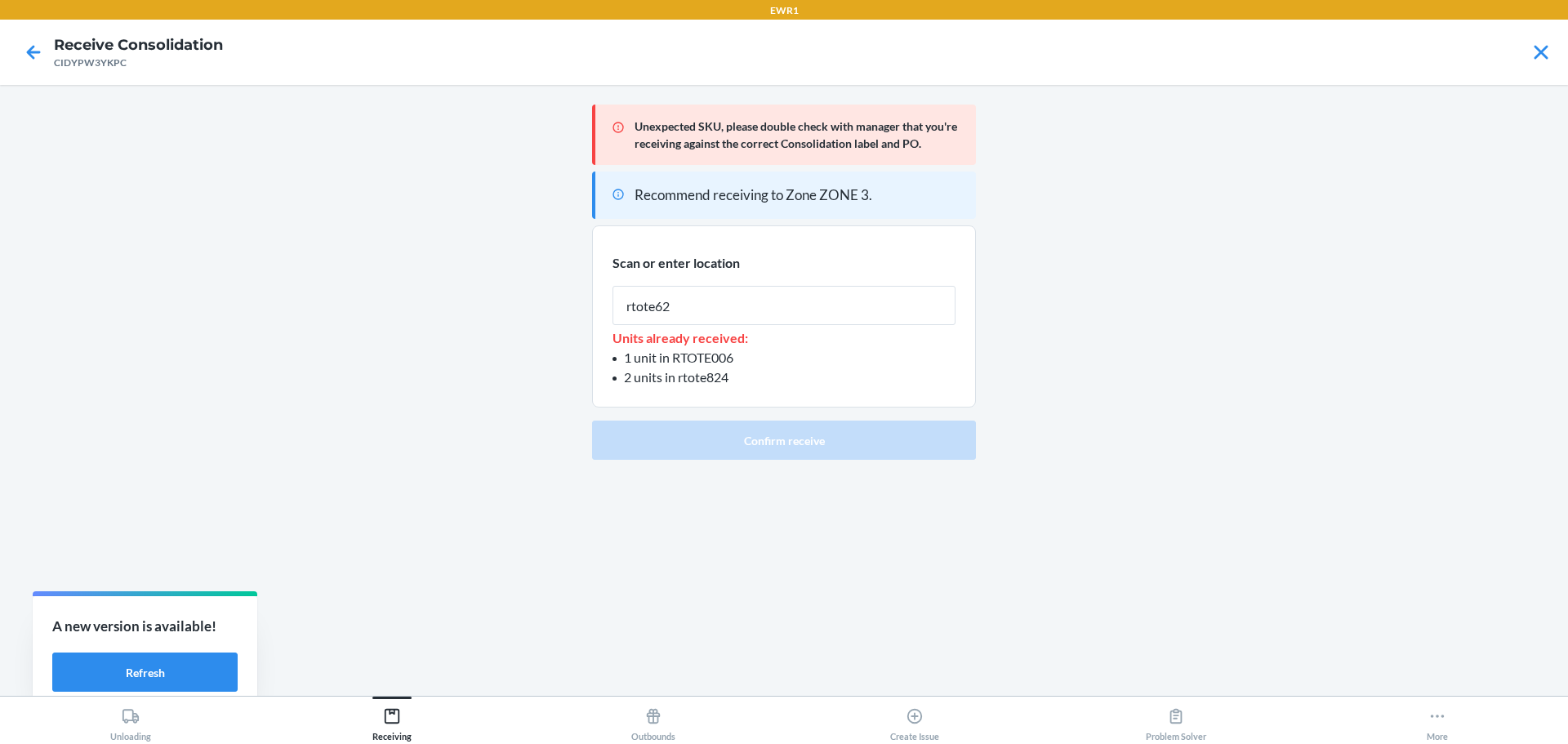
type input "rtote628"
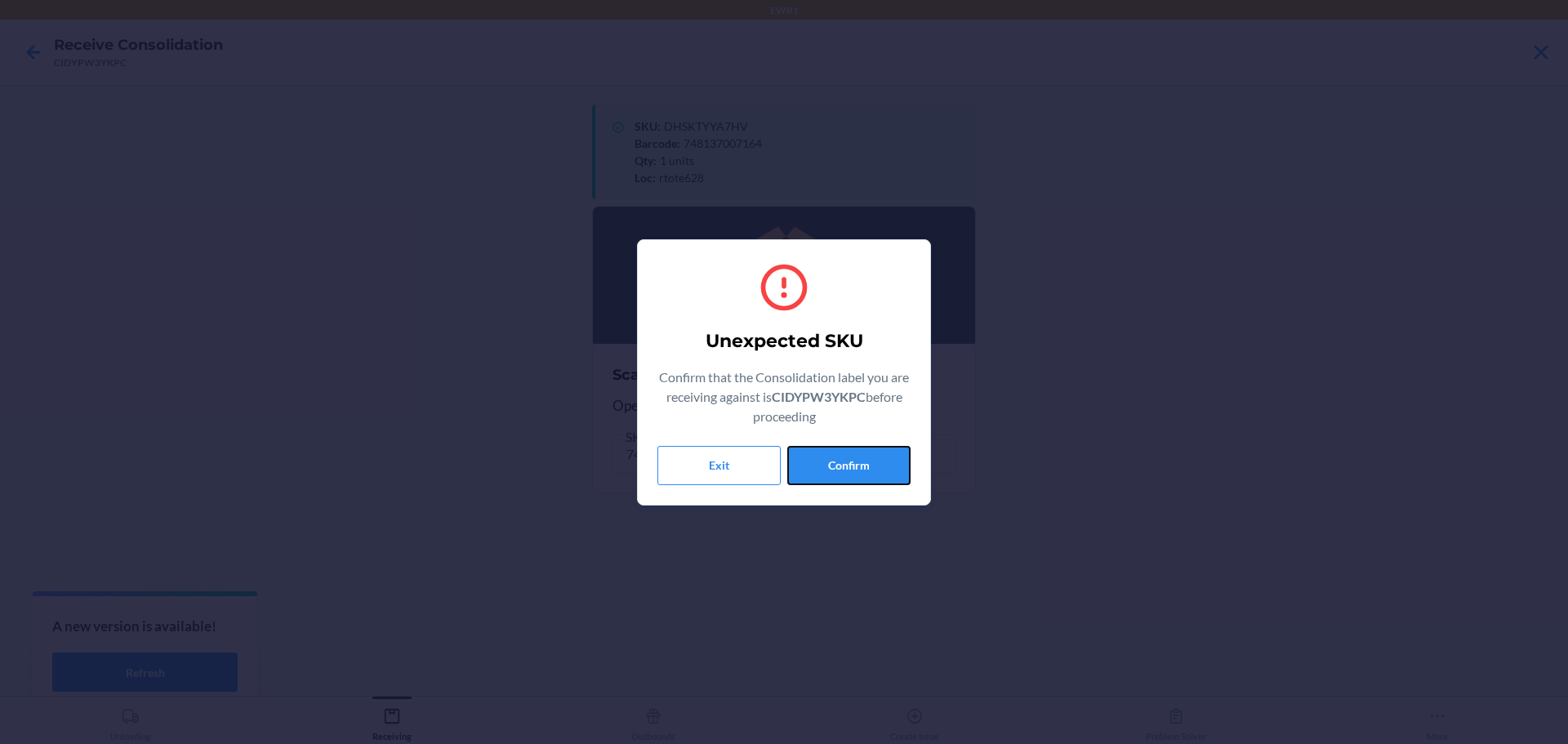
click at [843, 476] on button "Confirm" at bounding box center [849, 465] width 124 height 39
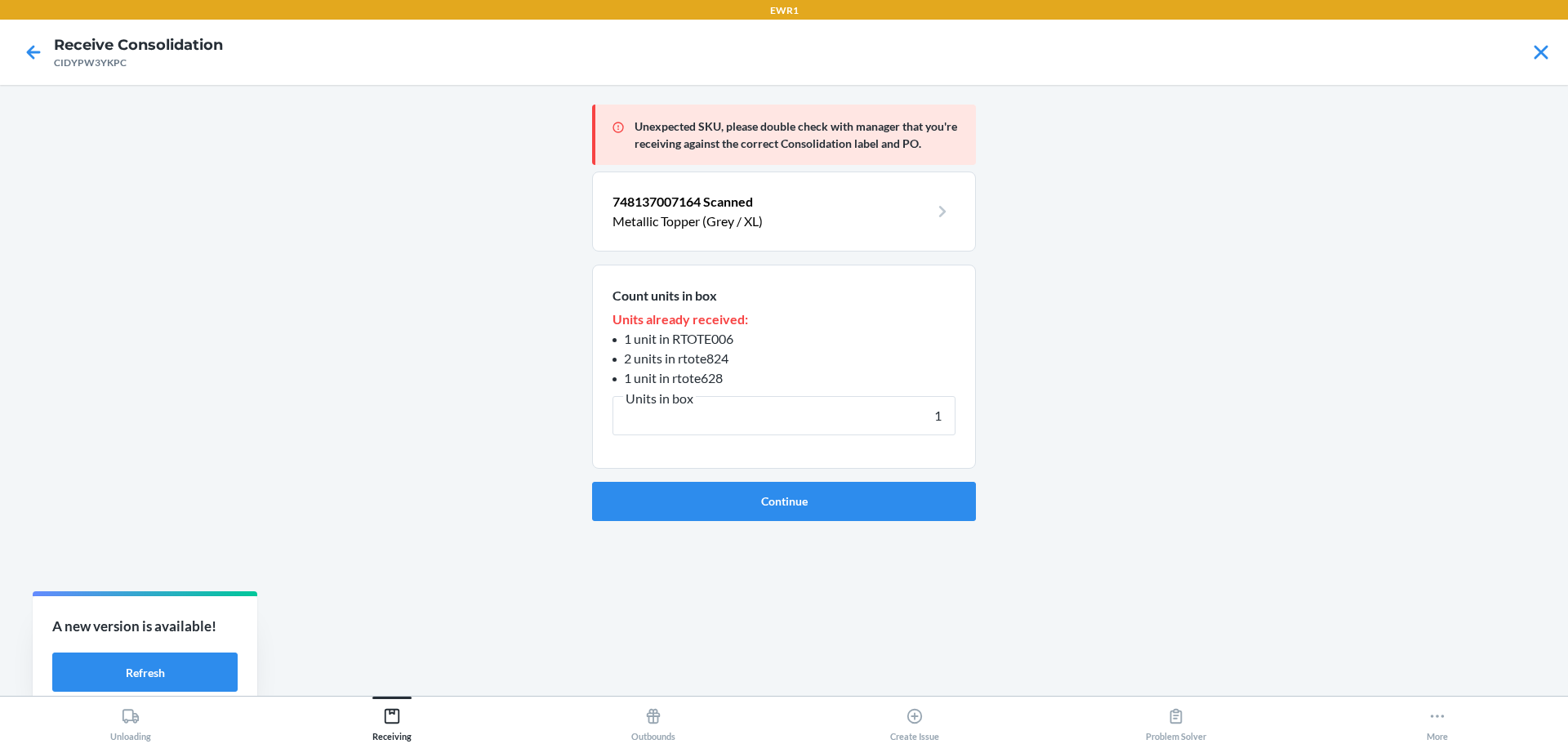
type input "1"
click at [843, 476] on form "Count units in box Units already received: 1 unit in RTOTE006 2 units in rtote8…" at bounding box center [784, 392] width 384 height 256
click at [842, 491] on button "Continue" at bounding box center [784, 501] width 384 height 39
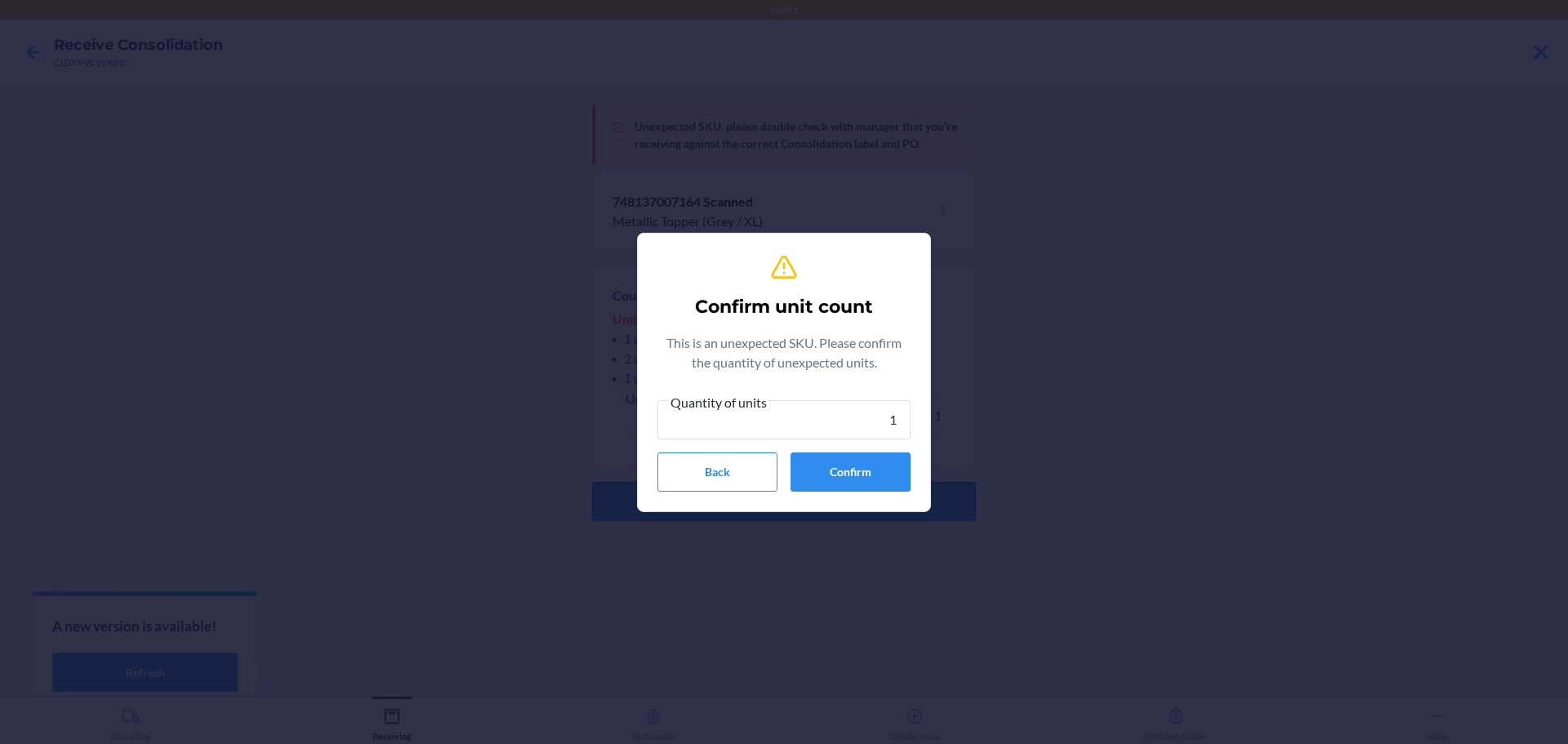
type input "1"
click at [842, 491] on button "Confirm" at bounding box center [850, 472] width 120 height 39
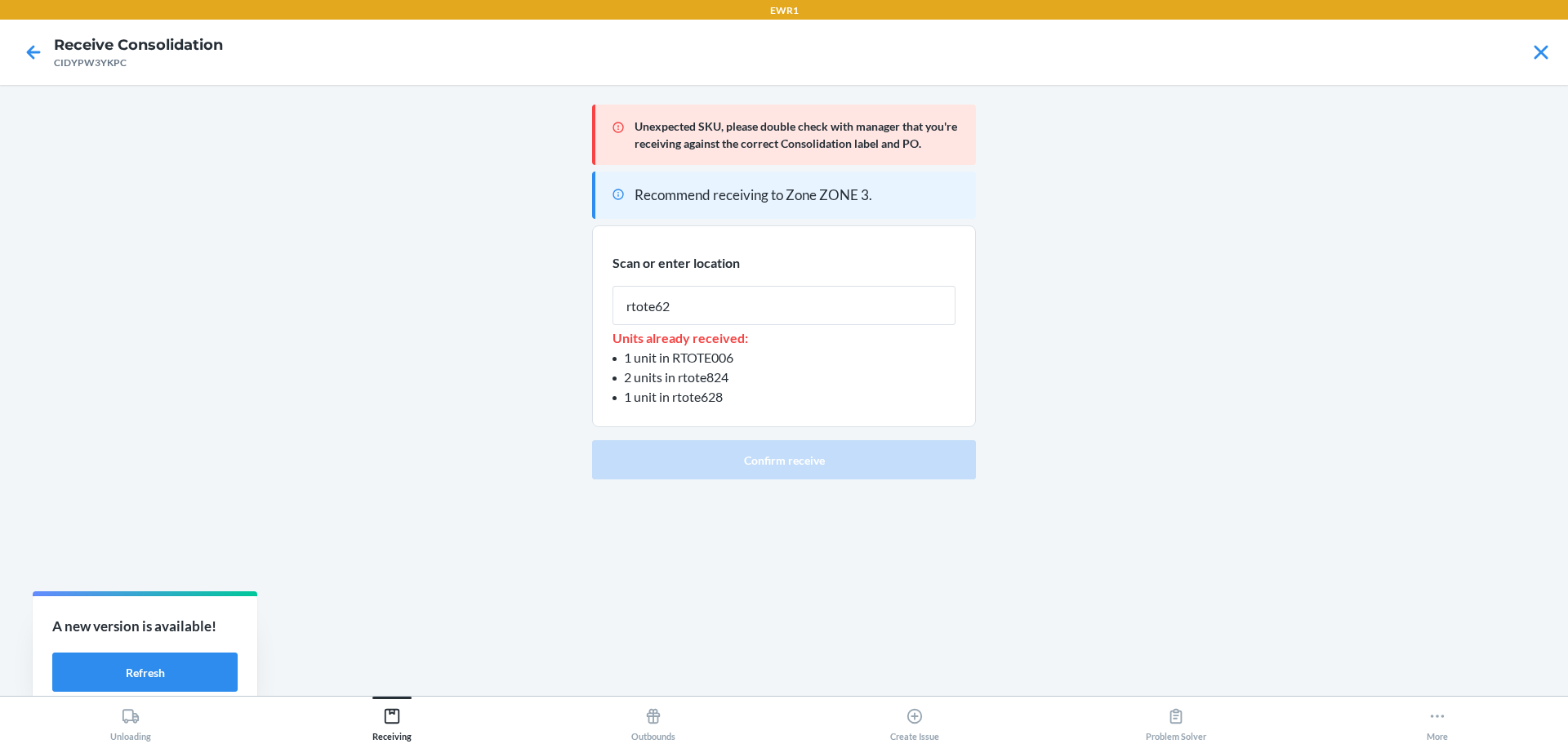
type input "rtote628"
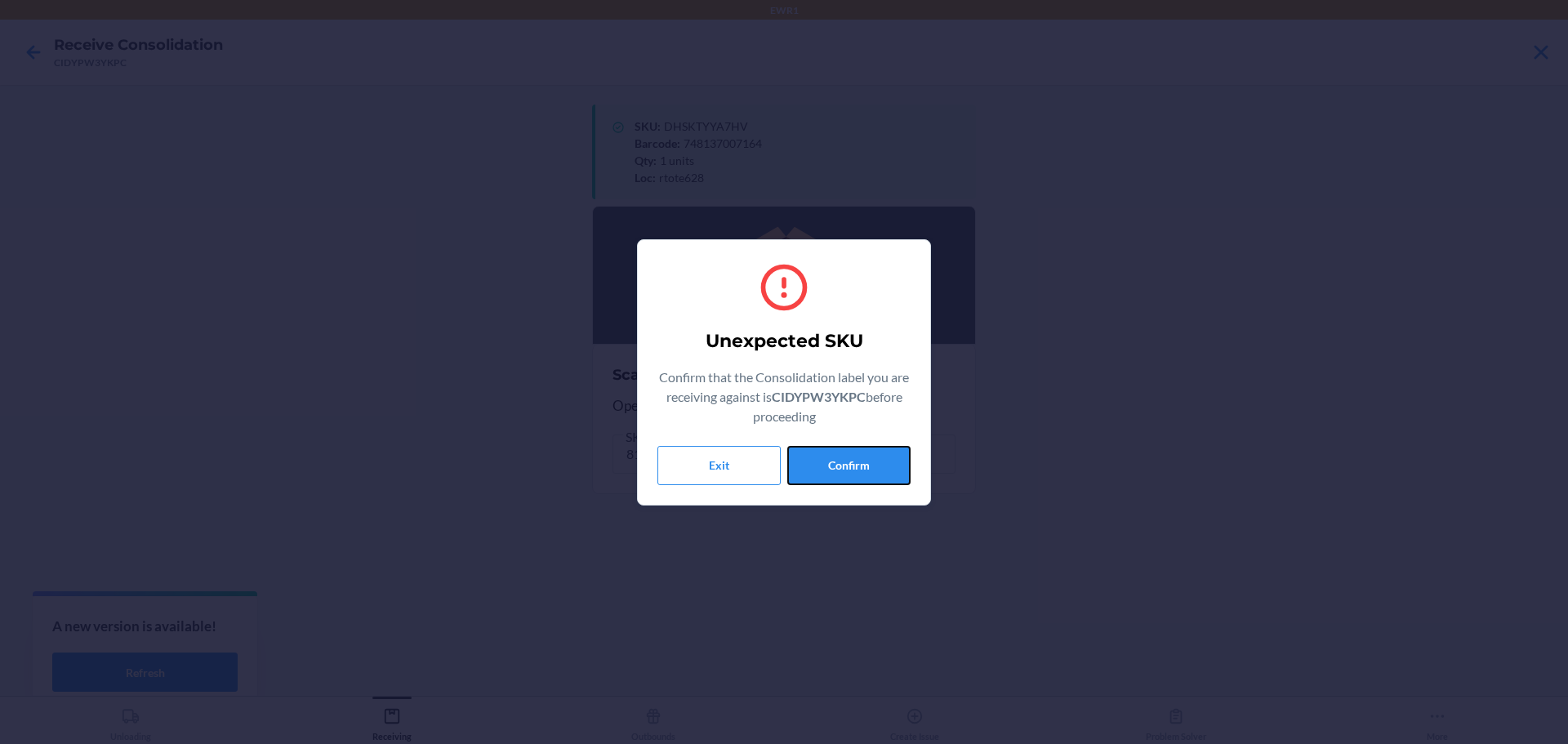
click at [855, 458] on button "Confirm" at bounding box center [849, 465] width 124 height 39
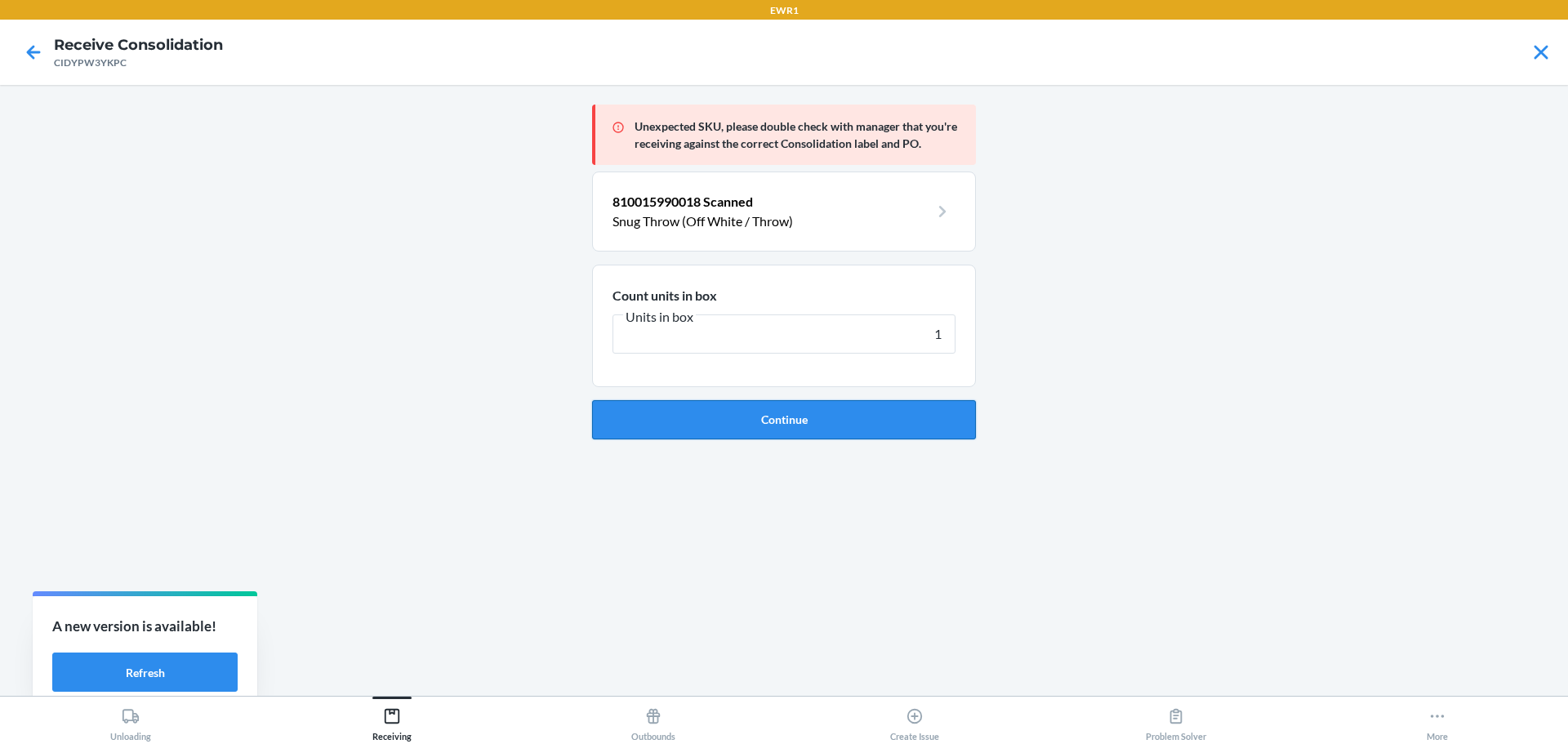
type input "1"
click at [854, 426] on button "Continue" at bounding box center [784, 420] width 384 height 39
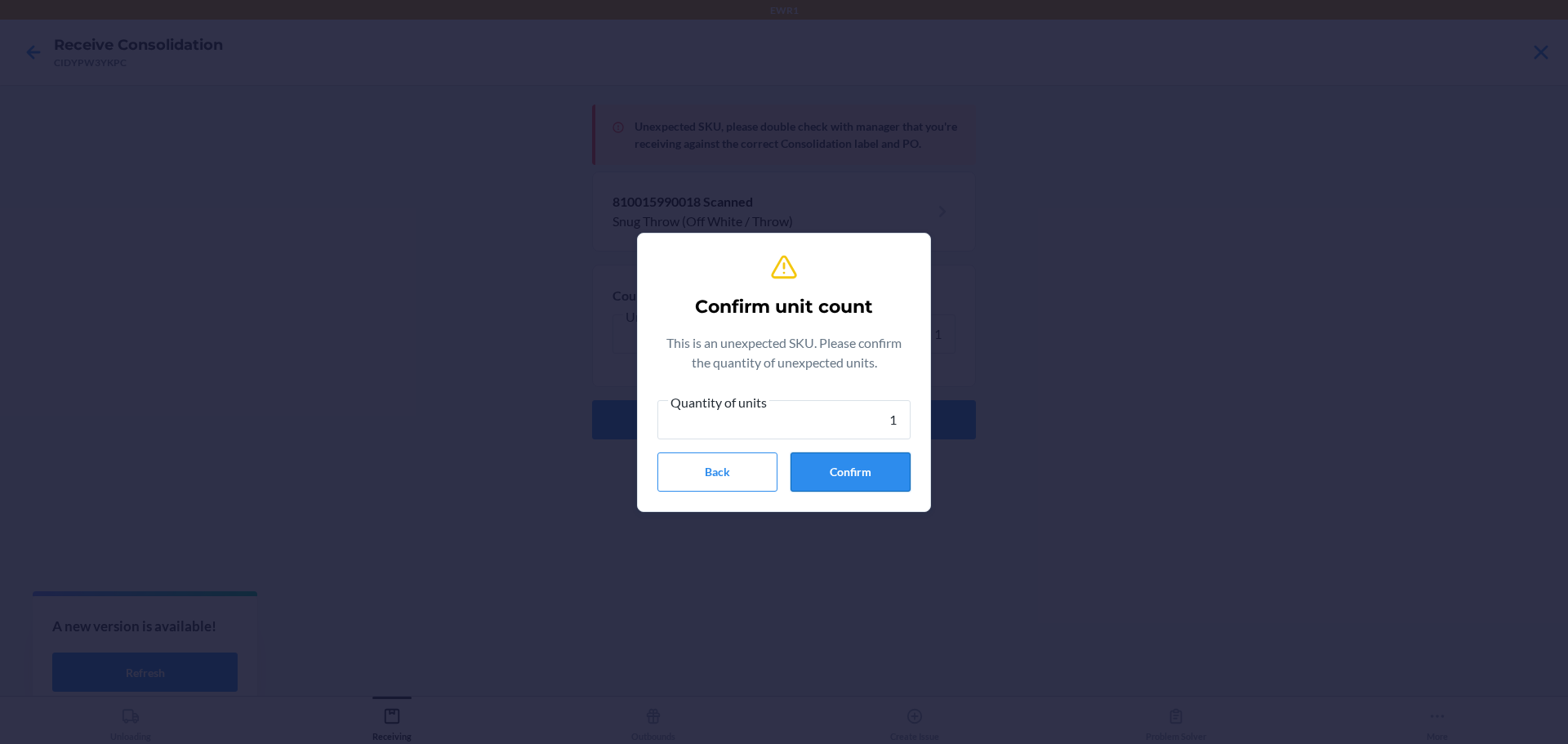
type input "1"
click at [877, 475] on button "Confirm" at bounding box center [850, 472] width 120 height 39
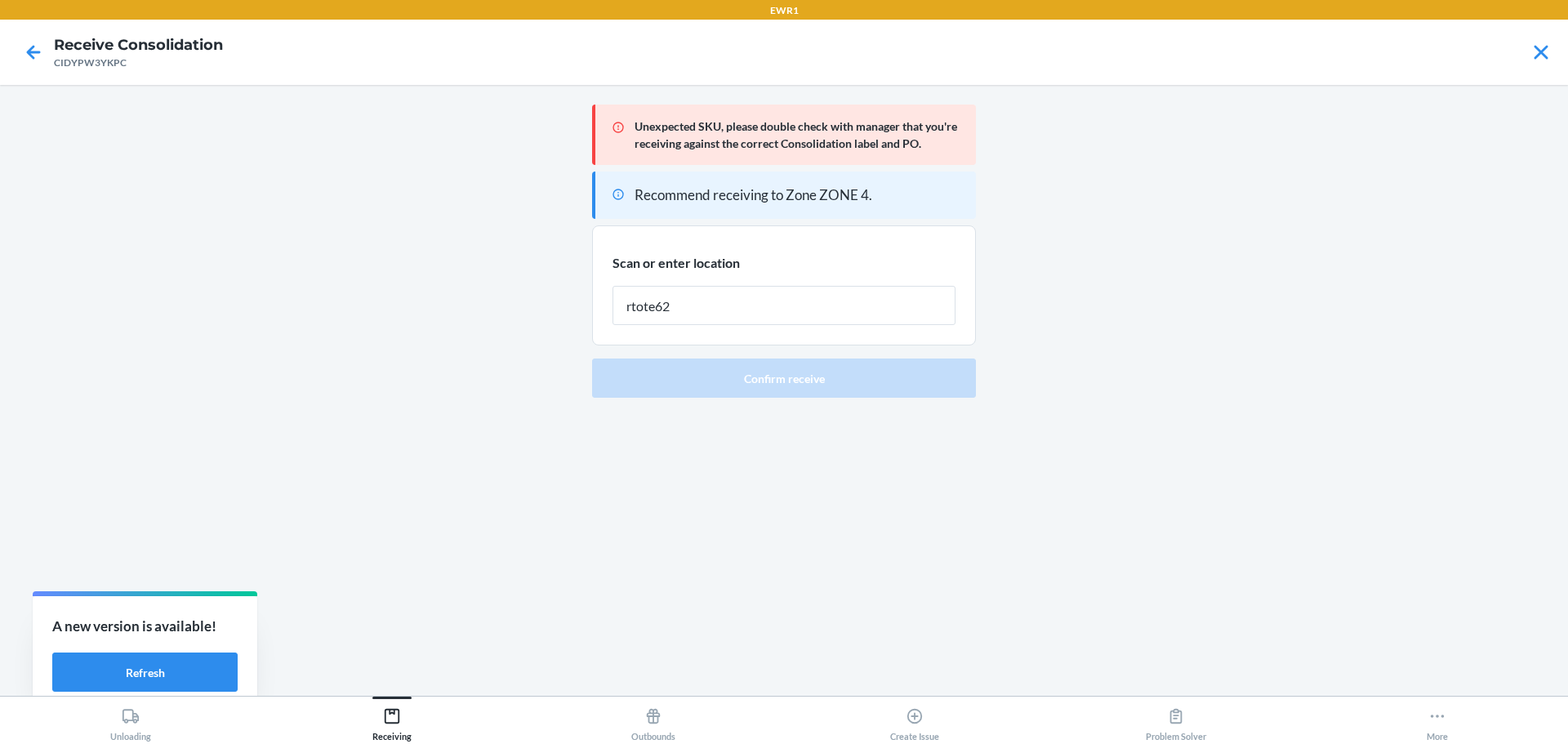
type input "rtote628"
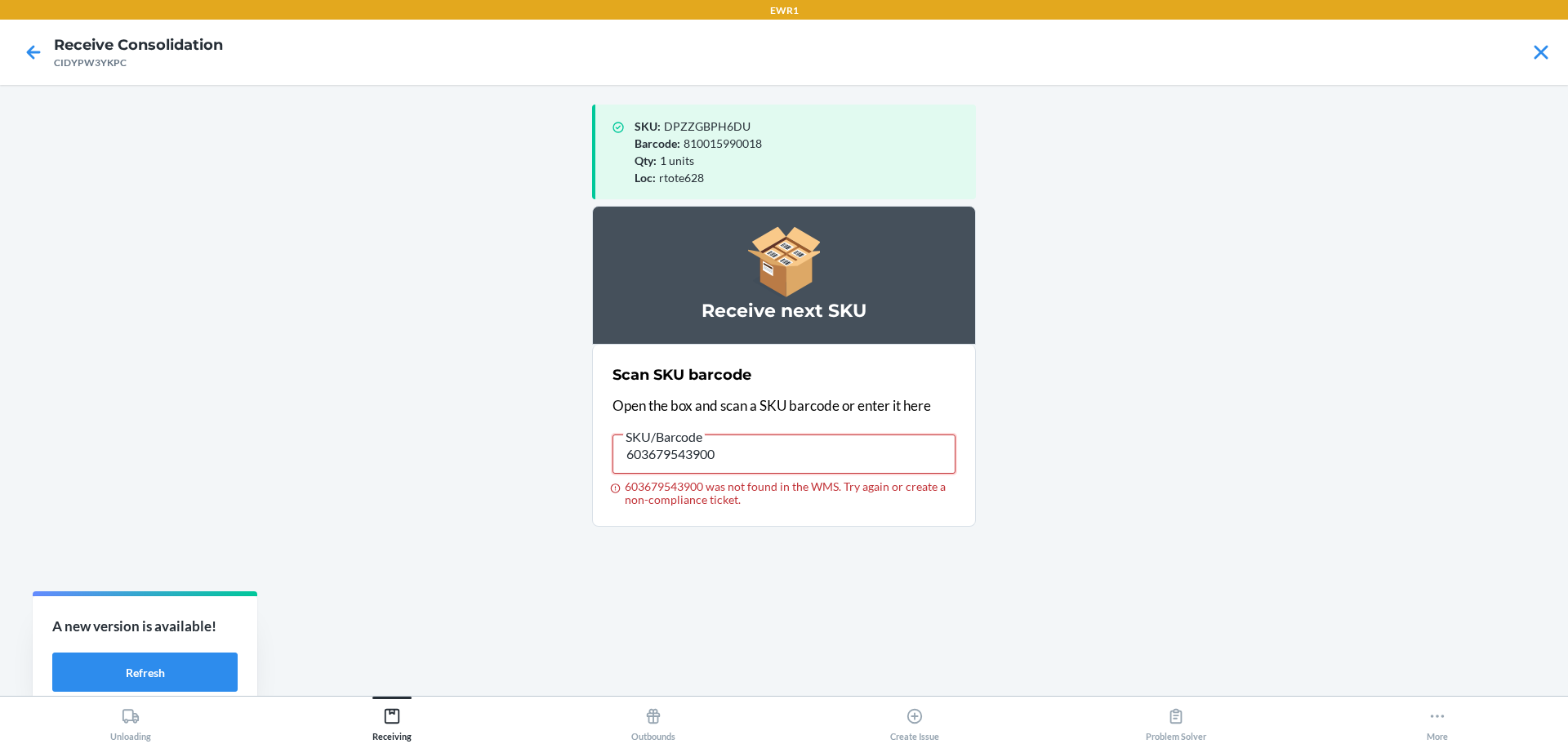
drag, startPoint x: 702, startPoint y: 456, endPoint x: 359, endPoint y: 446, distance: 343.1
click at [362, 448] on main "SKU : DPZZGBPH6DU Barcode : 810015990018 Qty : 1 units Loc : rtote628 Receive n…" at bounding box center [784, 390] width 1568 height 611
type input "029442832109"
drag, startPoint x: 756, startPoint y: 460, endPoint x: 144, endPoint y: 445, distance: 612.2
click at [144, 445] on main "SKU : DPZZGBPH6DU Barcode : 810015990018 Qty : 1 units Loc : rtote628 Receive n…" at bounding box center [784, 390] width 1568 height 611
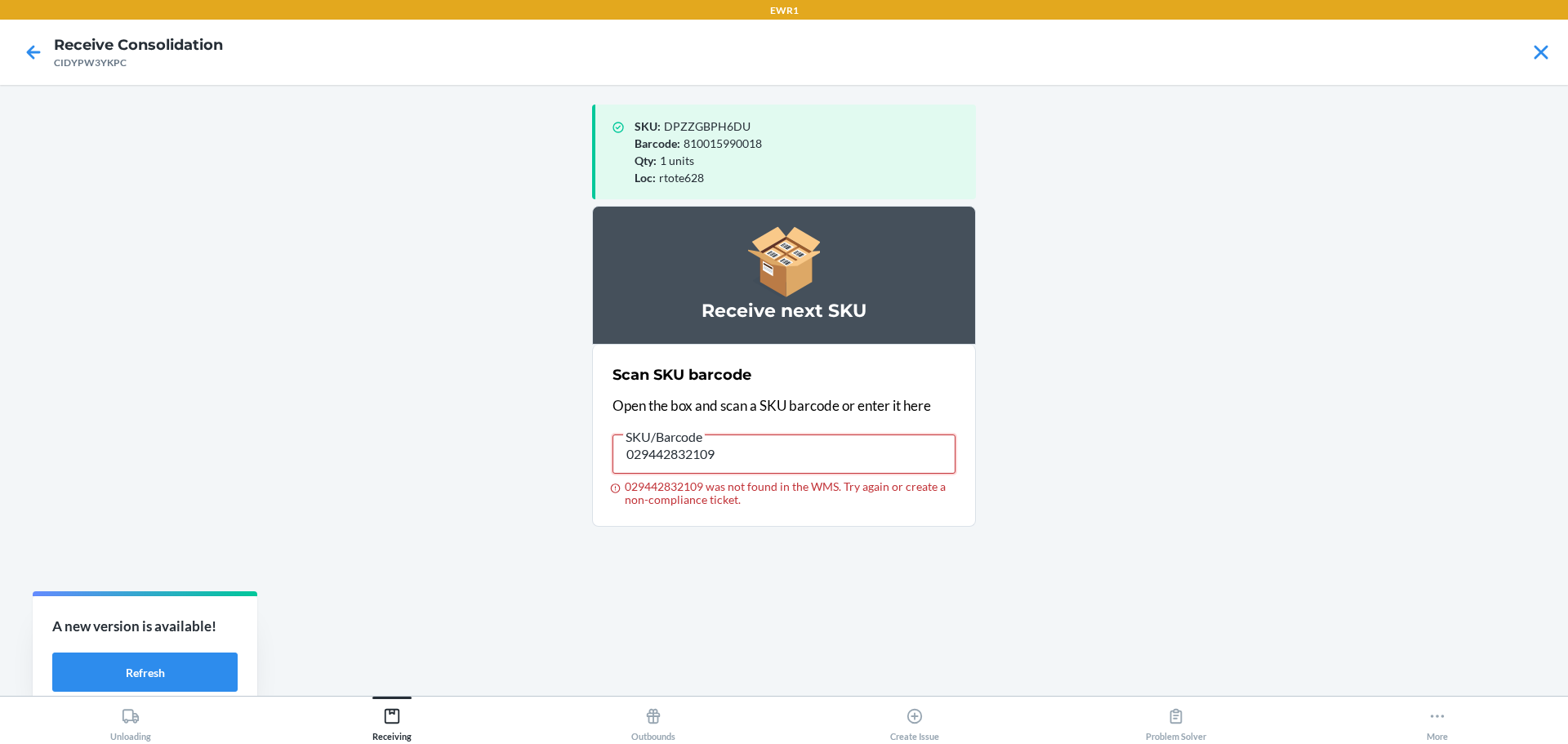
drag, startPoint x: 590, startPoint y: 428, endPoint x: 19, endPoint y: 323, distance: 580.6
click at [24, 344] on main "SKU : DPZZGBPH6DU Barcode : 810015990018 Qty : 1 units Loc : rtote628 Receive n…" at bounding box center [784, 390] width 1568 height 611
type input "603679405116"
drag, startPoint x: 754, startPoint y: 453, endPoint x: 166, endPoint y: 380, distance: 592.5
click at [166, 380] on main "SKU : DPZZGBPH6DU Barcode : 810015990018 Qty : 1 units Loc : rtote628 Receive n…" at bounding box center [784, 390] width 1568 height 611
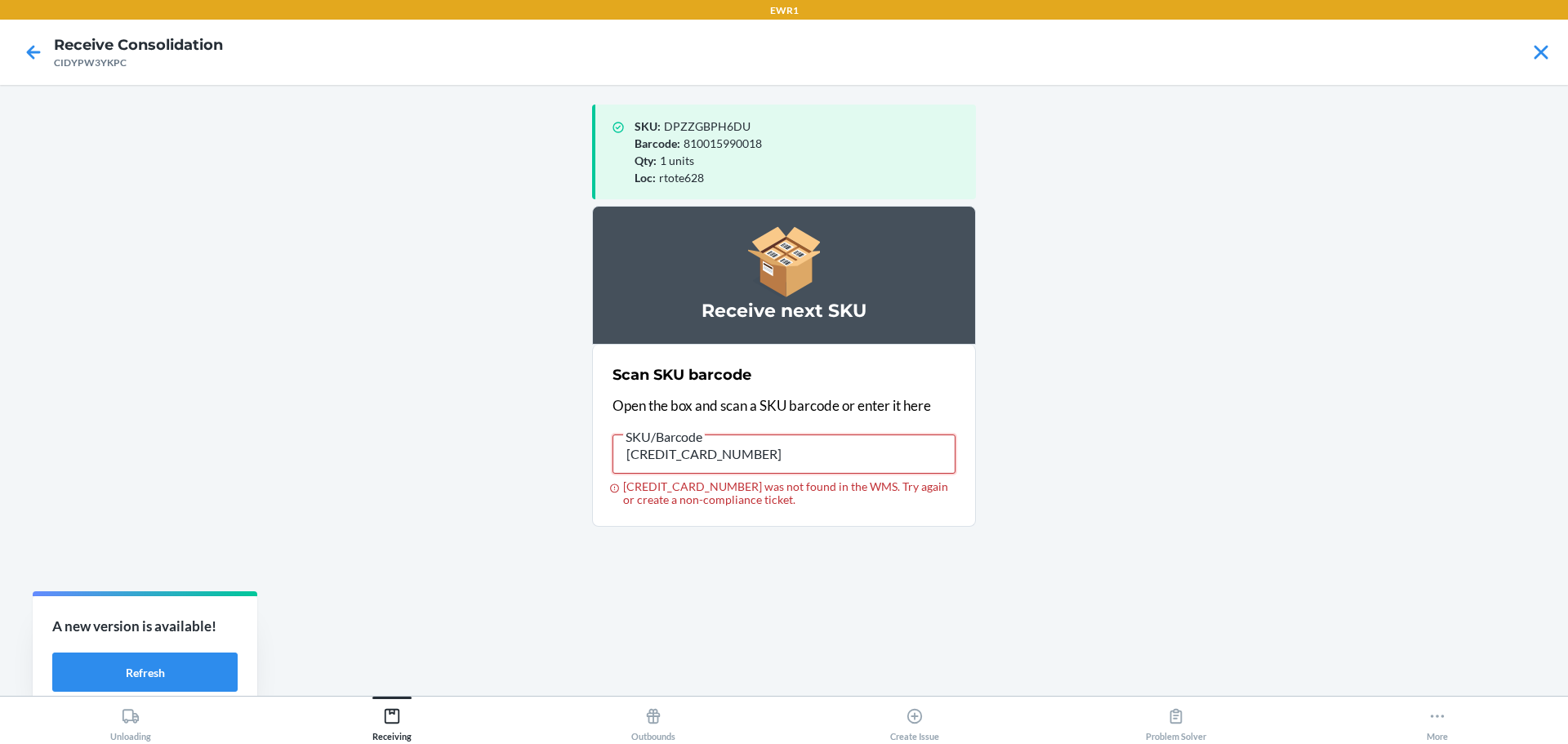
drag, startPoint x: 773, startPoint y: 451, endPoint x: 241, endPoint y: 410, distance: 533.6
click at [241, 410] on main "SKU : DPZZGBPH6DU Barcode : 810015990018 Qty : 1 units Loc : rtote628 Receive n…" at bounding box center [784, 390] width 1568 height 611
type input "603679368367"
drag, startPoint x: 747, startPoint y: 448, endPoint x: 575, endPoint y: 433, distance: 172.7
click at [575, 433] on main "SKU : DPZZGBPH6DU Barcode : 810015990018 Qty : 1 units Loc : rtote628 Receive n…" at bounding box center [784, 390] width 1568 height 611
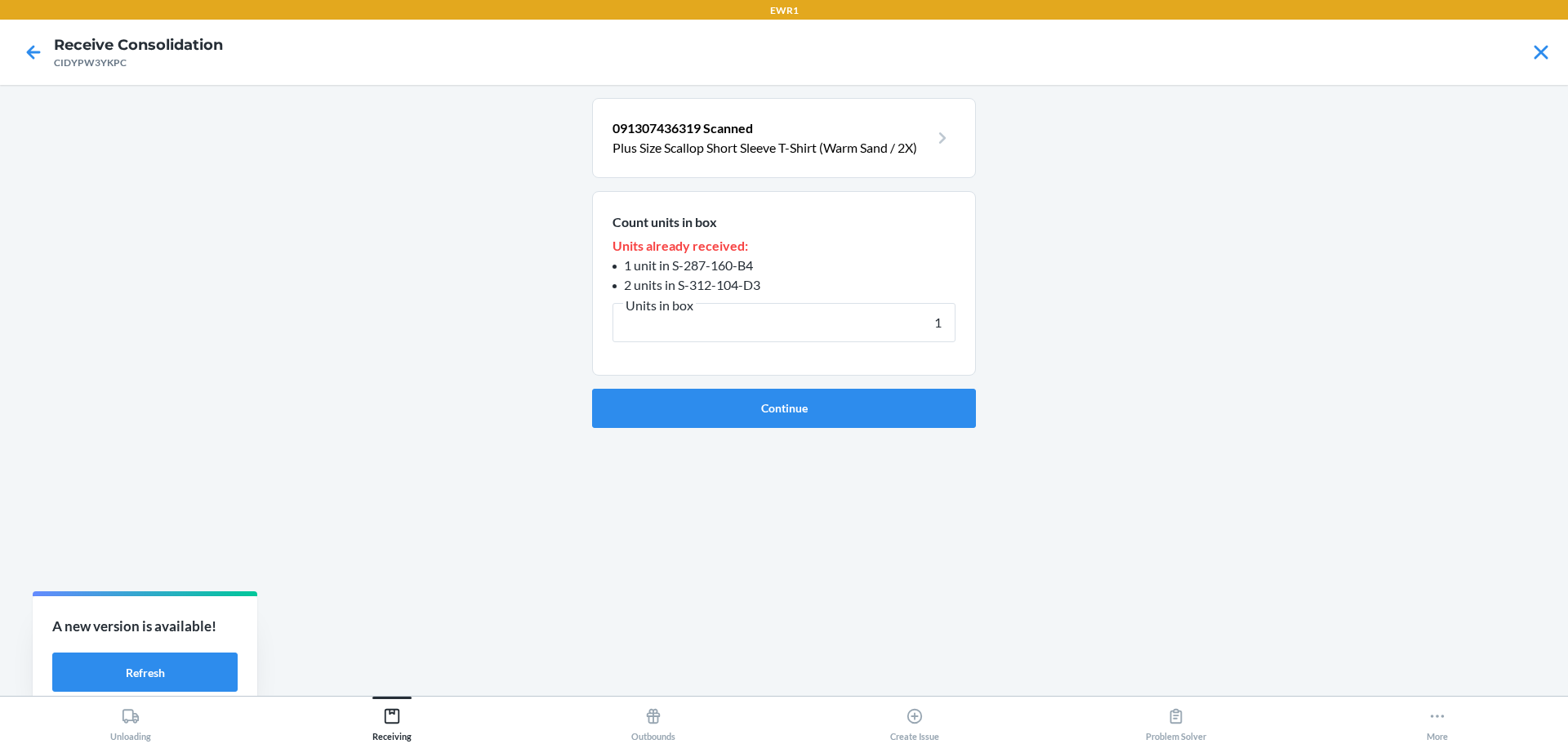
type input "1"
click at [592, 389] on button "Continue" at bounding box center [784, 409] width 384 height 39
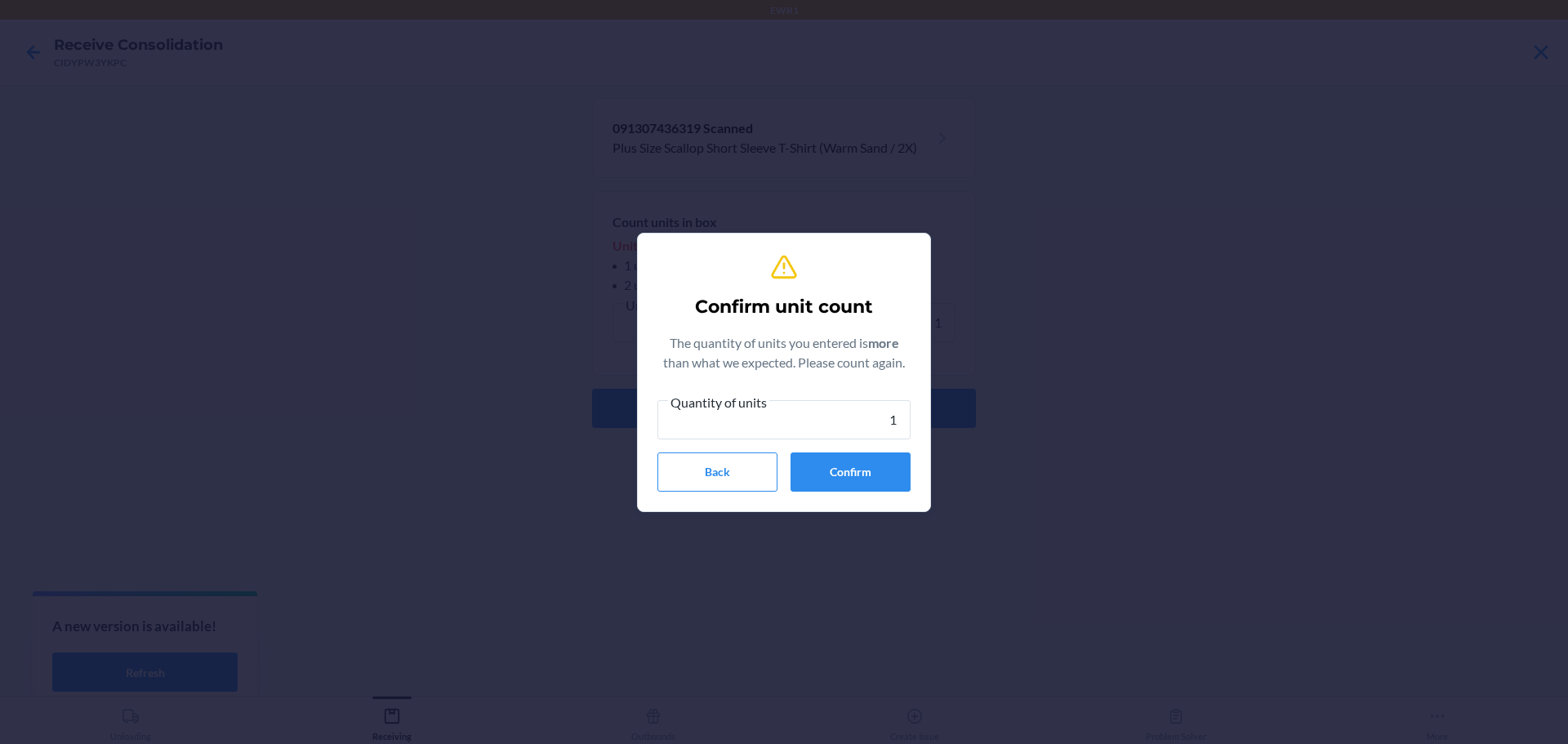
type input "1"
click at [869, 462] on button "Confirm" at bounding box center [850, 472] width 120 height 39
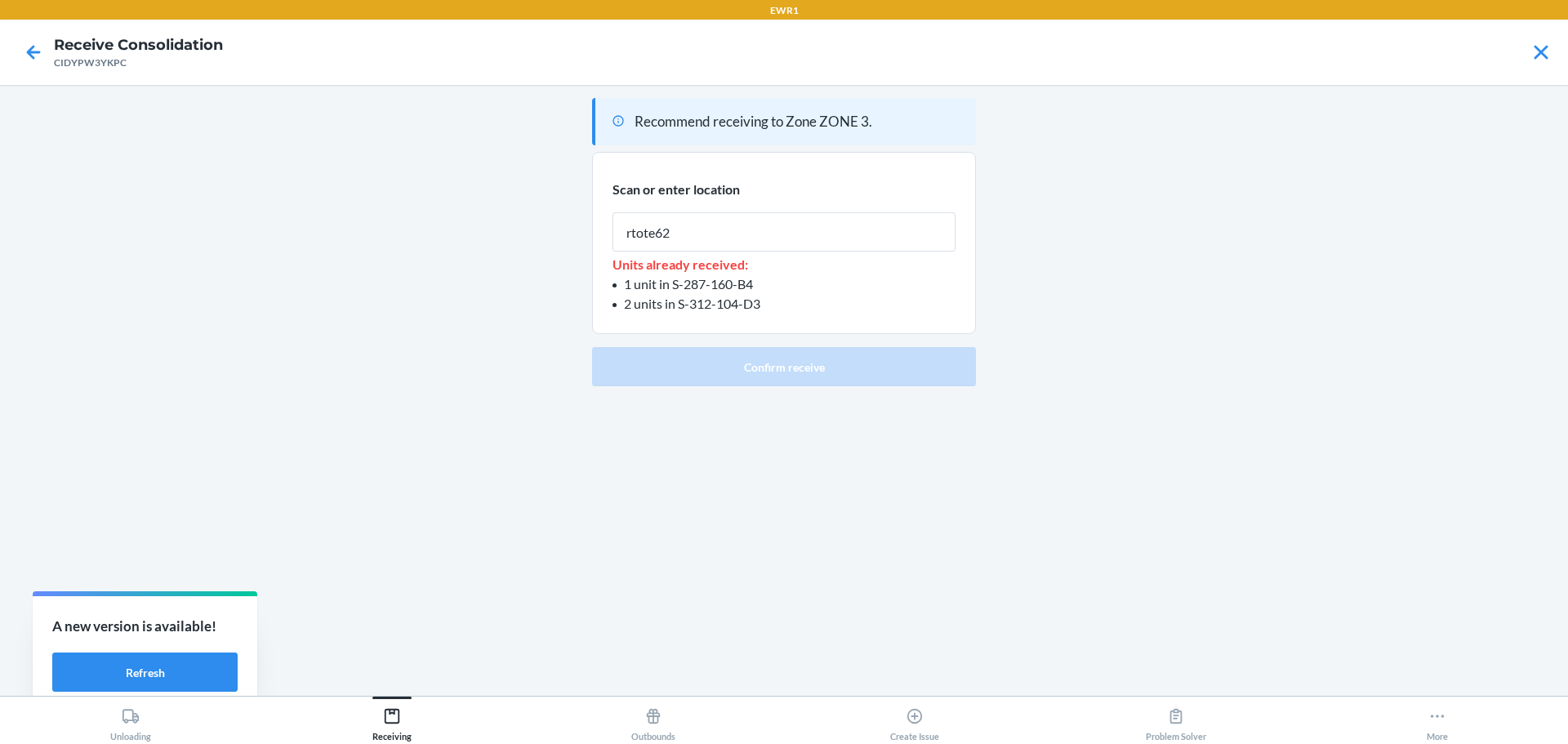
type input "rtote628"
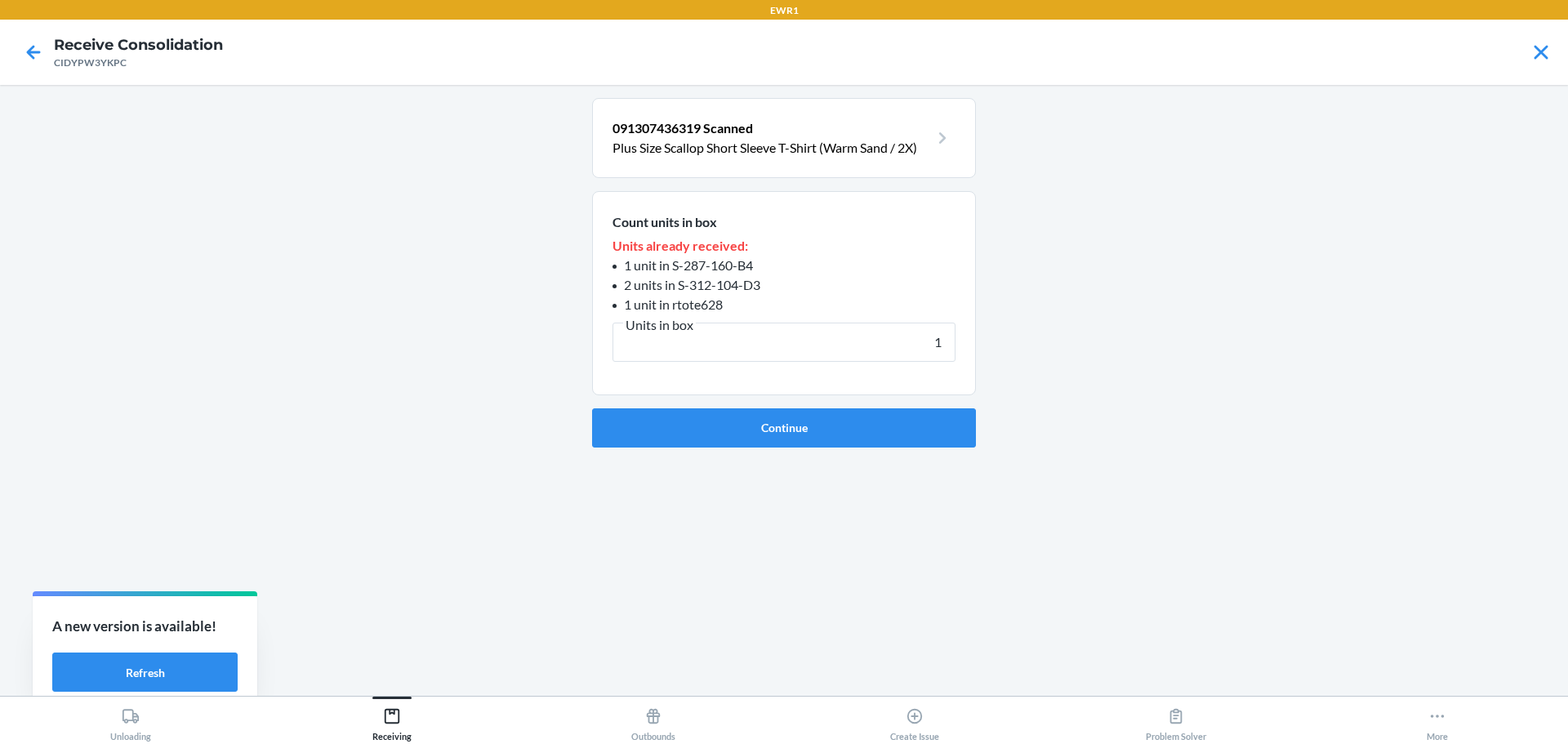
type input "1"
click at [592, 409] on button "Continue" at bounding box center [784, 428] width 384 height 39
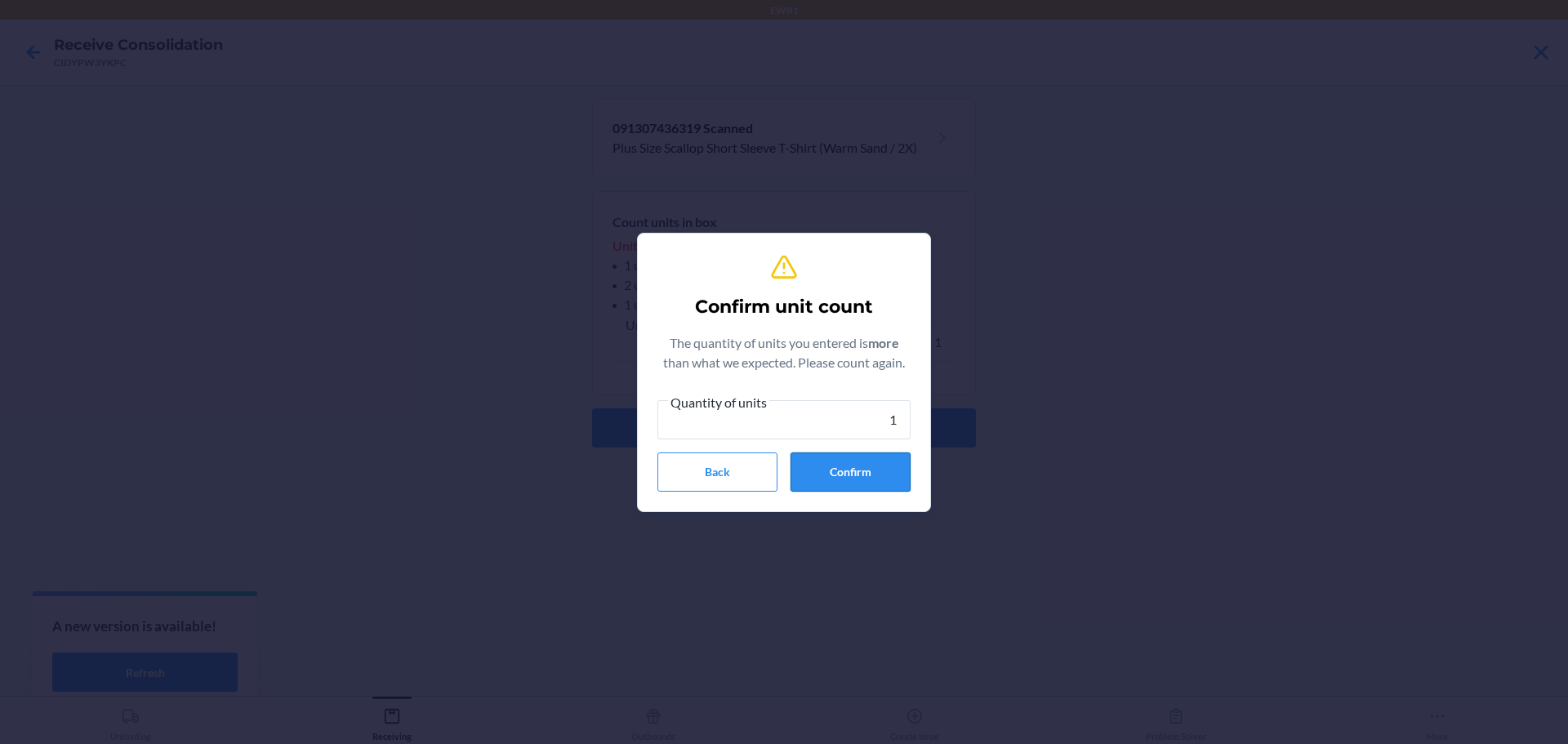
type input "1"
click at [858, 489] on button "Confirm" at bounding box center [850, 472] width 120 height 39
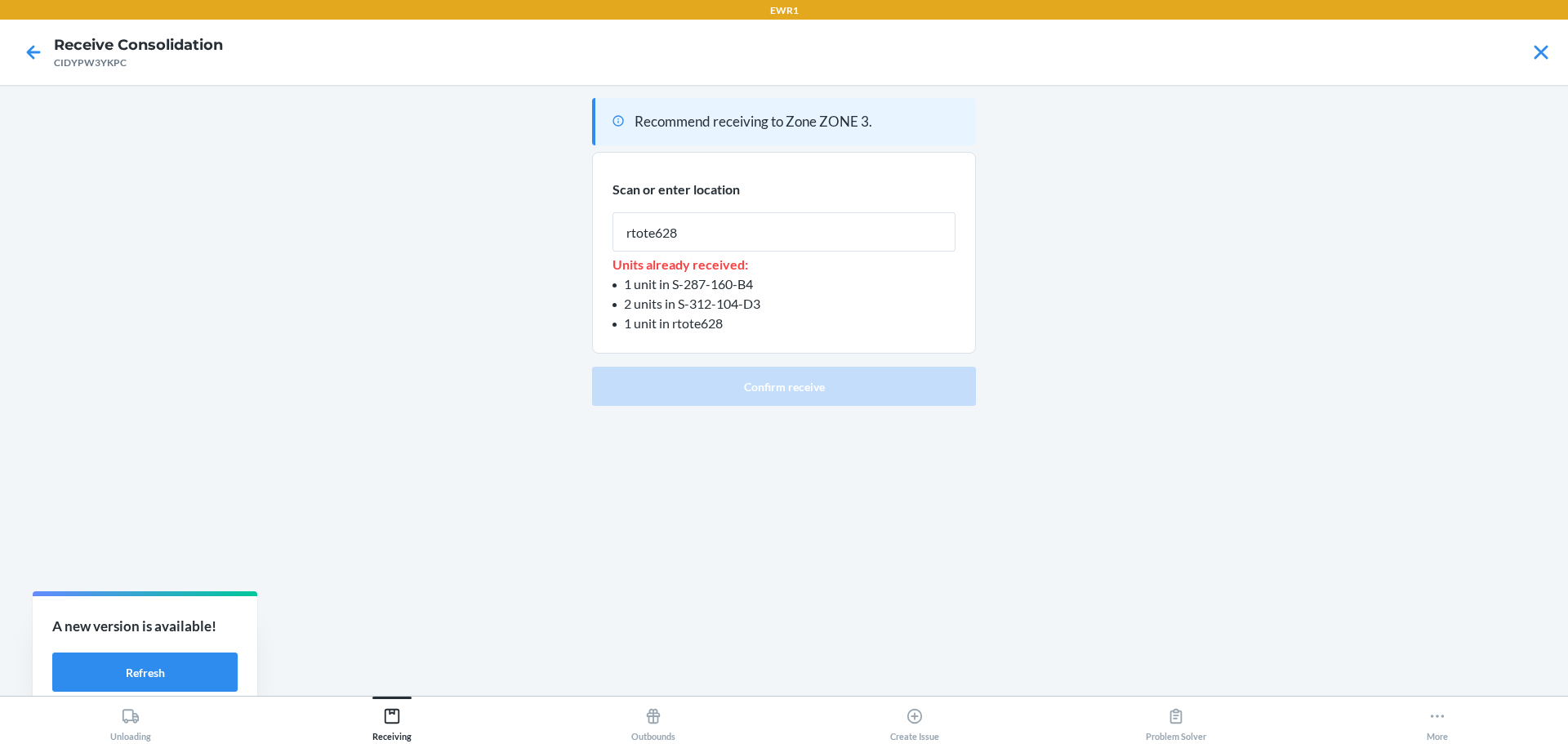
type input "rtote628"
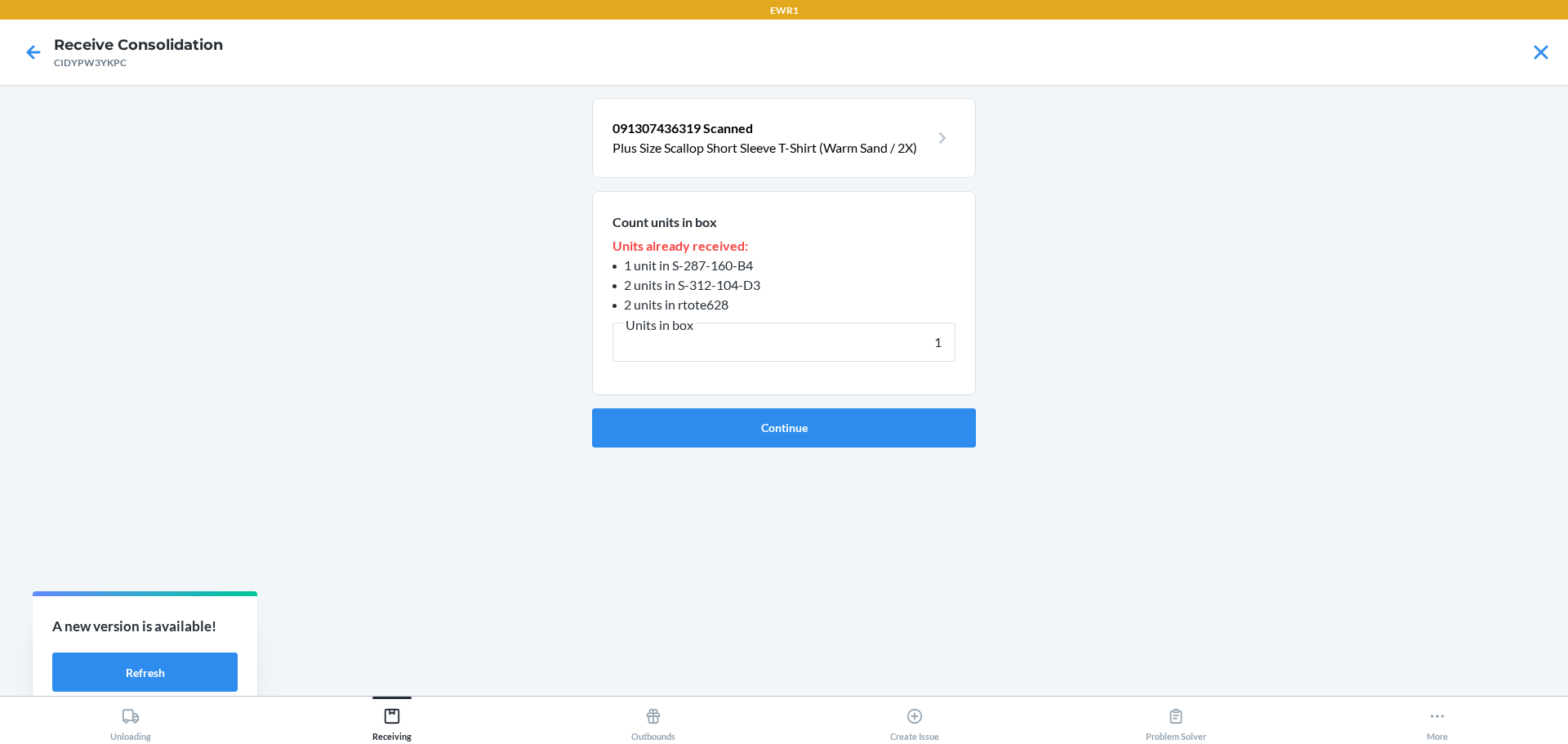
type input "1"
click at [592, 409] on button "Continue" at bounding box center [784, 428] width 384 height 39
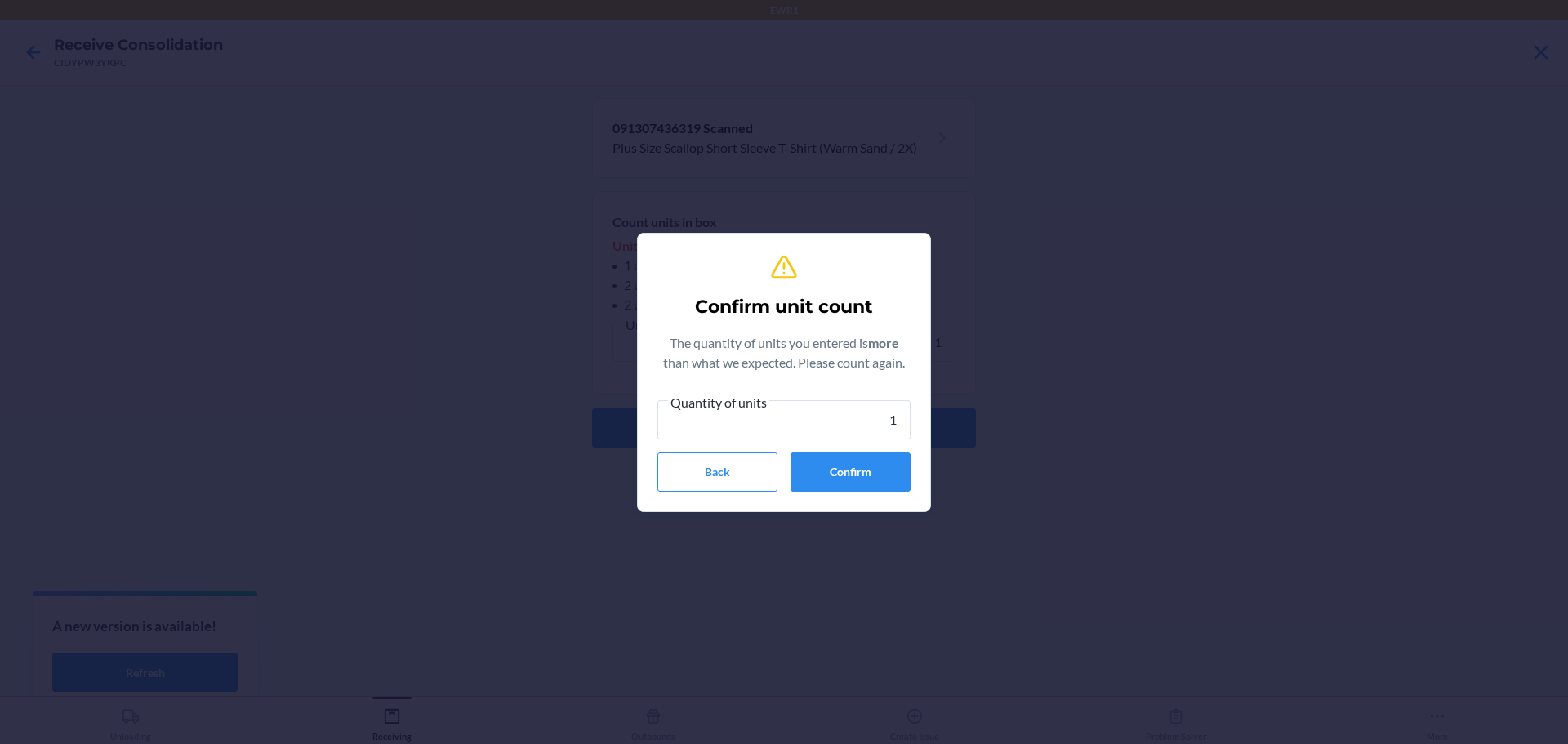
type input "1"
click at [858, 489] on button "Confirm" at bounding box center [850, 472] width 120 height 39
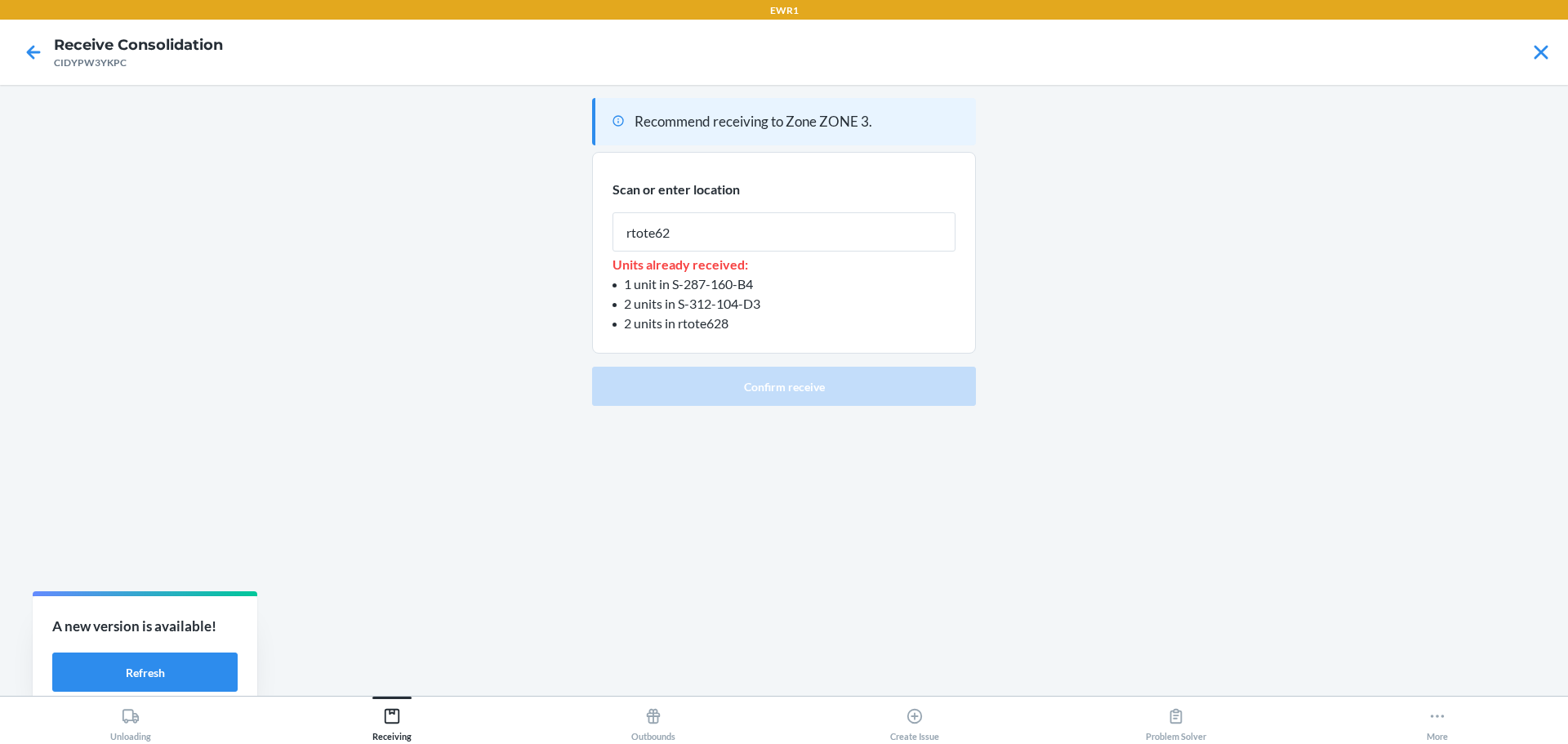
type input "rtote628"
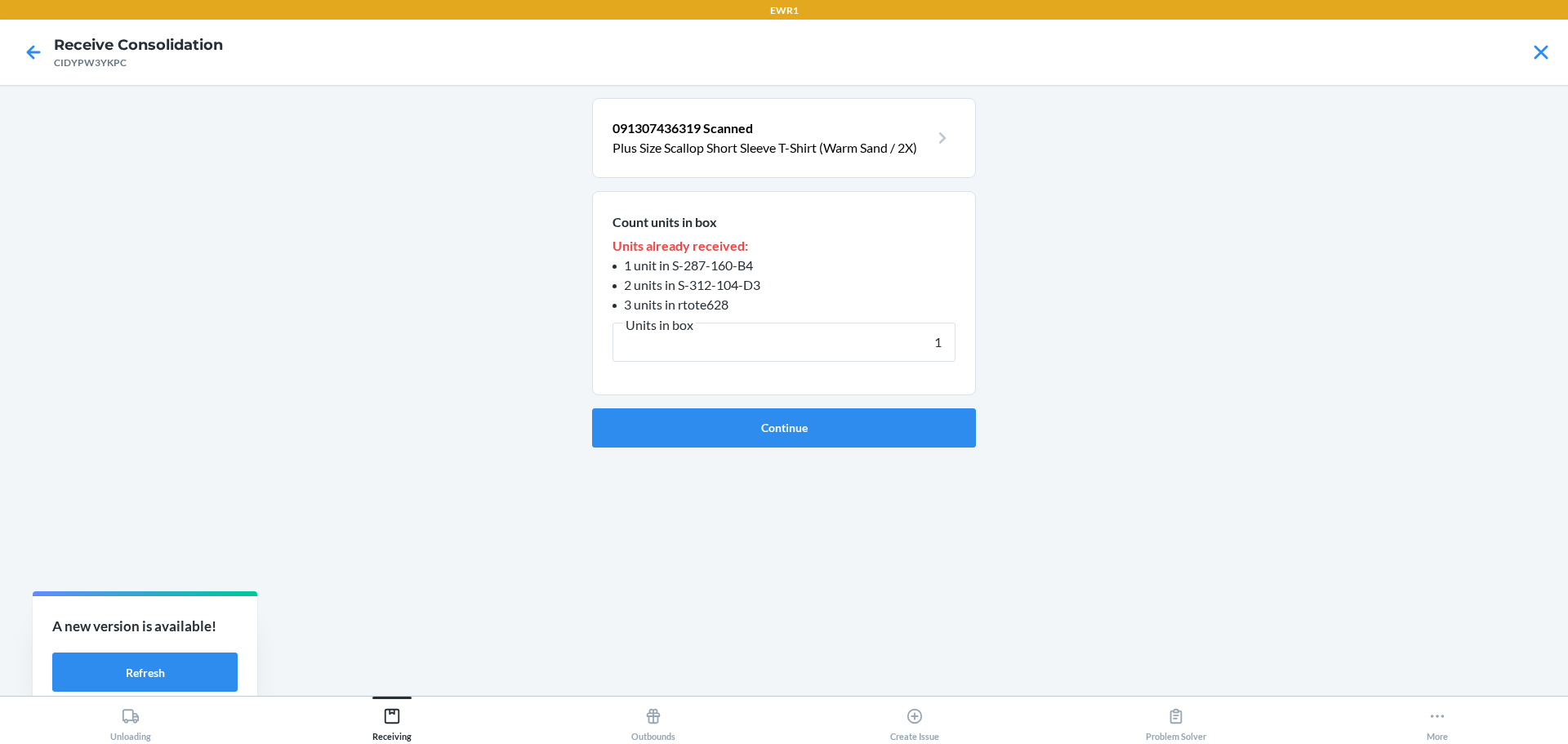
type input "1"
click at [592, 409] on button "Continue" at bounding box center [784, 428] width 384 height 39
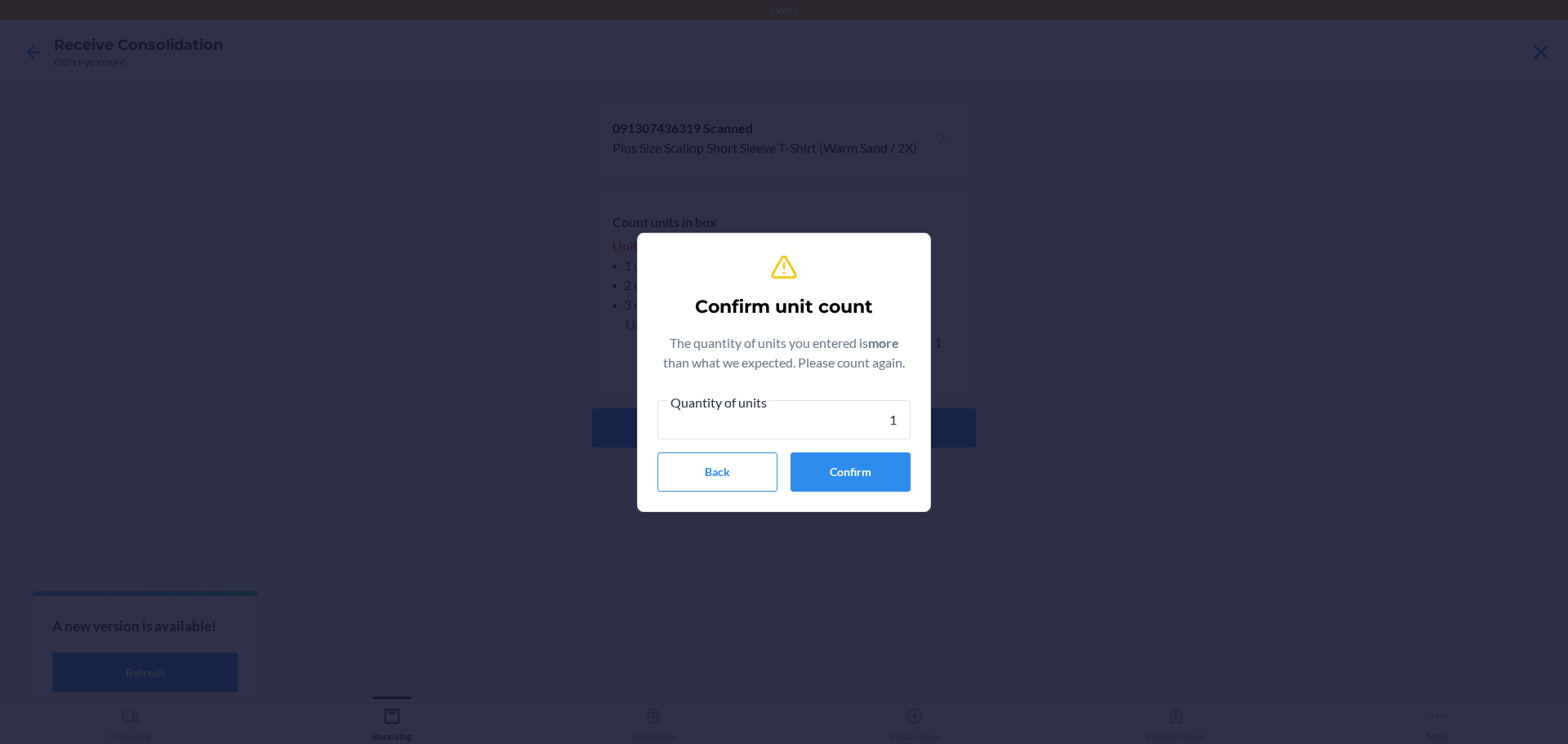
type input "1"
click at [858, 489] on button "Confirm" at bounding box center [850, 472] width 120 height 39
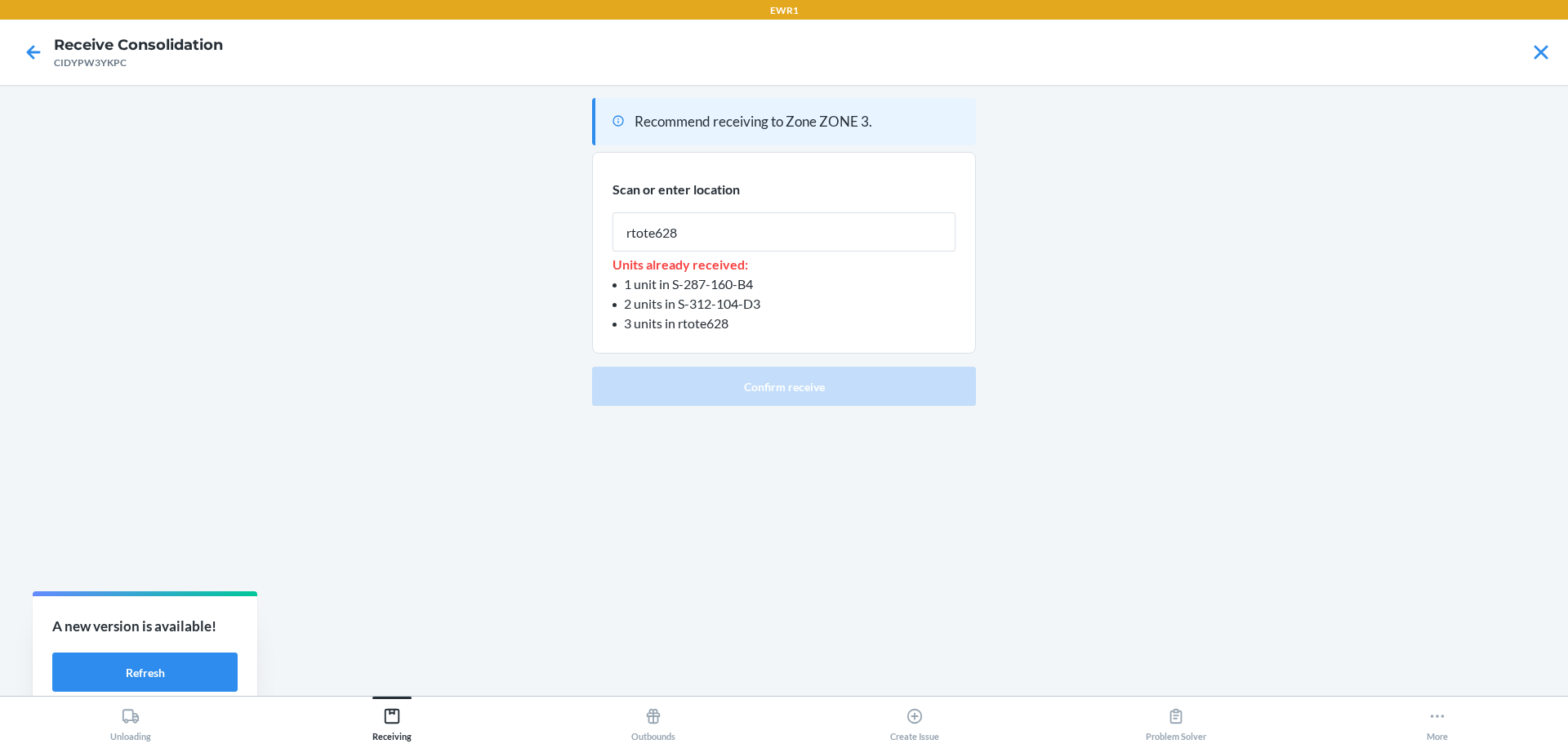
type input "rtote628"
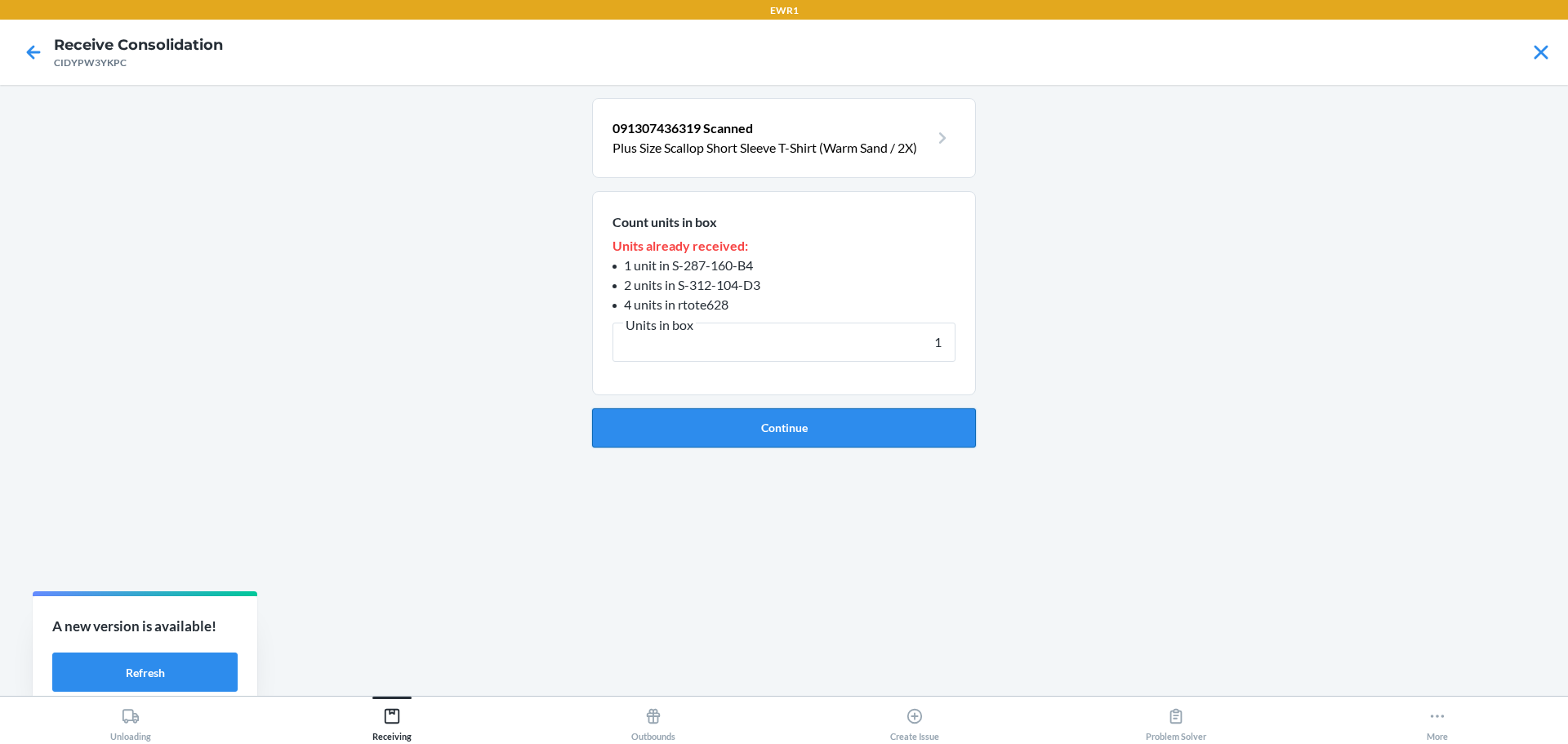
type input "1"
click at [881, 432] on button "Continue" at bounding box center [784, 428] width 384 height 39
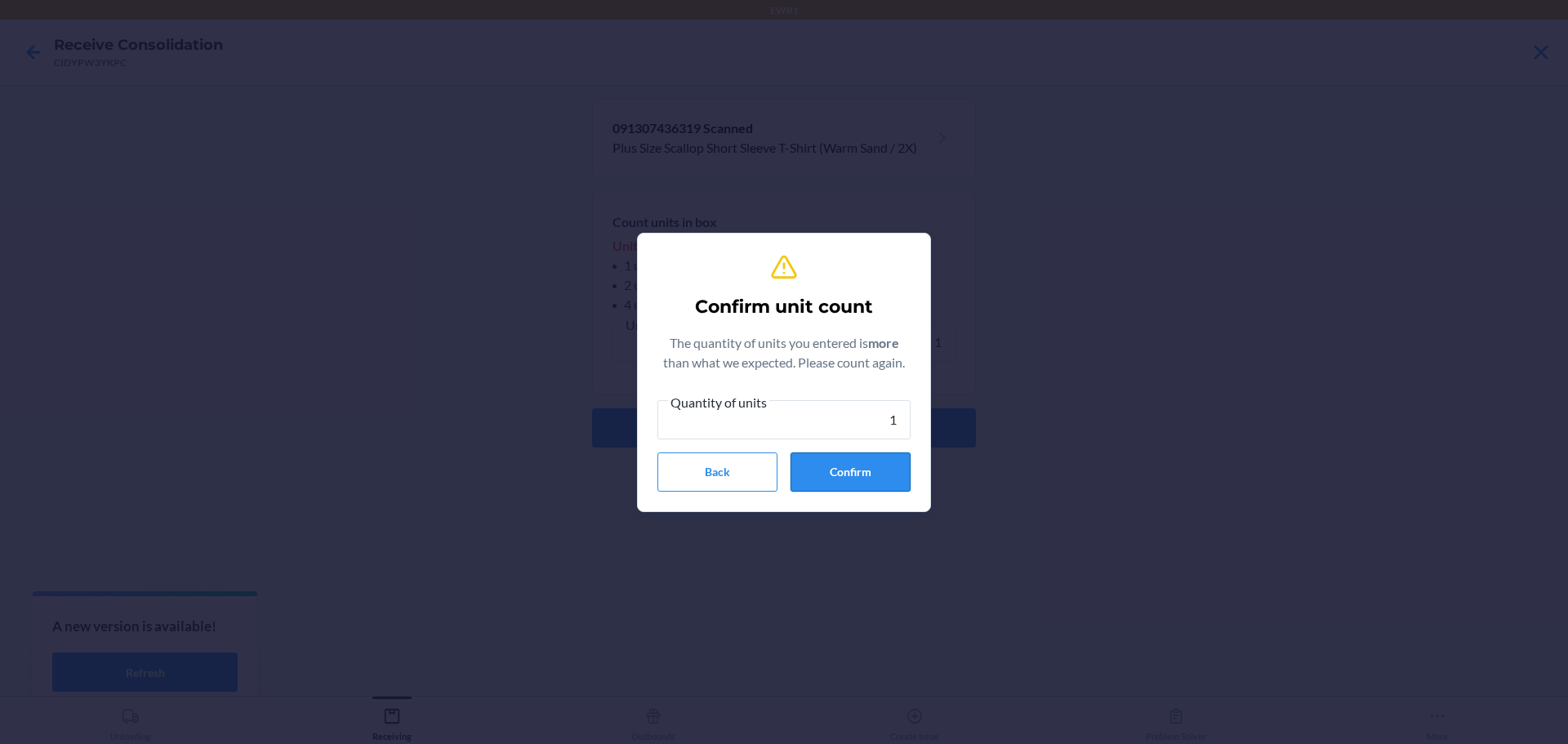
type input "1"
click at [894, 477] on button "Confirm" at bounding box center [850, 472] width 120 height 39
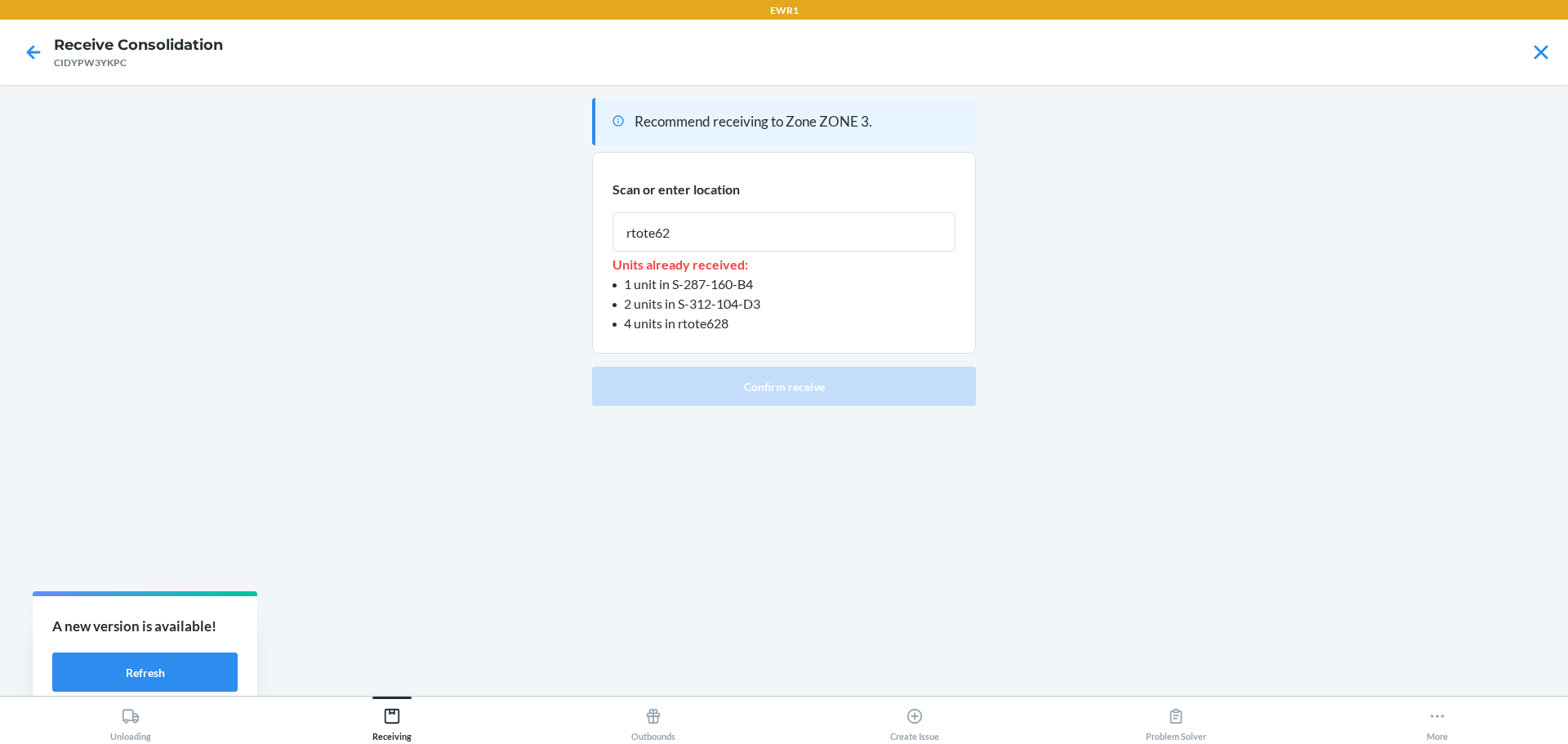
type input "rtote628"
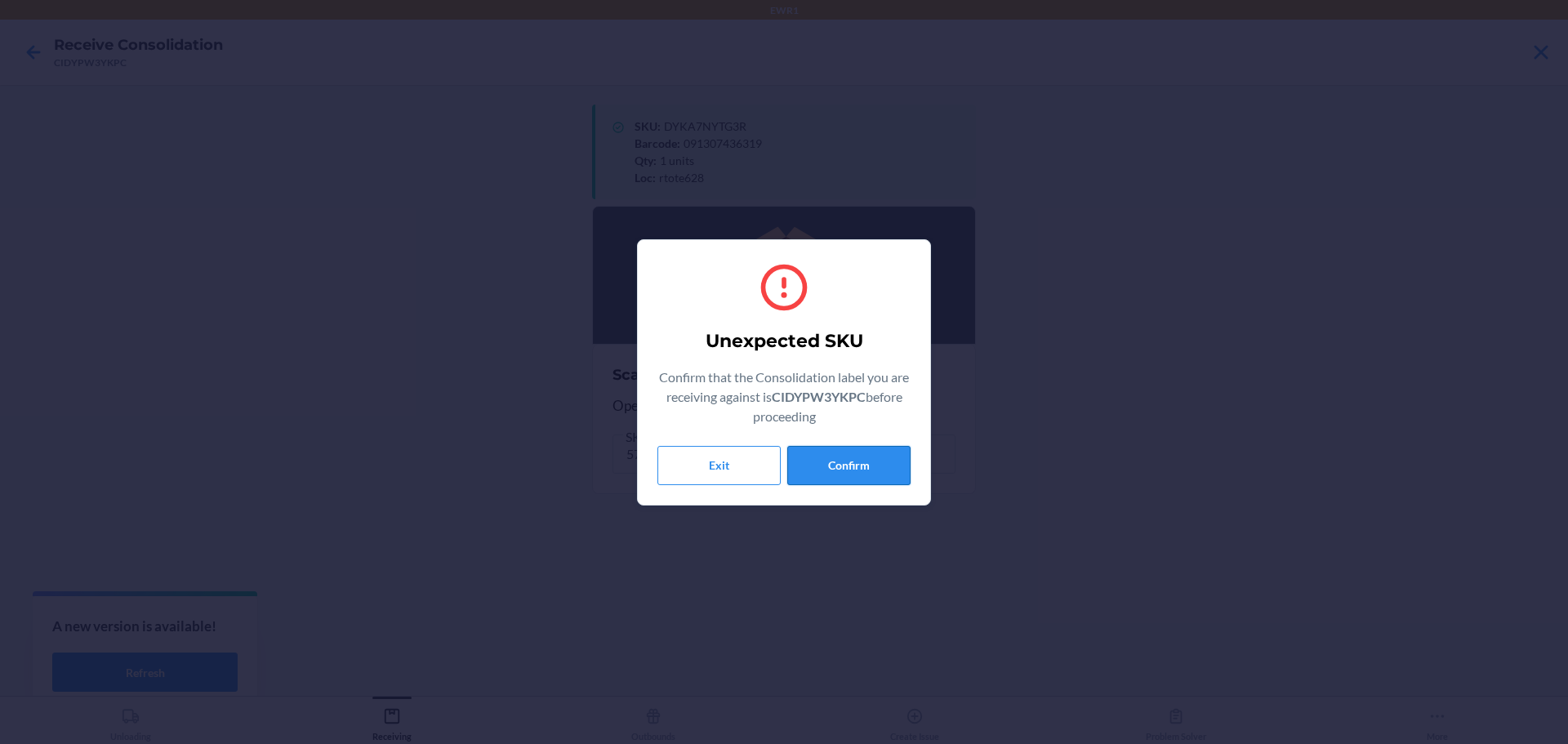
click at [864, 473] on button "Confirm" at bounding box center [849, 465] width 124 height 39
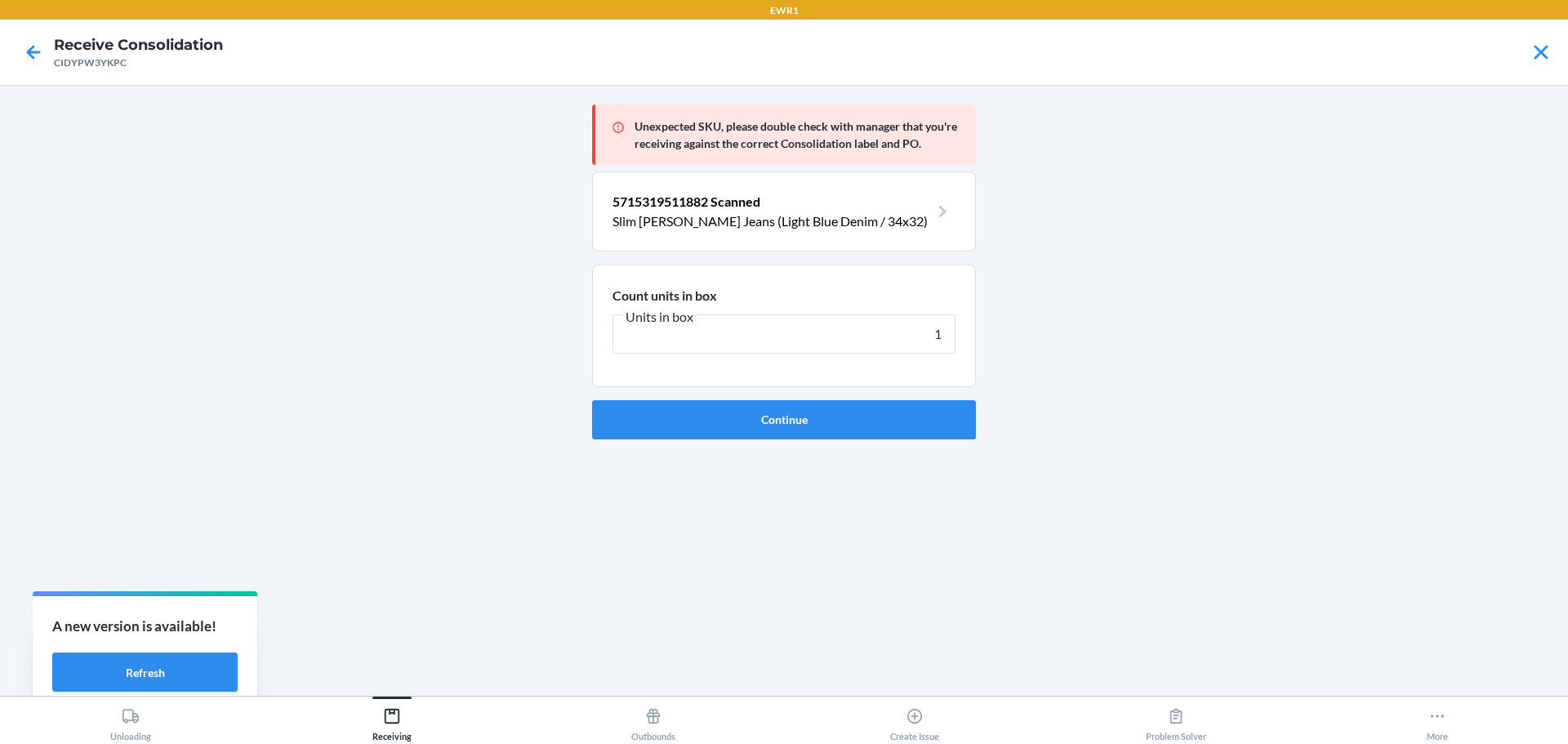
type input "1"
click at [870, 444] on div "Unexpected SKU, please double check with manager that you're receiving against …" at bounding box center [784, 391] width 384 height 585
click at [870, 427] on button "Continue" at bounding box center [784, 420] width 384 height 39
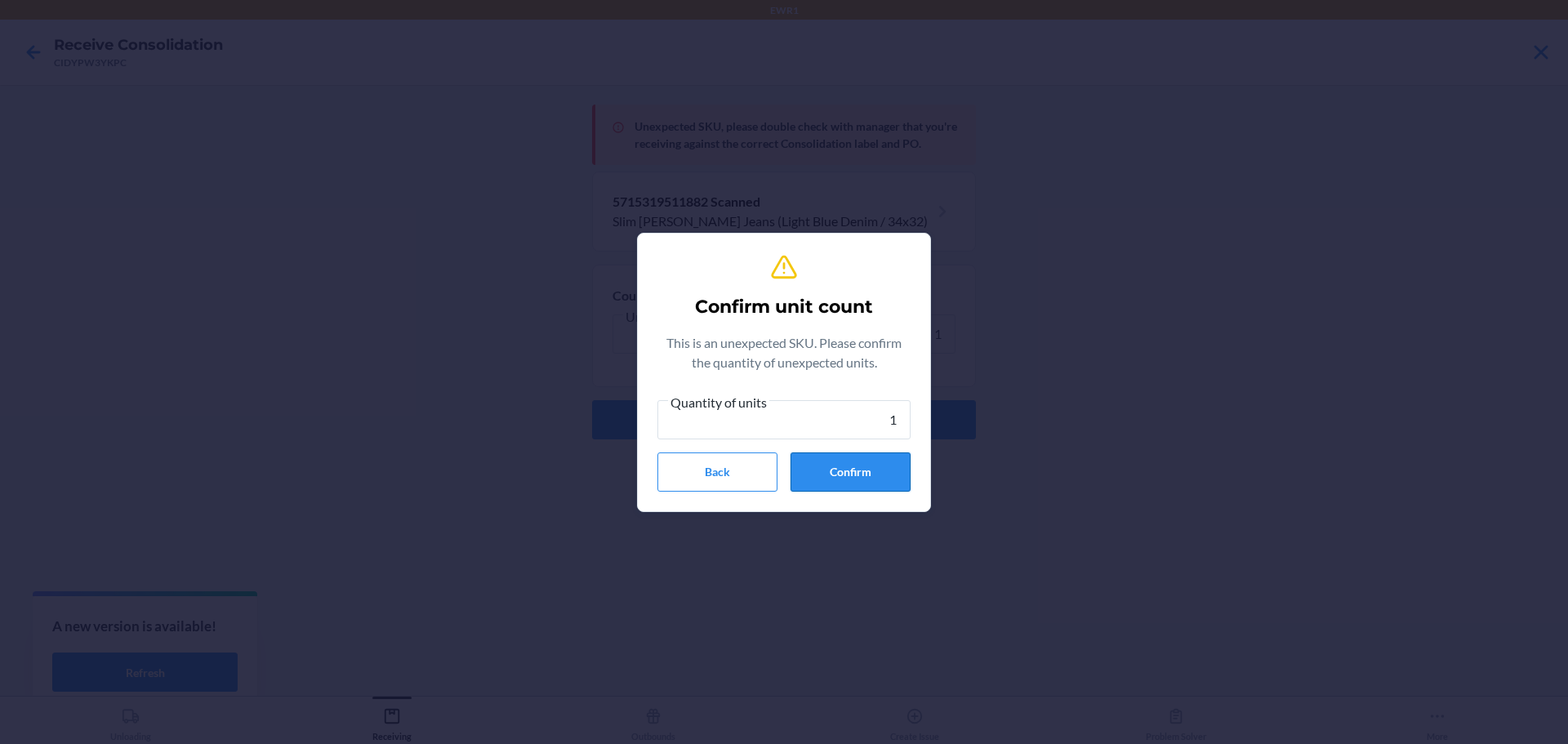
type input "1"
click at [842, 453] on button "Confirm" at bounding box center [850, 472] width 120 height 39
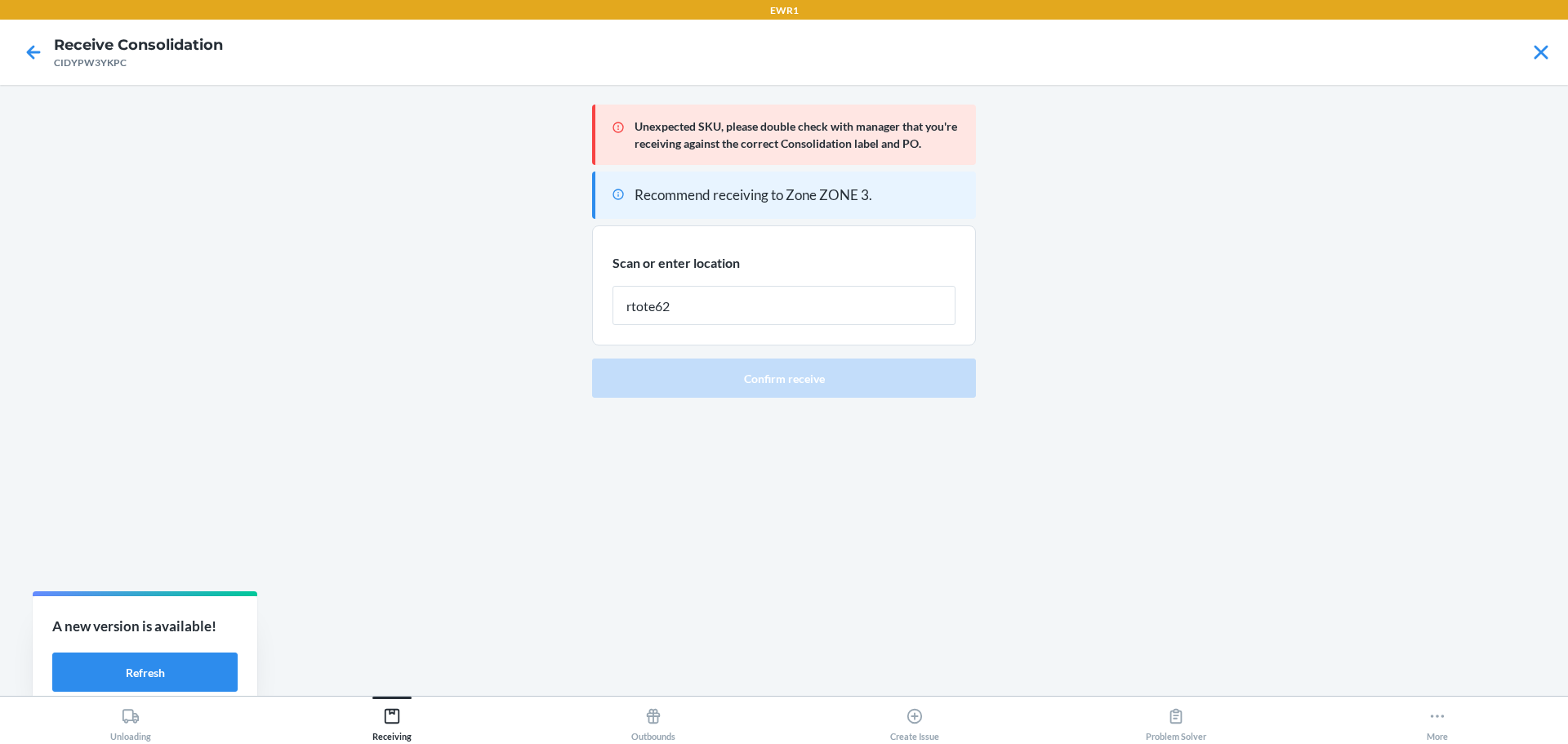
type input "rtote628"
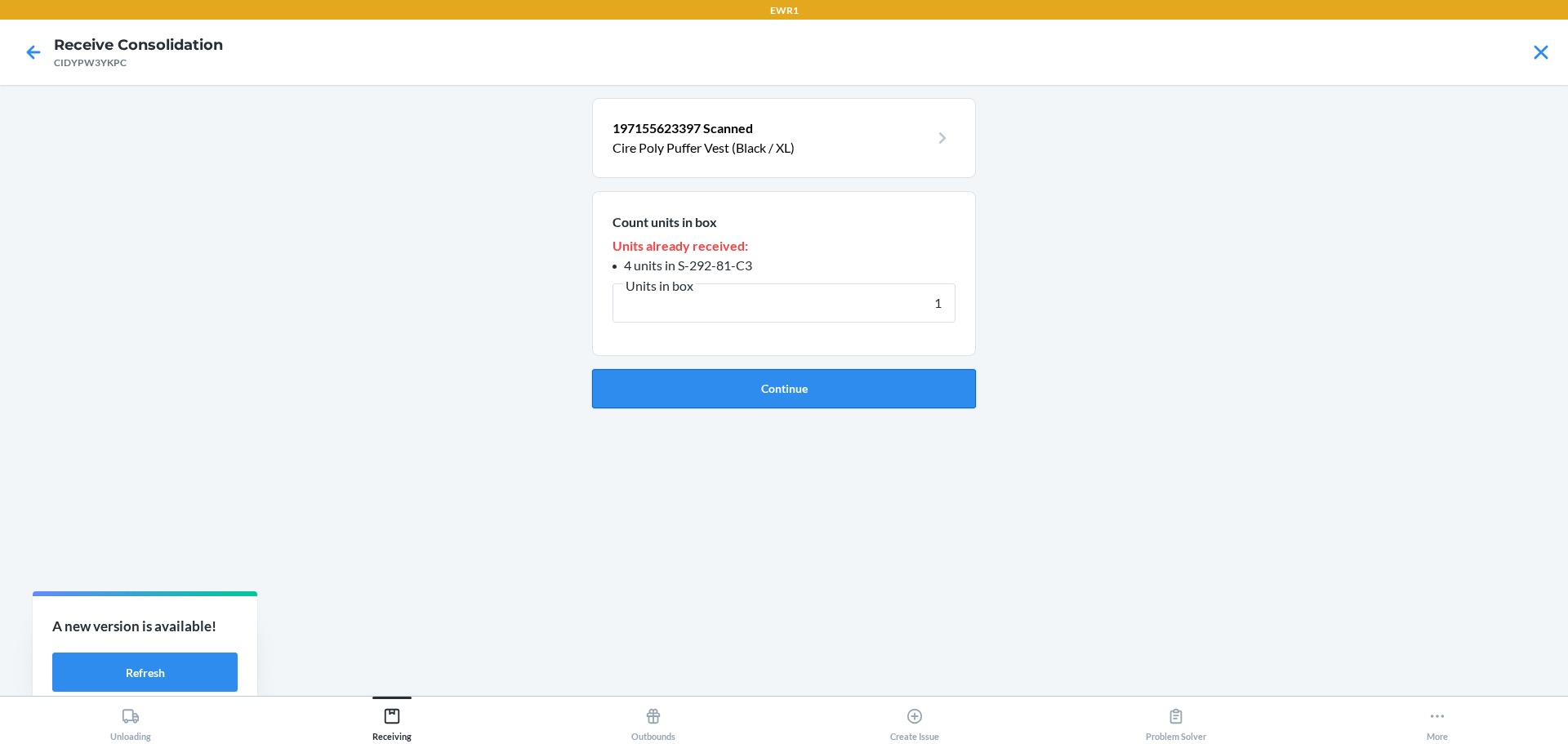
type input "1"
click at [868, 399] on button "Continue" at bounding box center [784, 389] width 384 height 39
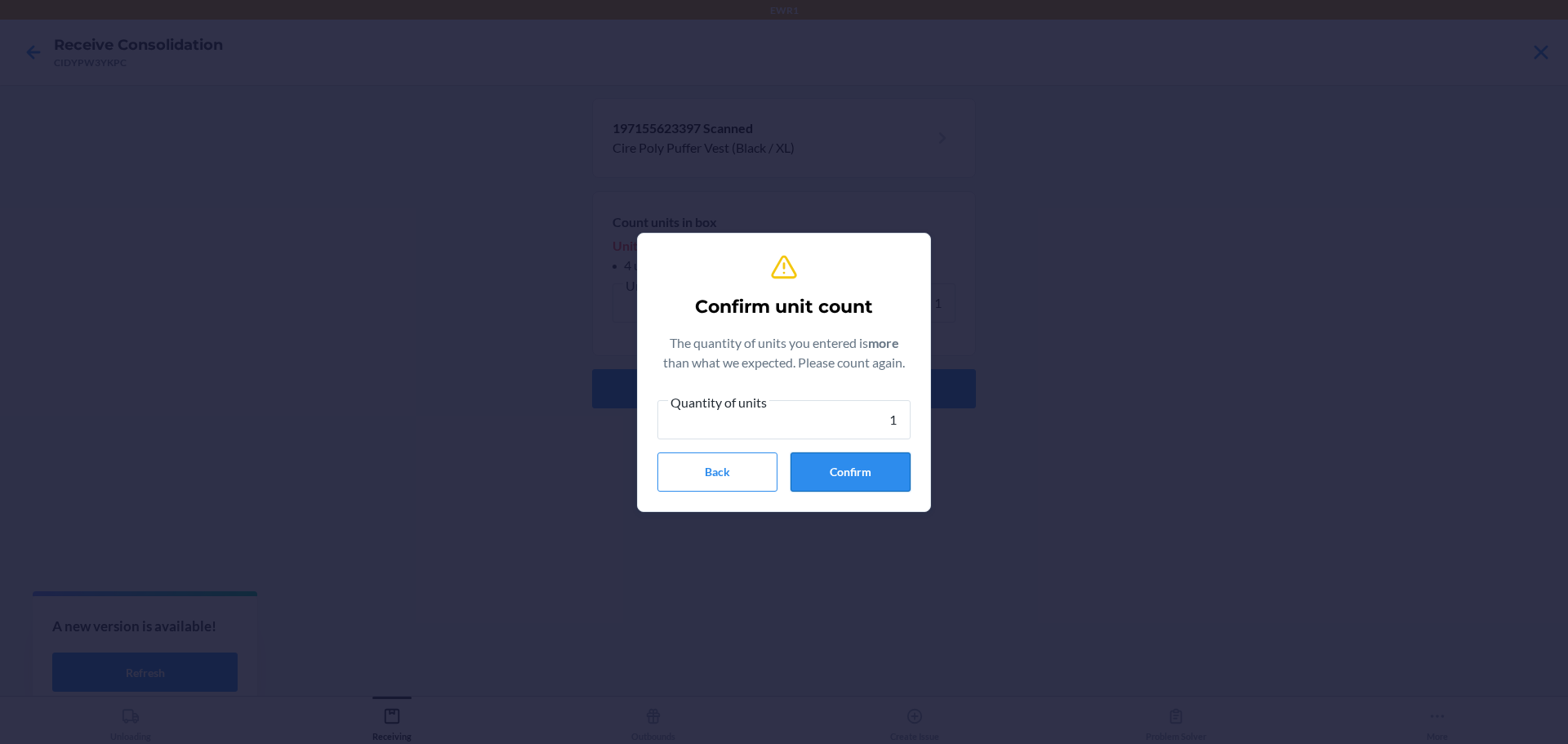
type input "1"
click at [839, 455] on button "Confirm" at bounding box center [850, 472] width 120 height 39
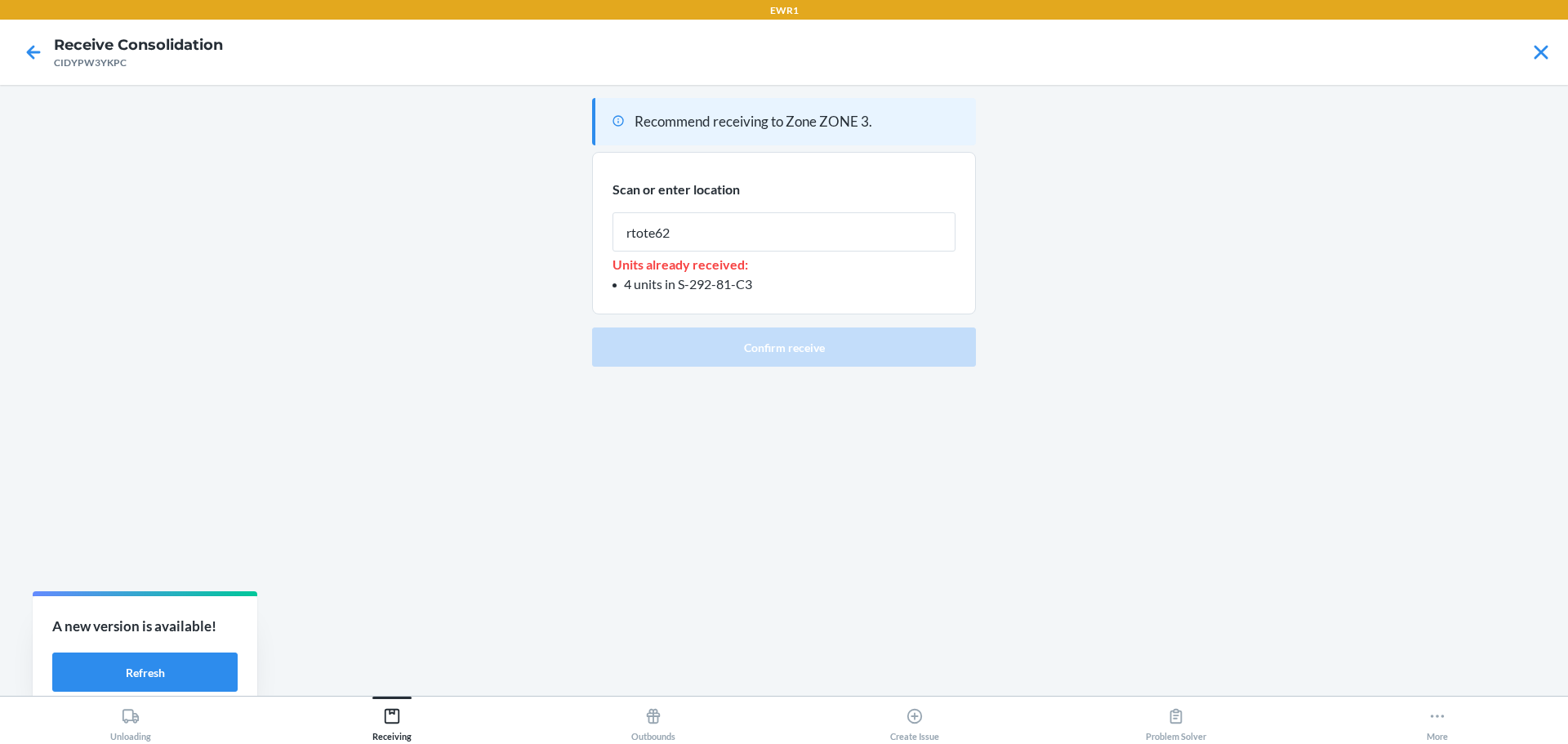
type input "rtote628"
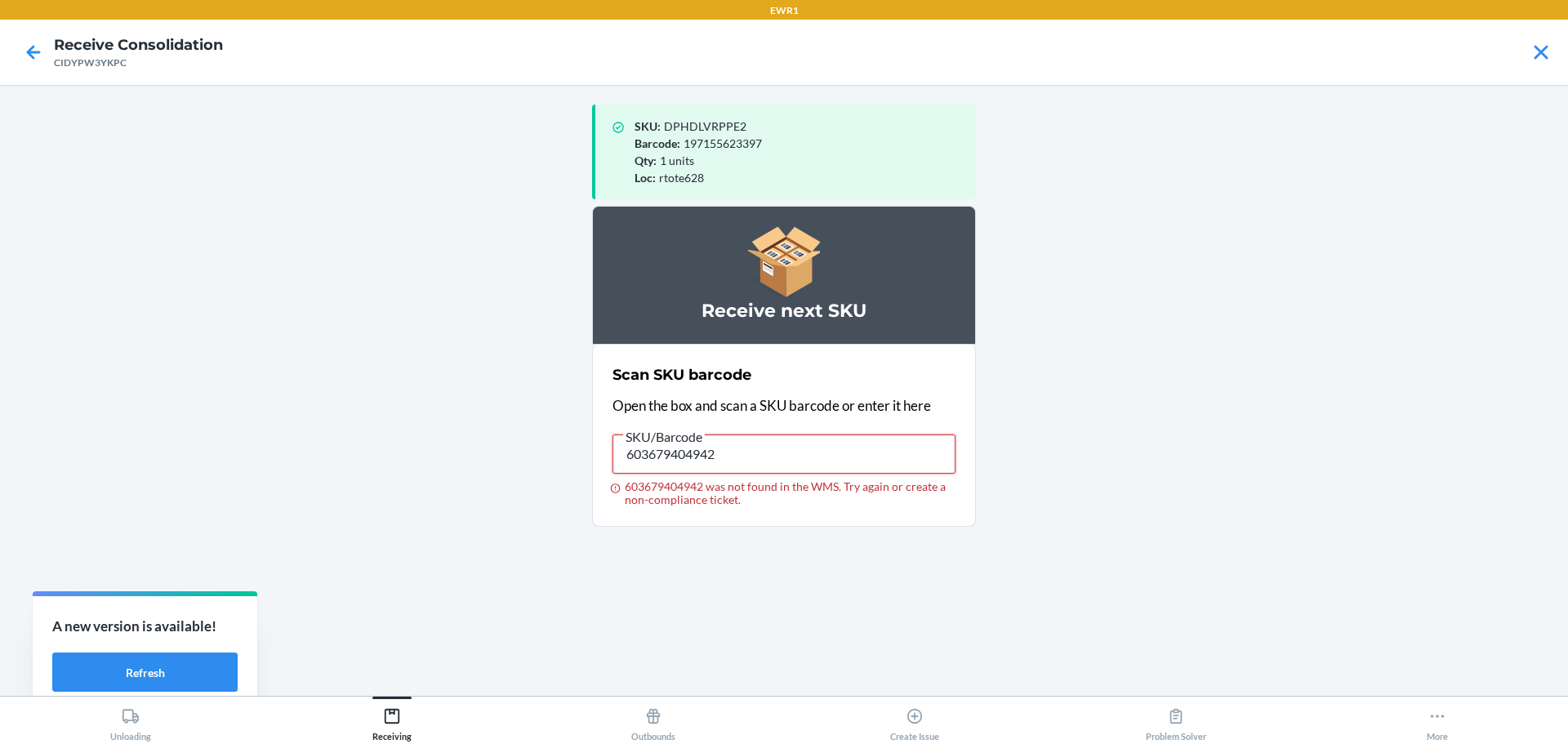
drag, startPoint x: 749, startPoint y: 444, endPoint x: 227, endPoint y: 425, distance: 522.3
click at [226, 425] on main "SKU : DPHDLVRPPE2 Barcode : 197155623397 Qty : 1 units Loc : rtote628 Receive n…" at bounding box center [784, 390] width 1568 height 611
type input "603679368480"
drag, startPoint x: 755, startPoint y: 453, endPoint x: 323, endPoint y: 446, distance: 432.1
click at [323, 446] on main "SKU : DPHDLVRPPE2 Barcode : 197155623397 Qty : 1 units Loc : rtote628 Receive n…" at bounding box center [784, 390] width 1568 height 611
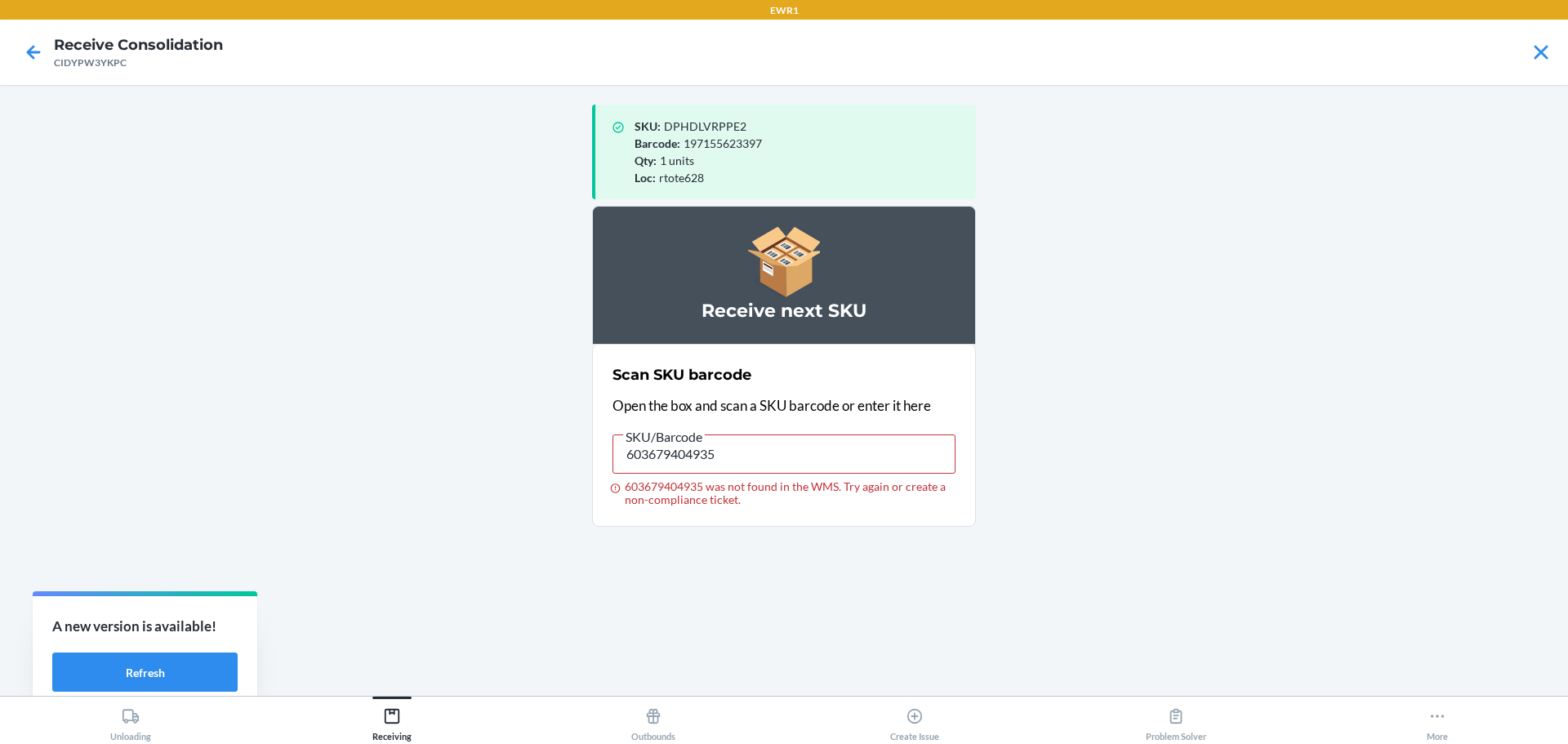
type input "603679404928"
drag, startPoint x: 753, startPoint y: 446, endPoint x: 423, endPoint y: 441, distance: 330.0
click at [423, 441] on main "SKU : DPHDLVRPPE2 Barcode : 197155623397 Qty : 1 units Loc : rtote628 Receive n…" at bounding box center [784, 390] width 1568 height 611
type input "603679404928"
drag, startPoint x: 751, startPoint y: 463, endPoint x: 292, endPoint y: 455, distance: 459.1
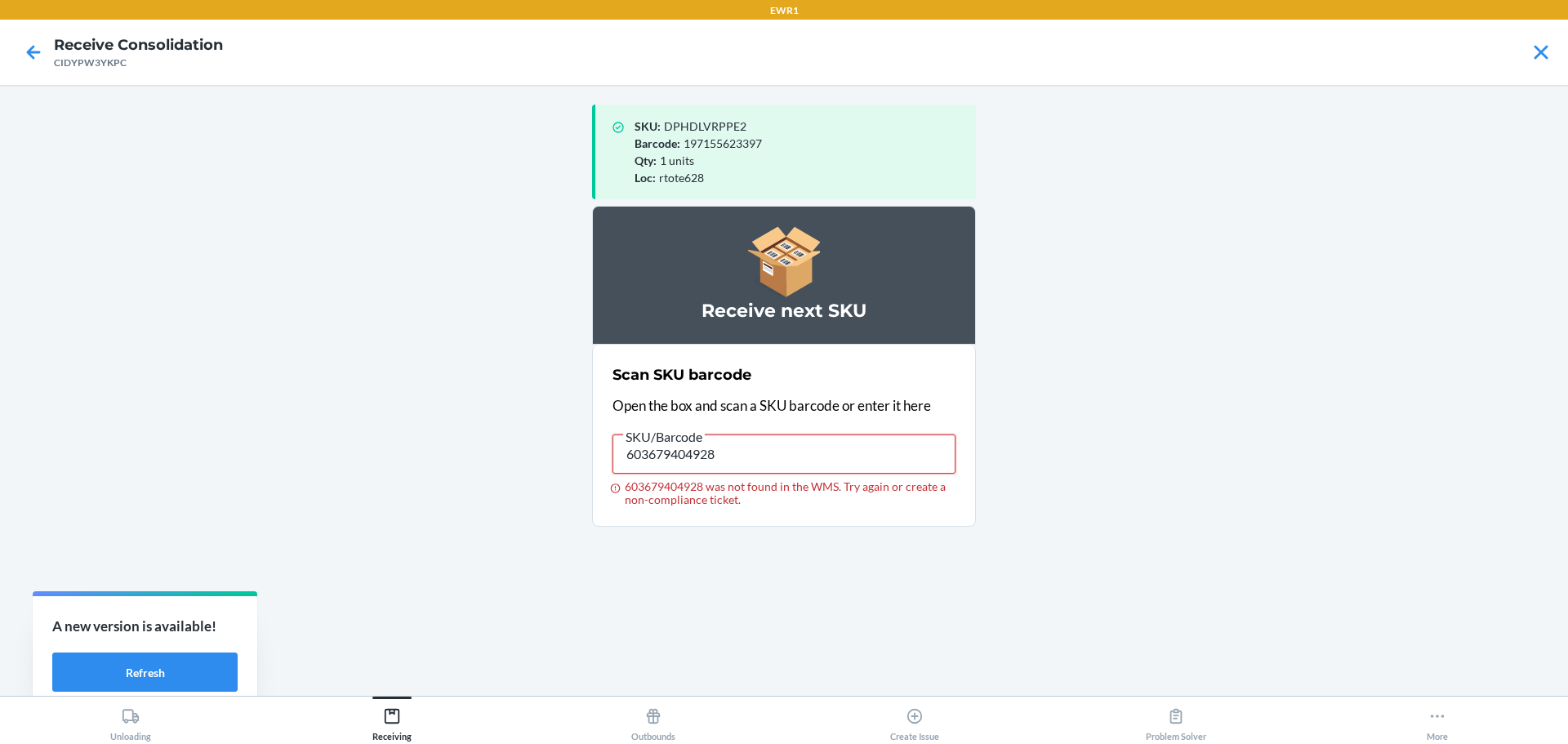
click at [292, 455] on main "SKU : DPHDLVRPPE2 Barcode : 197155623397 Qty : 1 units Loc : rtote628 Receive n…" at bounding box center [784, 390] width 1568 height 611
drag, startPoint x: 714, startPoint y: 449, endPoint x: 325, endPoint y: 448, distance: 389.0
click at [325, 448] on main "SKU : DPHDLVRPPE2 Barcode : 197155623397 Qty : 1 units Loc : rtote628 Receive n…" at bounding box center [784, 390] width 1568 height 611
type input "603679405185"
drag, startPoint x: 775, startPoint y: 440, endPoint x: 292, endPoint y: 457, distance: 483.3
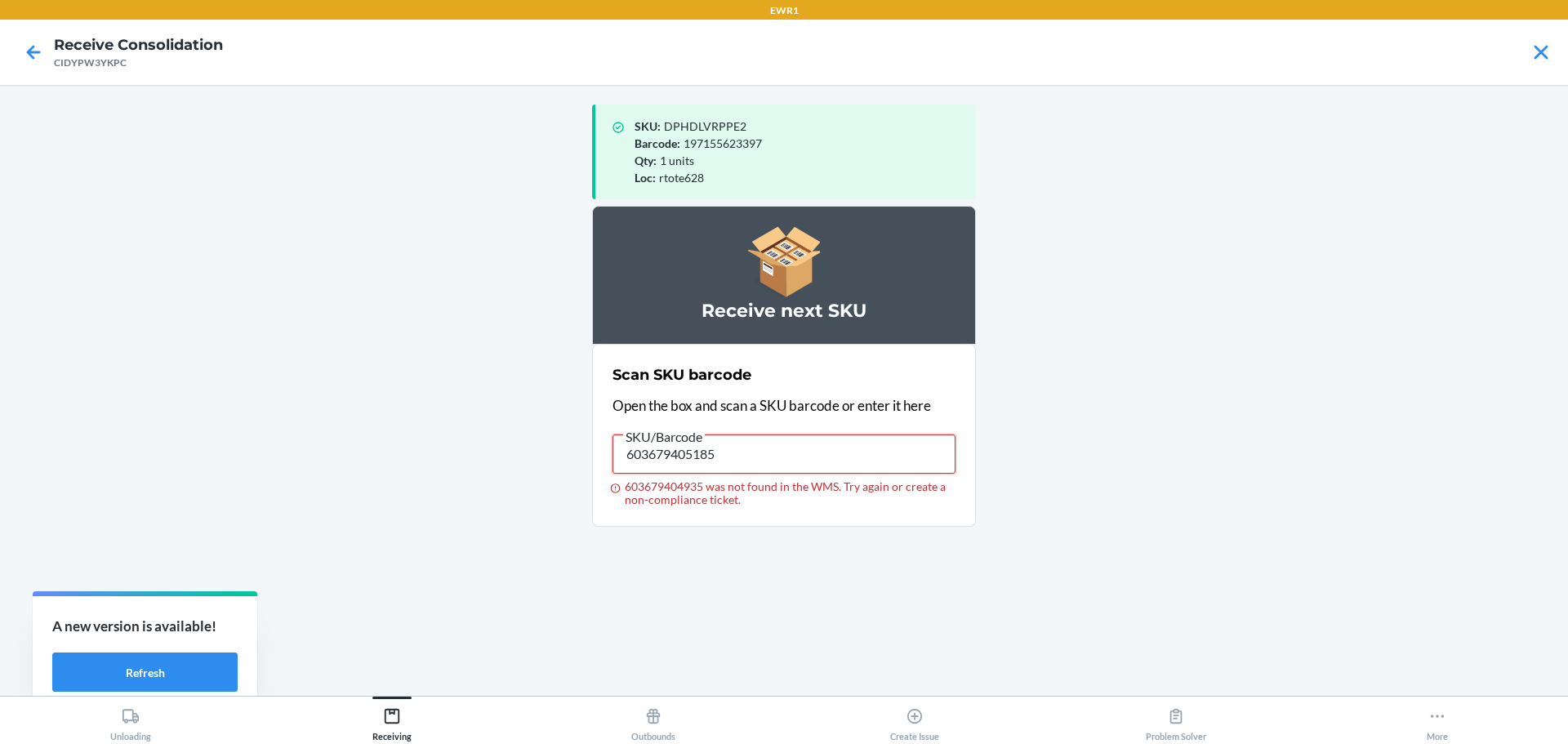
click at [292, 457] on main "SKU : DPHDLVRPPE2 Barcode : 197155623397 Qty : 1 units Loc : rtote628 Receive n…" at bounding box center [784, 390] width 1568 height 611
type input "603679405185"
drag, startPoint x: 745, startPoint y: 459, endPoint x: 421, endPoint y: 460, distance: 324.0
click at [436, 461] on main "SKU : DPHDLVRPPE2 Barcode : 197155623397 Qty : 1 units Loc : rtote628 Receive n…" at bounding box center [784, 390] width 1568 height 611
drag, startPoint x: 805, startPoint y: 455, endPoint x: 0, endPoint y: 455, distance: 805.0
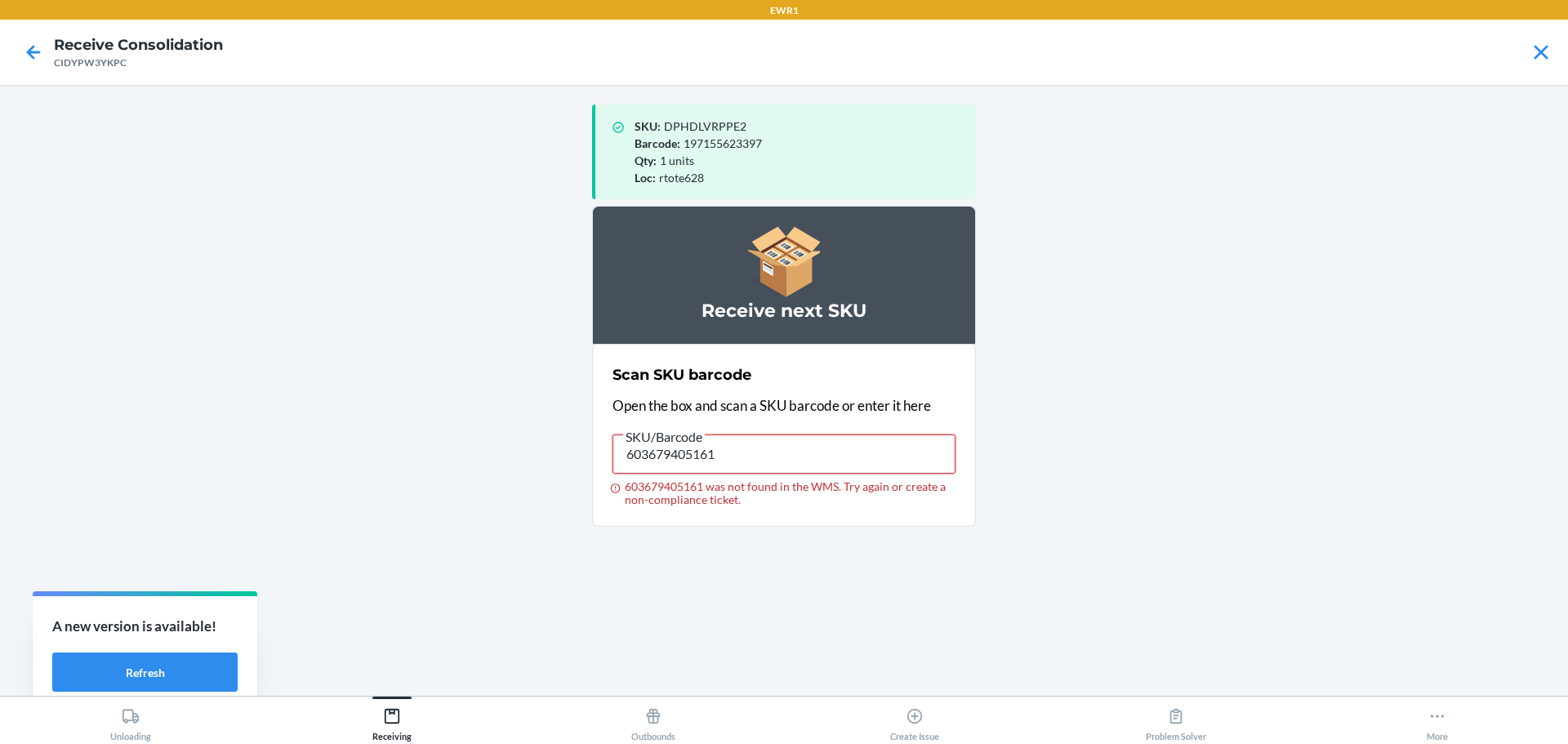
click at [0, 455] on main "SKU : DPHDLVRPPE2 Barcode : 197155623397 Qty : 1 units Loc : rtote628 Receive n…" at bounding box center [784, 390] width 1568 height 611
type input "603679405185"
drag, startPoint x: 739, startPoint y: 456, endPoint x: 229, endPoint y: 401, distance: 513.0
click at [229, 401] on main "SKU : DPHDLVRPPE2 Barcode : 197155623397 Qty : 1 units Loc : rtote628 Receive n…" at bounding box center [784, 390] width 1568 height 611
drag, startPoint x: 747, startPoint y: 469, endPoint x: 27, endPoint y: 418, distance: 721.8
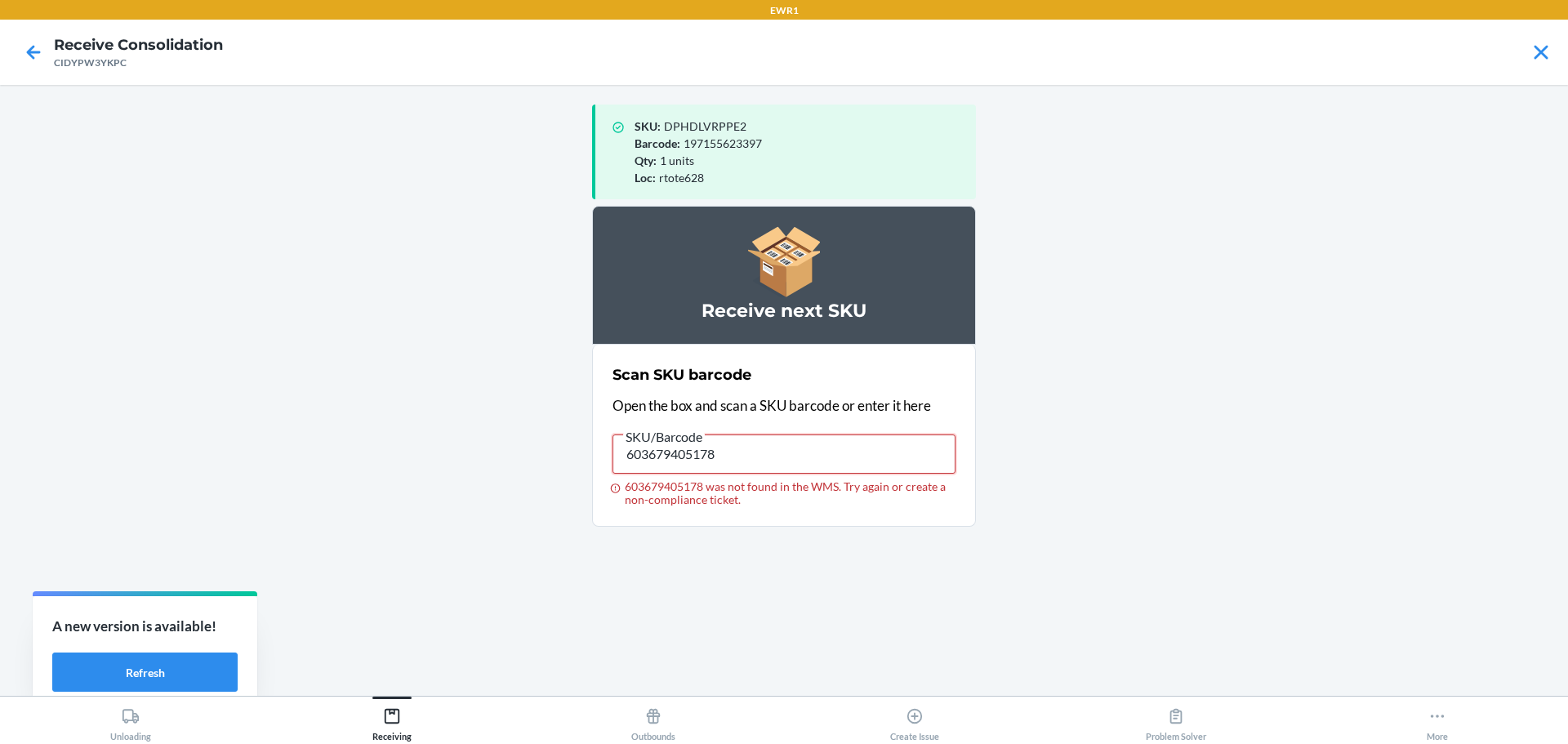
click at [27, 418] on main "SKU : DPHDLVRPPE2 Barcode : 197155623397 Qty : 1 units Loc : rtote628 Receive n…" at bounding box center [784, 390] width 1568 height 611
type input "603679405178"
drag, startPoint x: 752, startPoint y: 461, endPoint x: 320, endPoint y: 400, distance: 436.3
click at [320, 400] on main "SKU : DPHDLVRPPE2 Barcode : 197155623397 Qty : 1 units Loc : rtote628 Receive n…" at bounding box center [784, 390] width 1568 height 611
type input "748137008390"
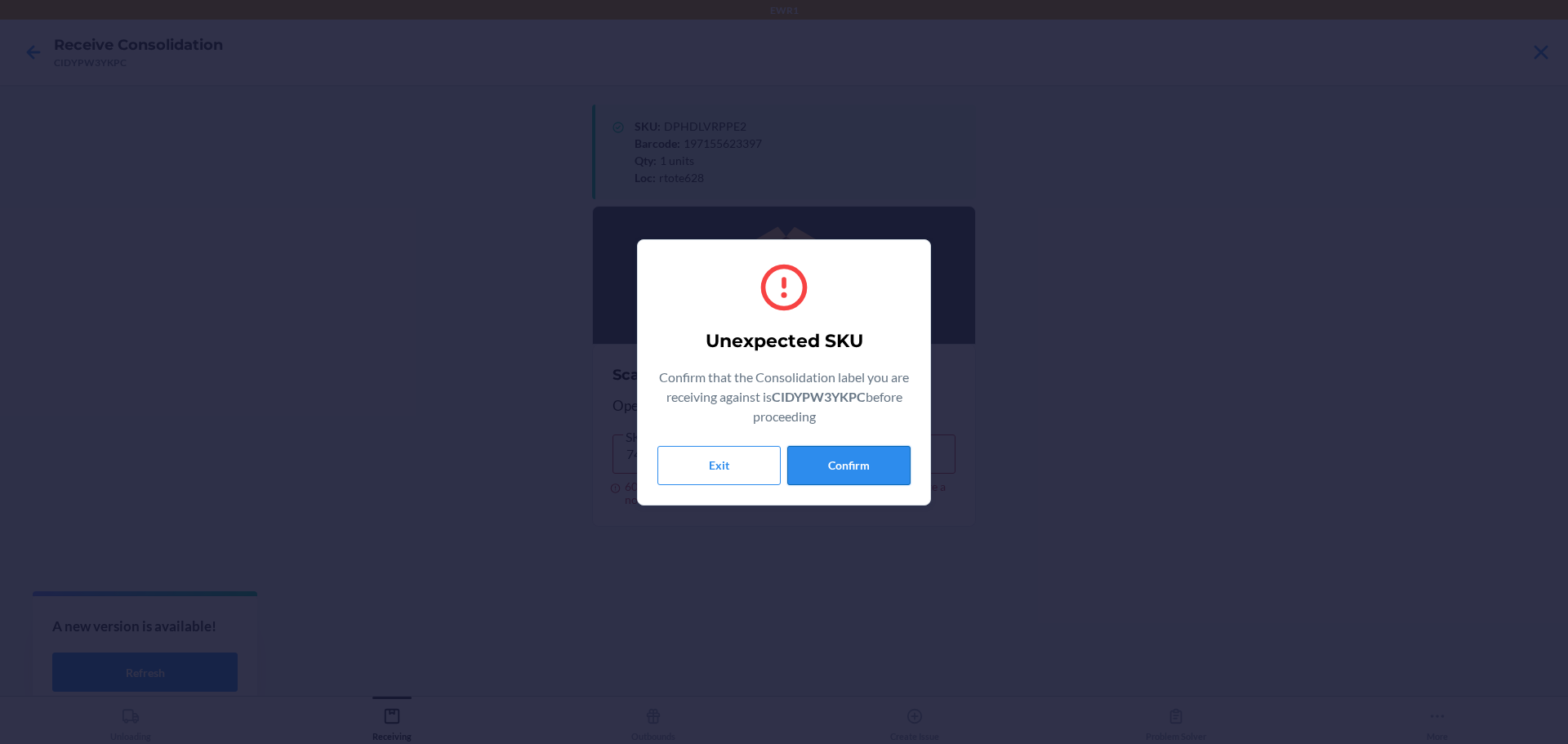
click at [840, 456] on button "Confirm" at bounding box center [849, 465] width 124 height 39
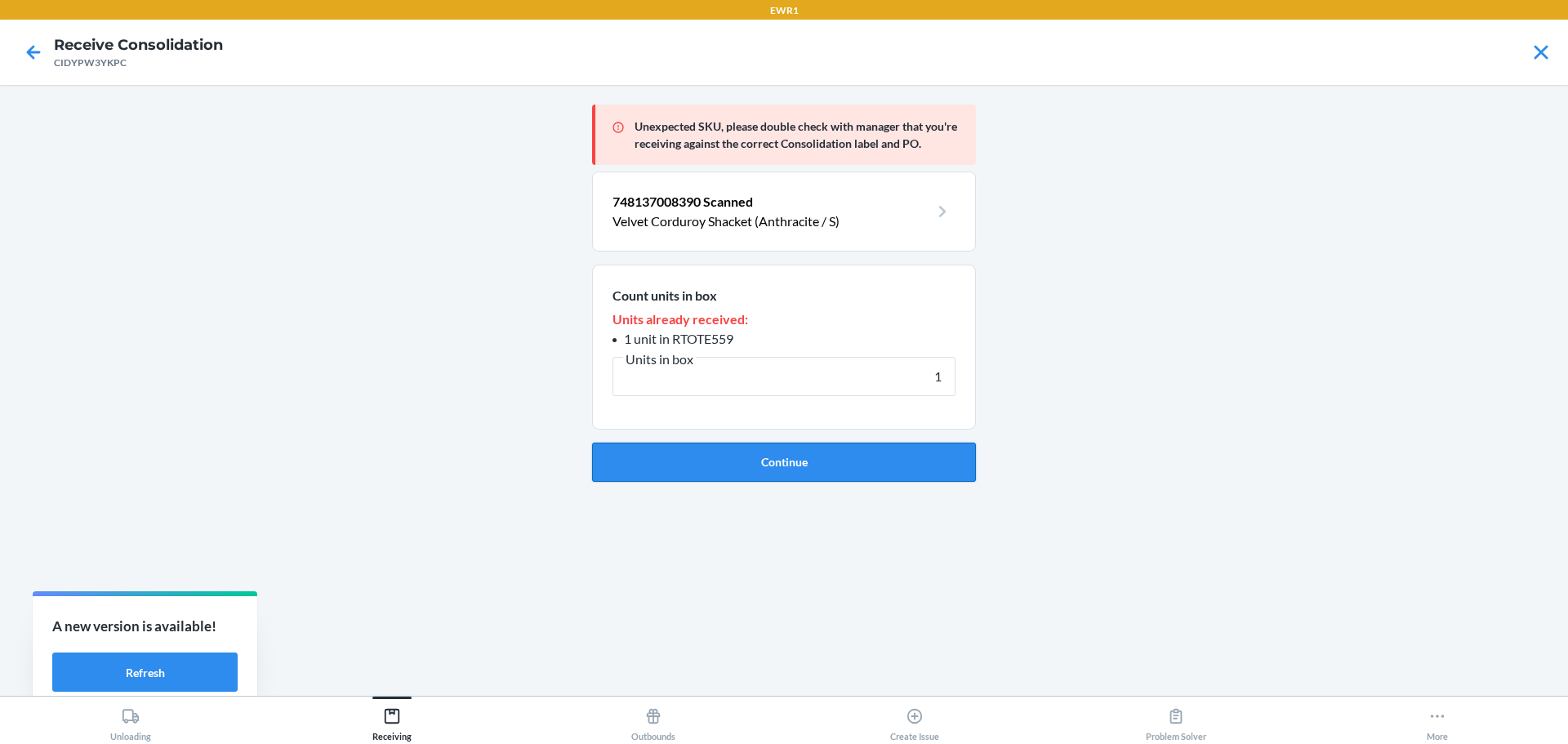
type input "1"
click at [832, 461] on button "Continue" at bounding box center [784, 462] width 384 height 39
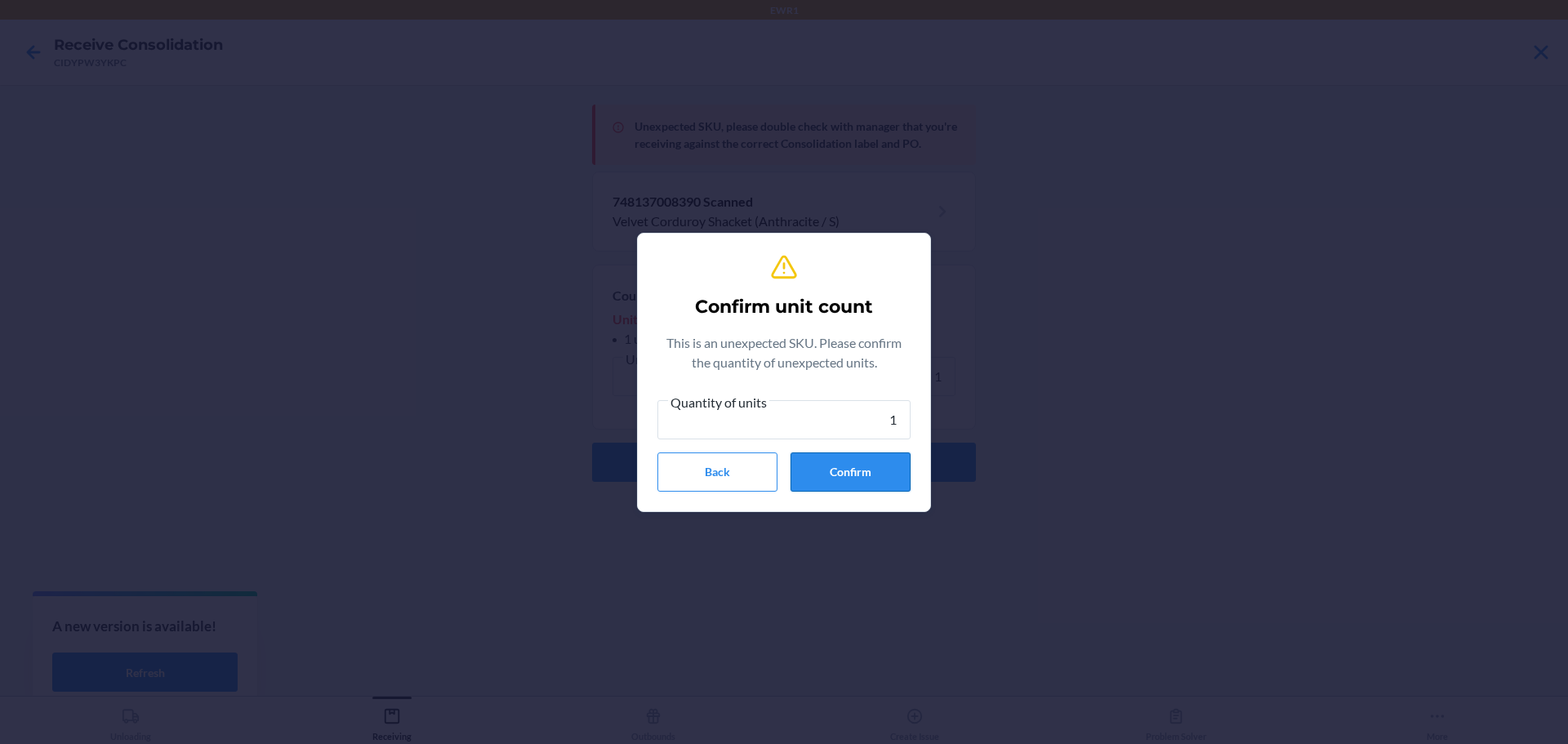
type input "1"
click at [834, 466] on button "Confirm" at bounding box center [850, 472] width 120 height 39
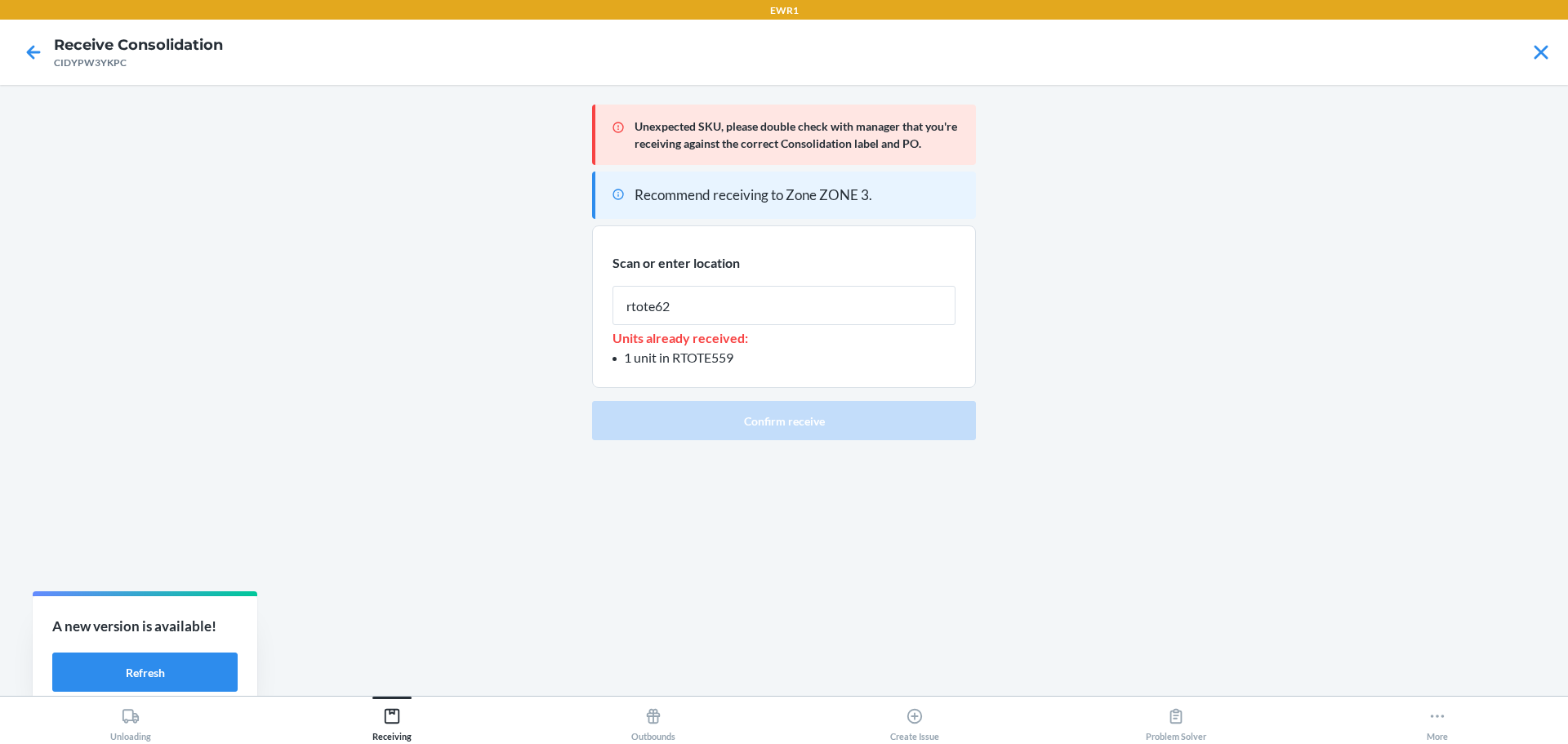
type input "rtote628"
